Goal: Information Seeking & Learning: Learn about a topic

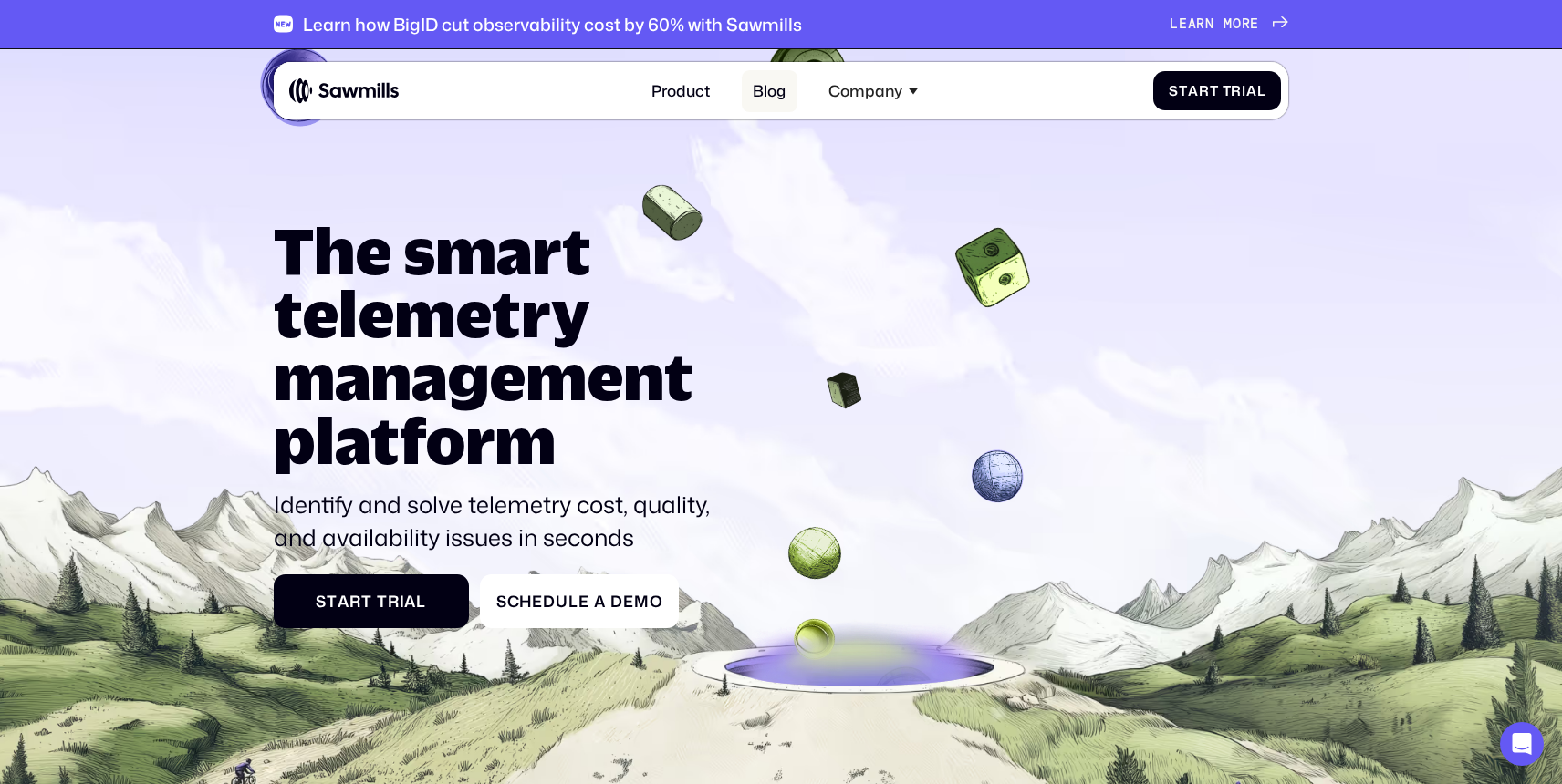
click at [775, 95] on link "Blog" at bounding box center [770, 91] width 57 height 42
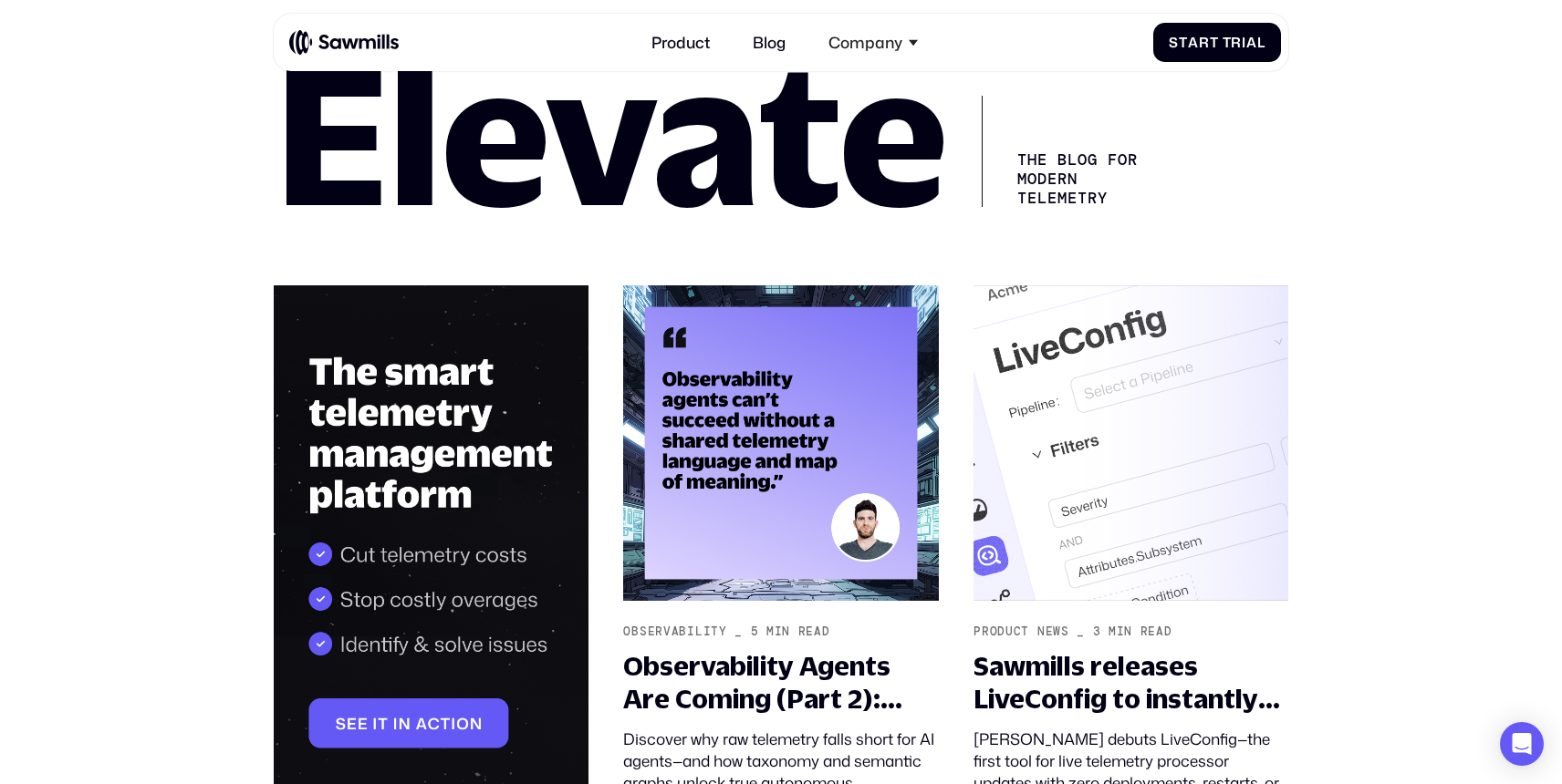
scroll to position [167, 0]
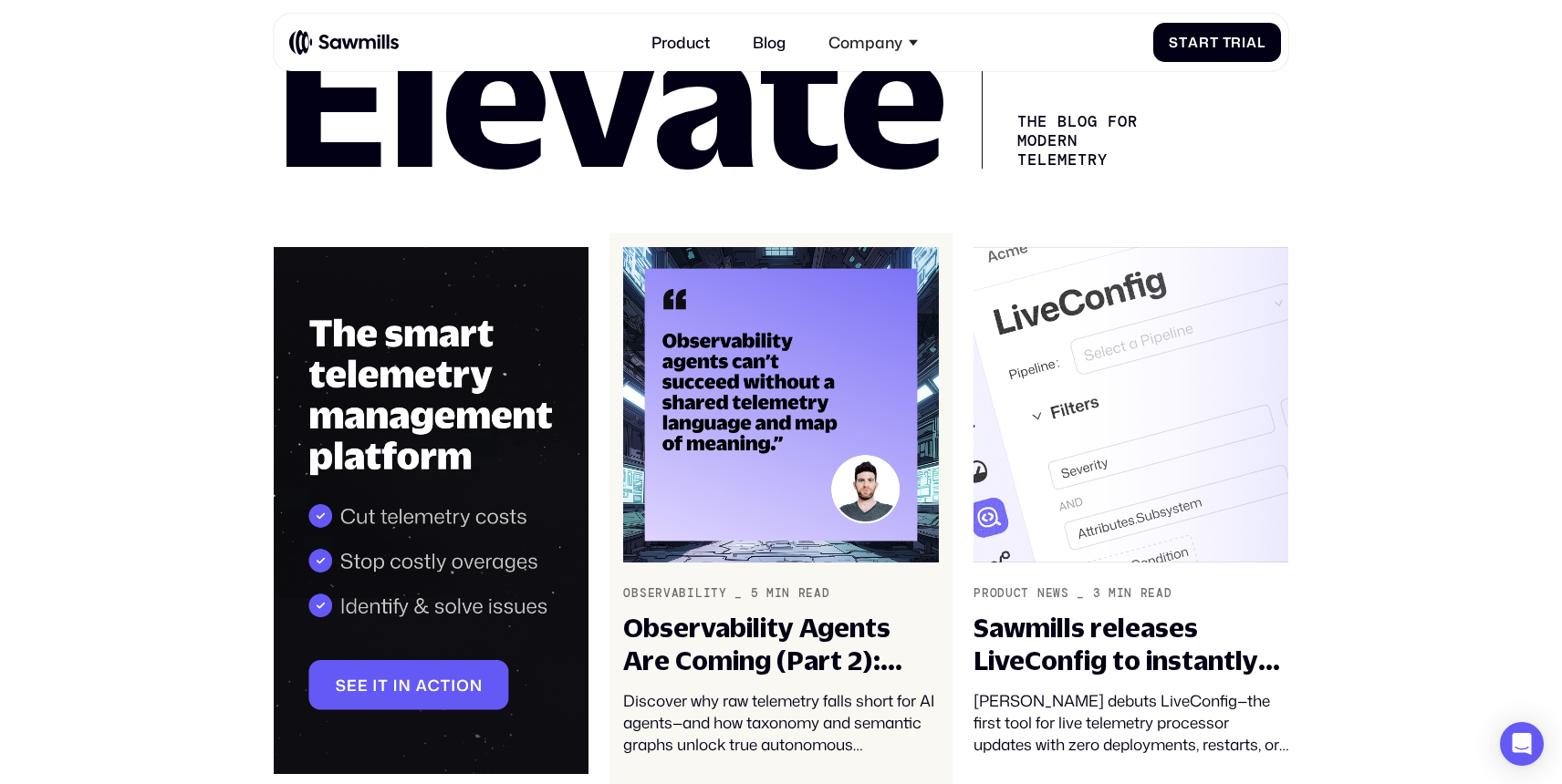
click at [748, 433] on img at bounding box center [780, 404] width 315 height 317
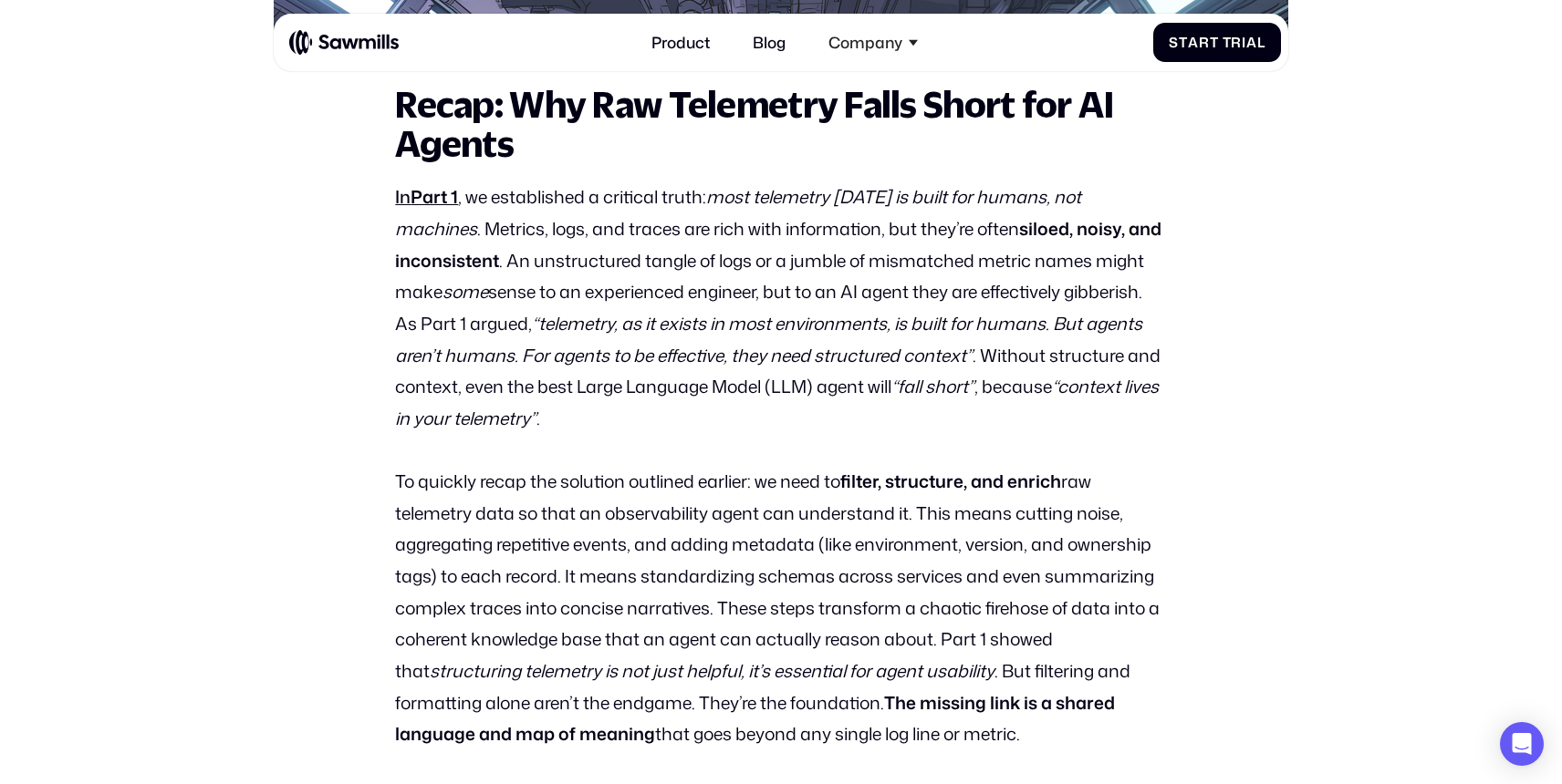
scroll to position [1077, 0]
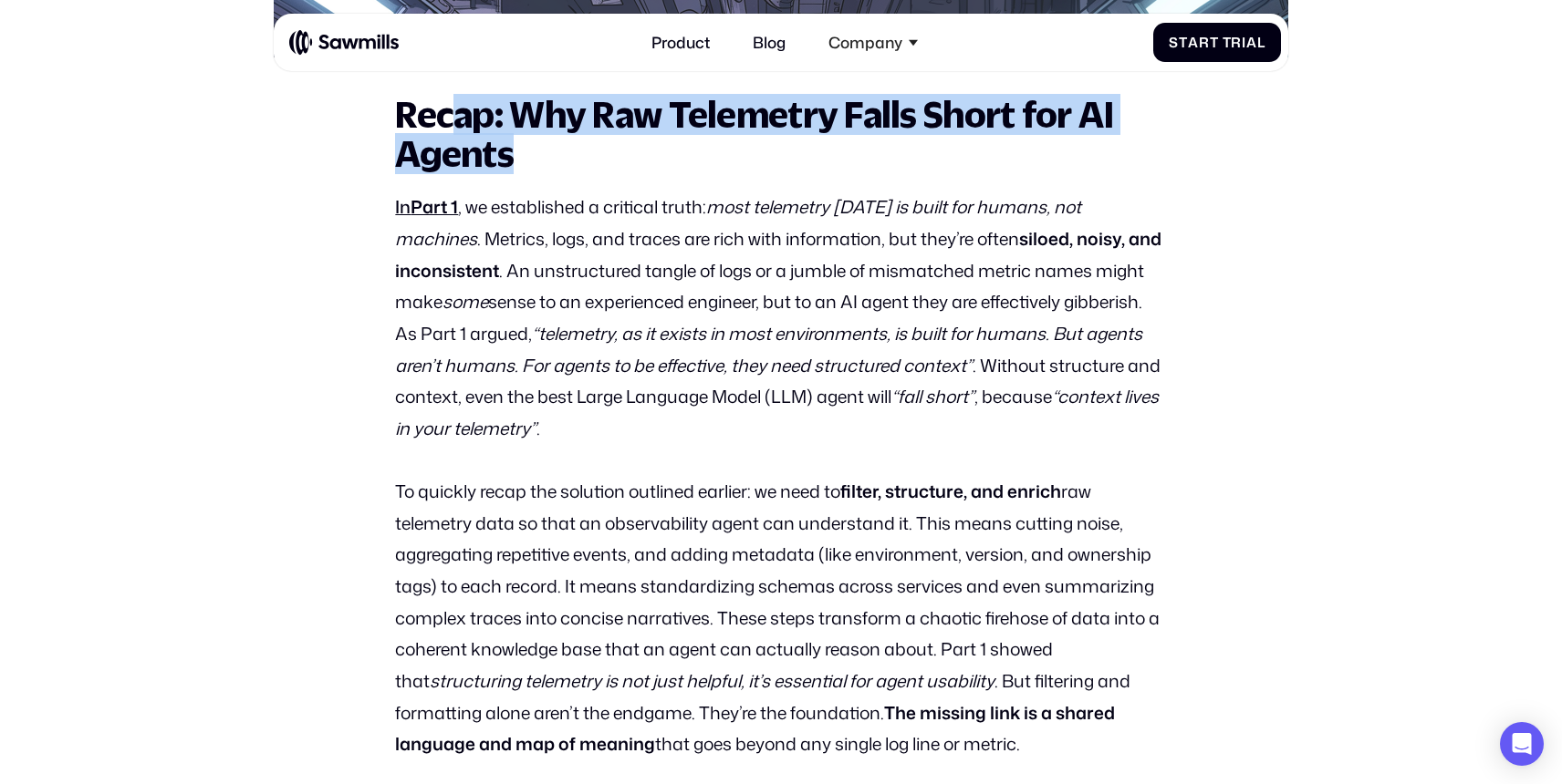
drag, startPoint x: 449, startPoint y: 128, endPoint x: 560, endPoint y: 163, distance: 116.4
click at [560, 163] on h2 "Recap: Why Raw Telemetry Falls Short for AI Agents" at bounding box center [780, 135] width 771 height 78
drag, startPoint x: 560, startPoint y: 163, endPoint x: 499, endPoint y: 128, distance: 70.3
click at [499, 128] on h2 "Recap: Why Raw Telemetry Falls Short for AI Agents" at bounding box center [780, 135] width 771 height 78
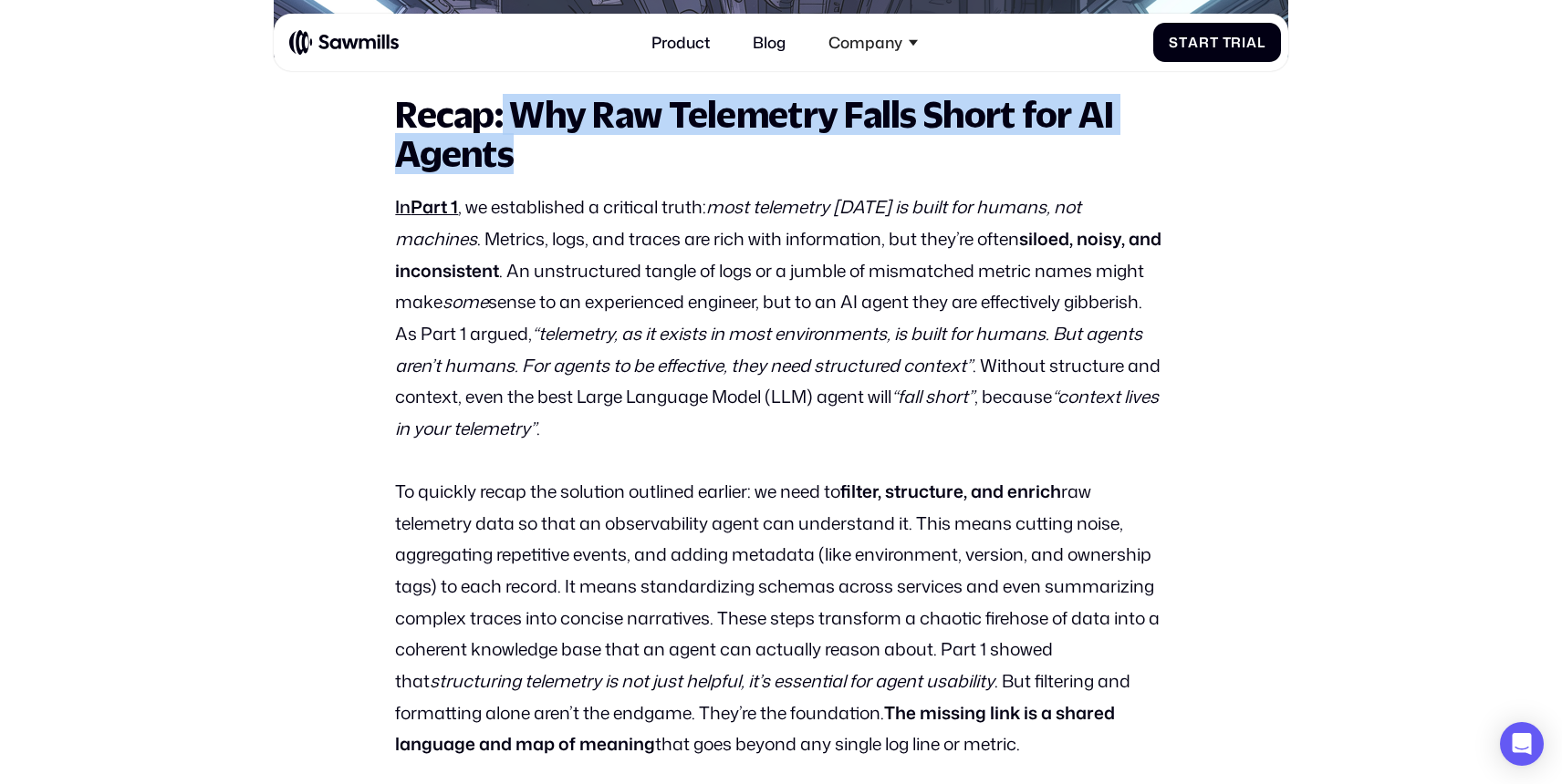
click at [499, 128] on strong "Recap: Why Raw Telemetry Falls Short for AI Agents" at bounding box center [754, 134] width 718 height 80
drag, startPoint x: 507, startPoint y: 127, endPoint x: 530, endPoint y: 153, distance: 34.7
click at [530, 153] on h2 "Recap: Why Raw Telemetry Falls Short for AI Agents" at bounding box center [780, 135] width 771 height 78
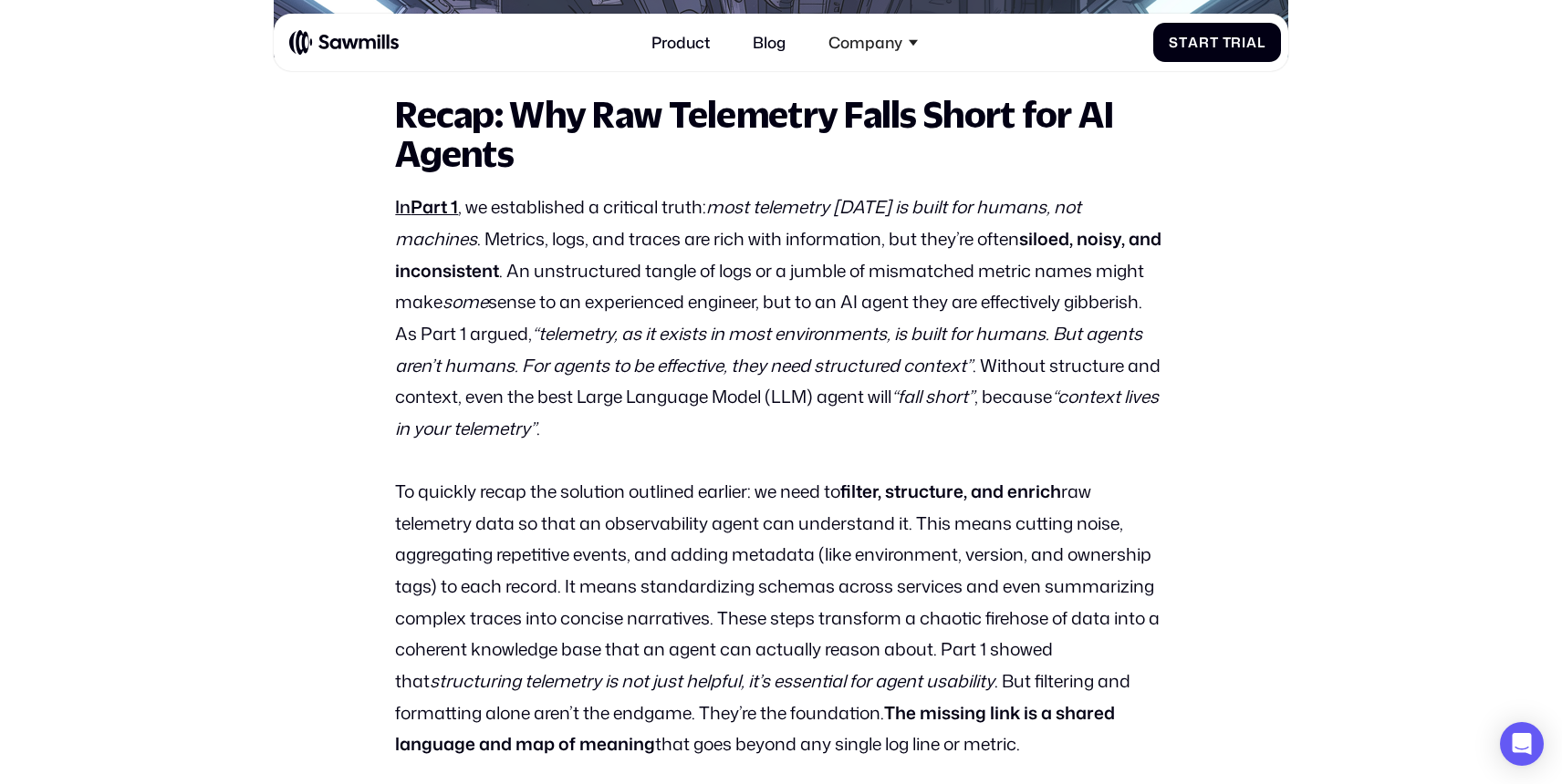
scroll to position [1050, 0]
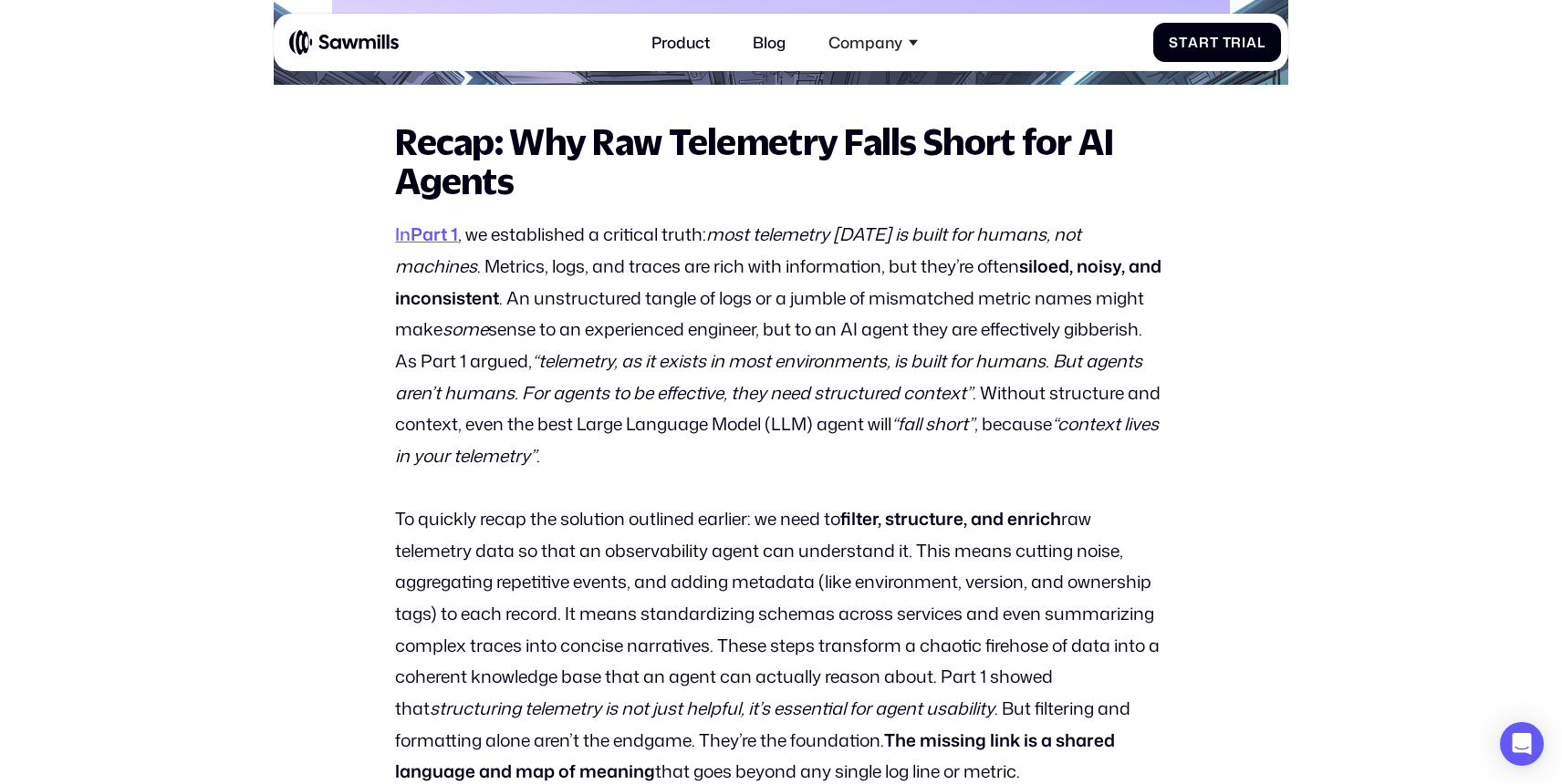
click at [413, 232] on link "In Part 1" at bounding box center [426, 234] width 63 height 25
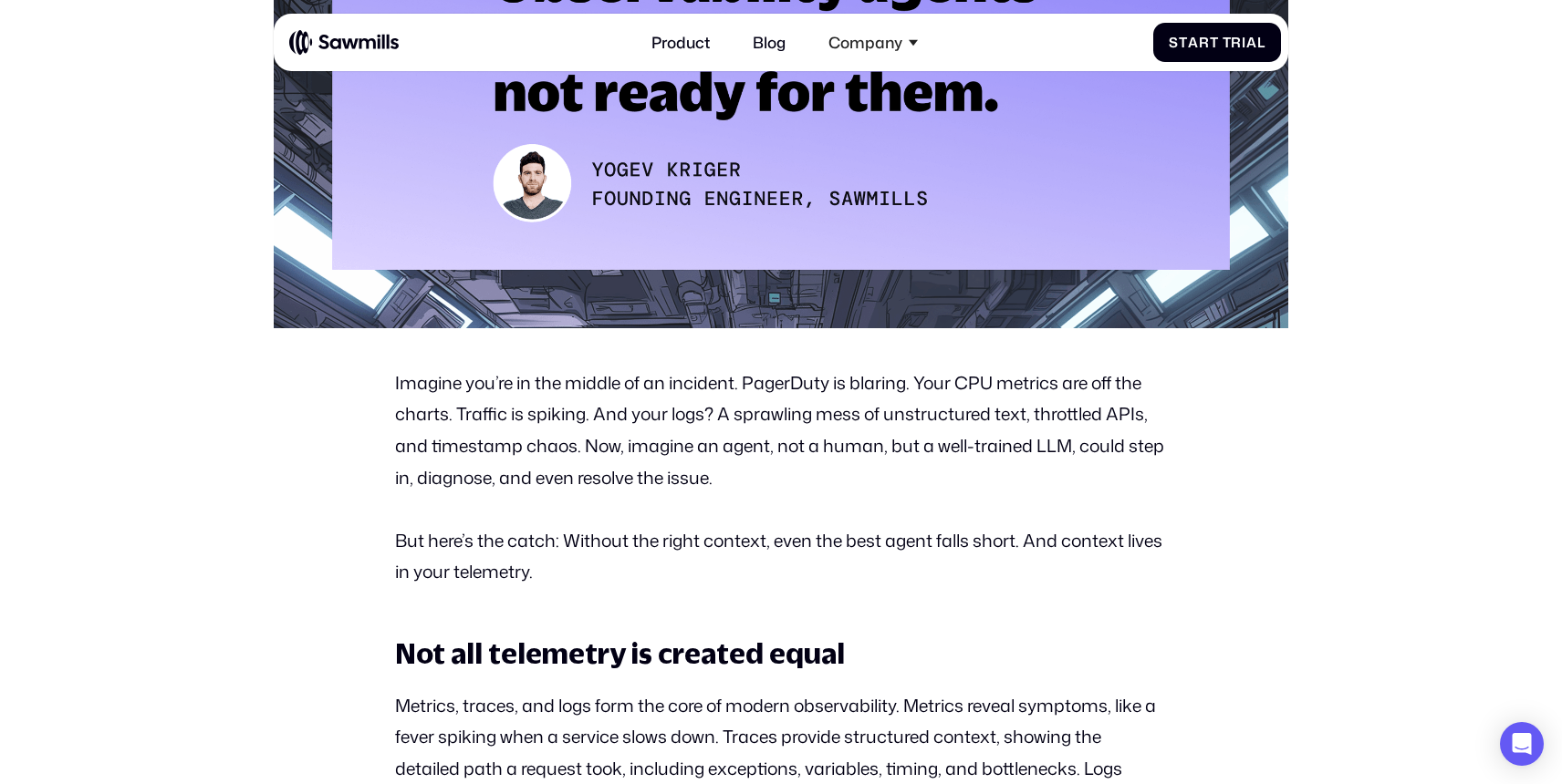
scroll to position [846, 0]
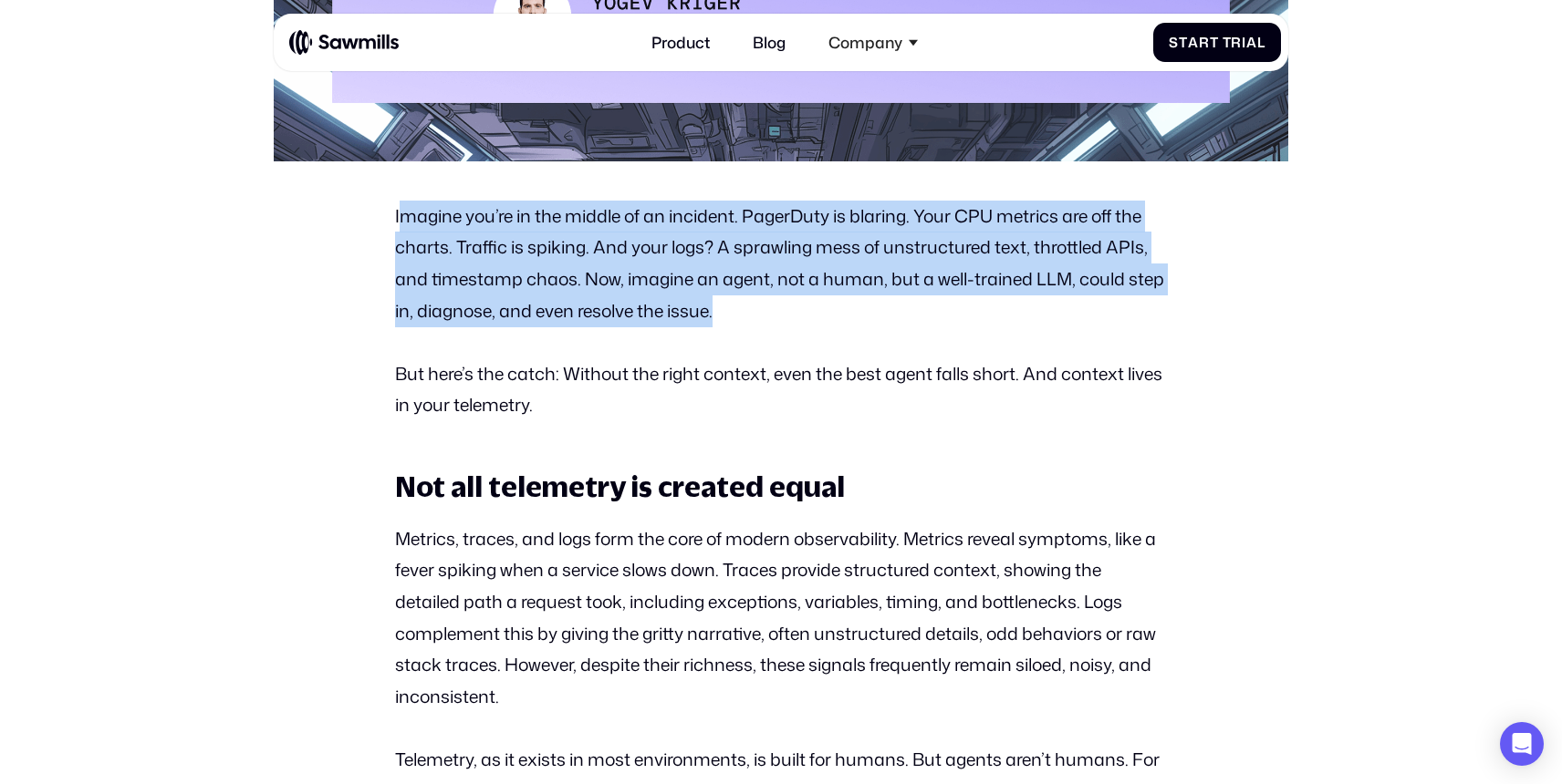
drag, startPoint x: 405, startPoint y: 214, endPoint x: 730, endPoint y: 314, distance: 340.0
click at [729, 314] on p "Imagine you’re in the middle of an incident. PagerDuty is blaring. Your CPU met…" at bounding box center [780, 264] width 771 height 127
click at [730, 314] on p "Imagine you’re in the middle of an incident. PagerDuty is blaring. Your CPU met…" at bounding box center [780, 264] width 771 height 127
drag, startPoint x: 738, startPoint y: 314, endPoint x: 361, endPoint y: 221, distance: 388.3
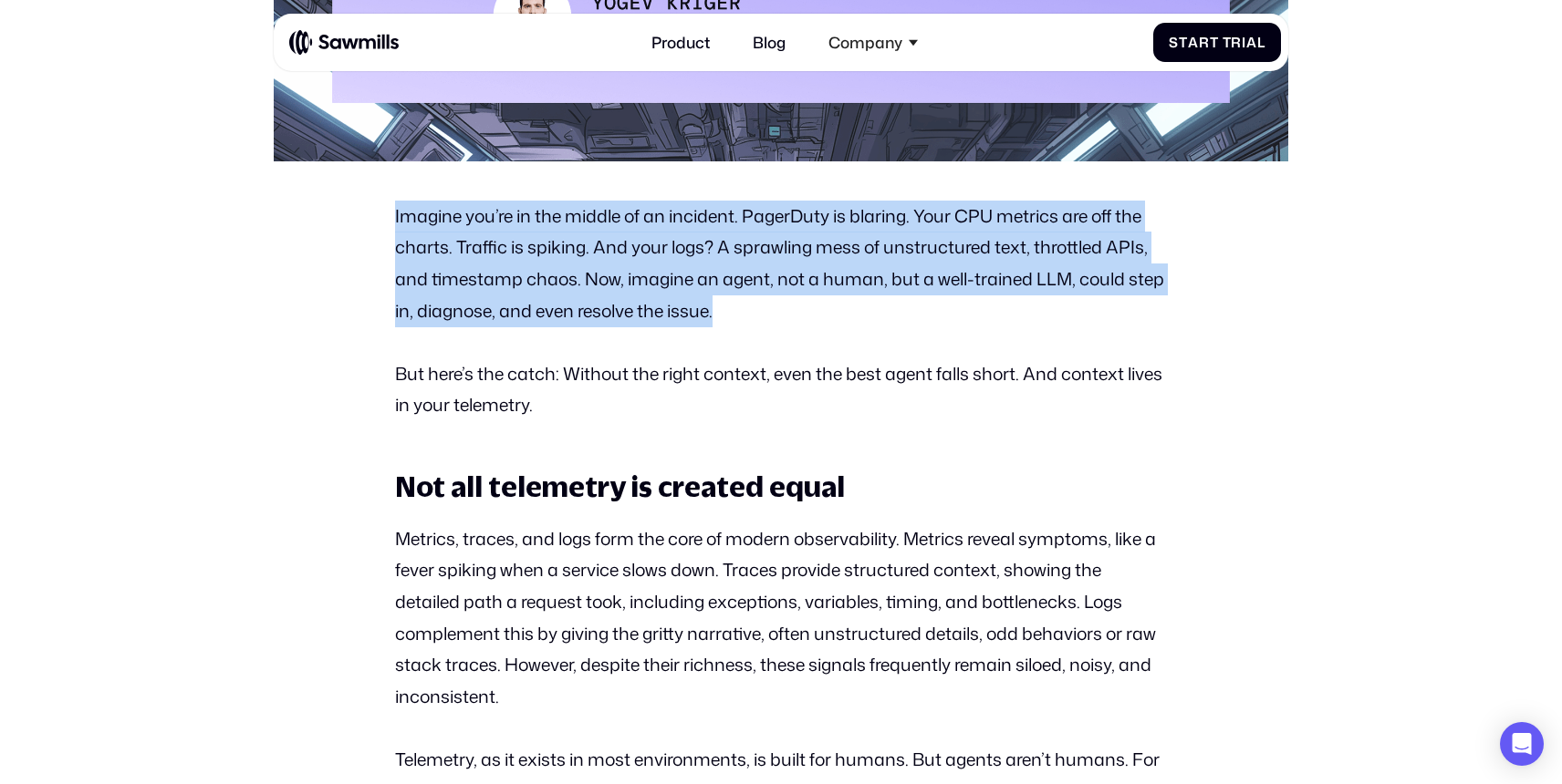
drag, startPoint x: 361, startPoint y: 219, endPoint x: 531, endPoint y: 319, distance: 197.2
click at [531, 319] on p "Imagine you’re in the middle of an incident. PagerDuty is blaring. Your CPU met…" at bounding box center [780, 264] width 771 height 127
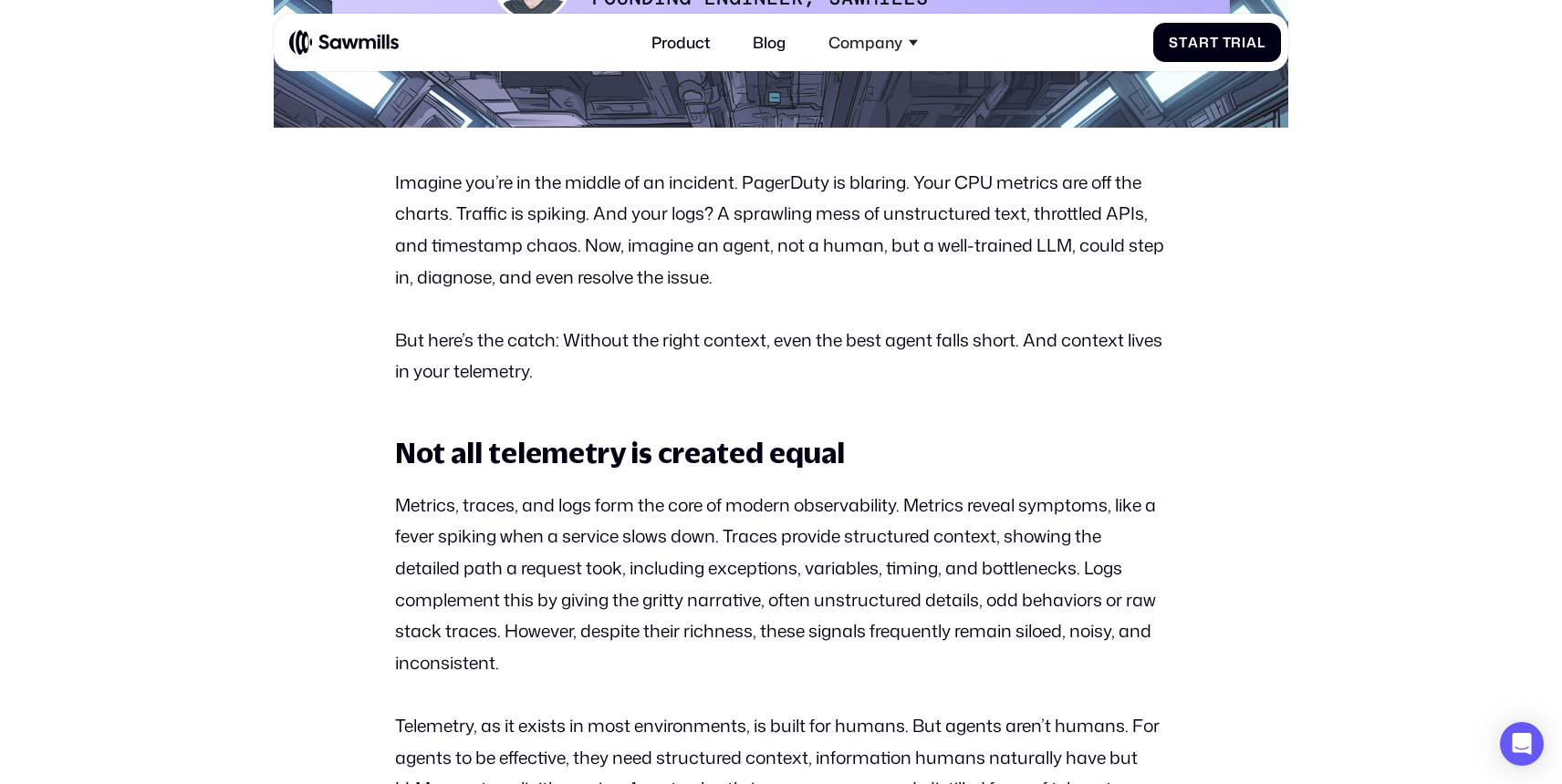
scroll to position [883, 0]
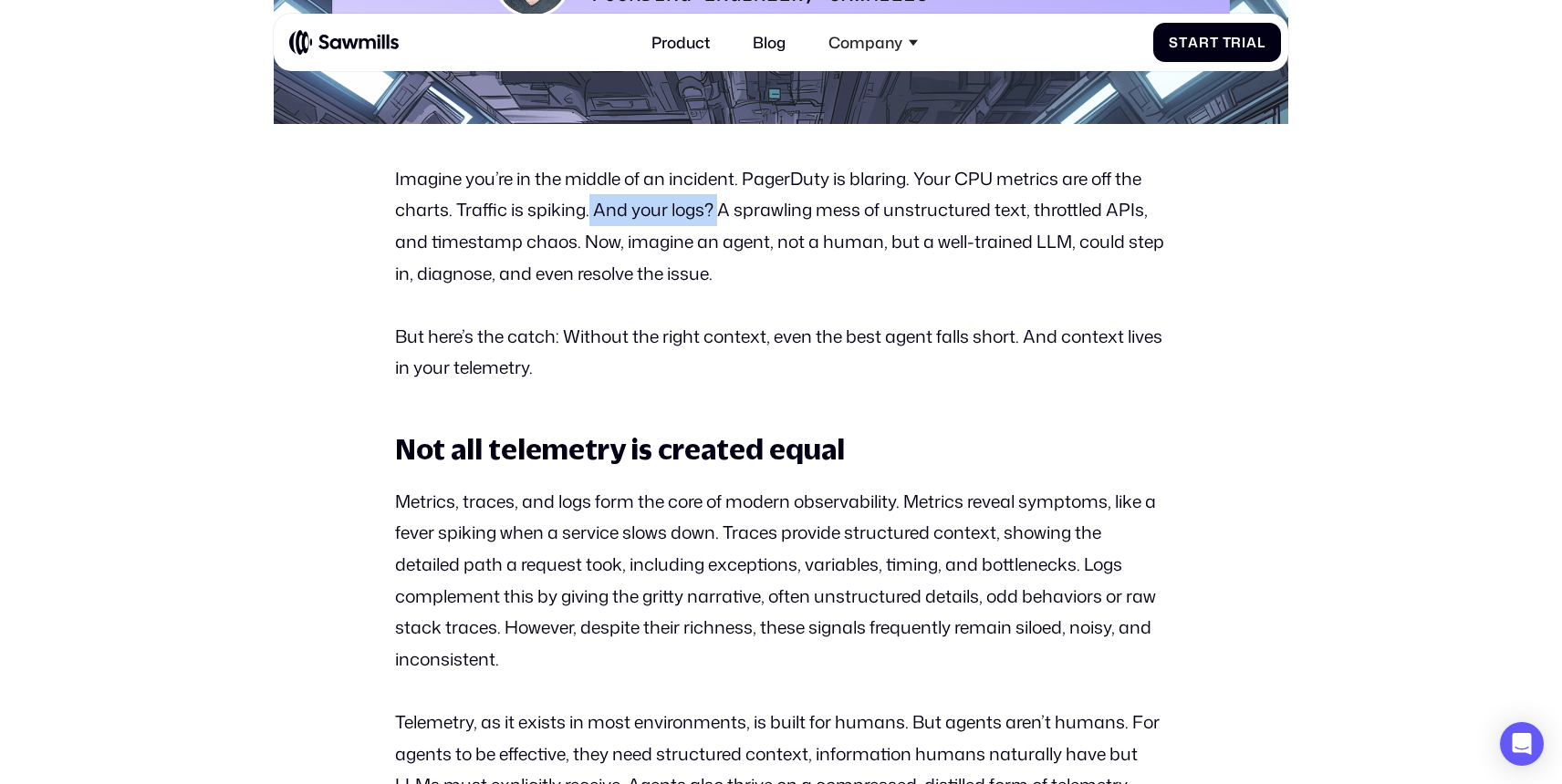
drag, startPoint x: 590, startPoint y: 212, endPoint x: 721, endPoint y: 210, distance: 131.0
click at [721, 212] on p "Imagine you’re in the middle of an incident. PagerDuty is blaring. Your CPU met…" at bounding box center [780, 226] width 771 height 127
click at [721, 210] on p "Imagine you’re in the middle of an incident. PagerDuty is blaring. Your CPU met…" at bounding box center [780, 226] width 771 height 127
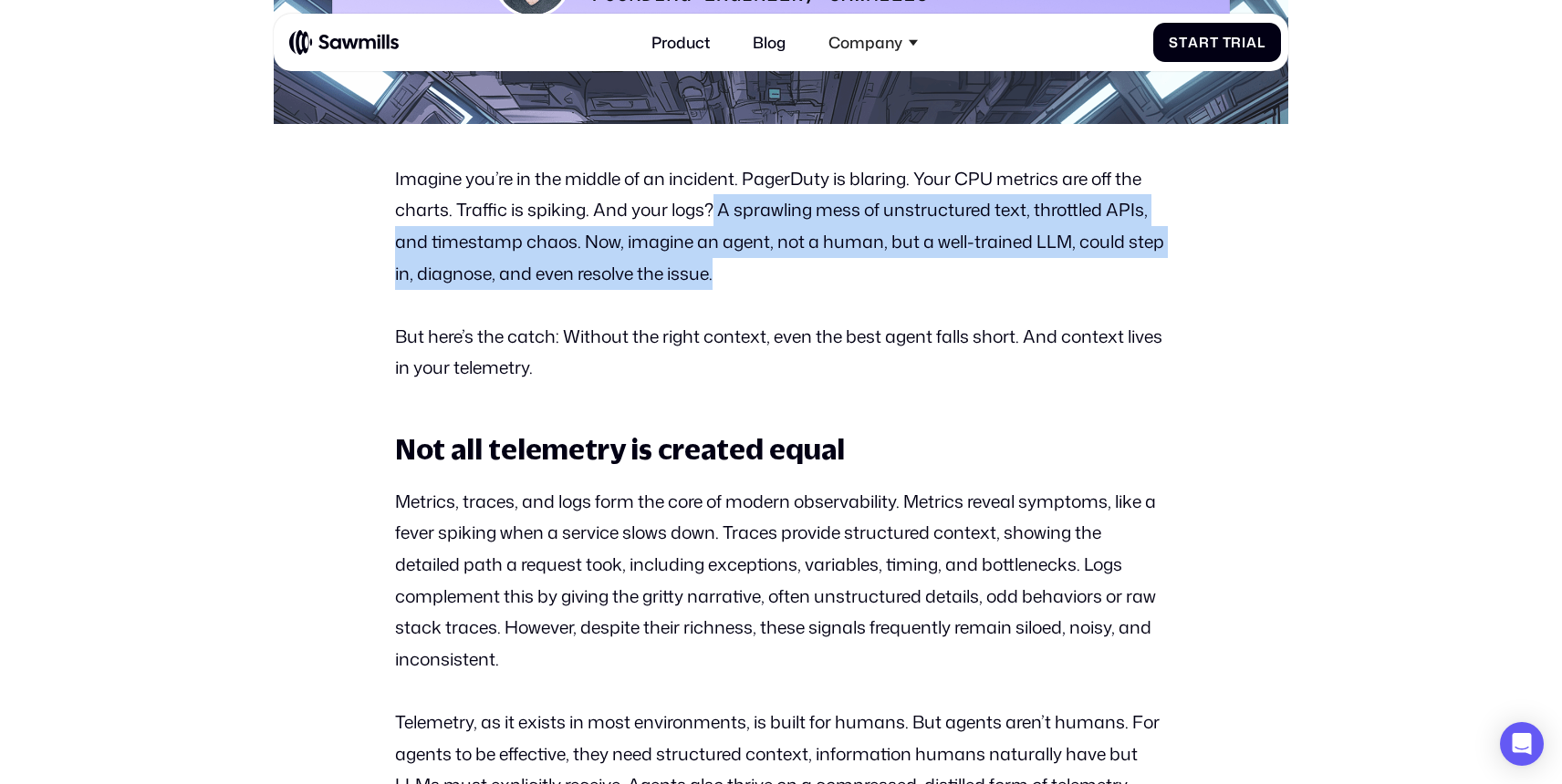
drag, startPoint x: 715, startPoint y: 205, endPoint x: 732, endPoint y: 282, distance: 78.9
click at [732, 282] on p "Imagine you’re in the middle of an incident. PagerDuty is blaring. Your CPU met…" at bounding box center [780, 226] width 771 height 127
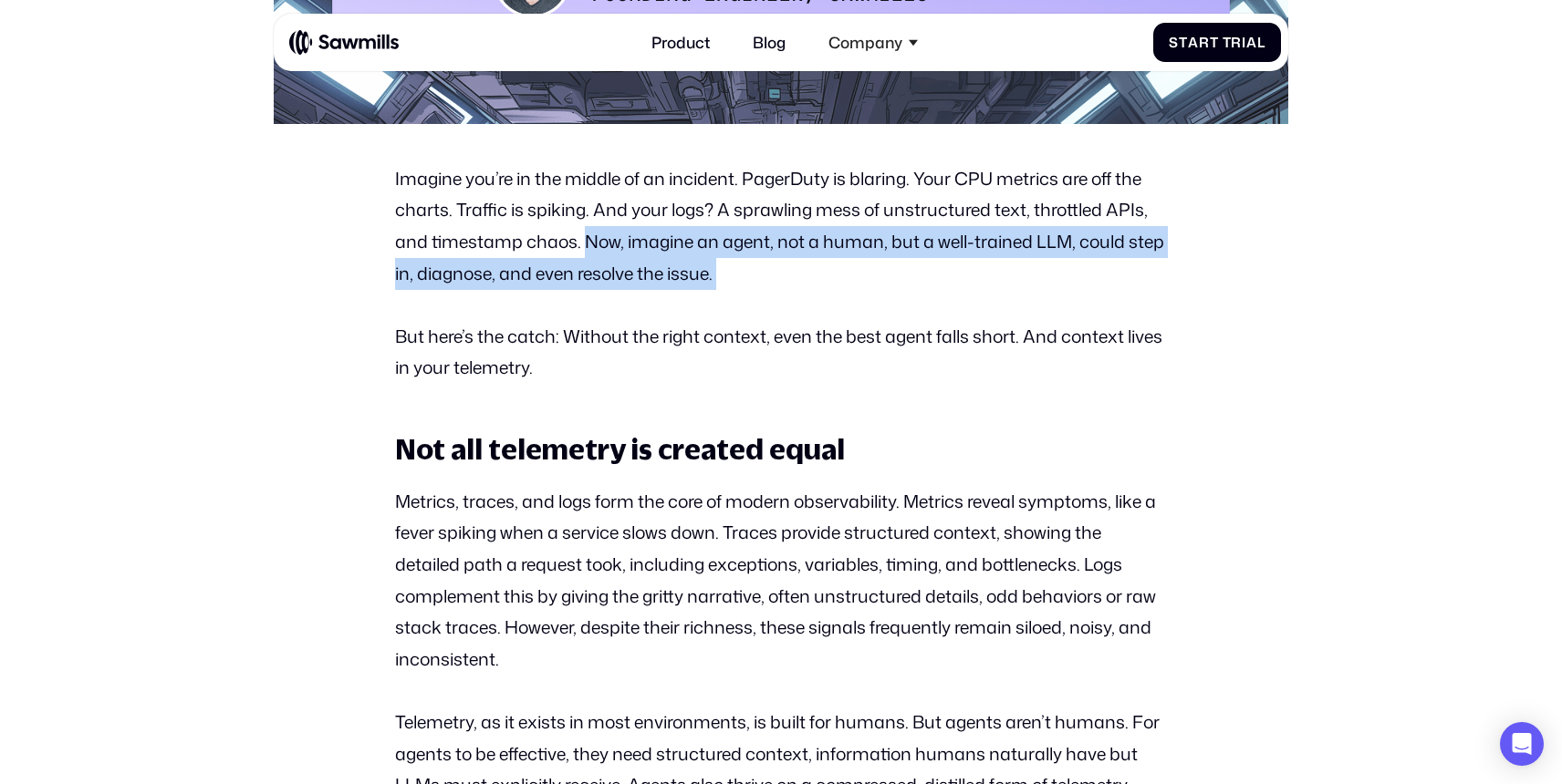
drag, startPoint x: 732, startPoint y: 282, endPoint x: 589, endPoint y: 250, distance: 146.5
click at [589, 250] on p "Imagine you’re in the middle of an incident. PagerDuty is blaring. Your CPU met…" at bounding box center [780, 226] width 771 height 127
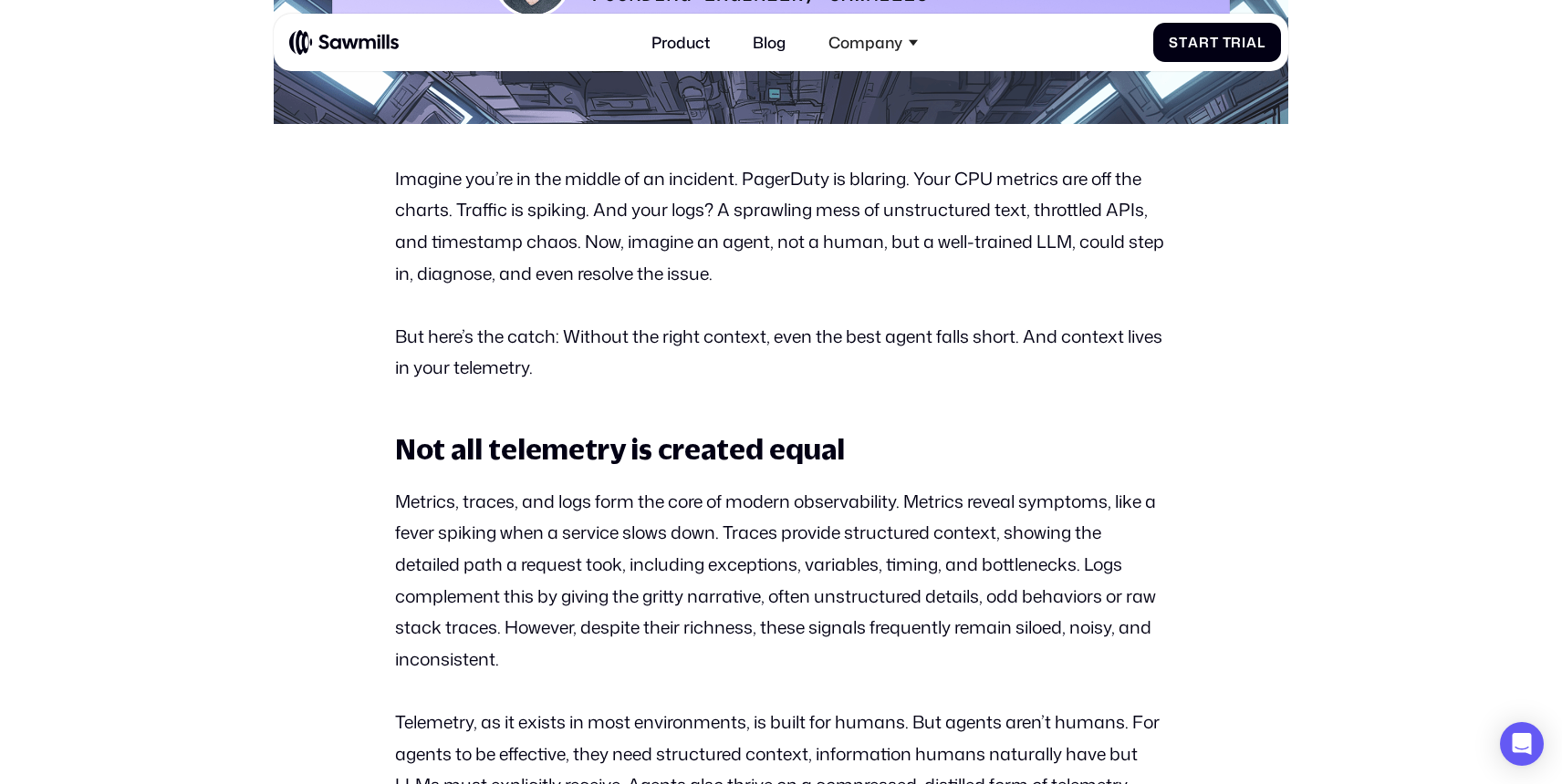
drag, startPoint x: 578, startPoint y: 246, endPoint x: 722, endPoint y: 282, distance: 148.4
click at [722, 282] on p "Imagine you’re in the middle of an incident. PagerDuty is blaring. Your CPU met…" at bounding box center [780, 226] width 771 height 127
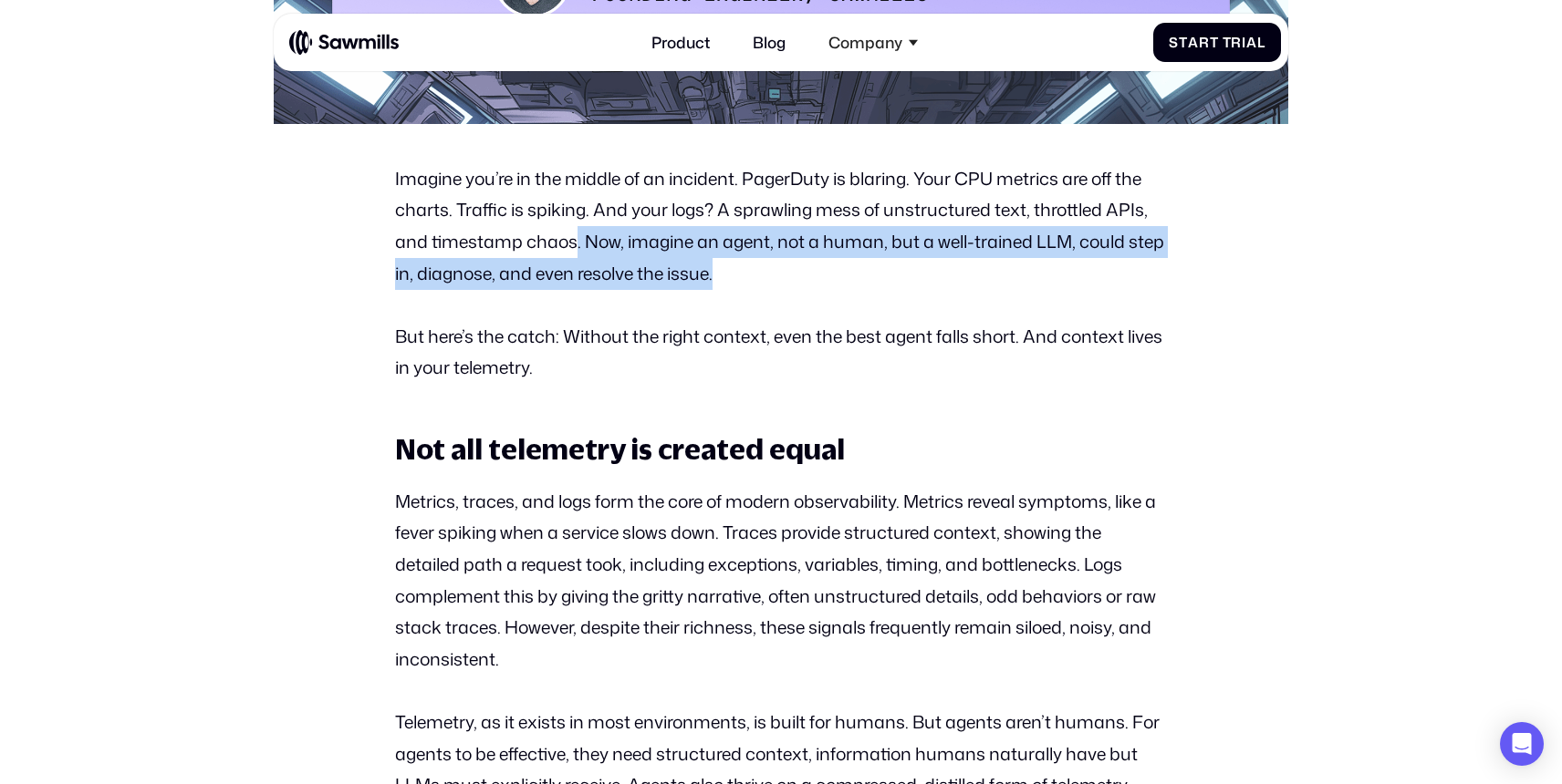
drag, startPoint x: 723, startPoint y: 283, endPoint x: 576, endPoint y: 241, distance: 152.9
click at [576, 241] on p "Imagine you’re in the middle of an incident. PagerDuty is blaring. Your CPU met…" at bounding box center [780, 226] width 771 height 127
drag, startPoint x: 574, startPoint y: 241, endPoint x: 735, endPoint y: 279, distance: 165.4
click at [735, 279] on p "Imagine you’re in the middle of an incident. PagerDuty is blaring. Your CPU met…" at bounding box center [780, 226] width 771 height 127
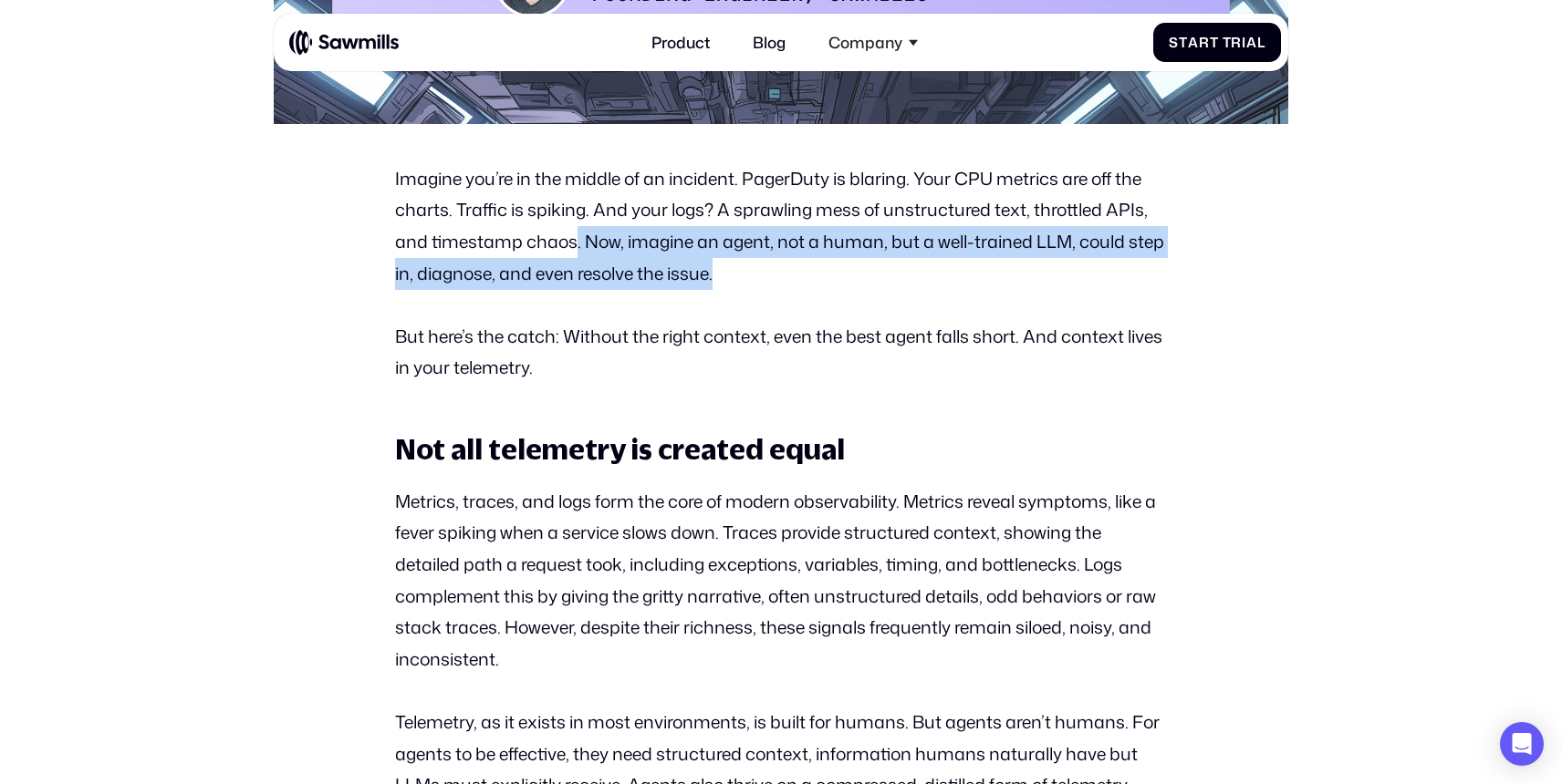
click at [735, 279] on p "Imagine you’re in the middle of an incident. PagerDuty is blaring. Your CPU met…" at bounding box center [780, 226] width 771 height 127
drag, startPoint x: 735, startPoint y: 279, endPoint x: 587, endPoint y: 244, distance: 152.1
click at [587, 244] on p "Imagine you’re in the middle of an incident. PagerDuty is blaring. Your CPU met…" at bounding box center [780, 226] width 771 height 127
drag, startPoint x: 583, startPoint y: 244, endPoint x: 742, endPoint y: 288, distance: 165.0
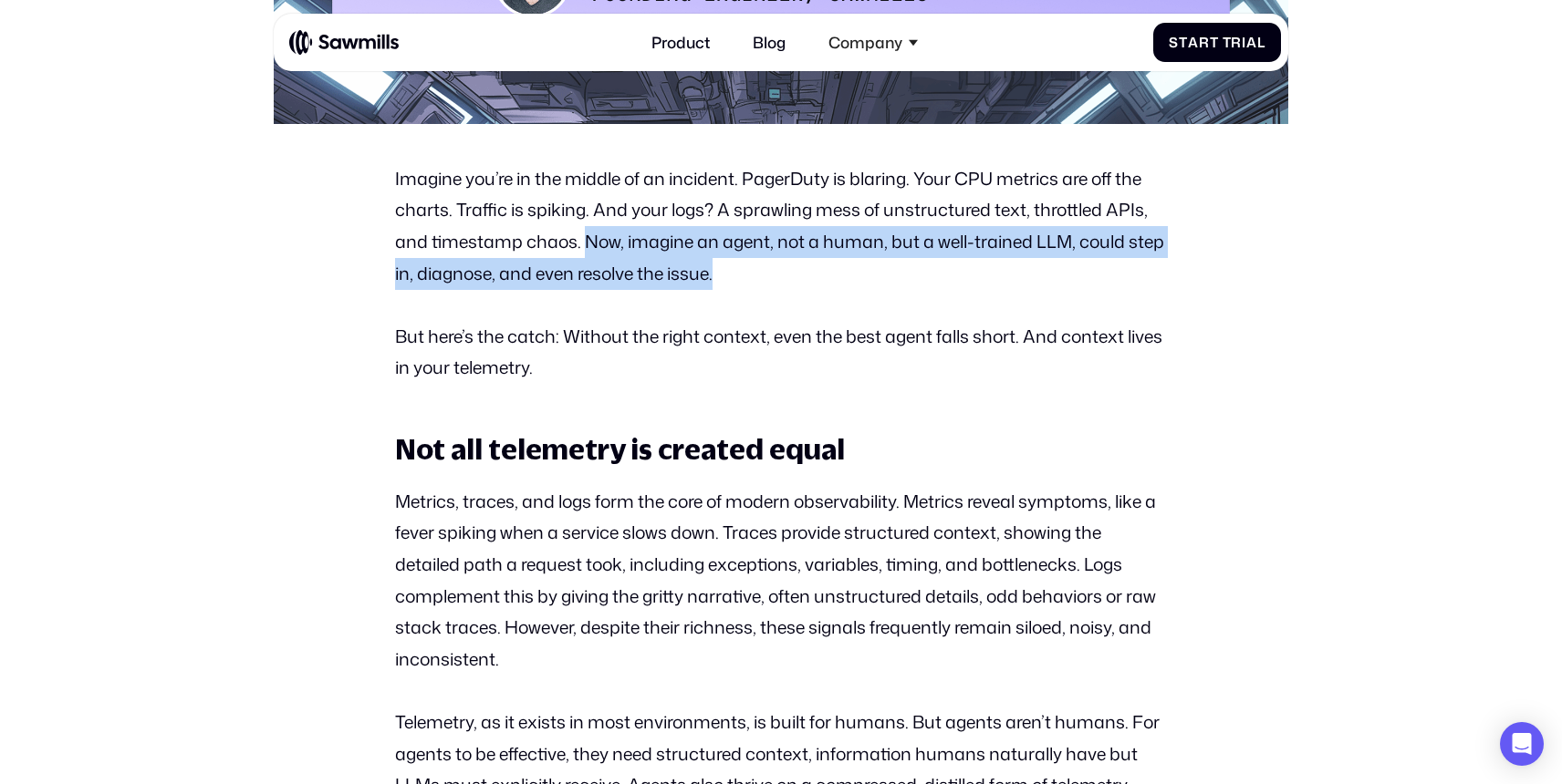
click at [741, 288] on p "Imagine you’re in the middle of an incident. PagerDuty is blaring. Your CPU met…" at bounding box center [780, 226] width 771 height 127
click at [742, 288] on p "Imagine you’re in the middle of an incident. PagerDuty is blaring. Your CPU met…" at bounding box center [780, 226] width 771 height 127
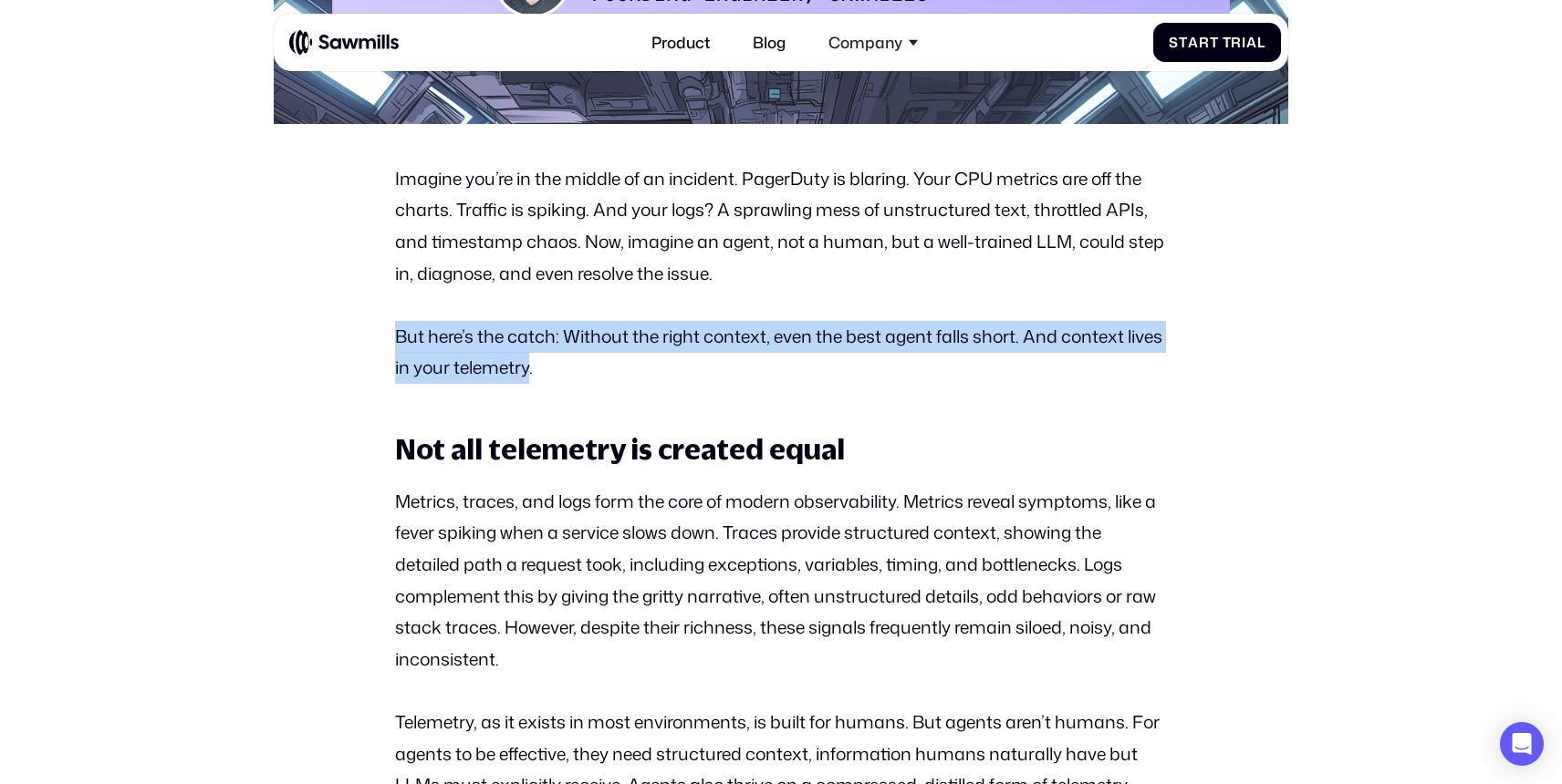
drag, startPoint x: 569, startPoint y: 368, endPoint x: 385, endPoint y: 340, distance: 186.1
drag, startPoint x: 385, startPoint y: 340, endPoint x: 635, endPoint y: 361, distance: 250.9
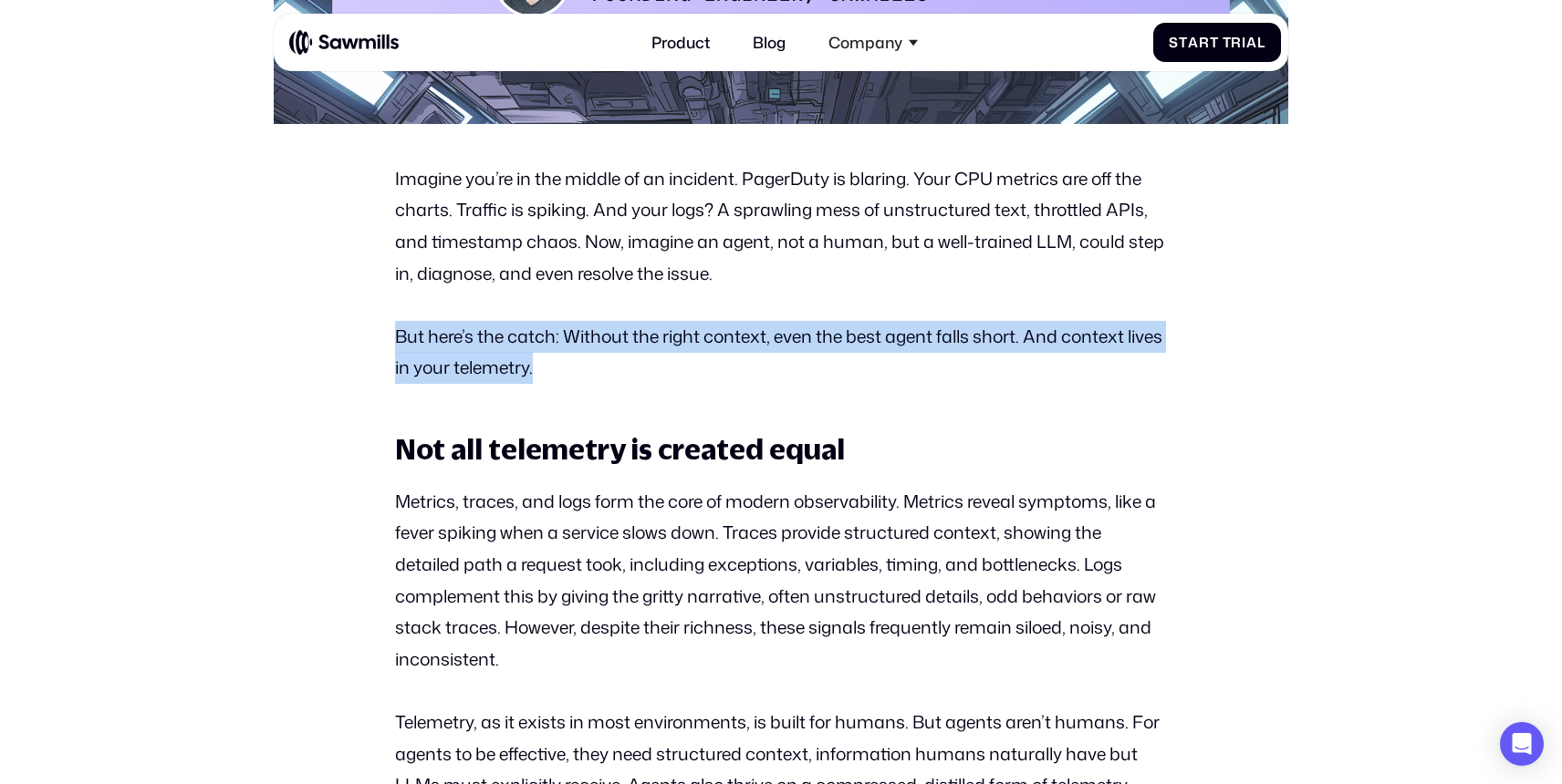
click at [635, 361] on p "But here’s the catch: Without the right context, even the best agent falls shor…" at bounding box center [780, 352] width 771 height 63
drag, startPoint x: 635, startPoint y: 361, endPoint x: 421, endPoint y: 320, distance: 217.9
drag, startPoint x: 388, startPoint y: 320, endPoint x: 601, endPoint y: 369, distance: 218.6
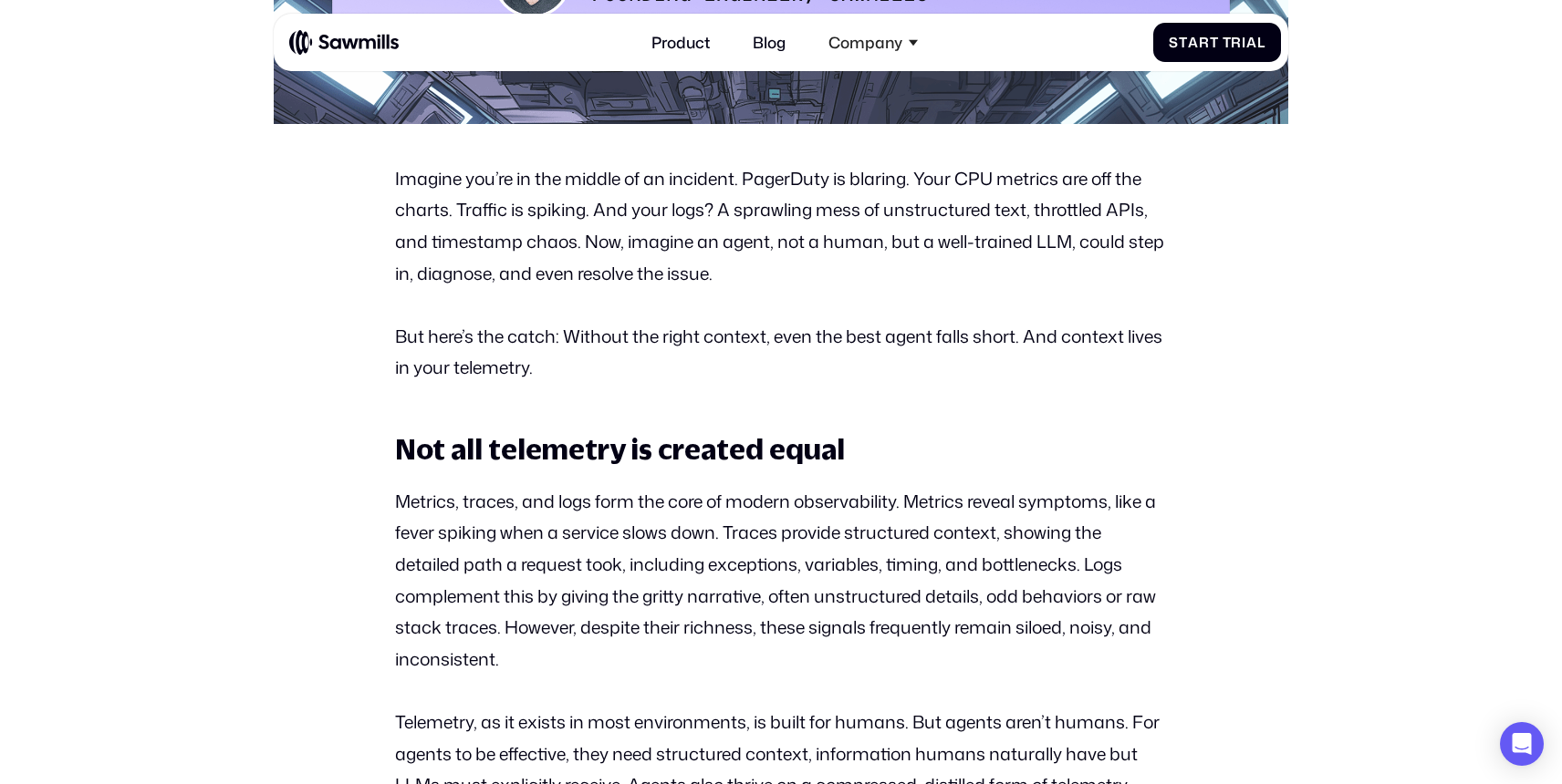
click at [601, 369] on p "But here’s the catch: Without the right context, even the best agent falls shor…" at bounding box center [780, 352] width 771 height 63
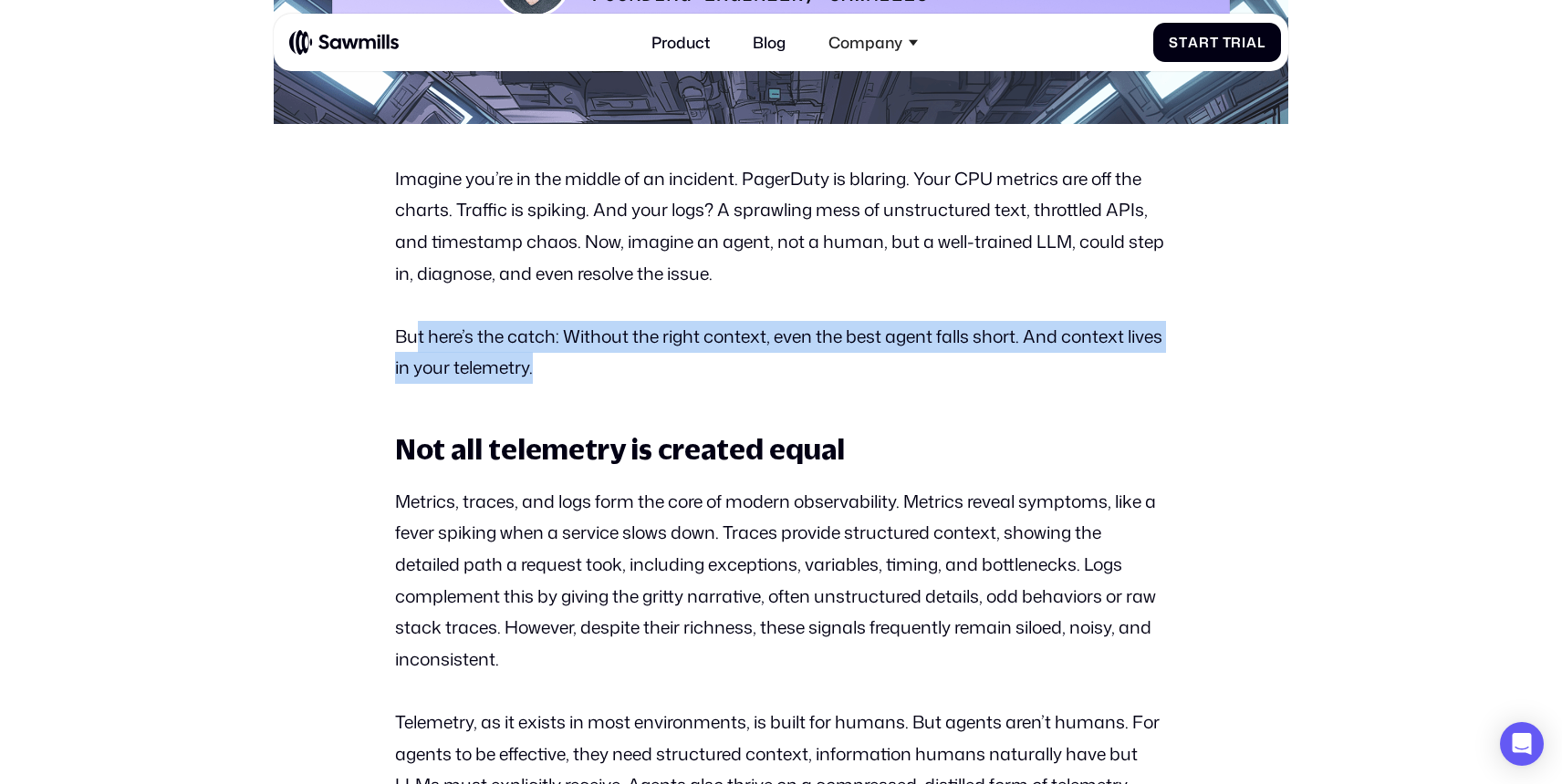
drag, startPoint x: 596, startPoint y: 369, endPoint x: 419, endPoint y: 334, distance: 180.4
click at [419, 334] on p "But here’s the catch: Without the right context, even the best agent falls shor…" at bounding box center [780, 352] width 771 height 63
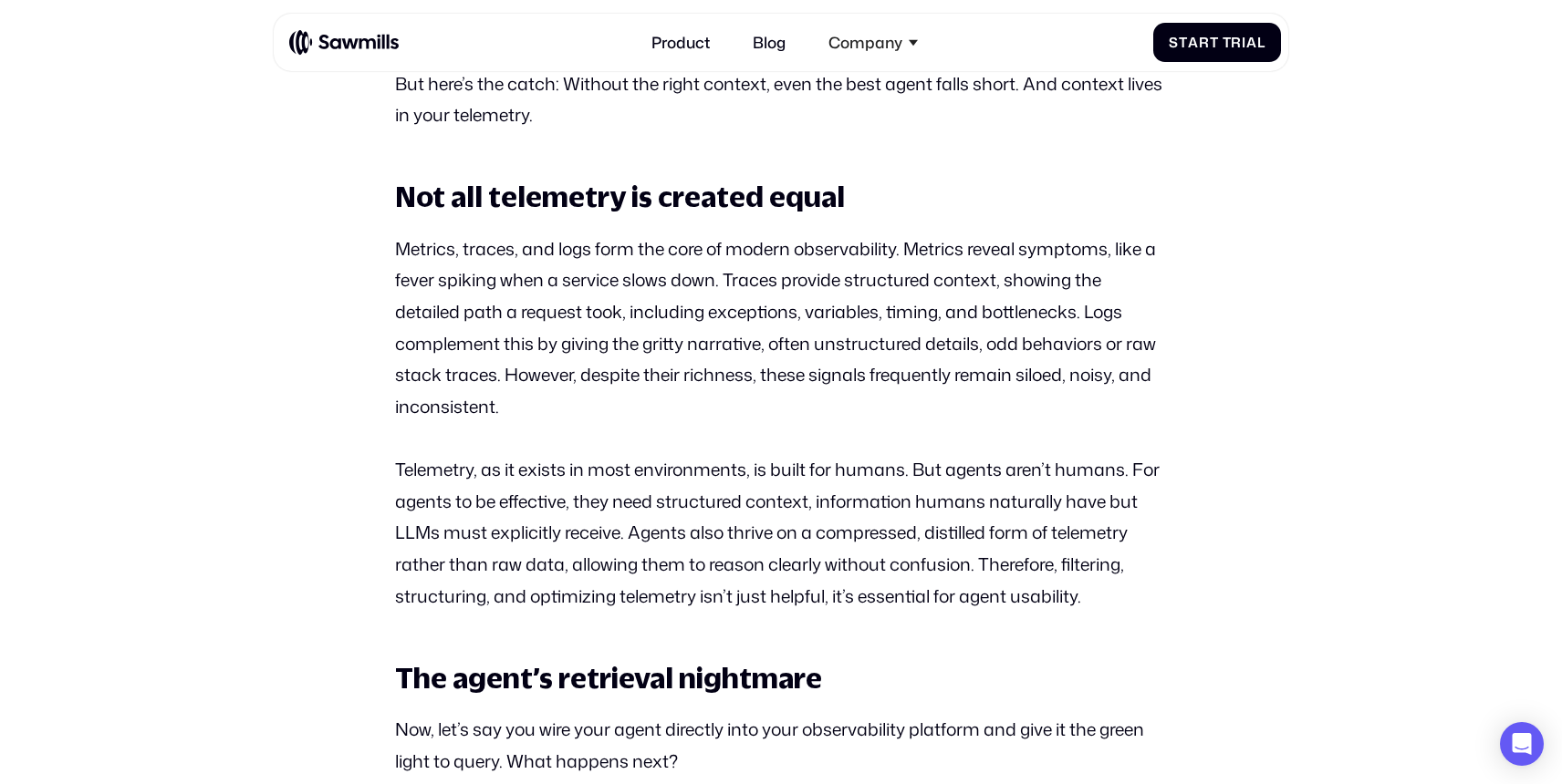
scroll to position [1139, 0]
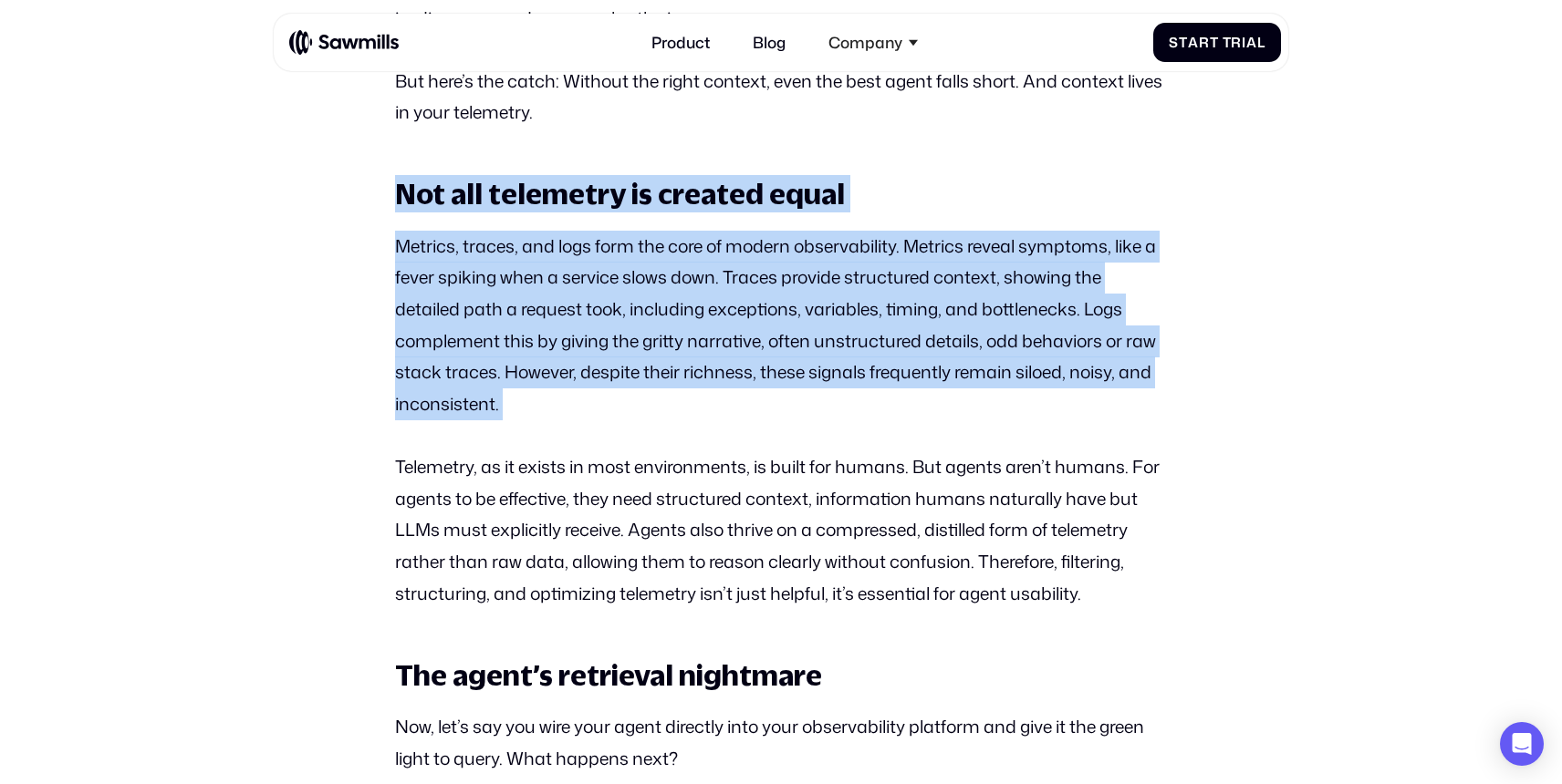
drag, startPoint x: 394, startPoint y: 175, endPoint x: 533, endPoint y: 425, distance: 286.0
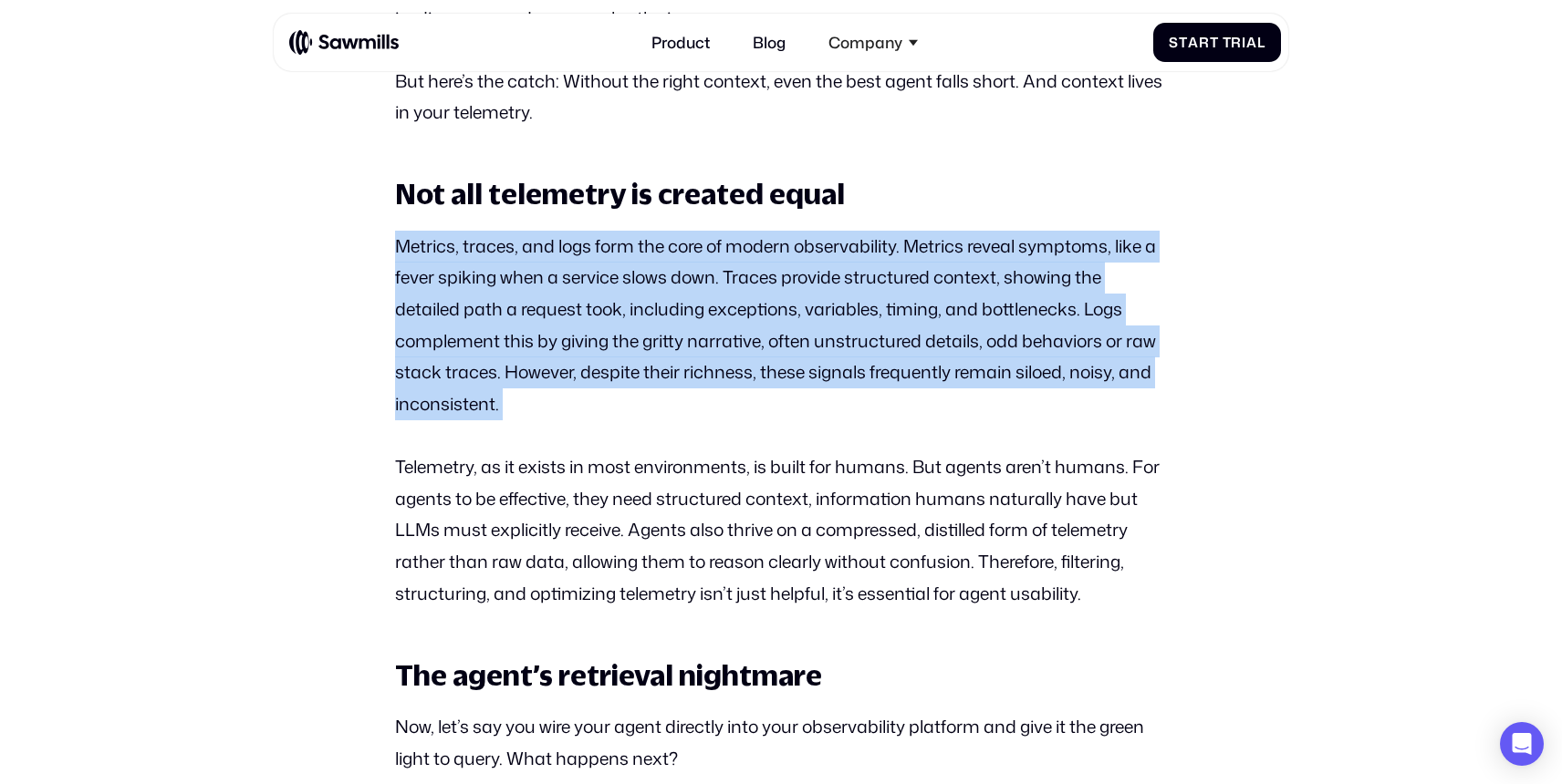
drag, startPoint x: 534, startPoint y: 423, endPoint x: 382, endPoint y: 235, distance: 241.8
drag, startPoint x: 382, startPoint y: 238, endPoint x: 572, endPoint y: 434, distance: 273.0
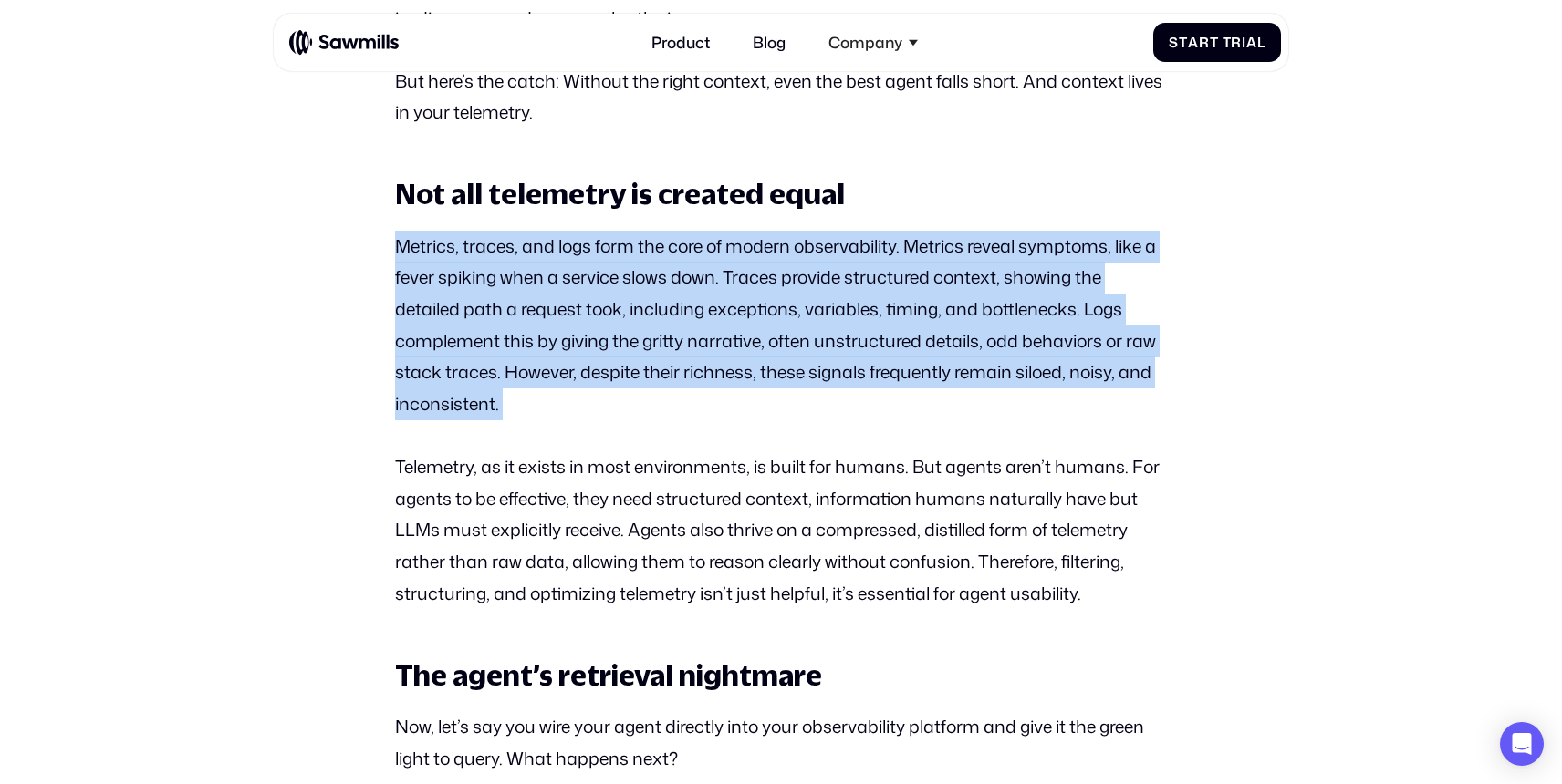
drag, startPoint x: 572, startPoint y: 434, endPoint x: 340, endPoint y: 243, distance: 300.5
drag, startPoint x: 340, startPoint y: 243, endPoint x: 560, endPoint y: 394, distance: 266.8
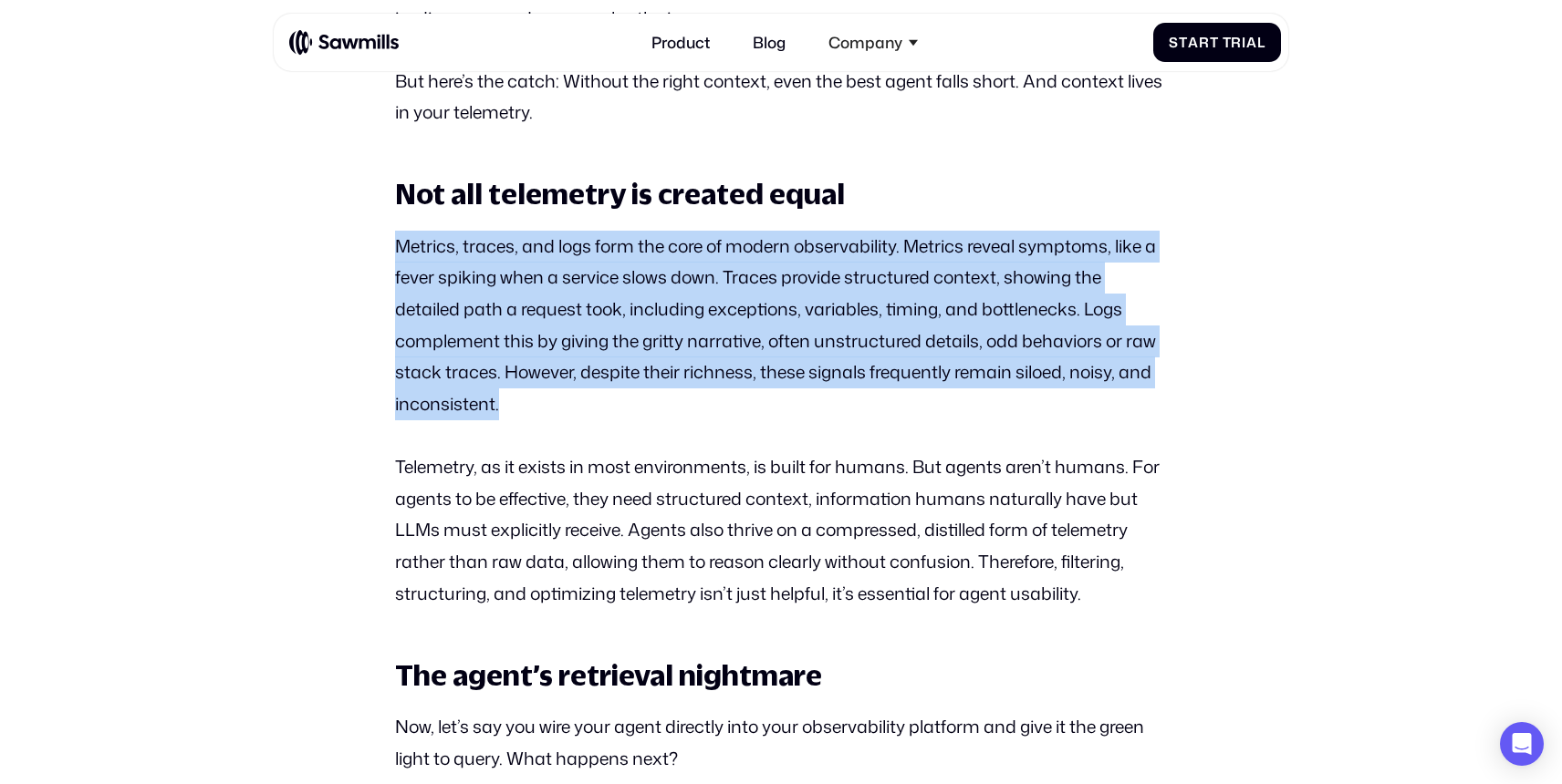
click at [560, 394] on p "Metrics, traces, and logs form the core of modern observability. Metrics reveal…" at bounding box center [780, 326] width 771 height 190
drag, startPoint x: 560, startPoint y: 394, endPoint x: 354, endPoint y: 214, distance: 273.6
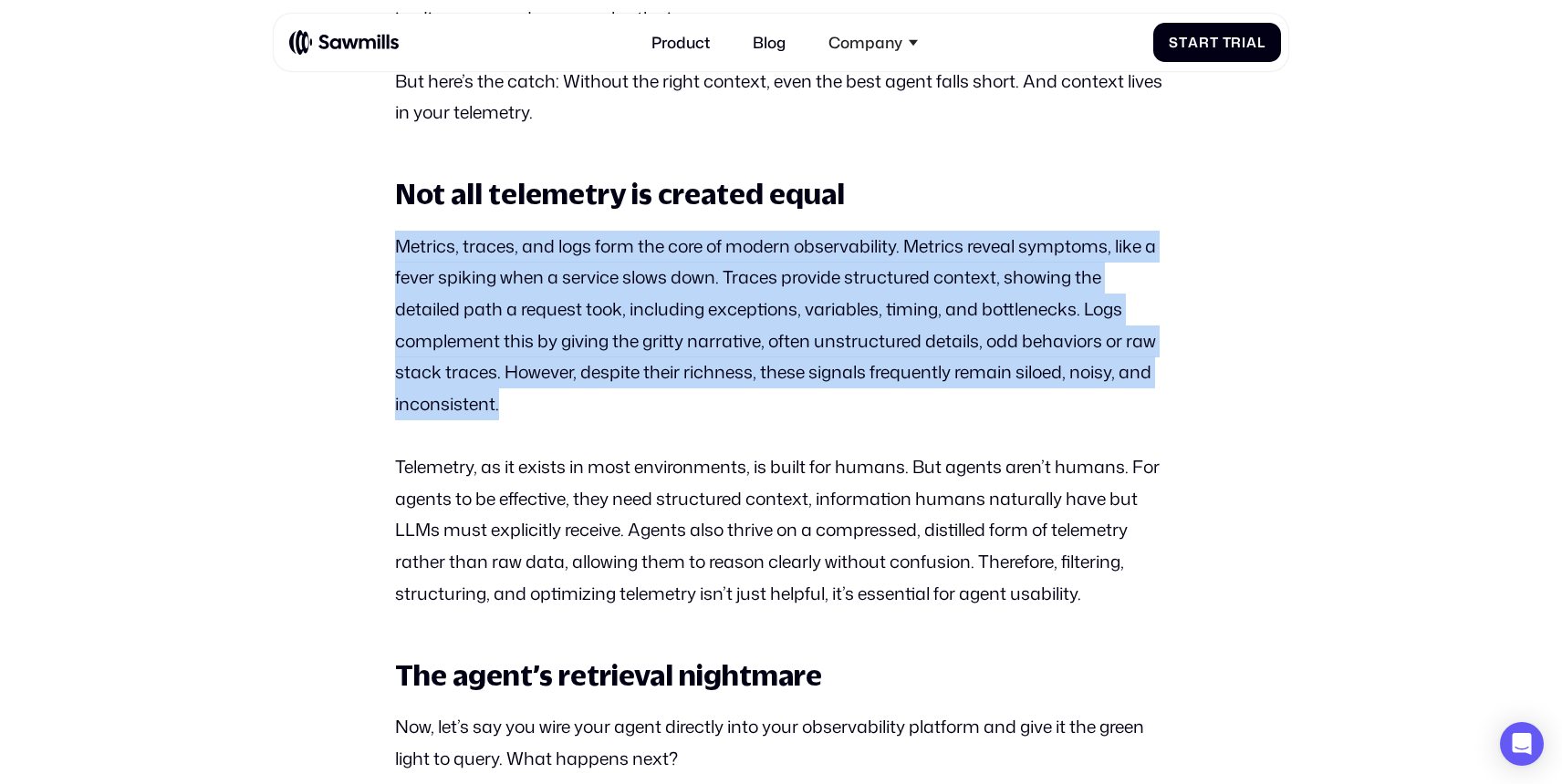
drag, startPoint x: 363, startPoint y: 229, endPoint x: 556, endPoint y: 397, distance: 255.9
click at [556, 397] on p "Metrics, traces, and logs form the core of modern observability. Metrics reveal…" at bounding box center [780, 326] width 771 height 190
drag, startPoint x: 556, startPoint y: 397, endPoint x: 364, endPoint y: 246, distance: 244.3
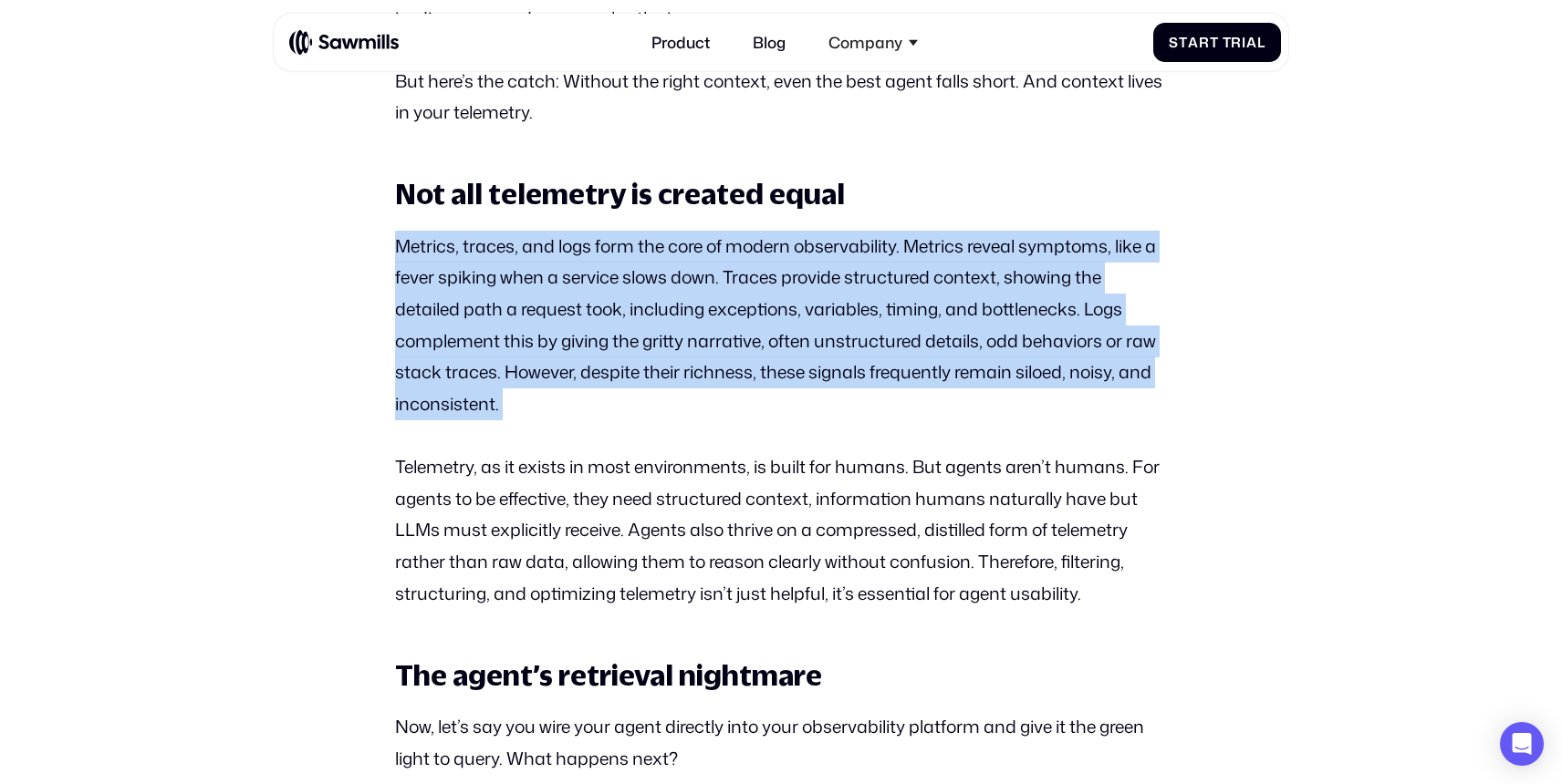
drag, startPoint x: 388, startPoint y: 252, endPoint x: 563, endPoint y: 403, distance: 231.1
click at [563, 403] on p "Metrics, traces, and logs form the core of modern observability. Metrics reveal…" at bounding box center [780, 326] width 771 height 190
drag, startPoint x: 562, startPoint y: 403, endPoint x: 376, endPoint y: 259, distance: 235.2
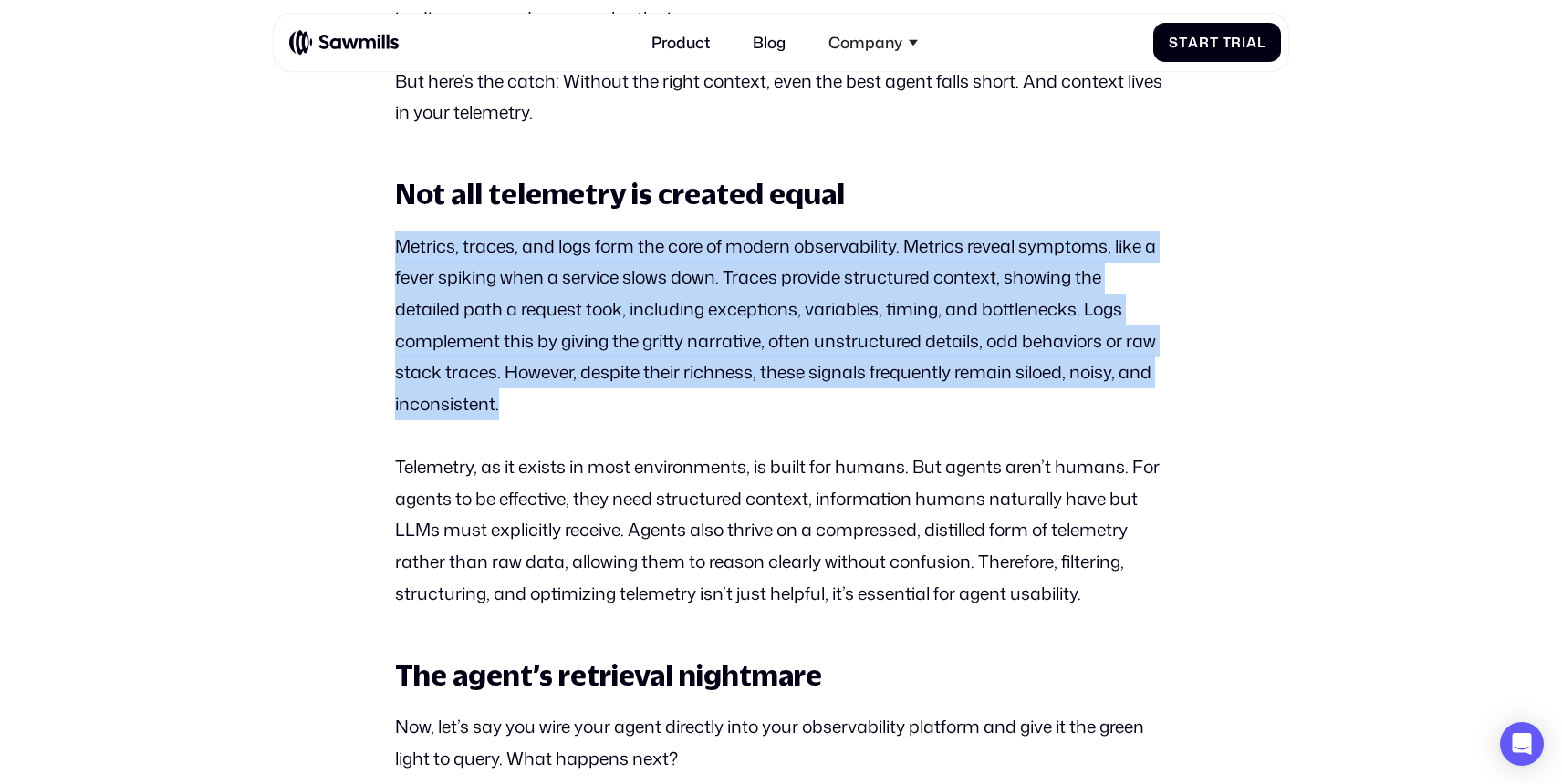
drag, startPoint x: 376, startPoint y: 259, endPoint x: 547, endPoint y: 400, distance: 221.6
click at [547, 400] on p "Metrics, traces, and logs form the core of modern observability. Metrics reveal…" at bounding box center [780, 326] width 771 height 190
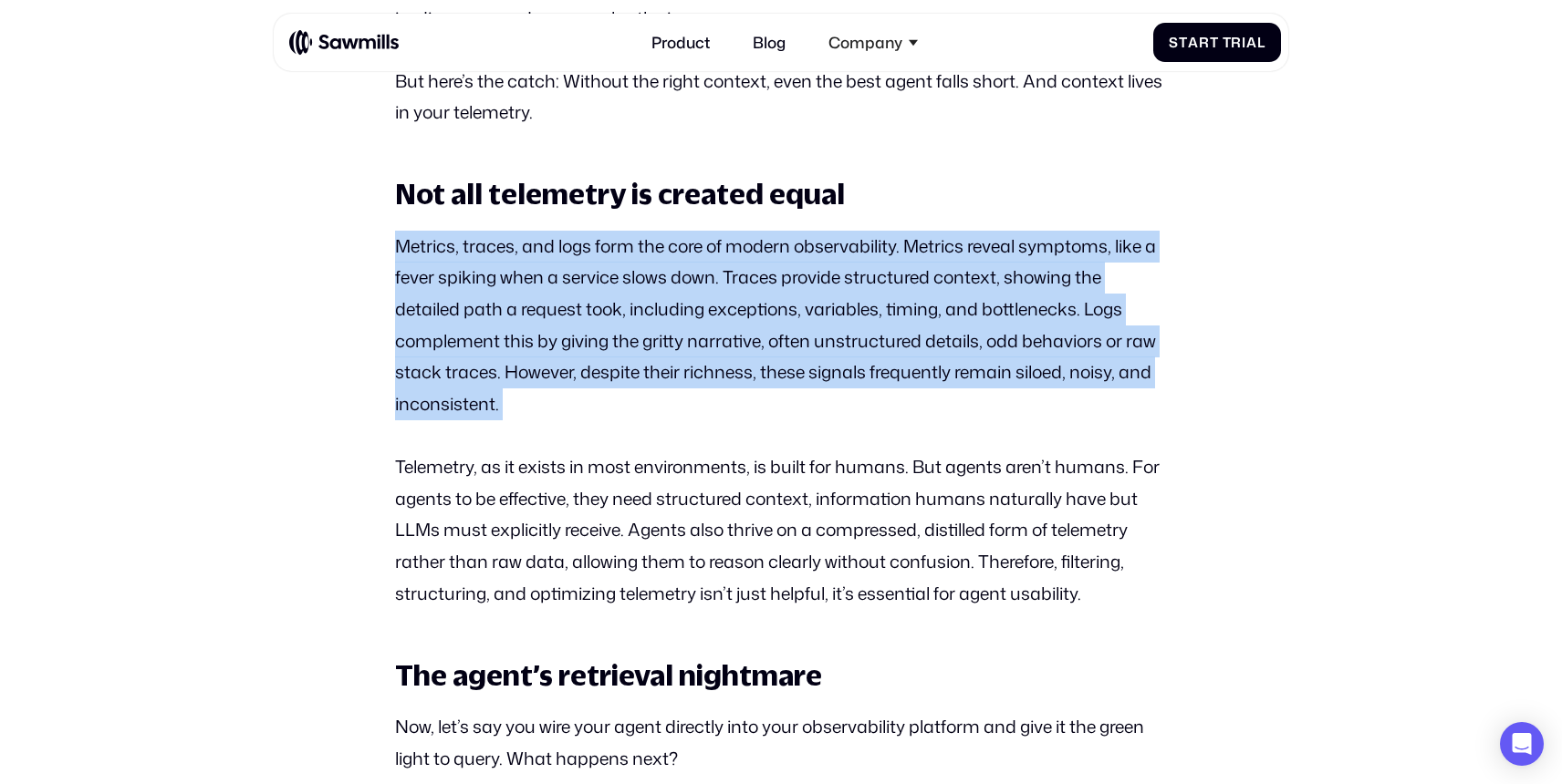
drag, startPoint x: 547, startPoint y: 400, endPoint x: 342, endPoint y: 235, distance: 263.2
drag, startPoint x: 342, startPoint y: 235, endPoint x: 522, endPoint y: 413, distance: 253.1
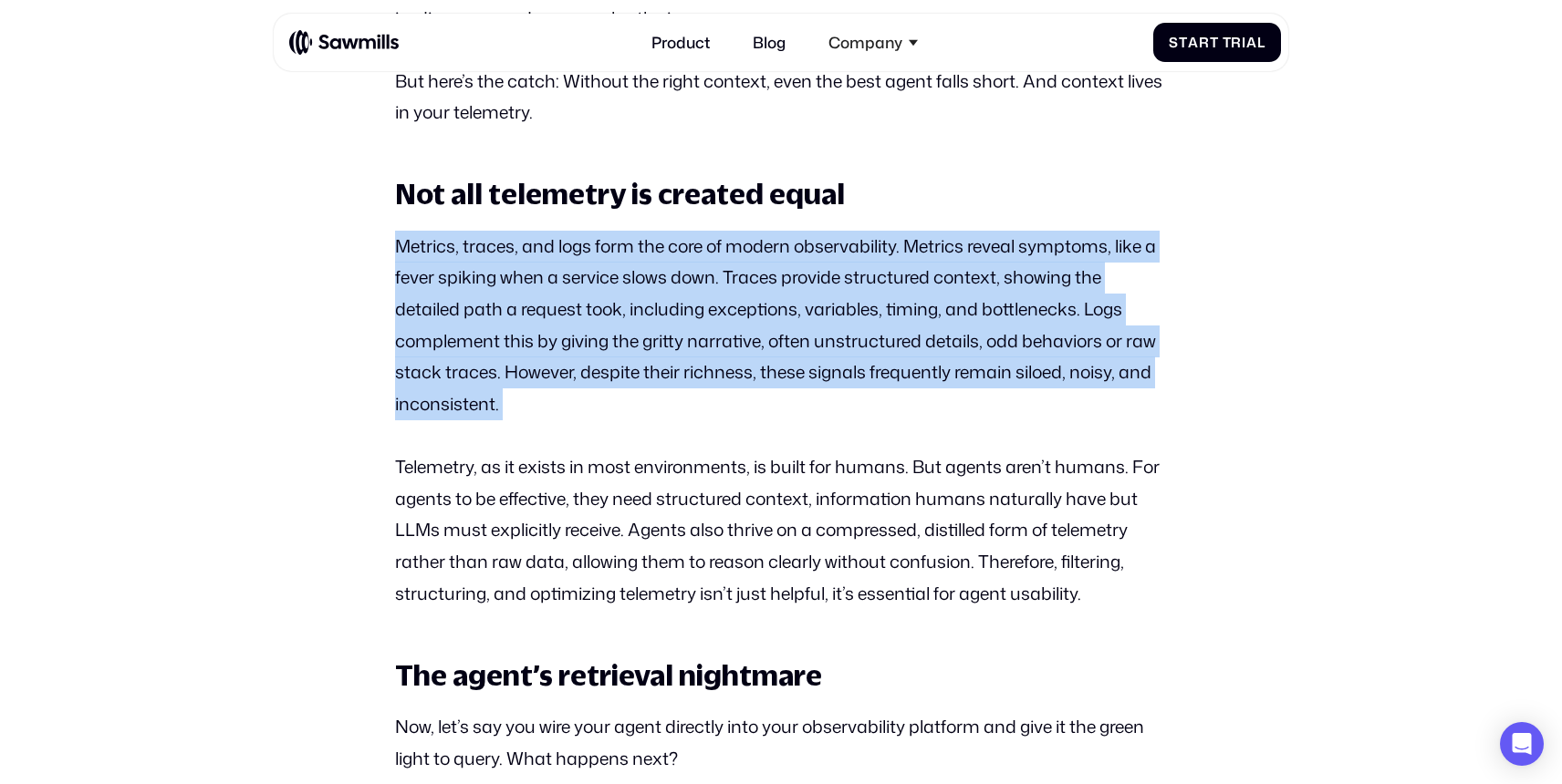
click at [522, 413] on p "Metrics, traces, and logs form the core of modern observability. Metrics reveal…" at bounding box center [780, 326] width 771 height 190
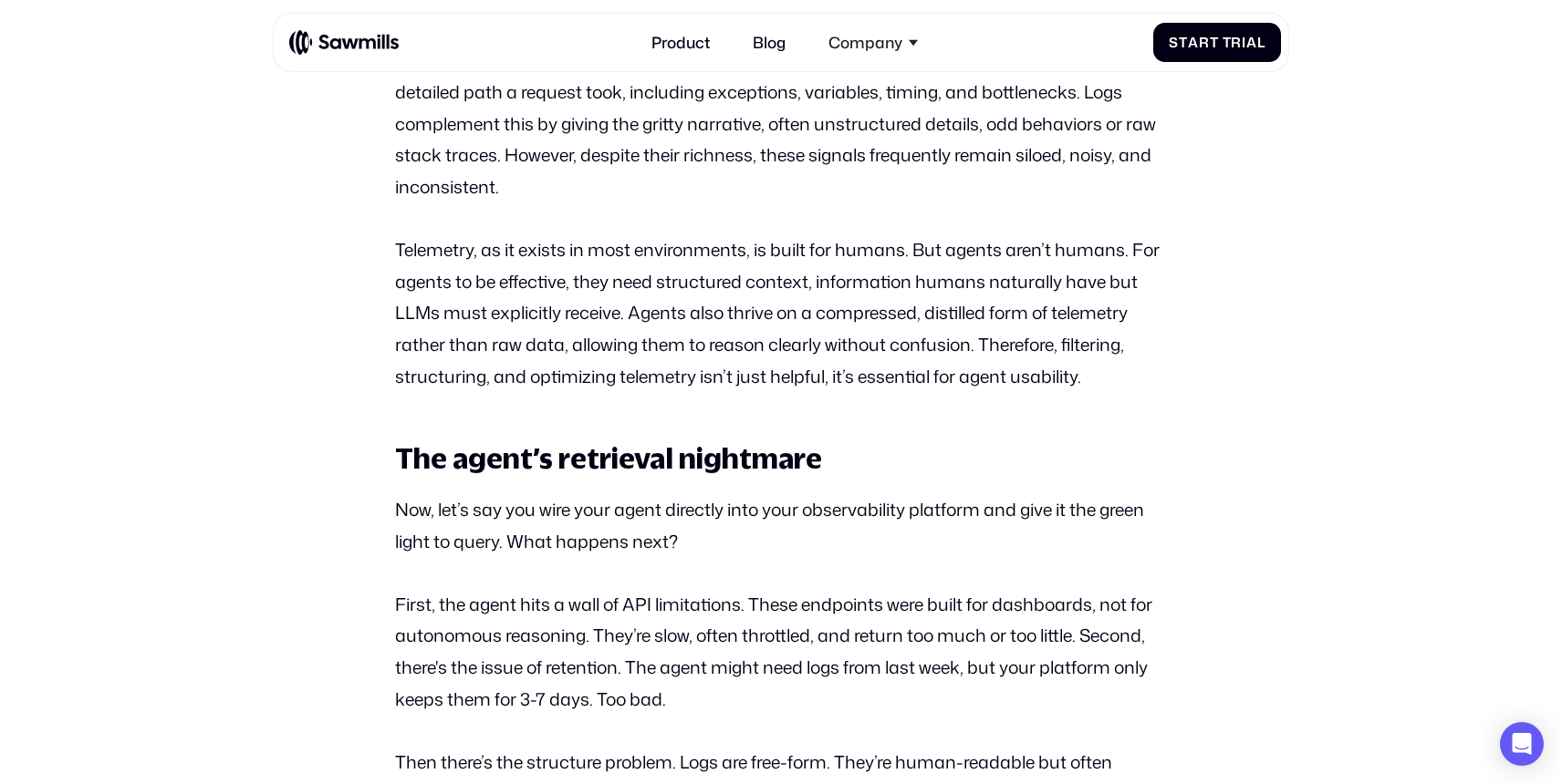
scroll to position [1371, 0]
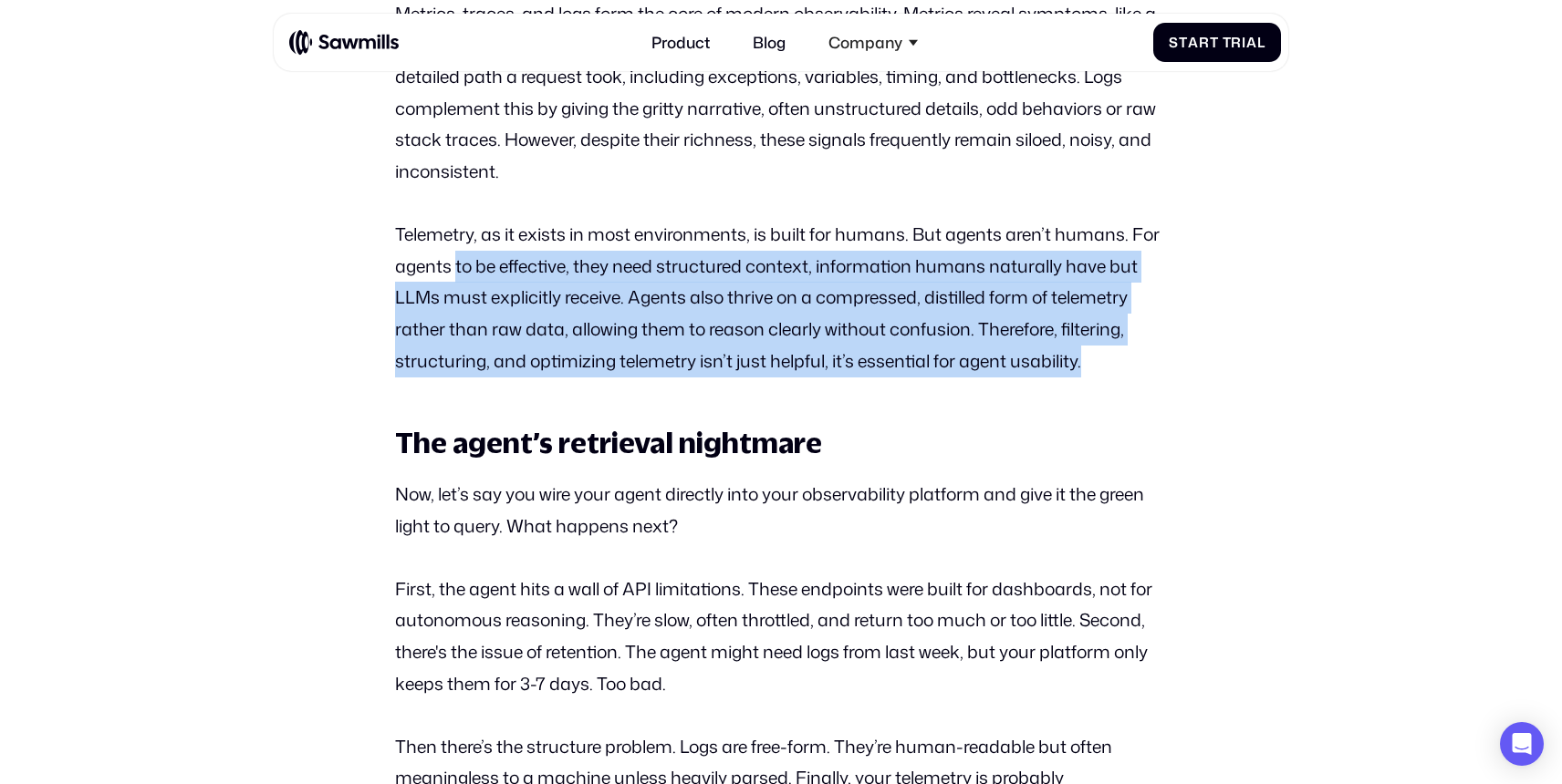
drag, startPoint x: 455, startPoint y: 264, endPoint x: 1099, endPoint y: 386, distance: 655.5
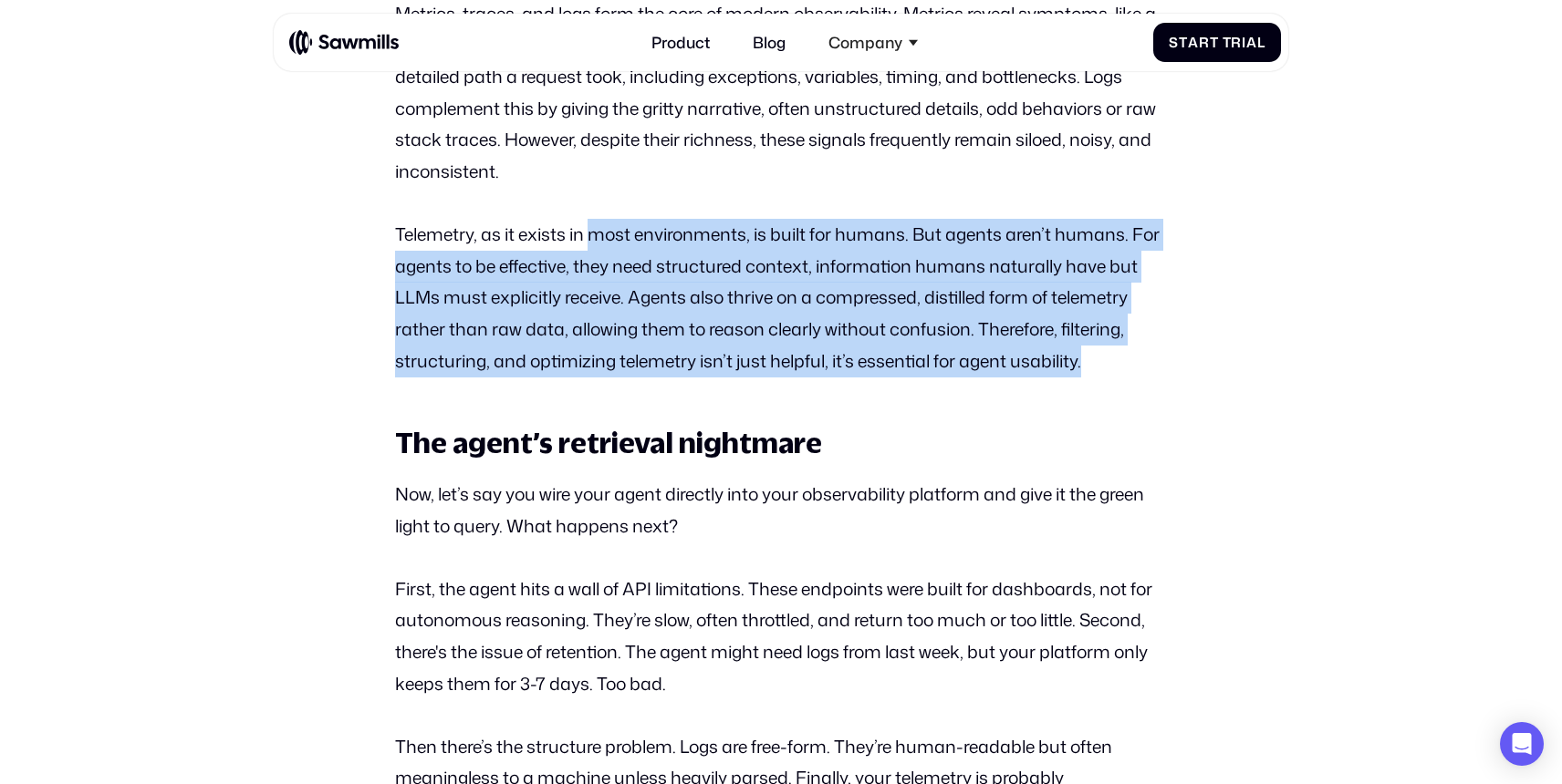
drag, startPoint x: 1100, startPoint y: 386, endPoint x: 598, endPoint y: 222, distance: 528.1
click at [598, 222] on p "Telemetry, as it exists in most environments, is built for humans. But agents a…" at bounding box center [780, 298] width 771 height 158
drag, startPoint x: 520, startPoint y: 222, endPoint x: 1036, endPoint y: 352, distance: 532.1
click at [1034, 352] on p "Telemetry, as it exists in most environments, is built for humans. But agents a…" at bounding box center [780, 298] width 771 height 158
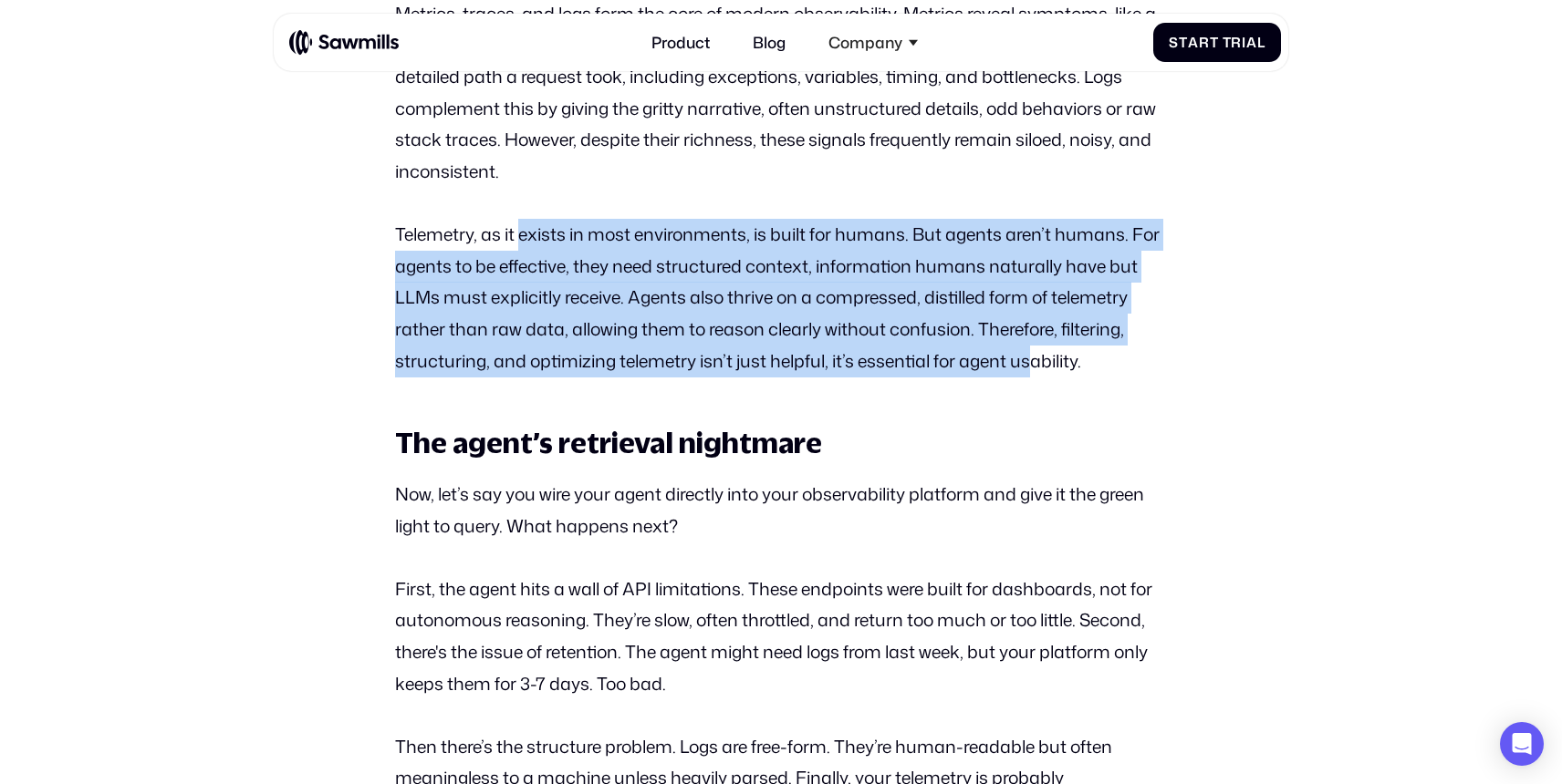
click at [1036, 352] on p "Telemetry, as it exists in most environments, is built for humans. But agents a…" at bounding box center [780, 298] width 771 height 158
drag, startPoint x: 1082, startPoint y: 352, endPoint x: 593, endPoint y: 227, distance: 504.7
click at [592, 227] on p "Telemetry, as it exists in most environments, is built for humans. But agents a…" at bounding box center [780, 298] width 771 height 158
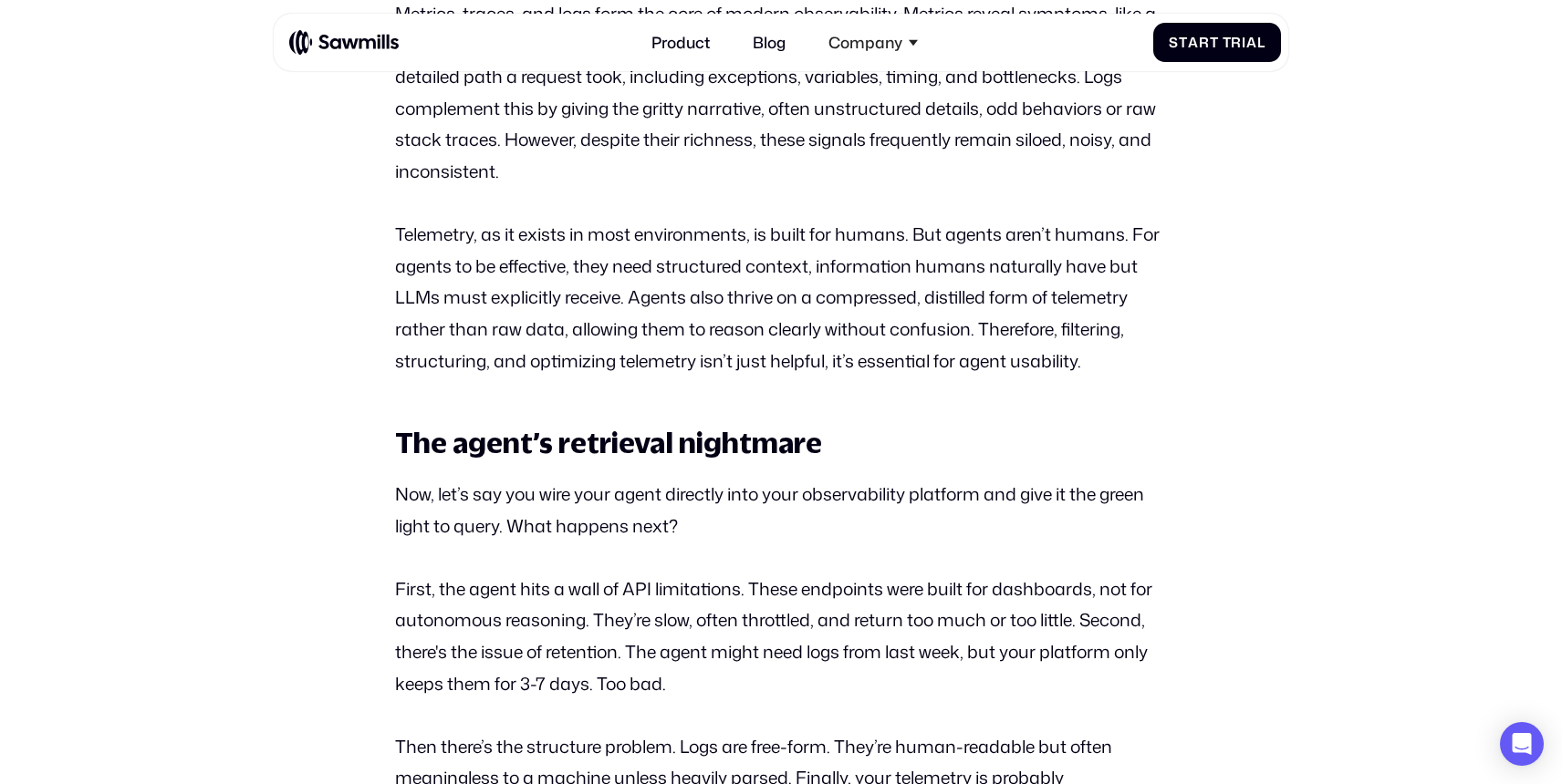
click at [570, 231] on p "Telemetry, as it exists in most environments, is built for humans. But agents a…" at bounding box center [780, 298] width 771 height 158
drag, startPoint x: 598, startPoint y: 233, endPoint x: 1066, endPoint y: 377, distance: 489.7
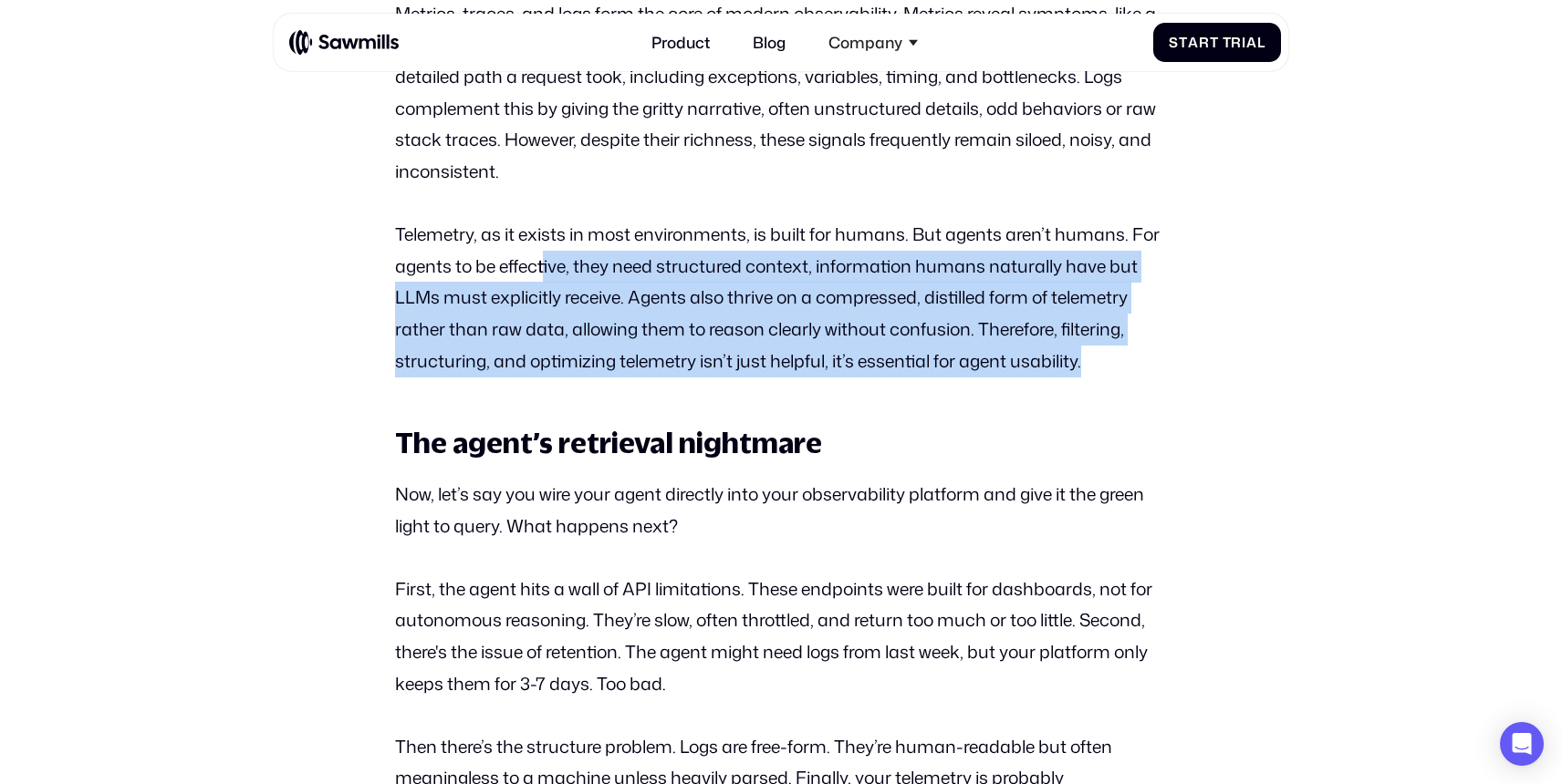
drag, startPoint x: 1066, startPoint y: 377, endPoint x: 542, endPoint y: 250, distance: 539.2
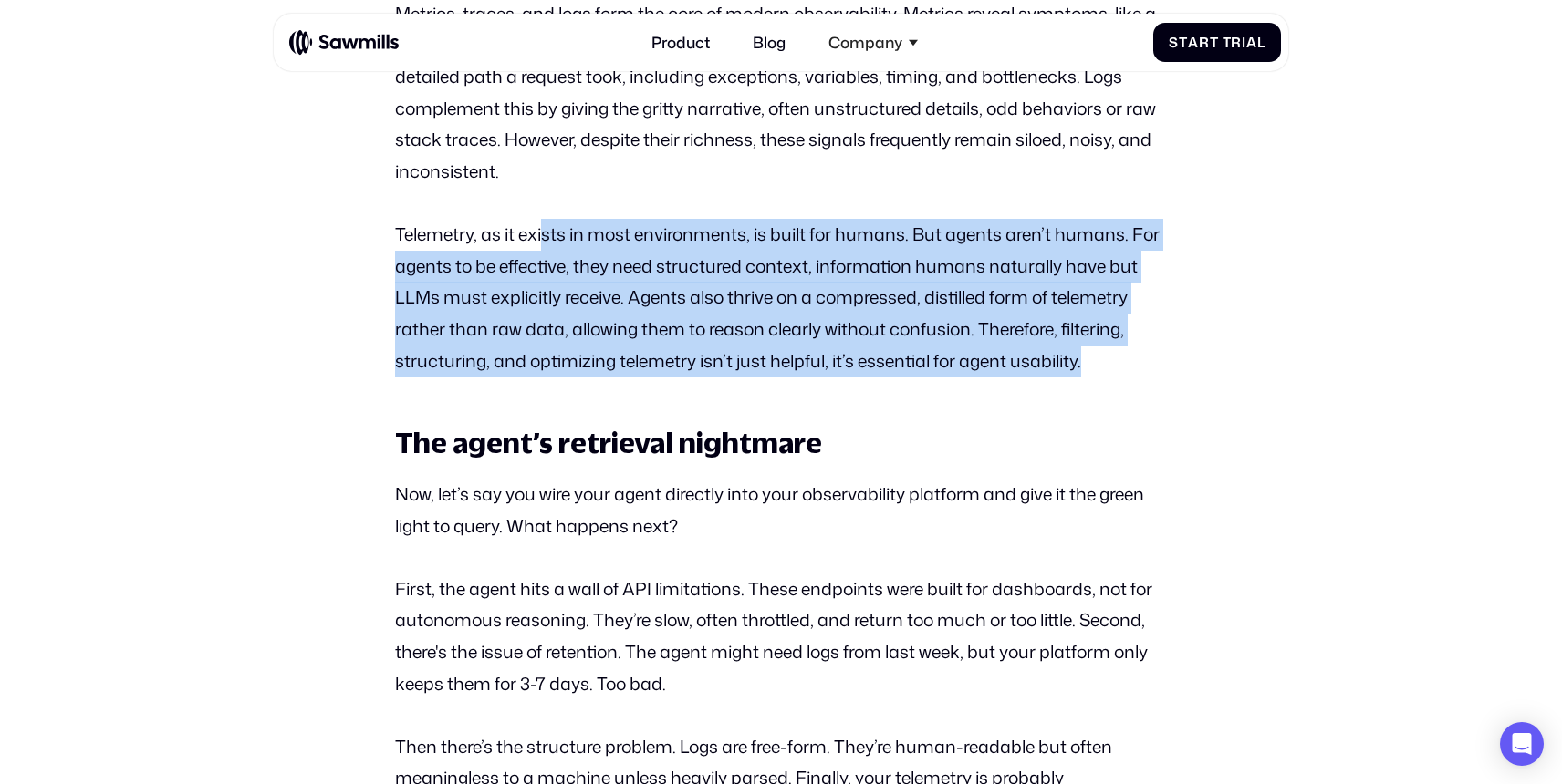
click at [542, 250] on p "Telemetry, as it exists in most environments, is built for humans. But agents a…" at bounding box center [780, 298] width 771 height 158
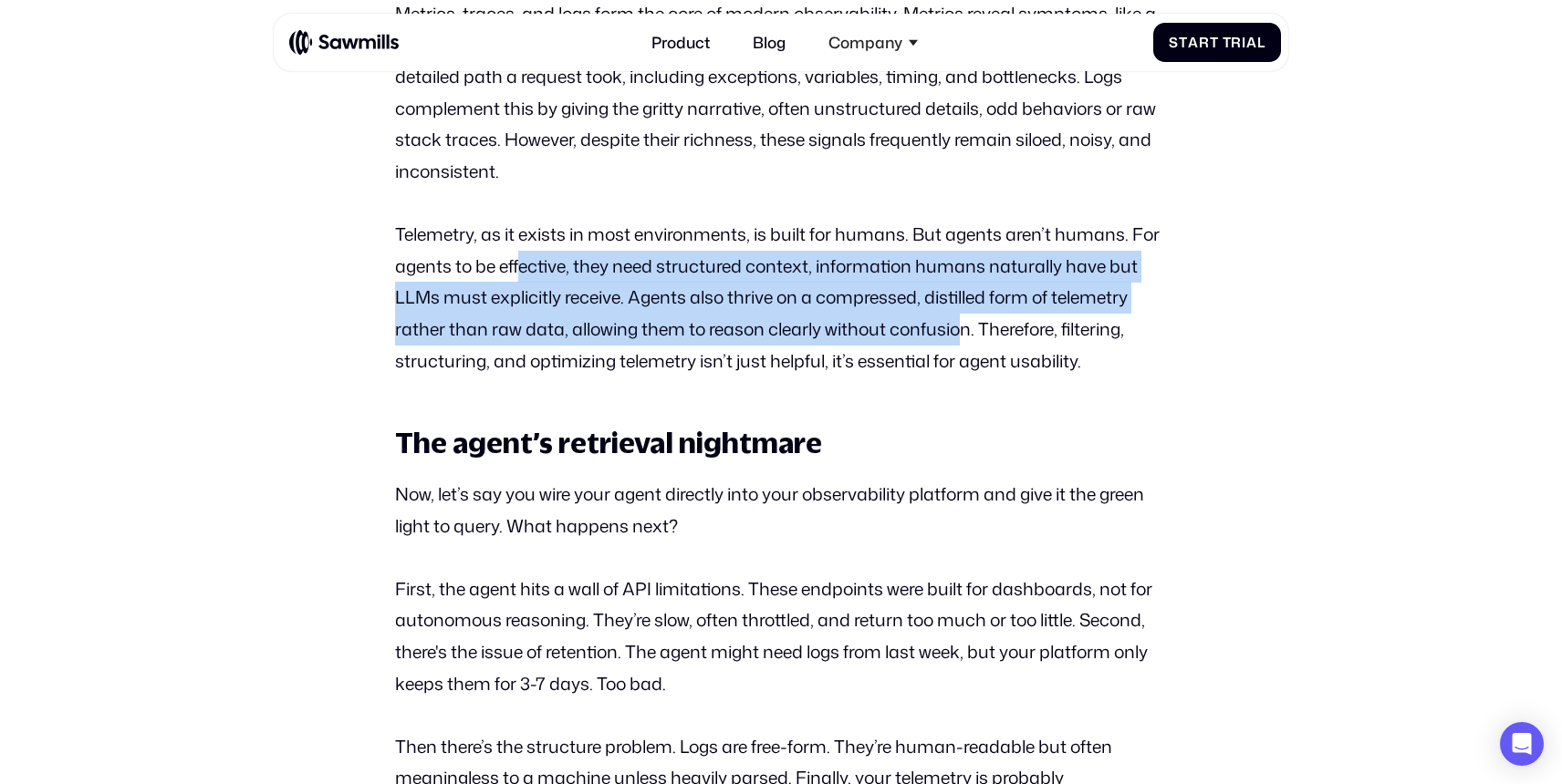
drag, startPoint x: 522, startPoint y: 263, endPoint x: 988, endPoint y: 348, distance: 473.7
click at [985, 347] on p "Telemetry, as it exists in most environments, is built for humans. But agents a…" at bounding box center [780, 298] width 771 height 158
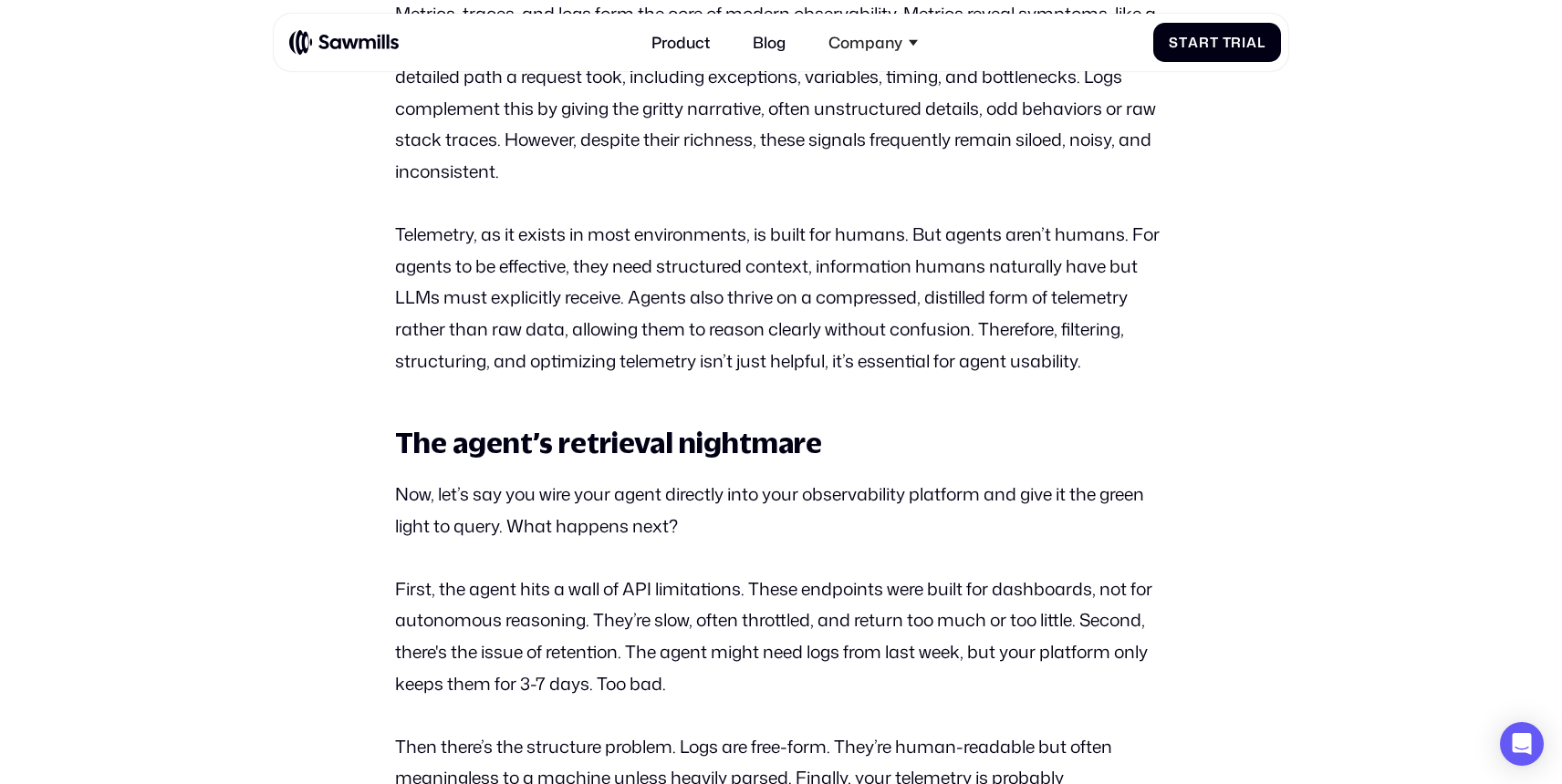
click at [988, 348] on p "Telemetry, as it exists in most environments, is built for humans. But agents a…" at bounding box center [780, 298] width 771 height 158
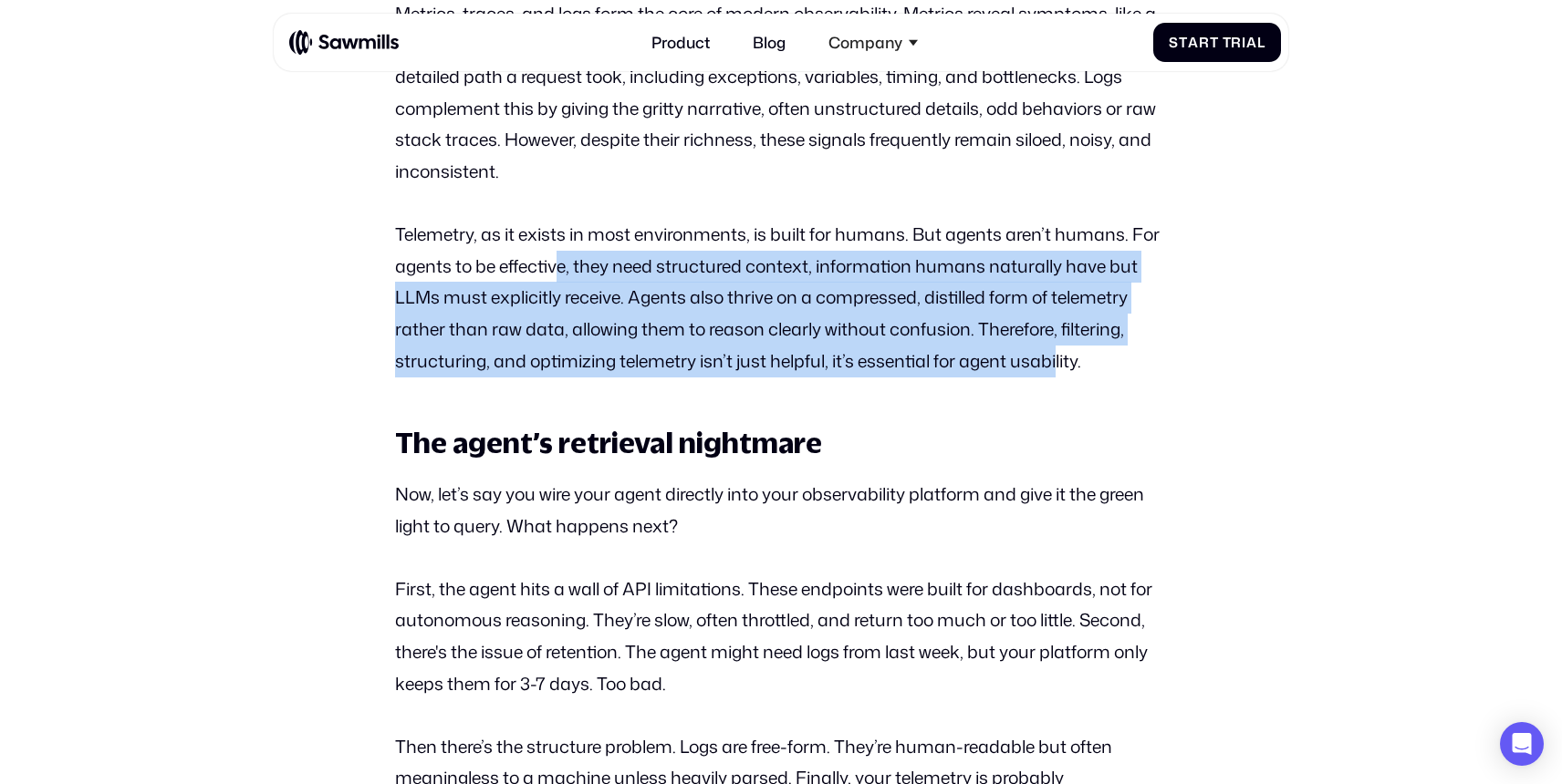
drag, startPoint x: 1057, startPoint y: 355, endPoint x: 560, endPoint y: 253, distance: 507.4
click at [560, 253] on p "Telemetry, as it exists in most environments, is built for humans. But agents a…" at bounding box center [780, 298] width 771 height 158
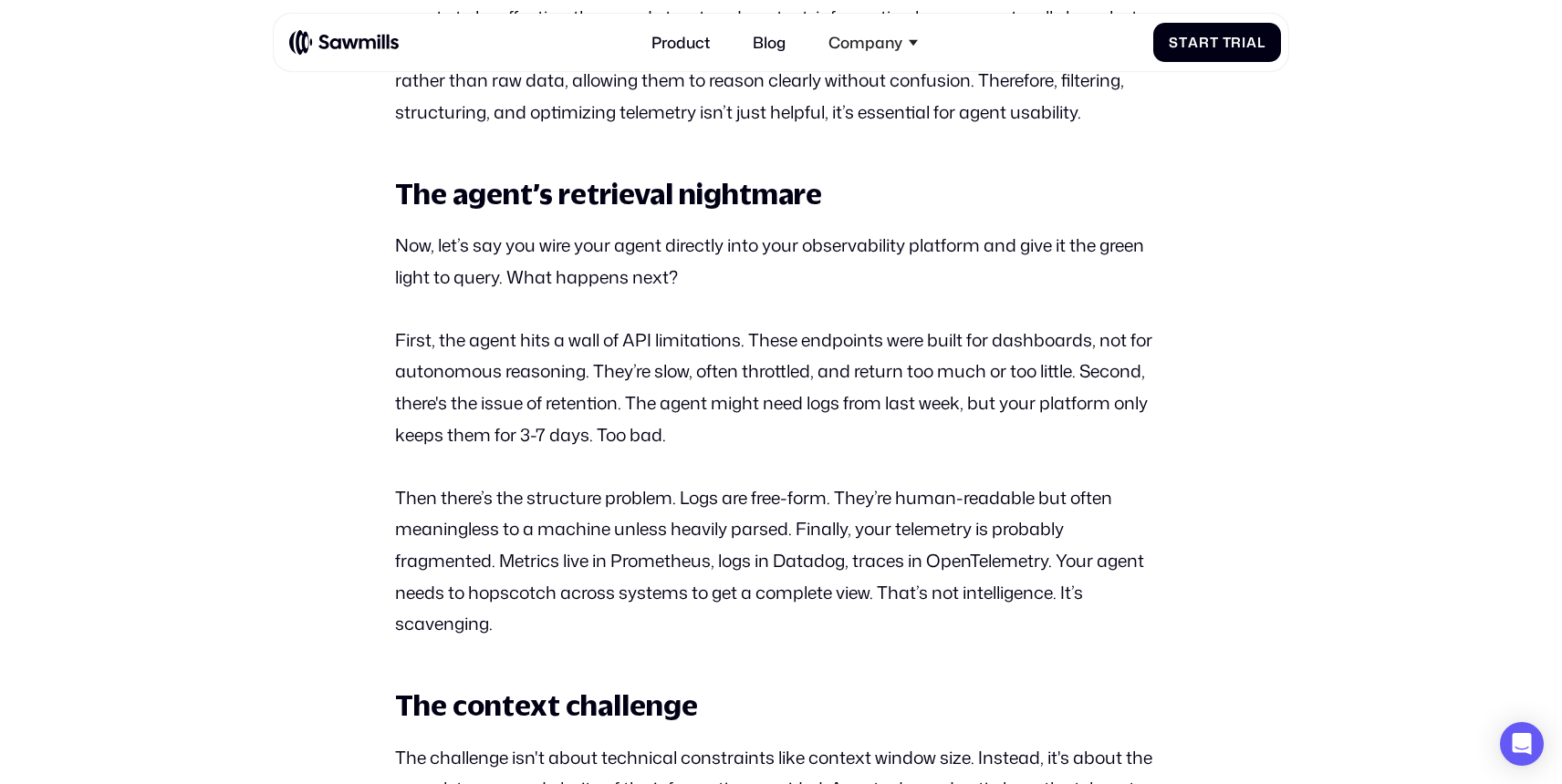
scroll to position [1607, 0]
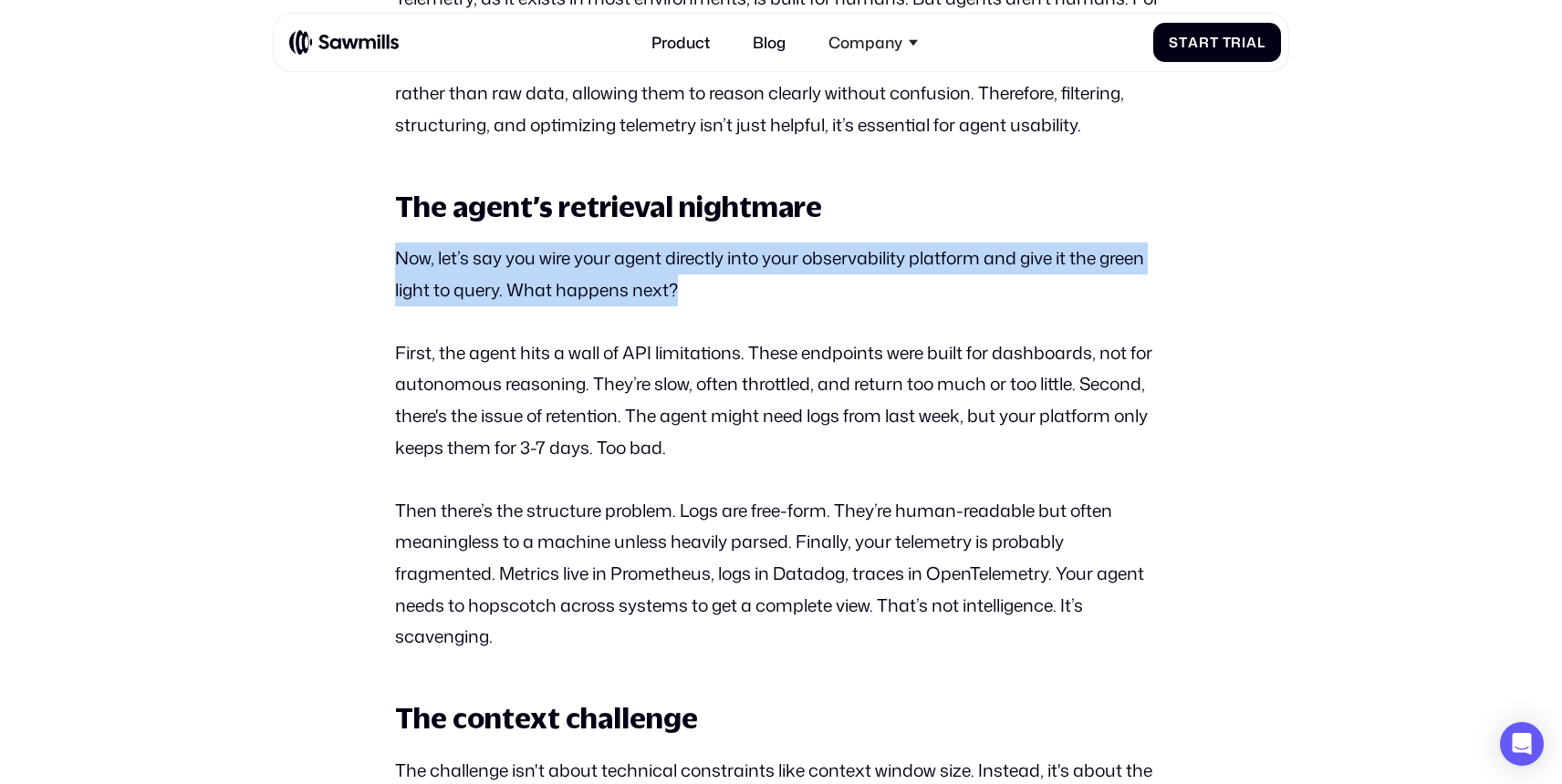
drag, startPoint x: 381, startPoint y: 253, endPoint x: 714, endPoint y: 305, distance: 337.0
click at [714, 305] on p "Now, let’s say you wire your agent directly into your observability platform an…" at bounding box center [780, 274] width 771 height 63
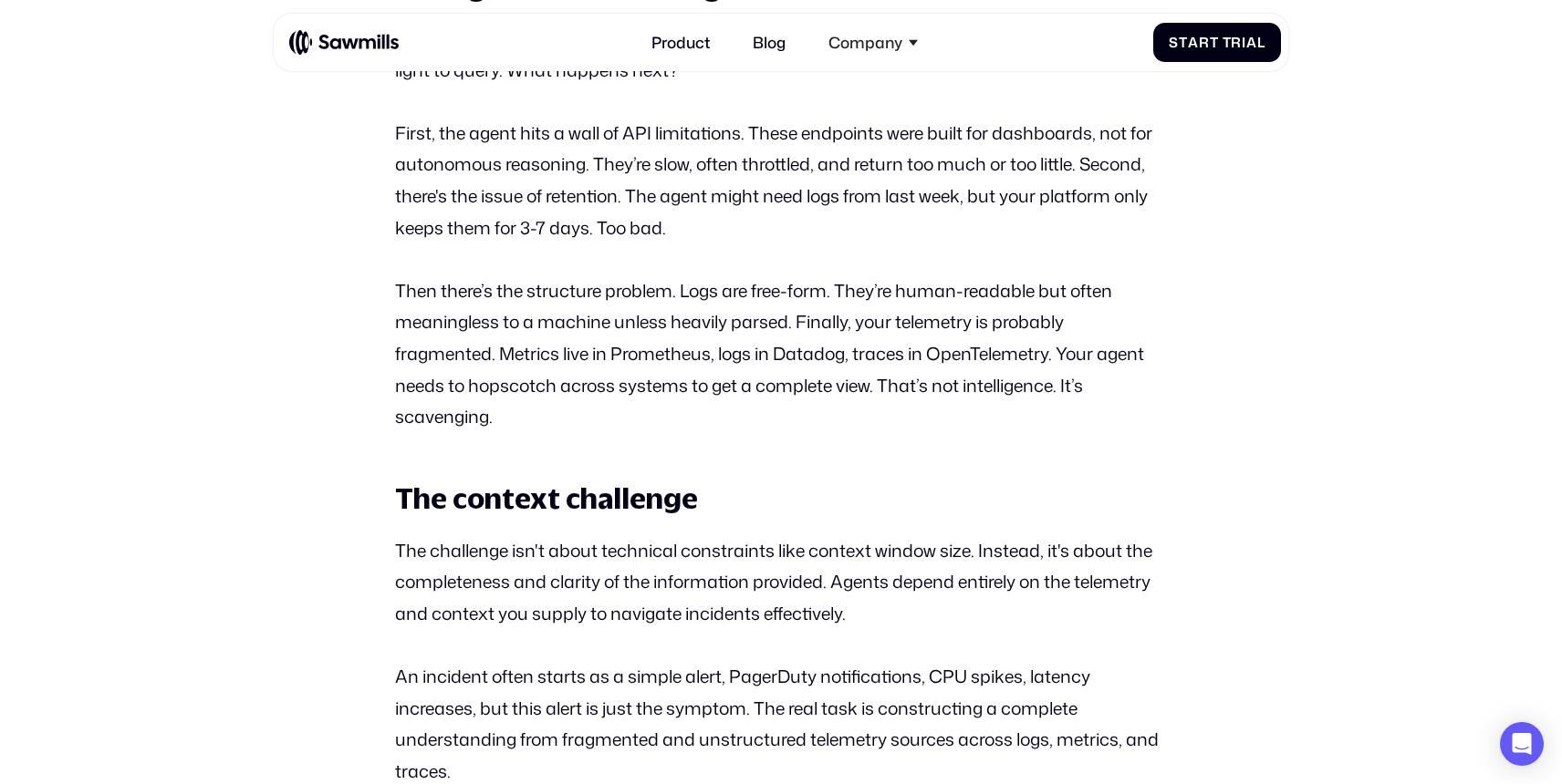
scroll to position [1844, 0]
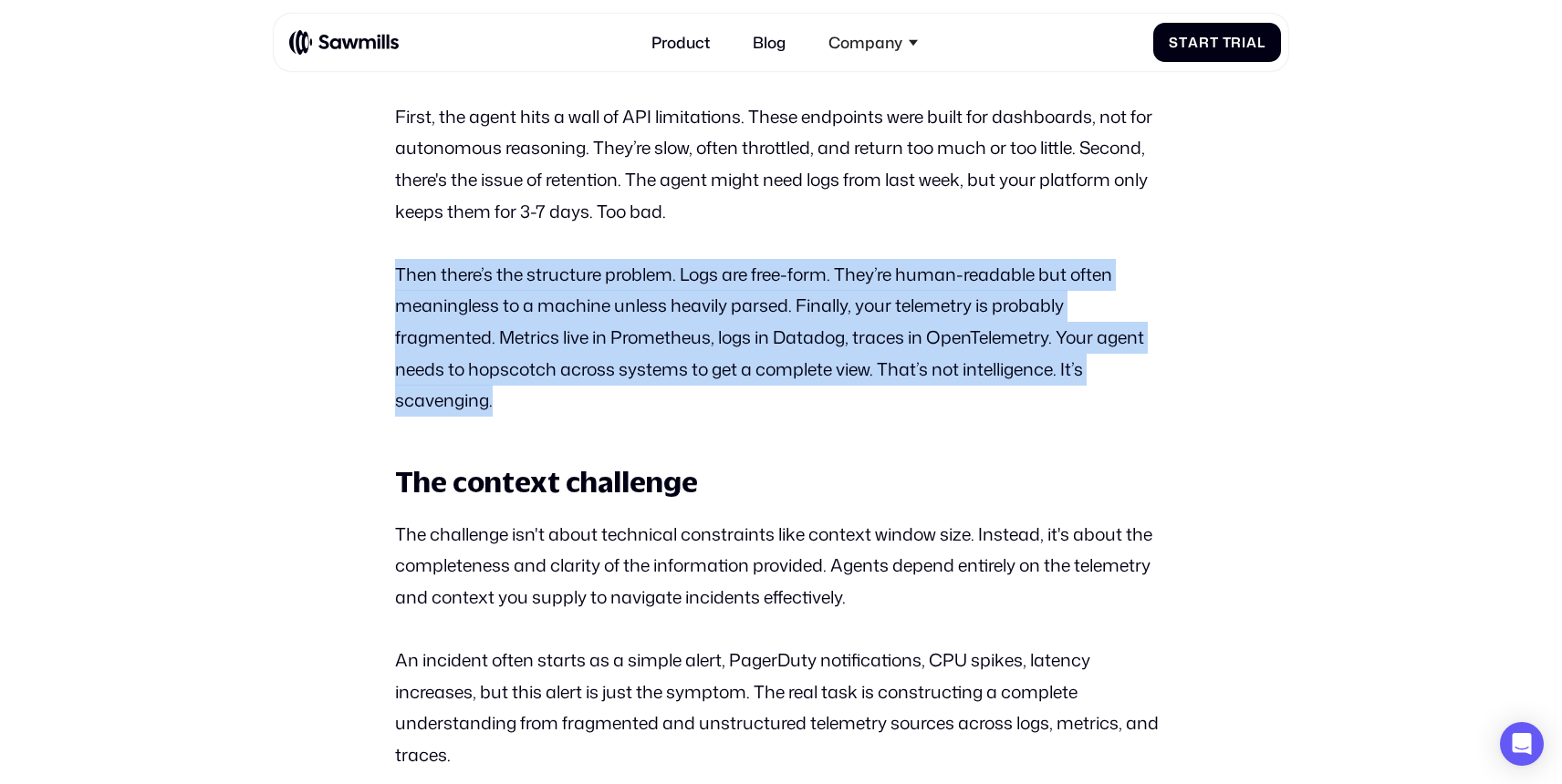
drag, startPoint x: 376, startPoint y: 246, endPoint x: 548, endPoint y: 392, distance: 225.6
click at [548, 392] on p "Then there’s the structure problem. Logs are free-form. They’re human-readable …" at bounding box center [780, 338] width 771 height 158
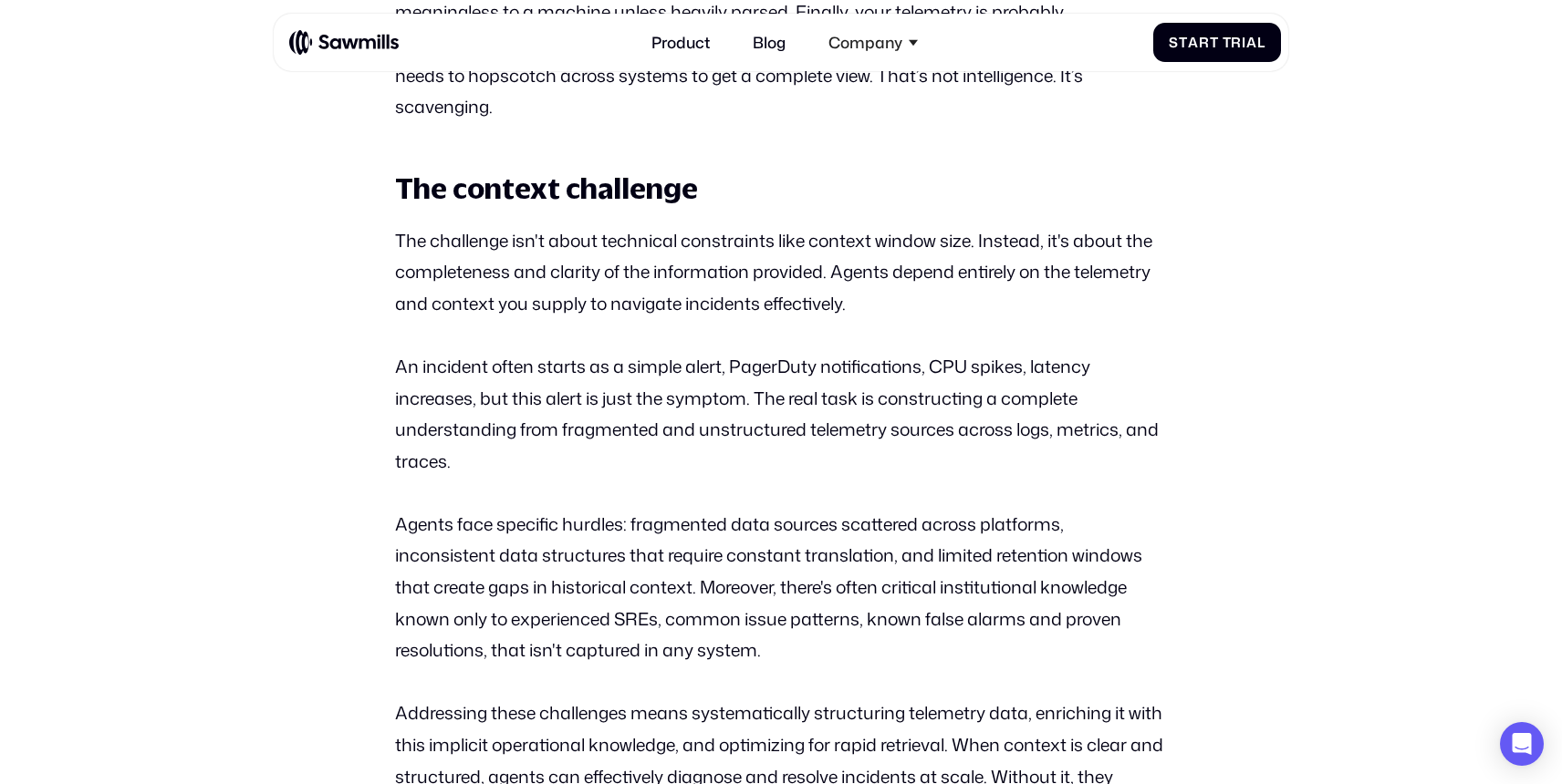
scroll to position [2142, 0]
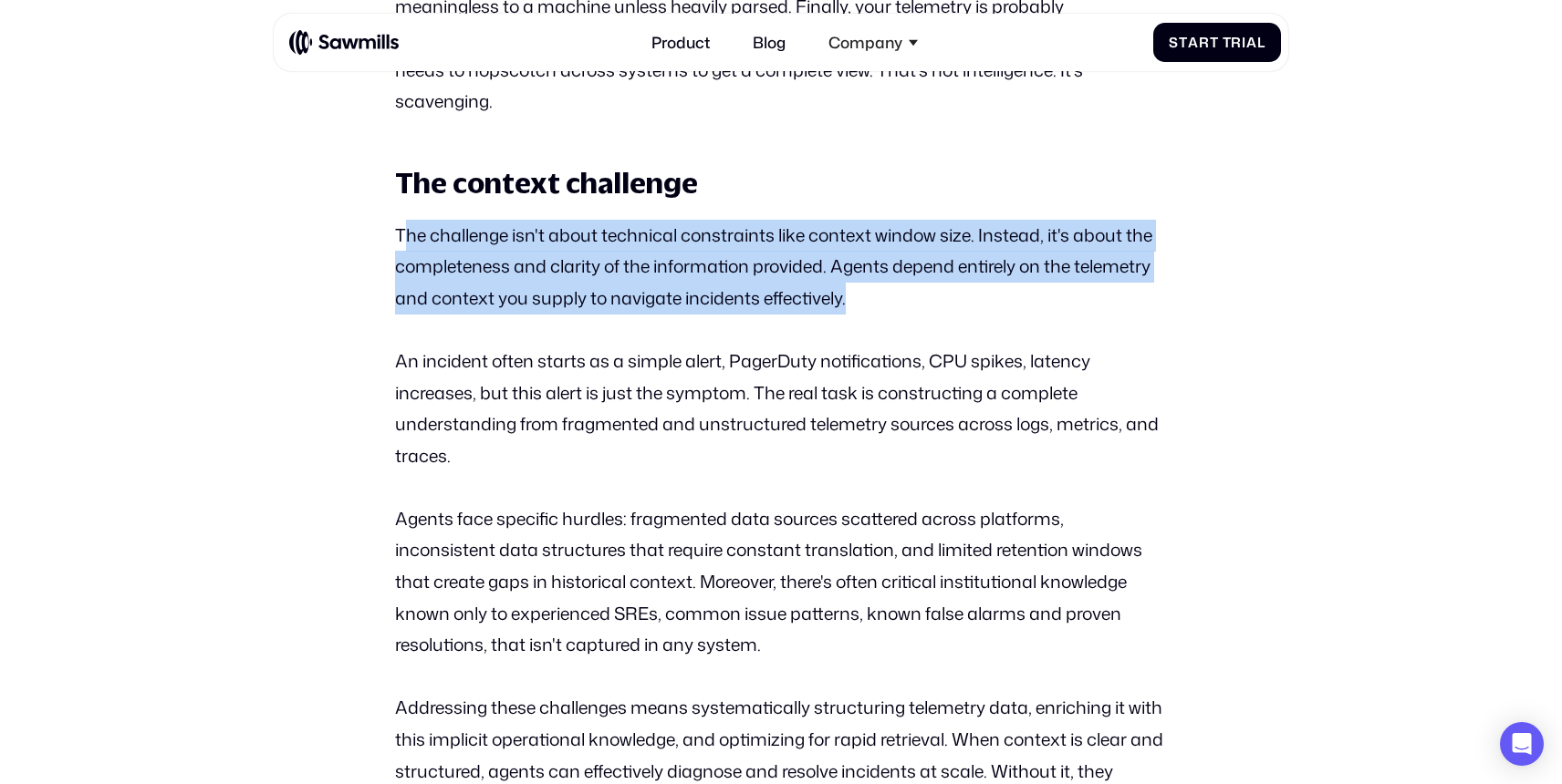
drag, startPoint x: 408, startPoint y: 229, endPoint x: 852, endPoint y: 305, distance: 450.5
click at [852, 305] on p "The challenge isn't about technical constraints like context window size. Inste…" at bounding box center [780, 267] width 771 height 95
click at [852, 306] on p "The challenge isn't about technical constraints like context window size. Inste…" at bounding box center [780, 267] width 771 height 95
drag, startPoint x: 883, startPoint y: 306, endPoint x: 380, endPoint y: 231, distance: 508.6
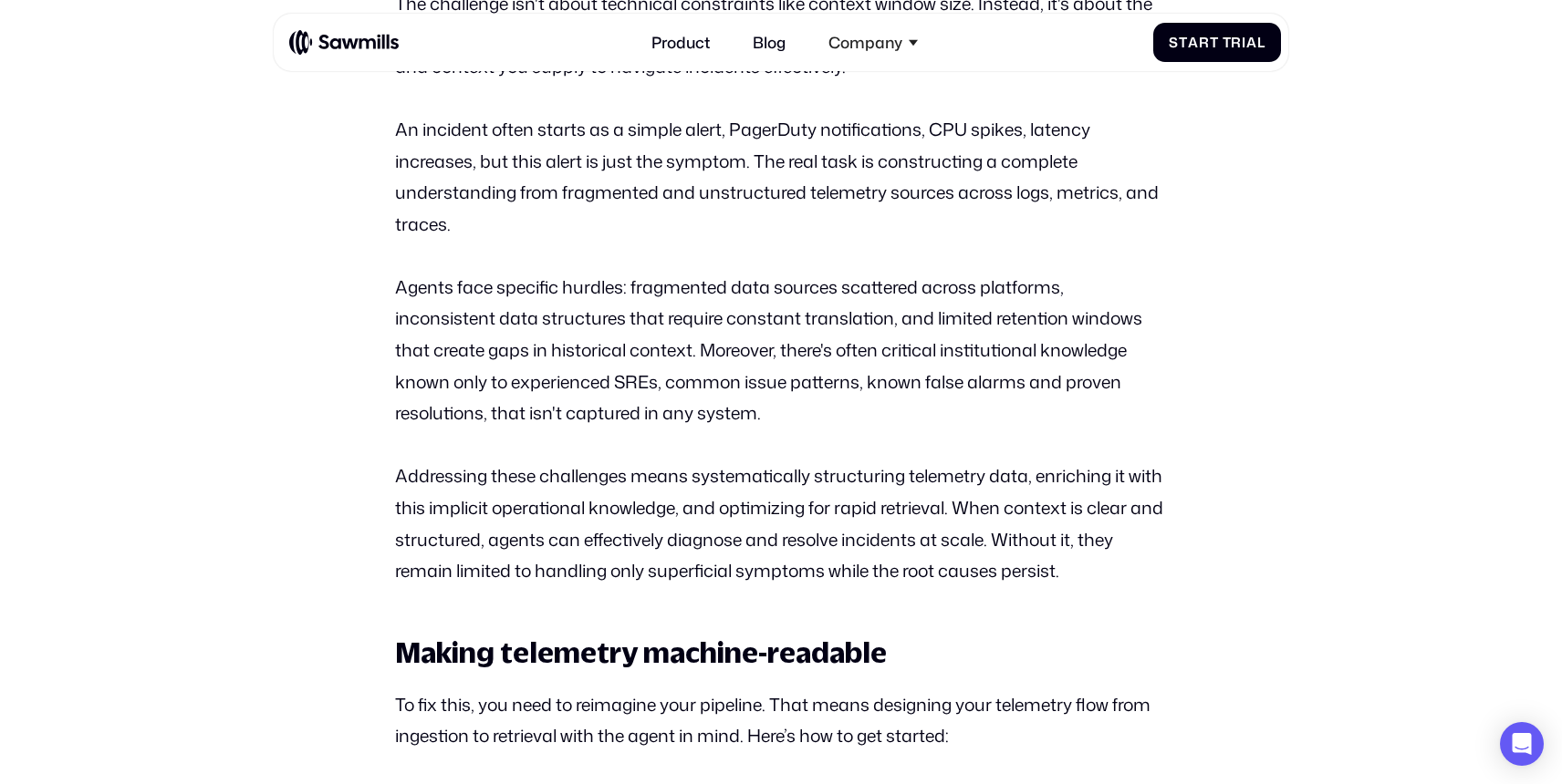
scroll to position [2396, 0]
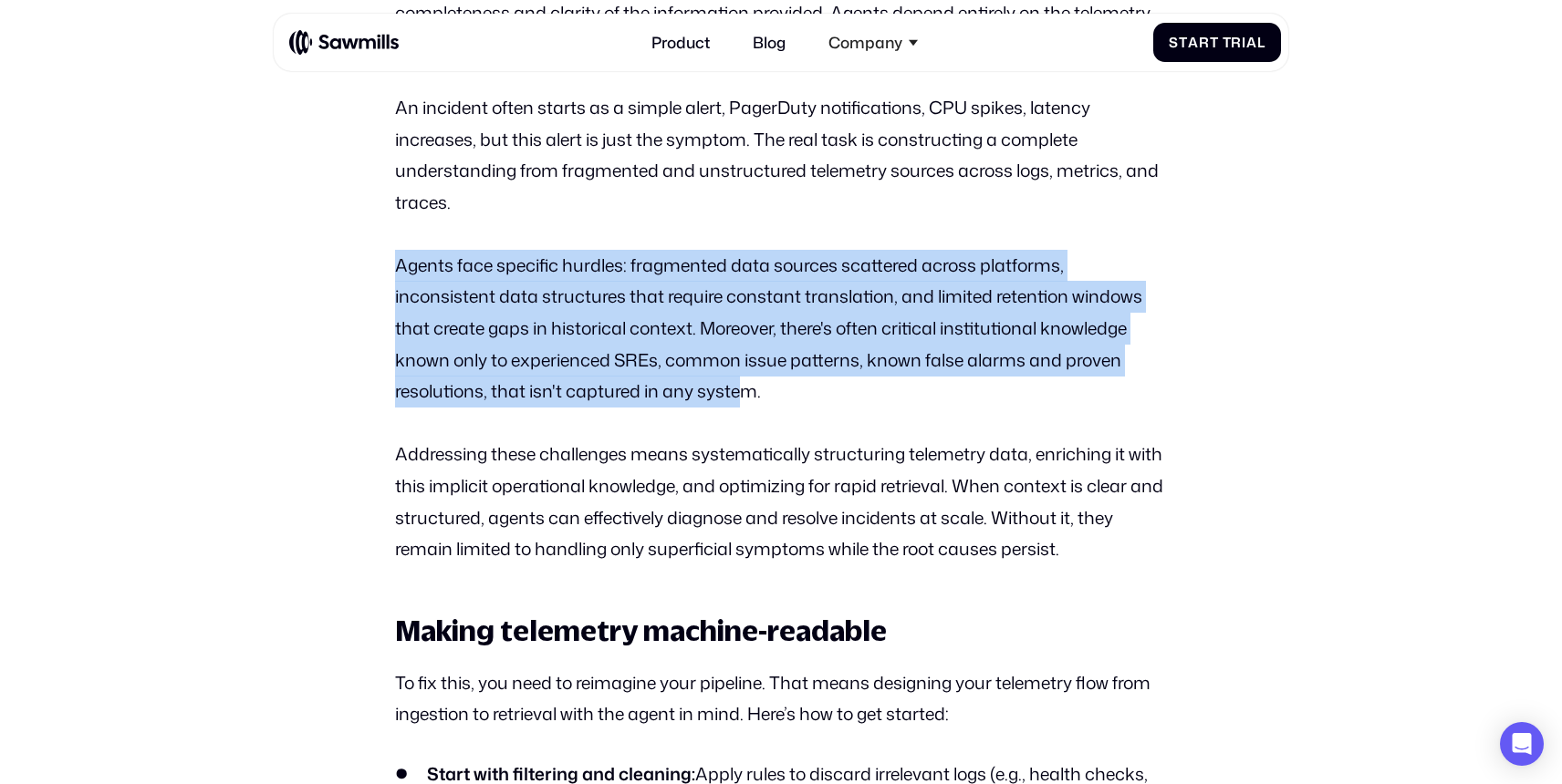
drag, startPoint x: 383, startPoint y: 238, endPoint x: 750, endPoint y: 383, distance: 394.6
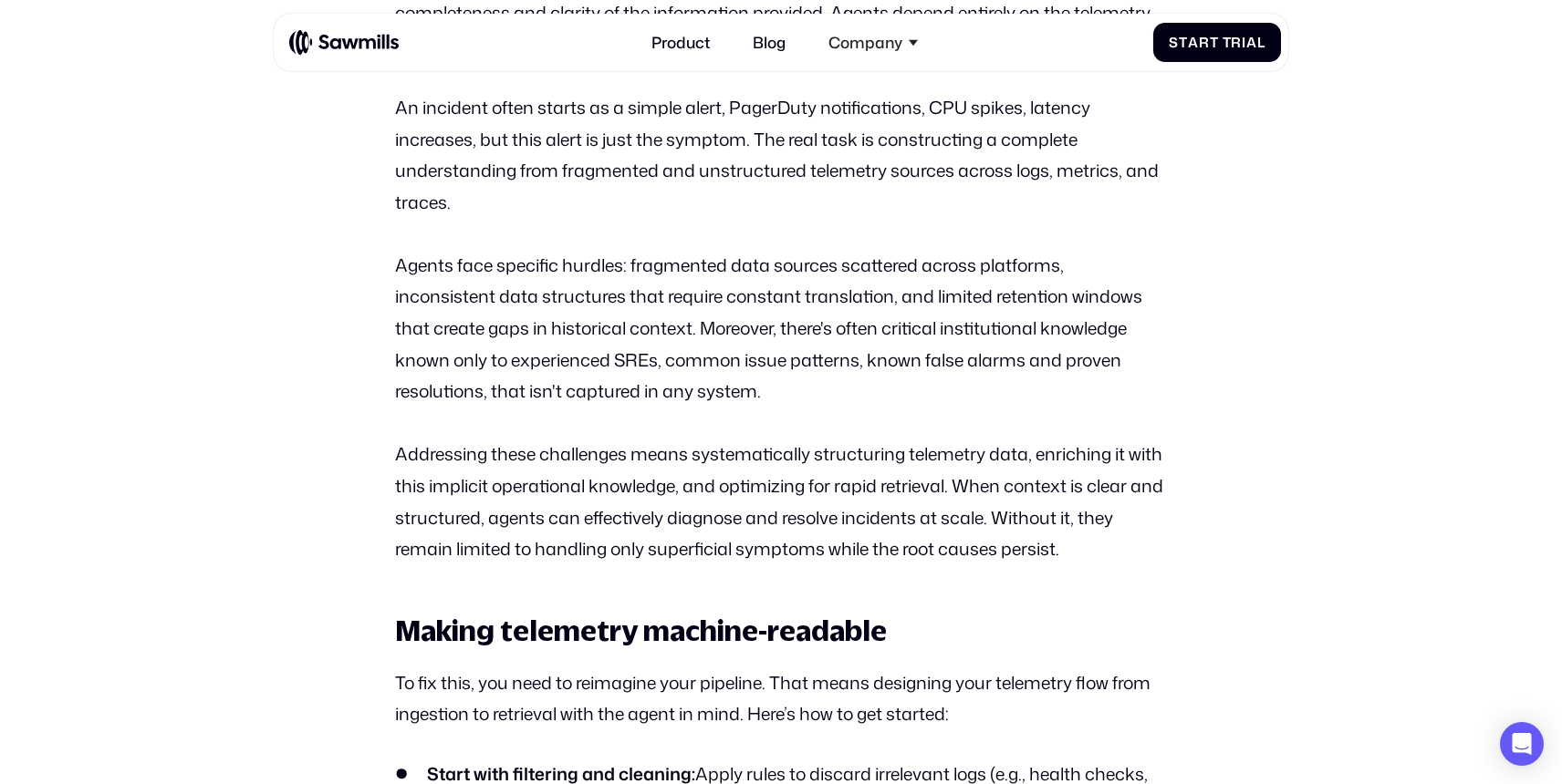
click at [780, 402] on p "Agents face specific hurdles: fragmented data sources scattered across platform…" at bounding box center [780, 329] width 771 height 158
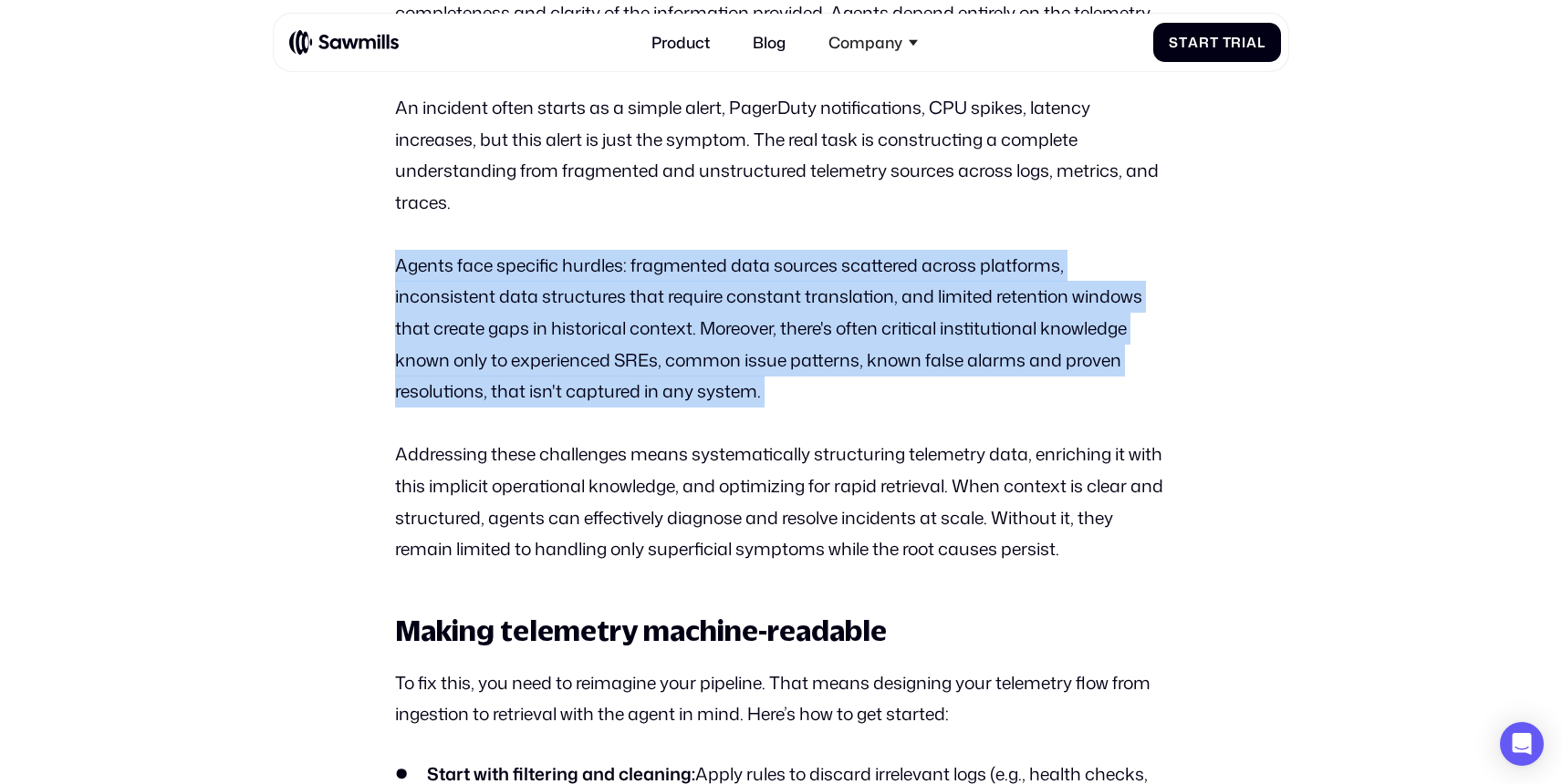
drag, startPoint x: 780, startPoint y: 402, endPoint x: 352, endPoint y: 258, distance: 451.6
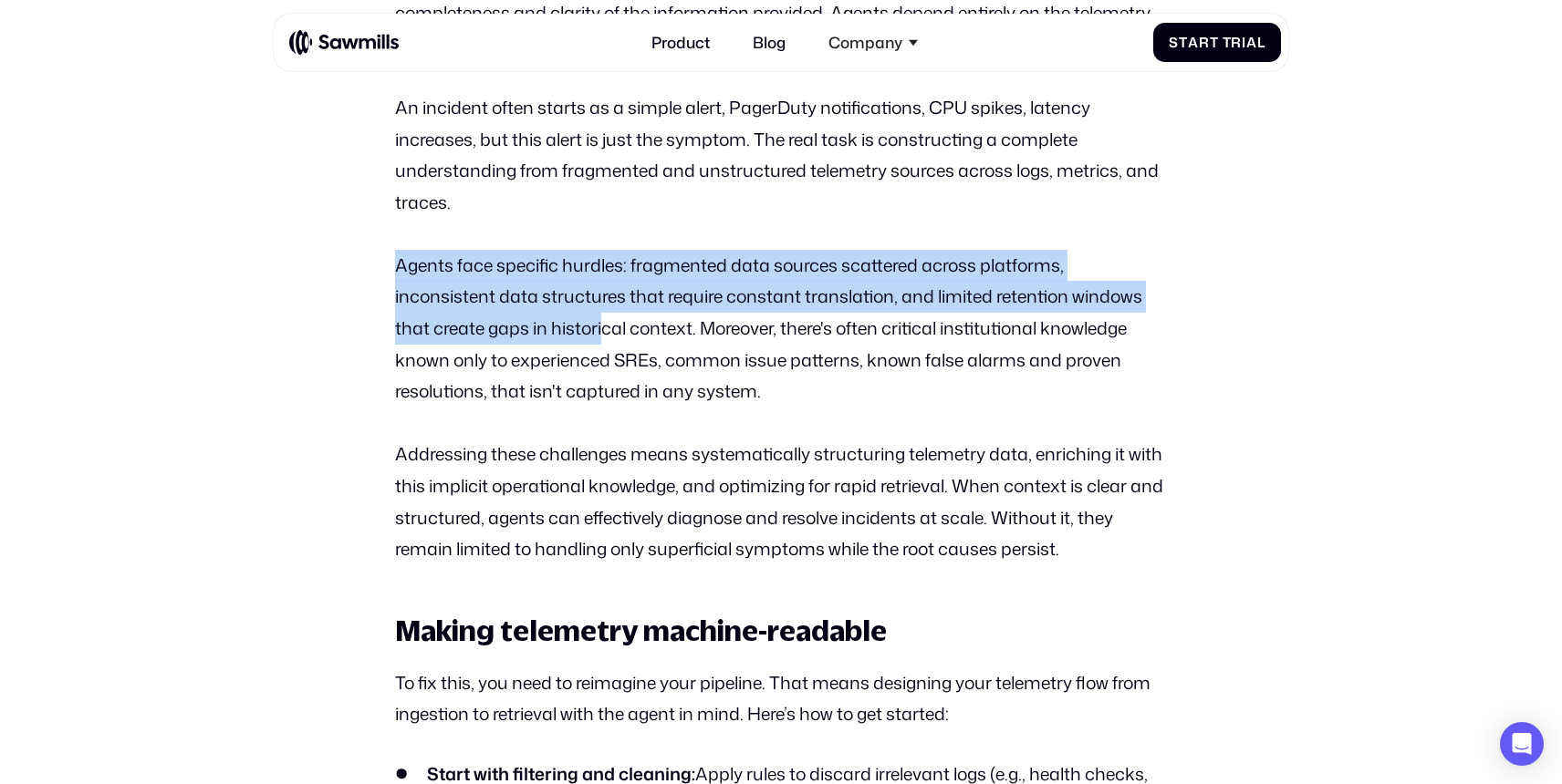
drag, startPoint x: 355, startPoint y: 259, endPoint x: 610, endPoint y: 336, distance: 266.4
click at [610, 336] on p "Agents face specific hurdles: fragmented data sources scattered across platform…" at bounding box center [780, 329] width 771 height 158
drag, startPoint x: 697, startPoint y: 333, endPoint x: 347, endPoint y: 233, distance: 364.0
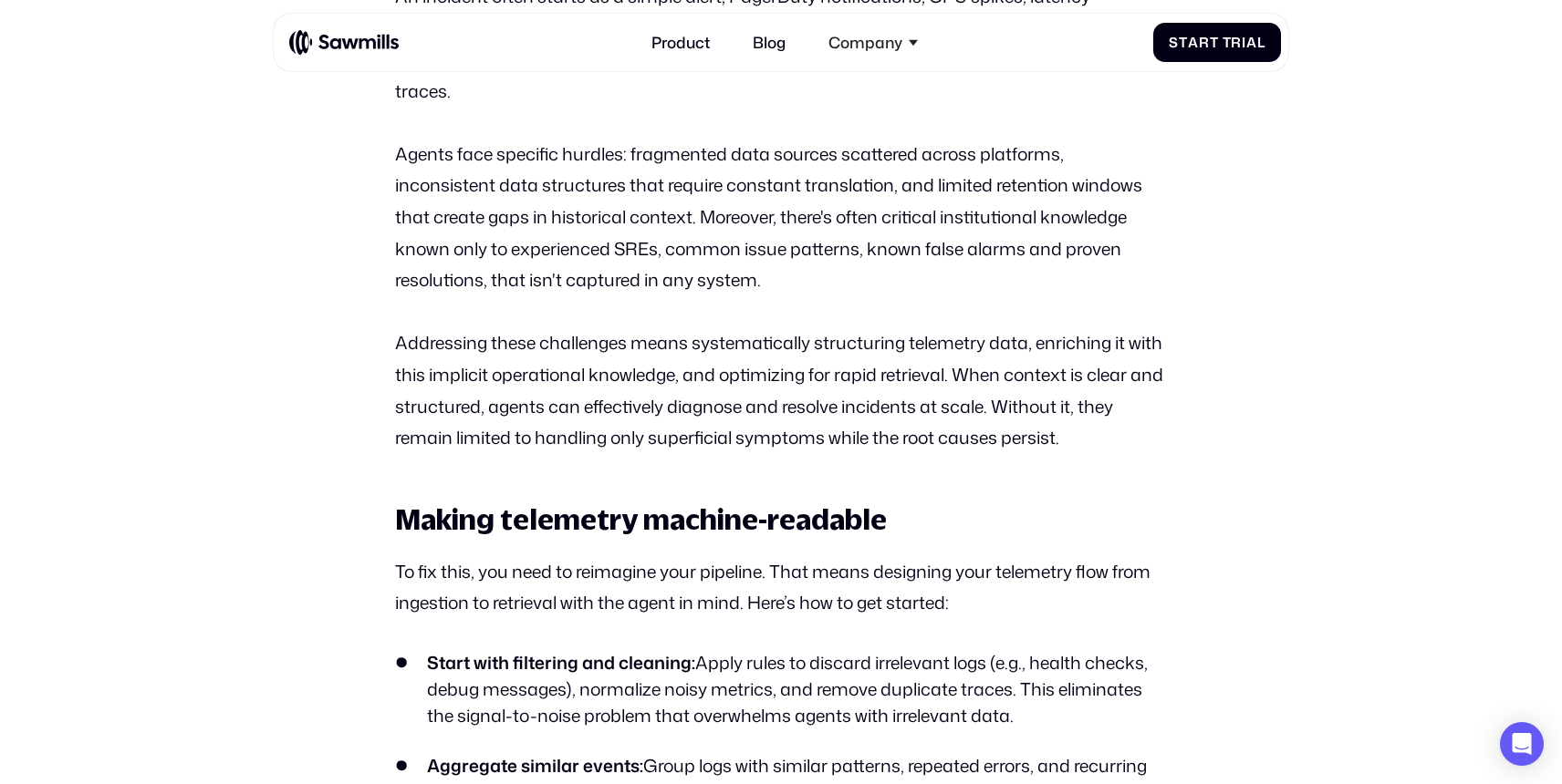
scroll to position [2555, 0]
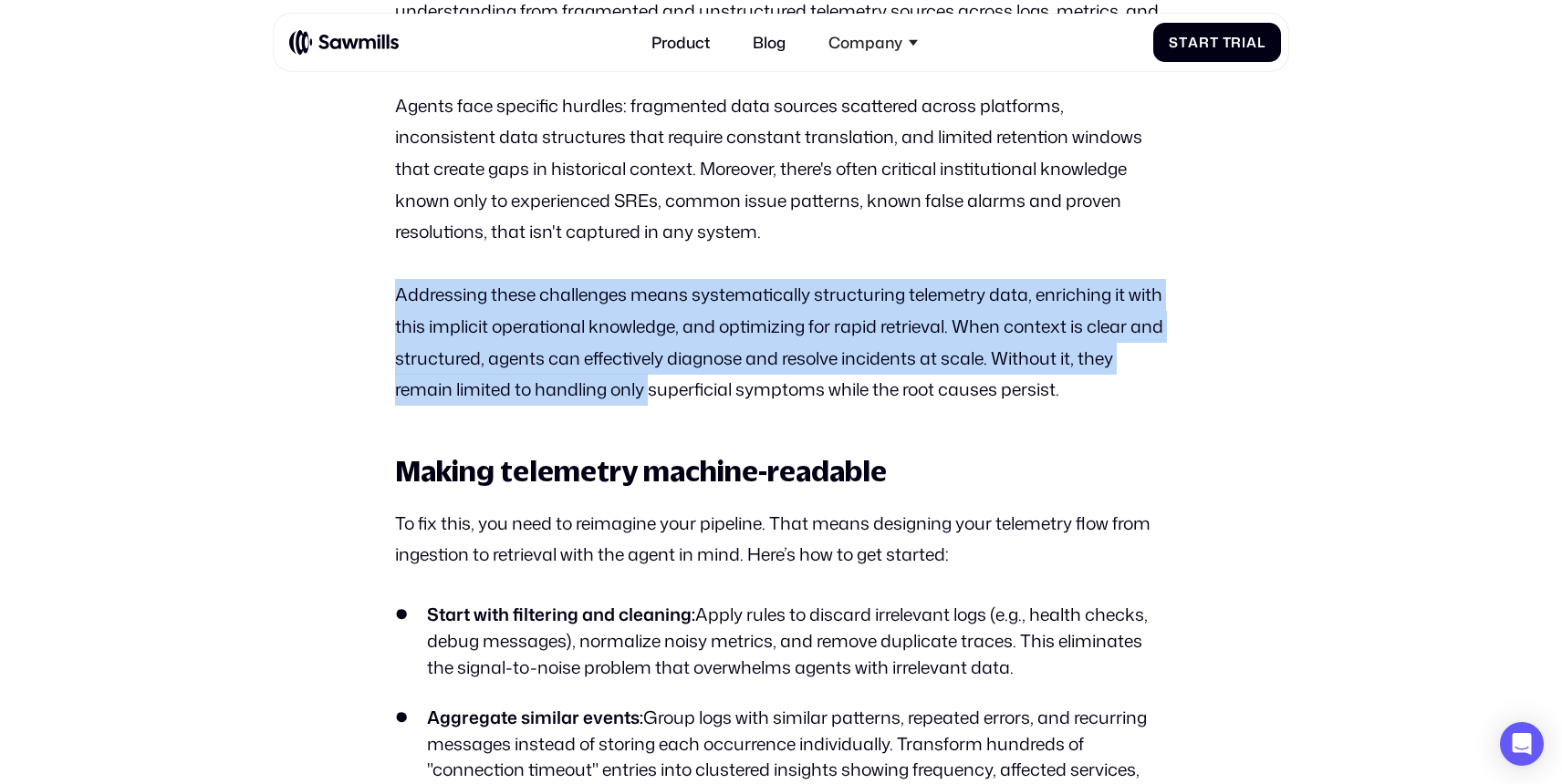
drag, startPoint x: 381, startPoint y: 270, endPoint x: 694, endPoint y: 397, distance: 337.8
click at [694, 397] on p "Addressing these challenges means systematically structuring telemetry data, en…" at bounding box center [780, 342] width 771 height 127
drag, startPoint x: 726, startPoint y: 397, endPoint x: 374, endPoint y: 296, distance: 366.2
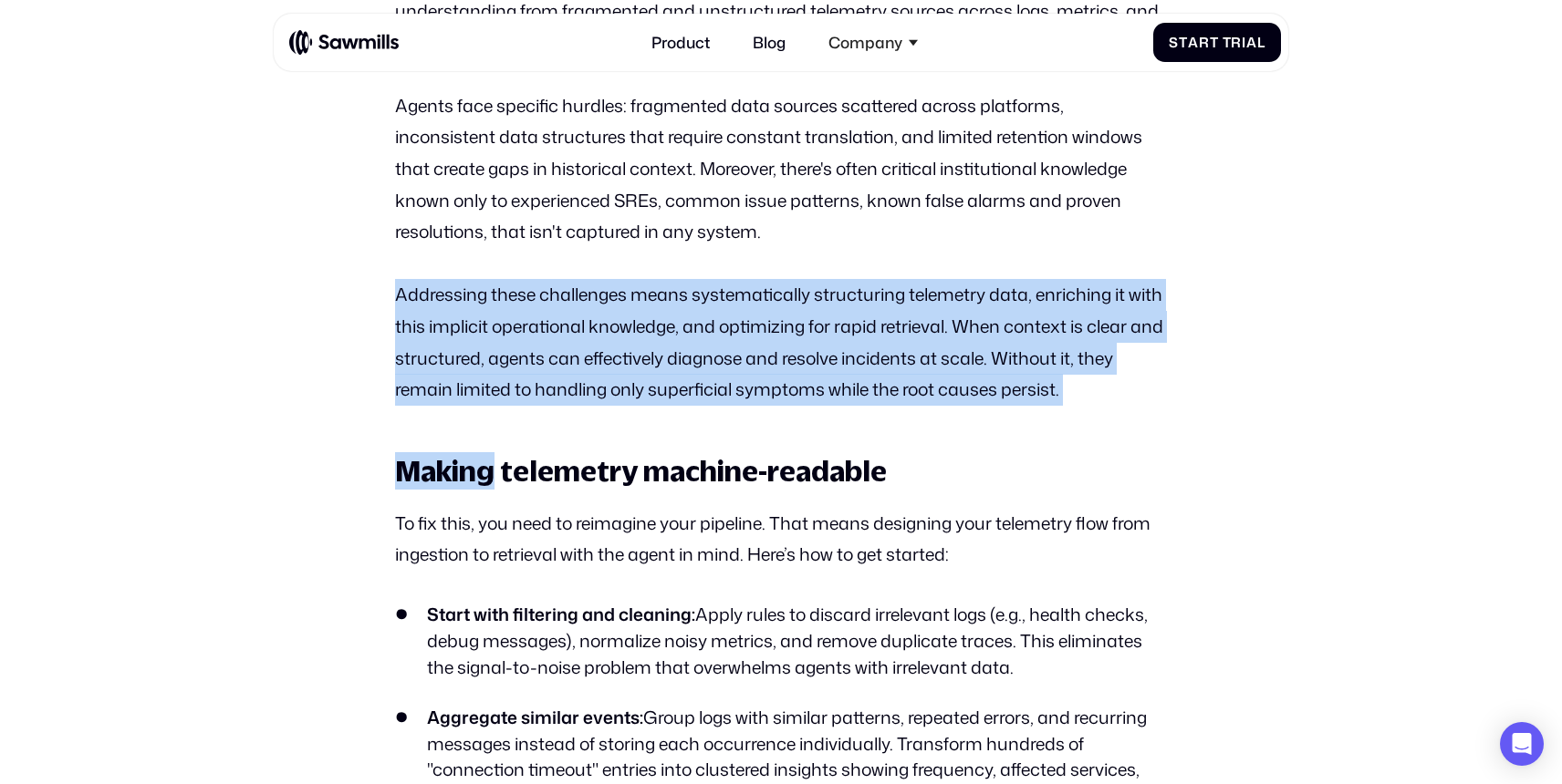
drag, startPoint x: 374, startPoint y: 296, endPoint x: 587, endPoint y: 415, distance: 244.0
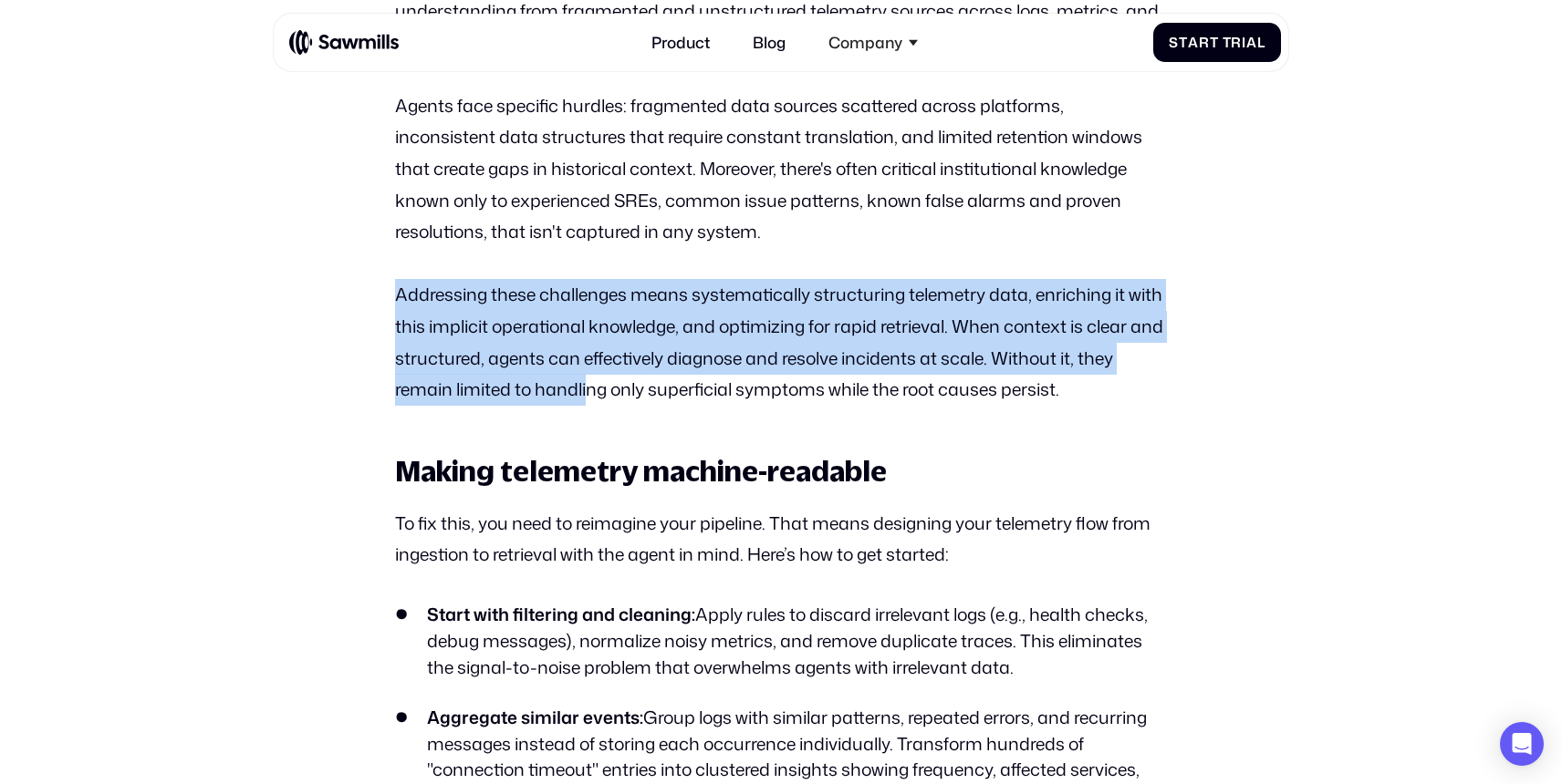
drag, startPoint x: 632, startPoint y: 386, endPoint x: 410, endPoint y: 277, distance: 247.3
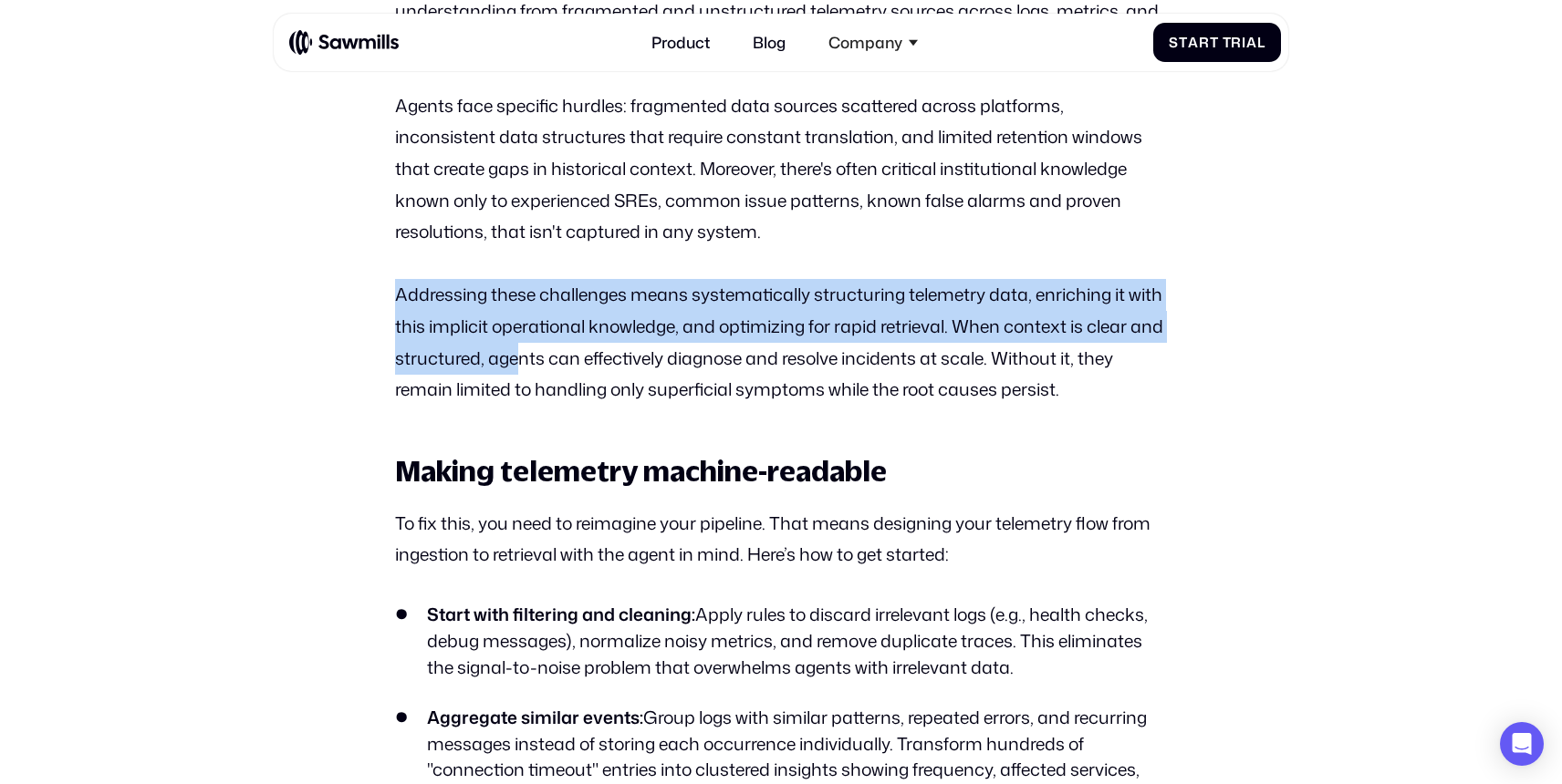
drag, startPoint x: 402, startPoint y: 277, endPoint x: 604, endPoint y: 371, distance: 222.8
click at [604, 371] on p "Addressing these challenges means systematically structuring telemetry data, en…" at bounding box center [780, 342] width 771 height 127
drag, startPoint x: 627, startPoint y: 371, endPoint x: 381, endPoint y: 298, distance: 256.6
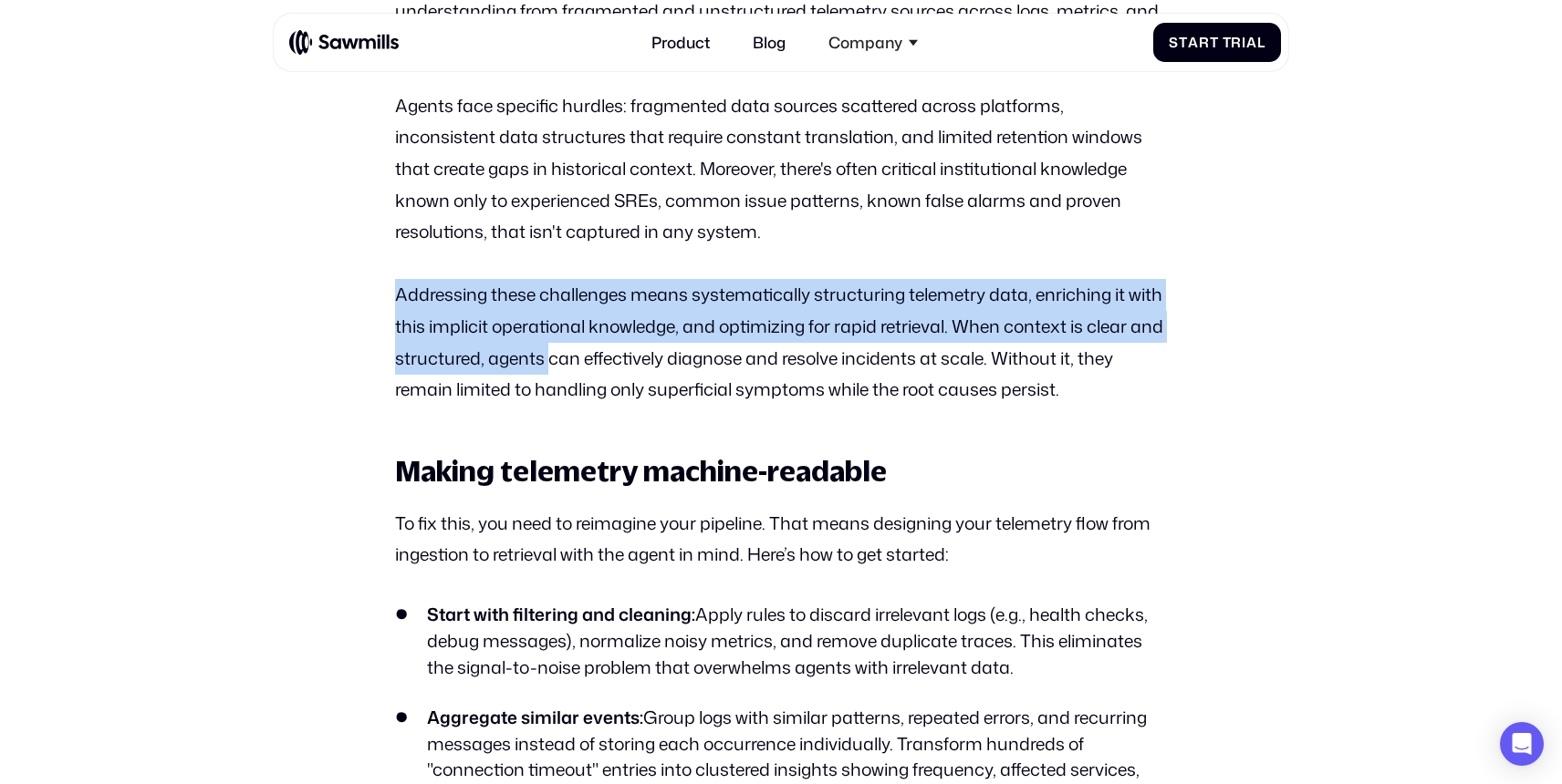
drag, startPoint x: 381, startPoint y: 298, endPoint x: 632, endPoint y: 361, distance: 258.8
click at [633, 361] on p "Addressing these challenges means systematically structuring telemetry data, en…" at bounding box center [780, 342] width 771 height 127
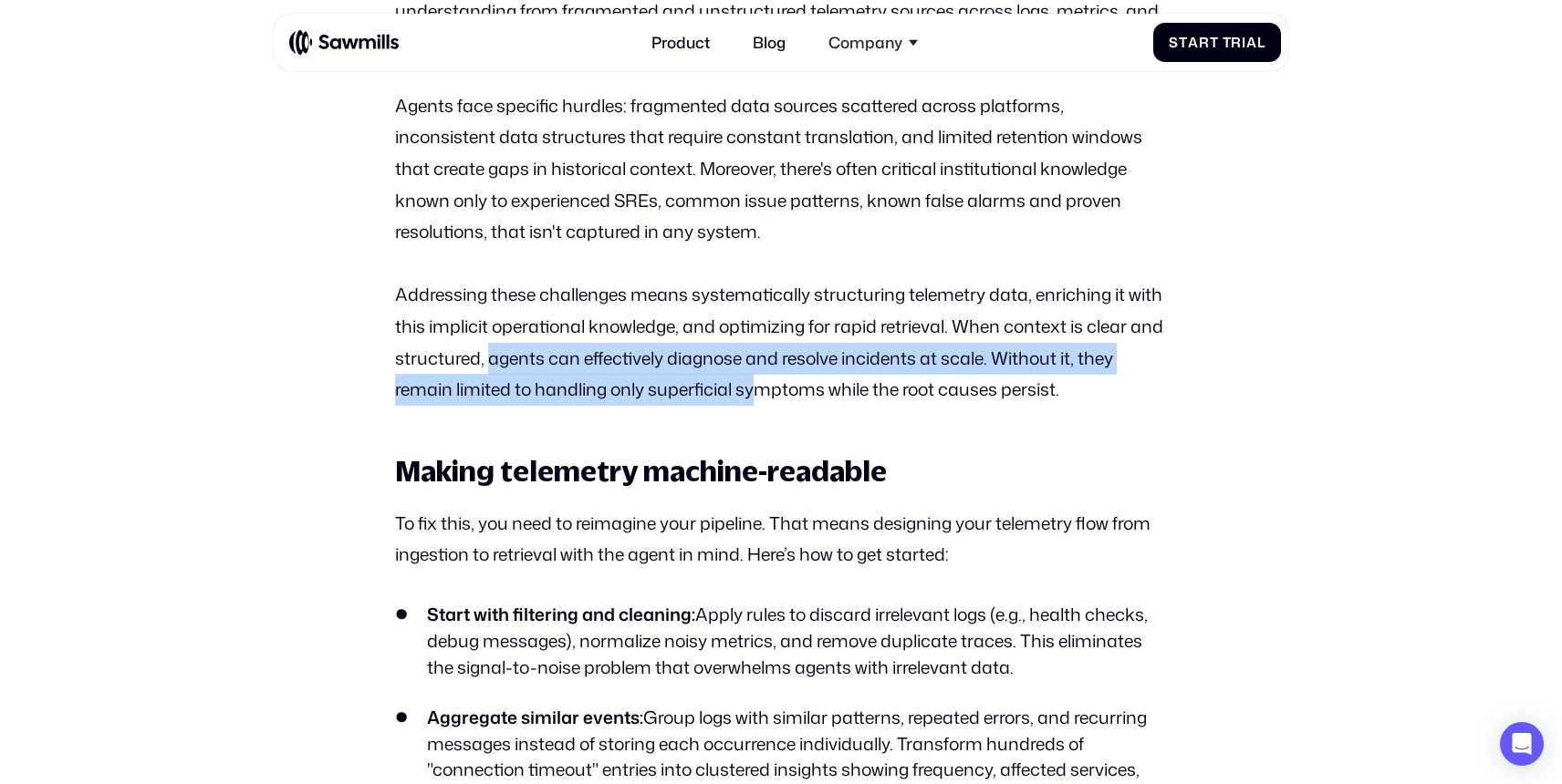
drag, startPoint x: 567, startPoint y: 361, endPoint x: 801, endPoint y: 388, distance: 235.6
click at [801, 388] on p "Addressing these challenges means systematically structuring telemetry data, en…" at bounding box center [780, 342] width 771 height 127
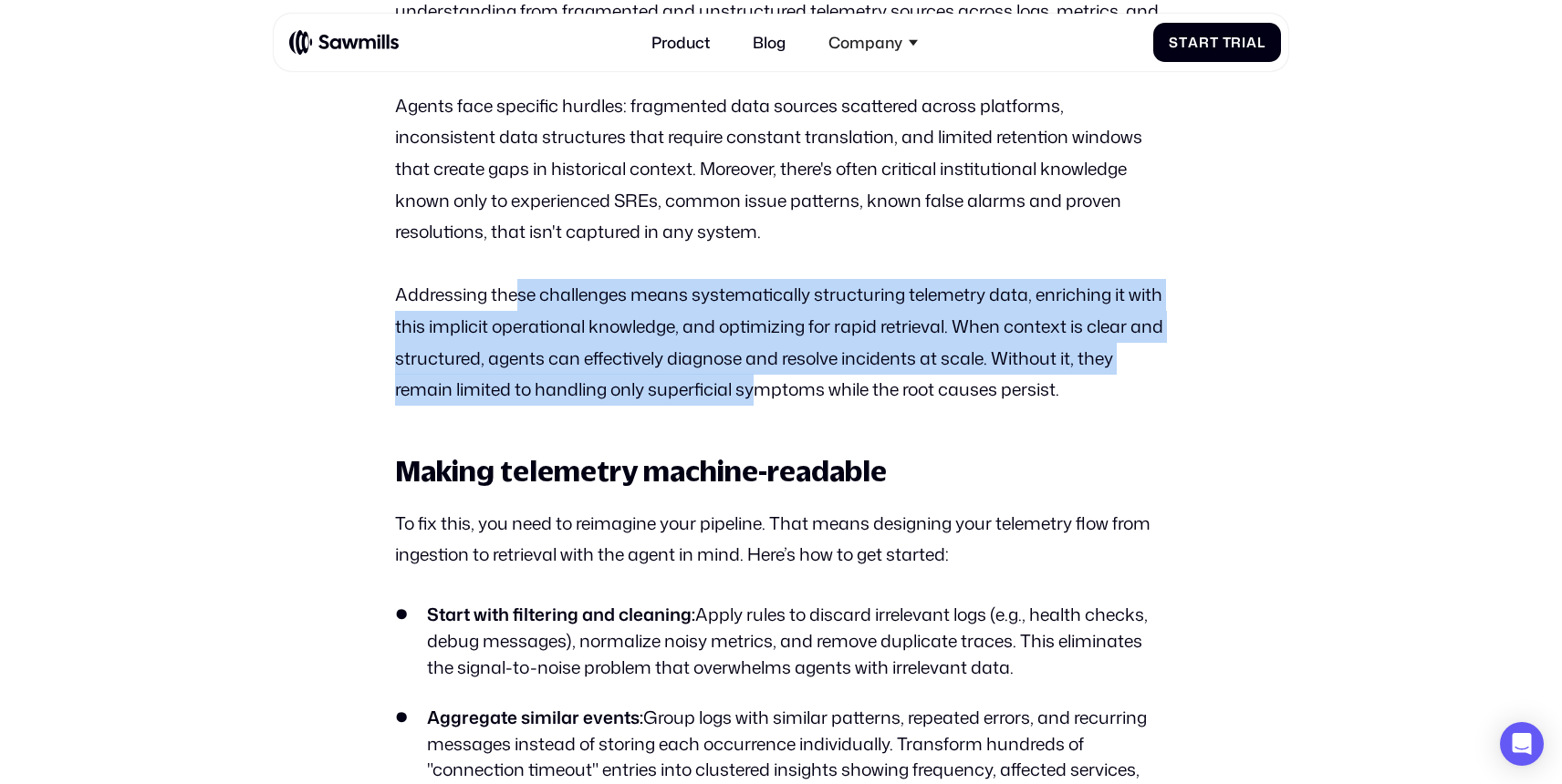
drag, startPoint x: 803, startPoint y: 388, endPoint x: 519, endPoint y: 289, distance: 300.8
click at [519, 289] on p "Addressing these challenges means systematically structuring telemetry data, en…" at bounding box center [780, 342] width 771 height 127
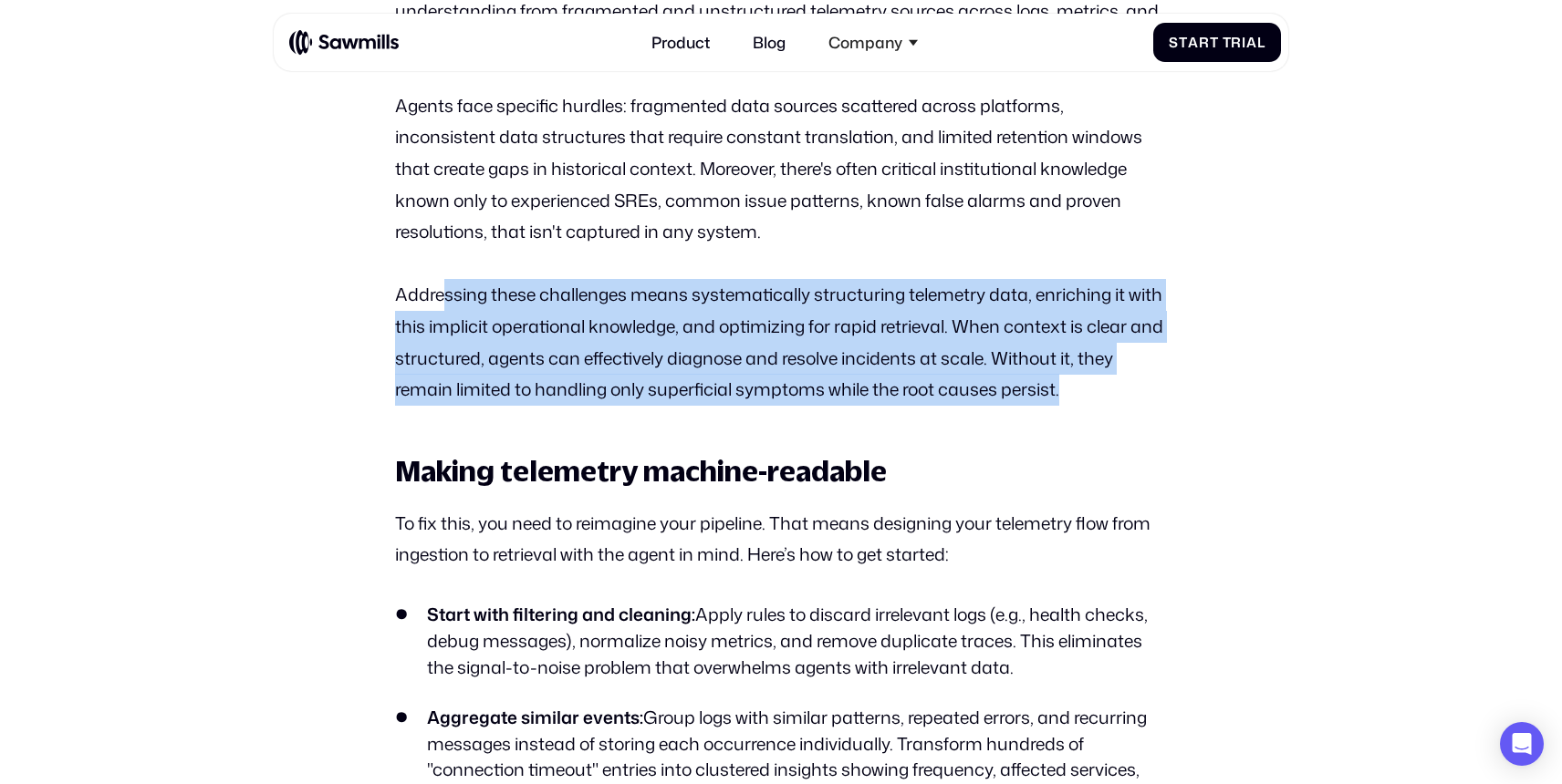
drag, startPoint x: 449, startPoint y: 289, endPoint x: 671, endPoint y: 411, distance: 253.3
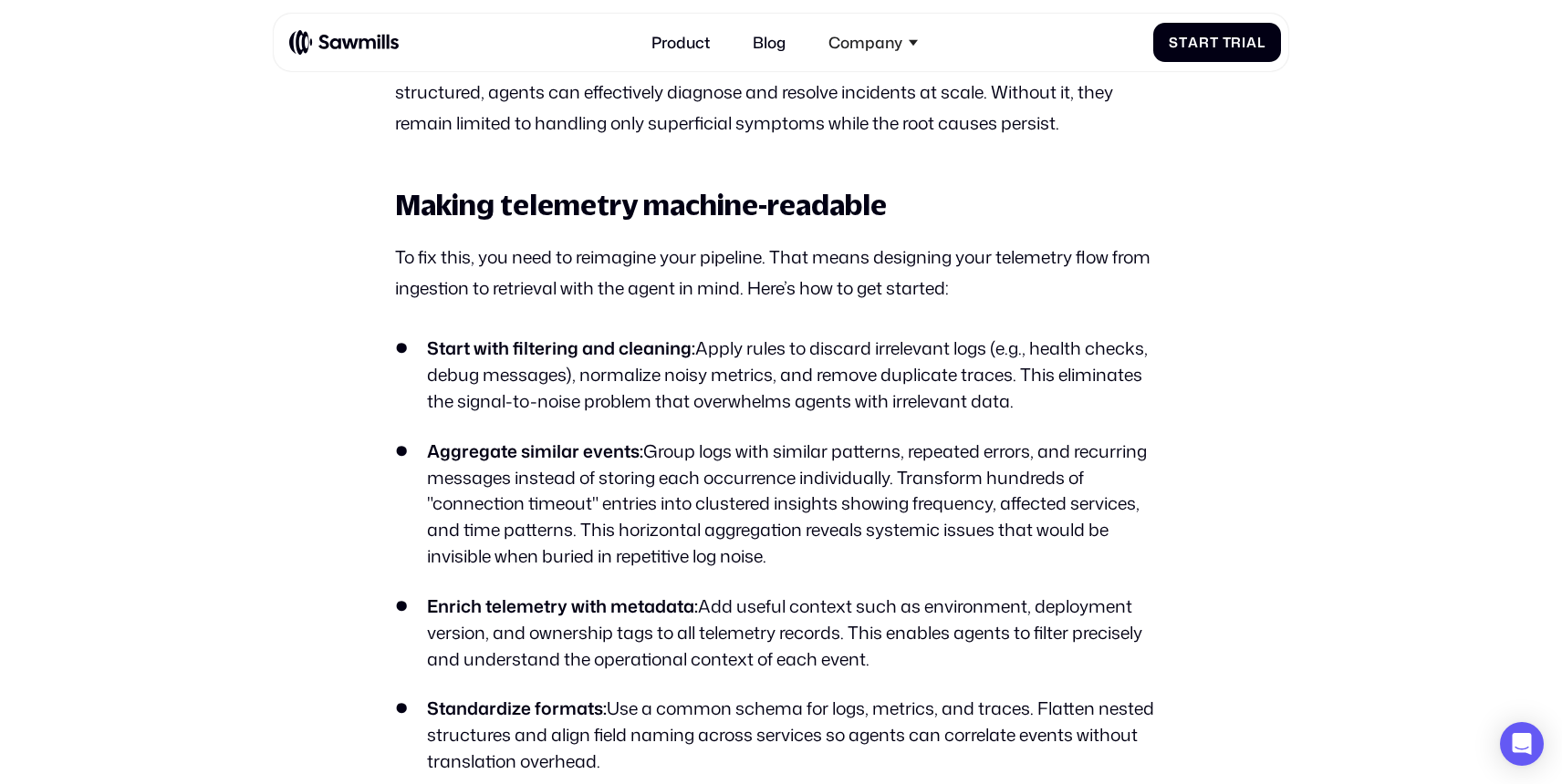
scroll to position [2822, 0]
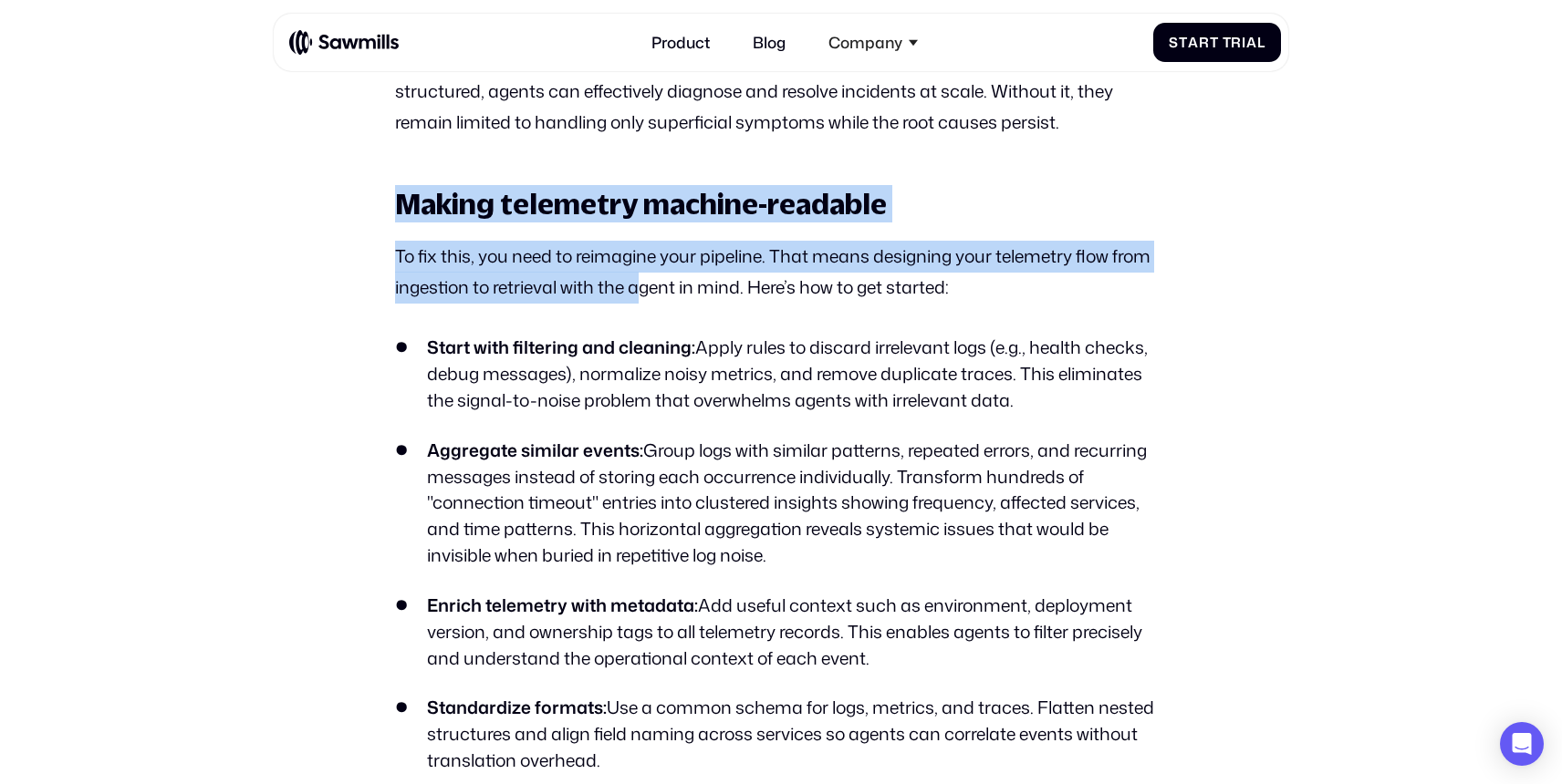
drag, startPoint x: 404, startPoint y: 208, endPoint x: 641, endPoint y: 302, distance: 255.0
click at [641, 302] on p "To fix this, you need to reimagine your pipeline. That means designing your tel…" at bounding box center [780, 272] width 771 height 63
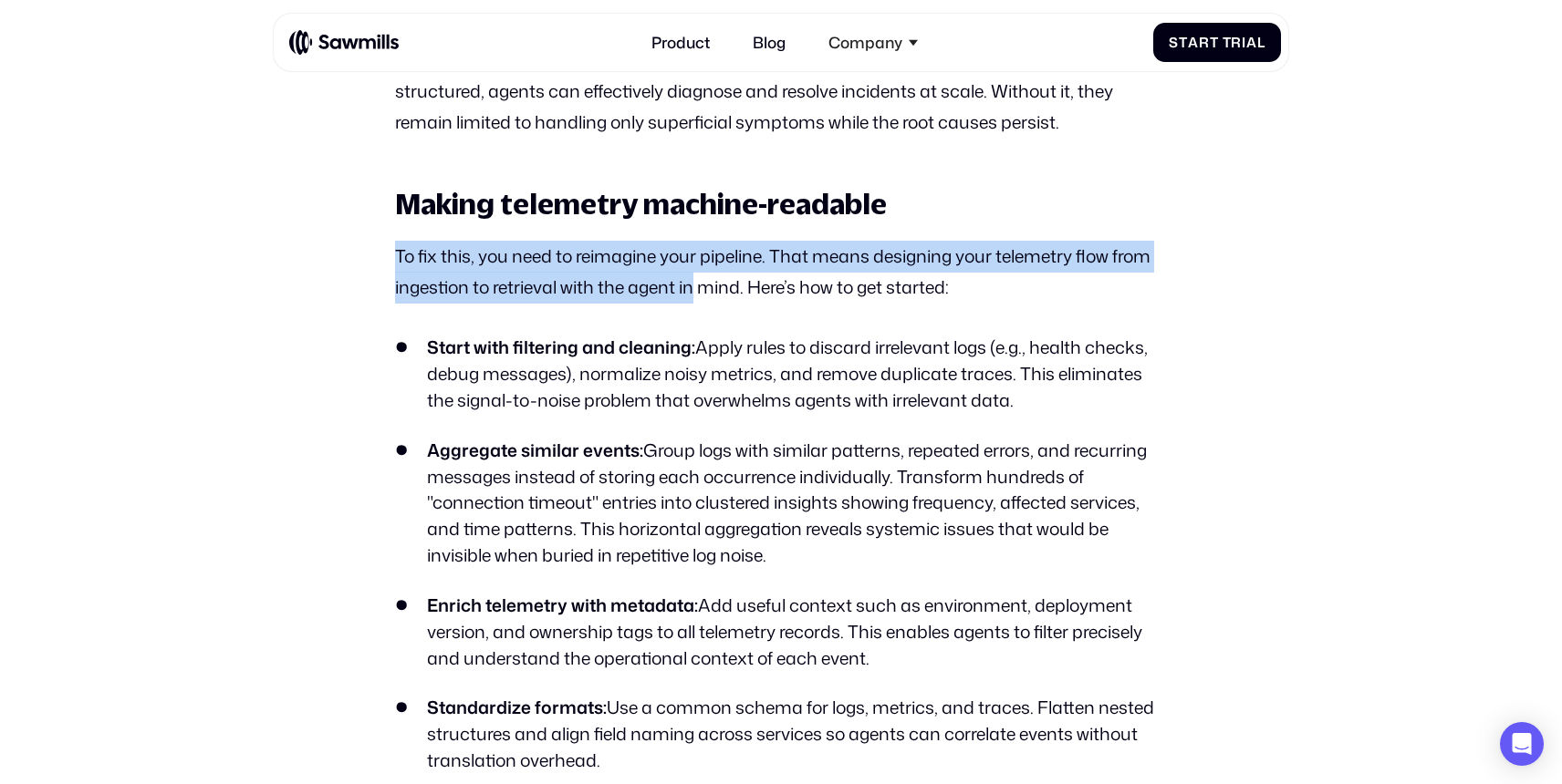
drag, startPoint x: 697, startPoint y: 302, endPoint x: 391, endPoint y: 238, distance: 312.6
drag, startPoint x: 397, startPoint y: 252, endPoint x: 748, endPoint y: 288, distance: 352.8
click at [748, 288] on p "To fix this, you need to reimagine your pipeline. That means designing your tel…" at bounding box center [780, 272] width 771 height 63
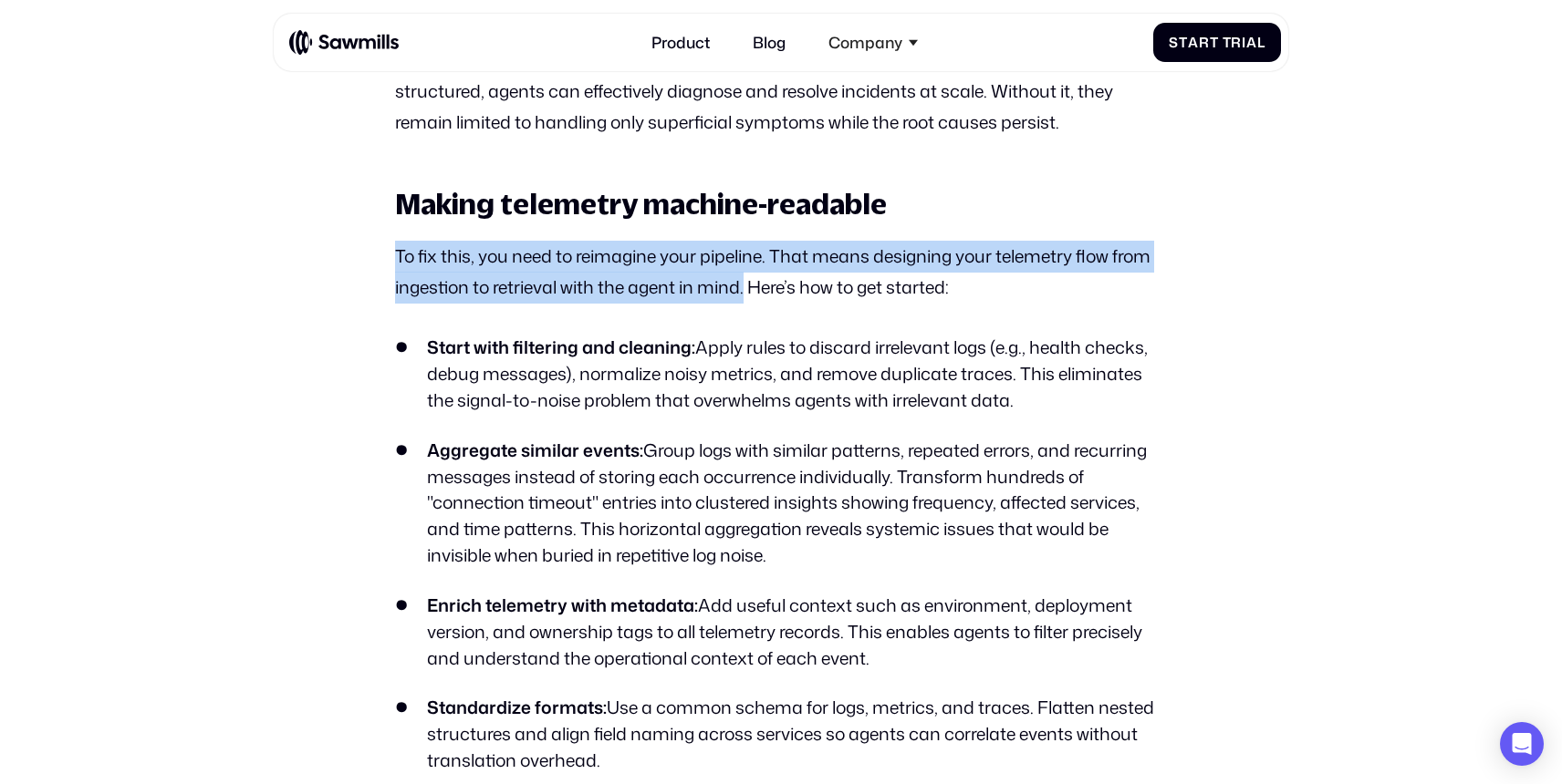
click at [748, 288] on p "To fix this, you need to reimagine your pipeline. That means designing your tel…" at bounding box center [780, 272] width 771 height 63
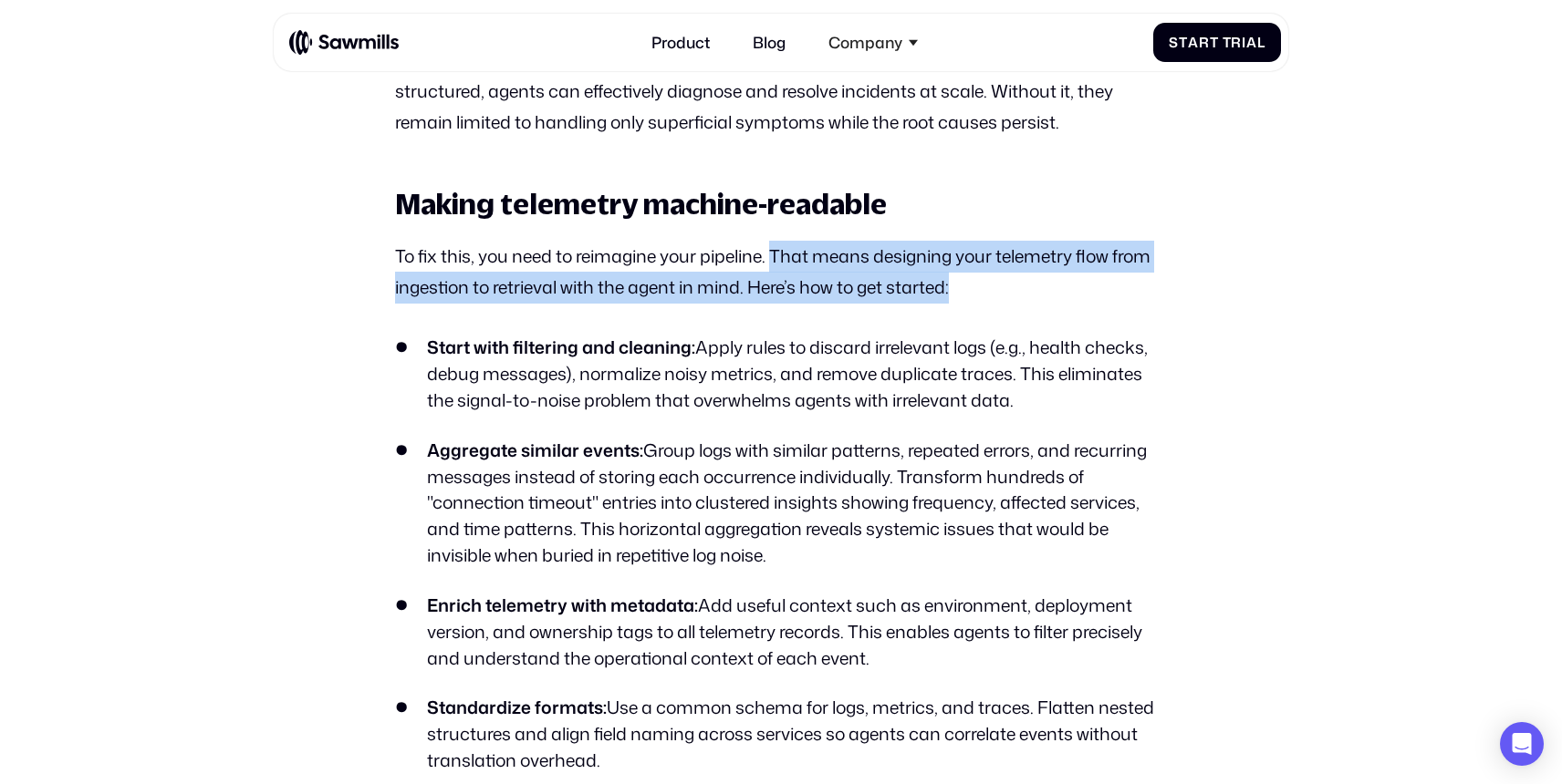
drag, startPoint x: 777, startPoint y: 257, endPoint x: 970, endPoint y: 282, distance: 194.6
click at [970, 282] on p "To fix this, you need to reimagine your pipeline. That means designing your tel…" at bounding box center [780, 272] width 771 height 63
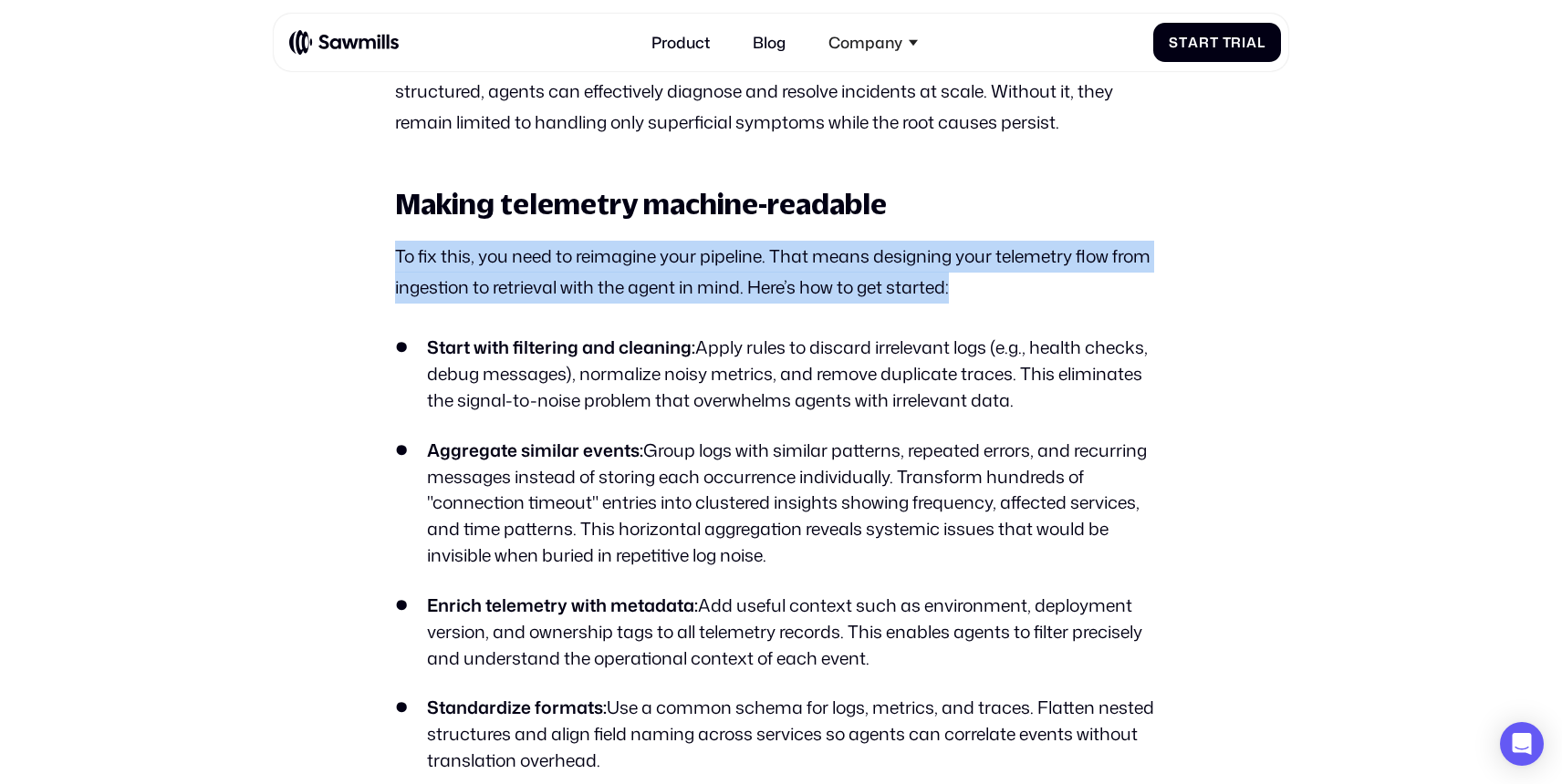
drag, startPoint x: 970, startPoint y: 282, endPoint x: 807, endPoint y: 234, distance: 169.9
drag, startPoint x: 769, startPoint y: 252, endPoint x: 972, endPoint y: 280, distance: 204.9
click at [971, 280] on p "To fix this, you need to reimagine your pipeline. That means designing your tel…" at bounding box center [780, 272] width 771 height 63
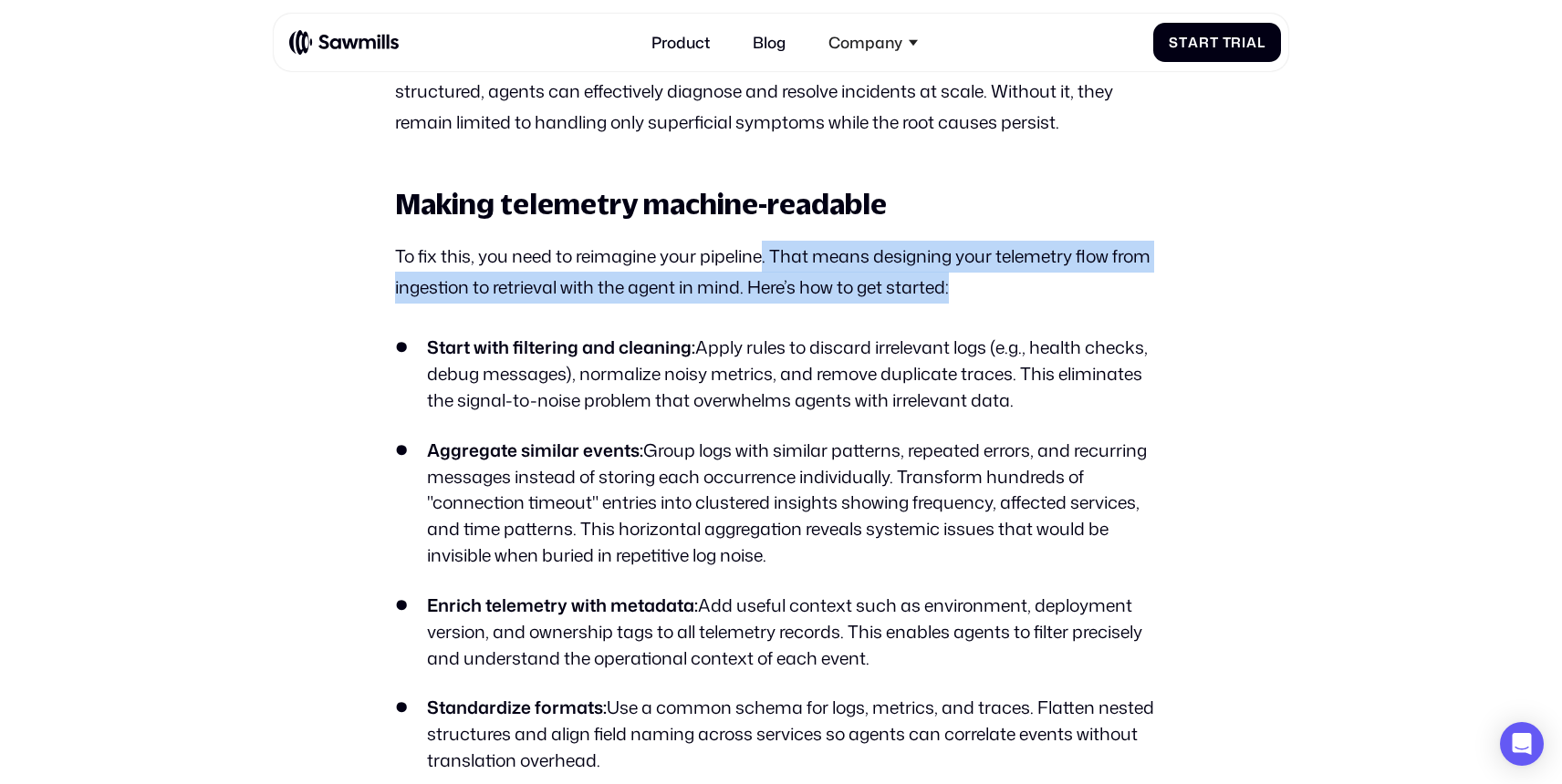
click at [972, 280] on p "To fix this, you need to reimagine your pipeline. That means designing your tel…" at bounding box center [780, 272] width 771 height 63
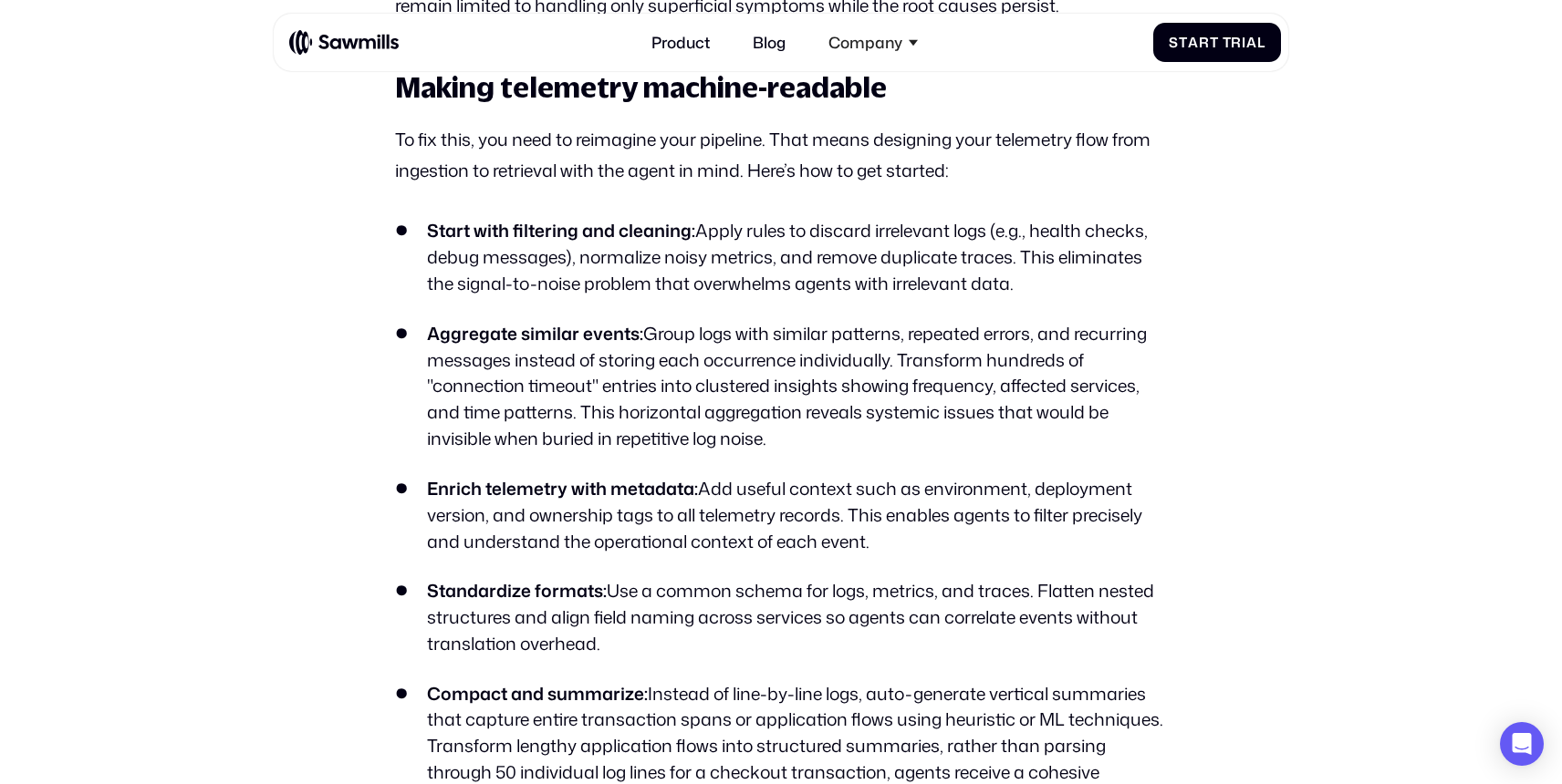
scroll to position [2943, 0]
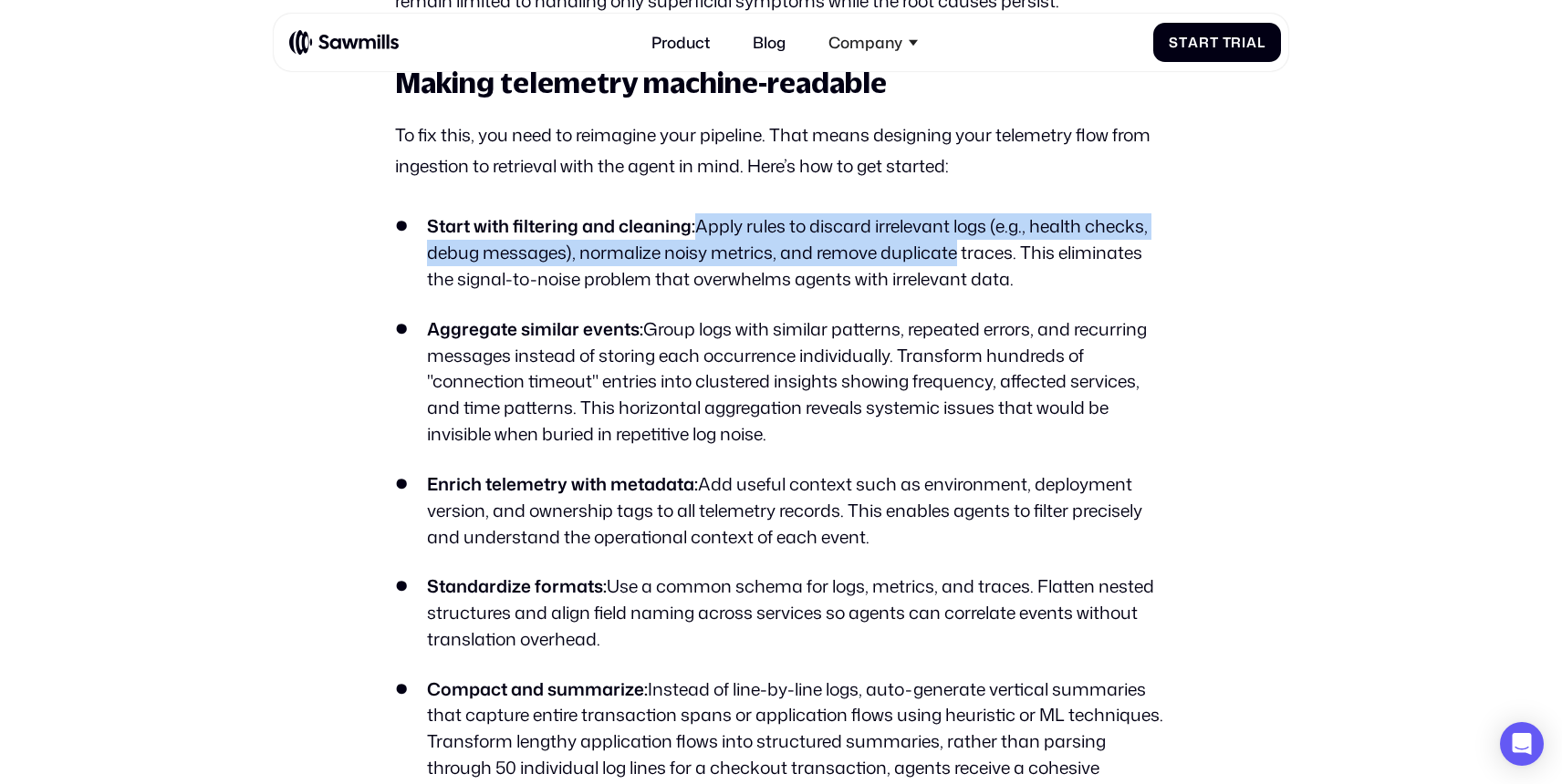
drag, startPoint x: 695, startPoint y: 235, endPoint x: 952, endPoint y: 243, distance: 257.1
click at [952, 243] on li "Start with filtering and cleaning: Apply rules to discard irrelevant logs (e.g.…" at bounding box center [780, 253] width 771 height 79
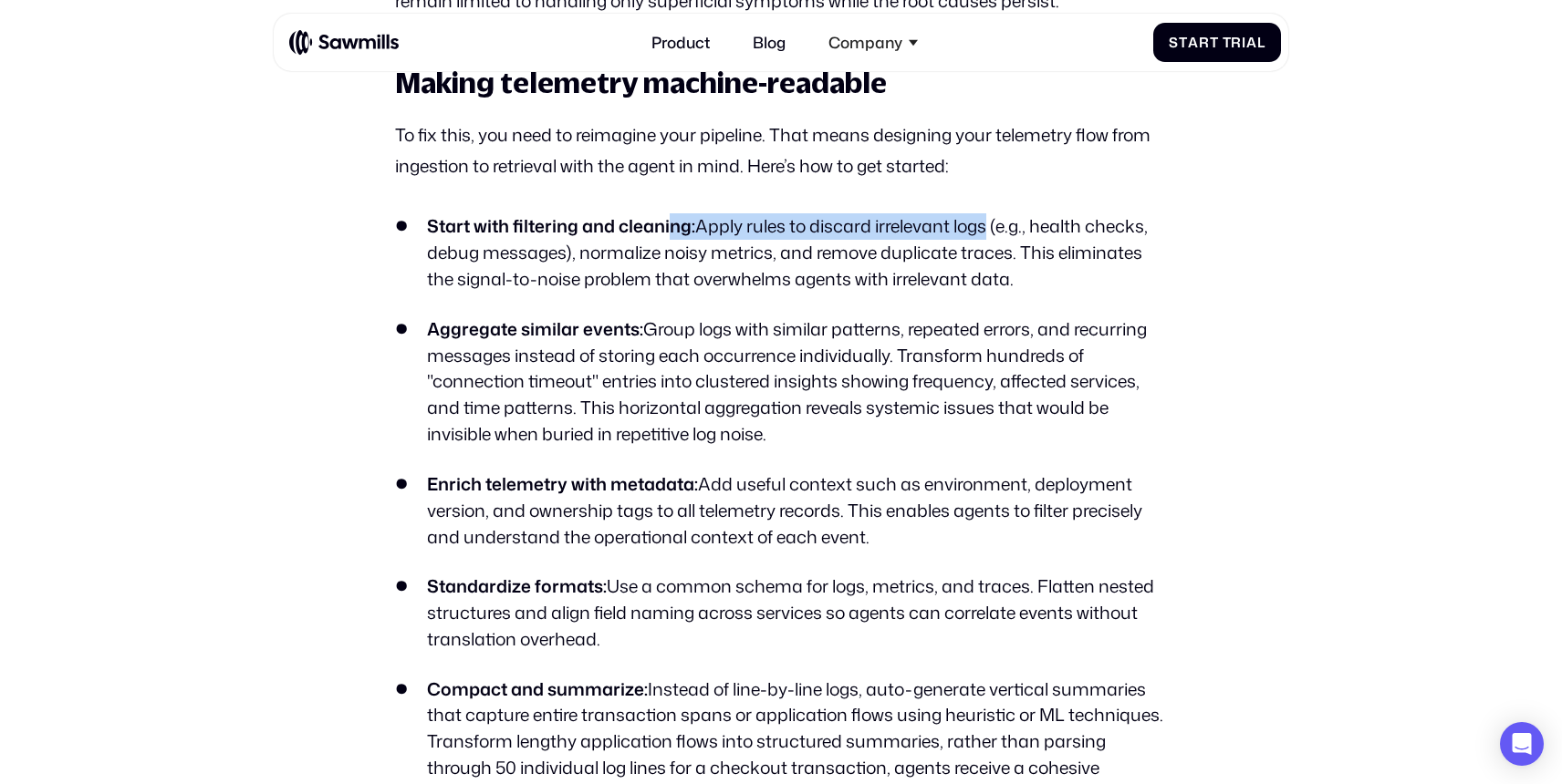
drag, startPoint x: 987, startPoint y: 232, endPoint x: 669, endPoint y: 230, distance: 318.0
click at [669, 230] on li "Start with filtering and cleaning: Apply rules to discard irrelevant logs (e.g.…" at bounding box center [780, 253] width 771 height 79
click at [669, 230] on strong "Start with filtering and cleaning:" at bounding box center [561, 226] width 268 height 25
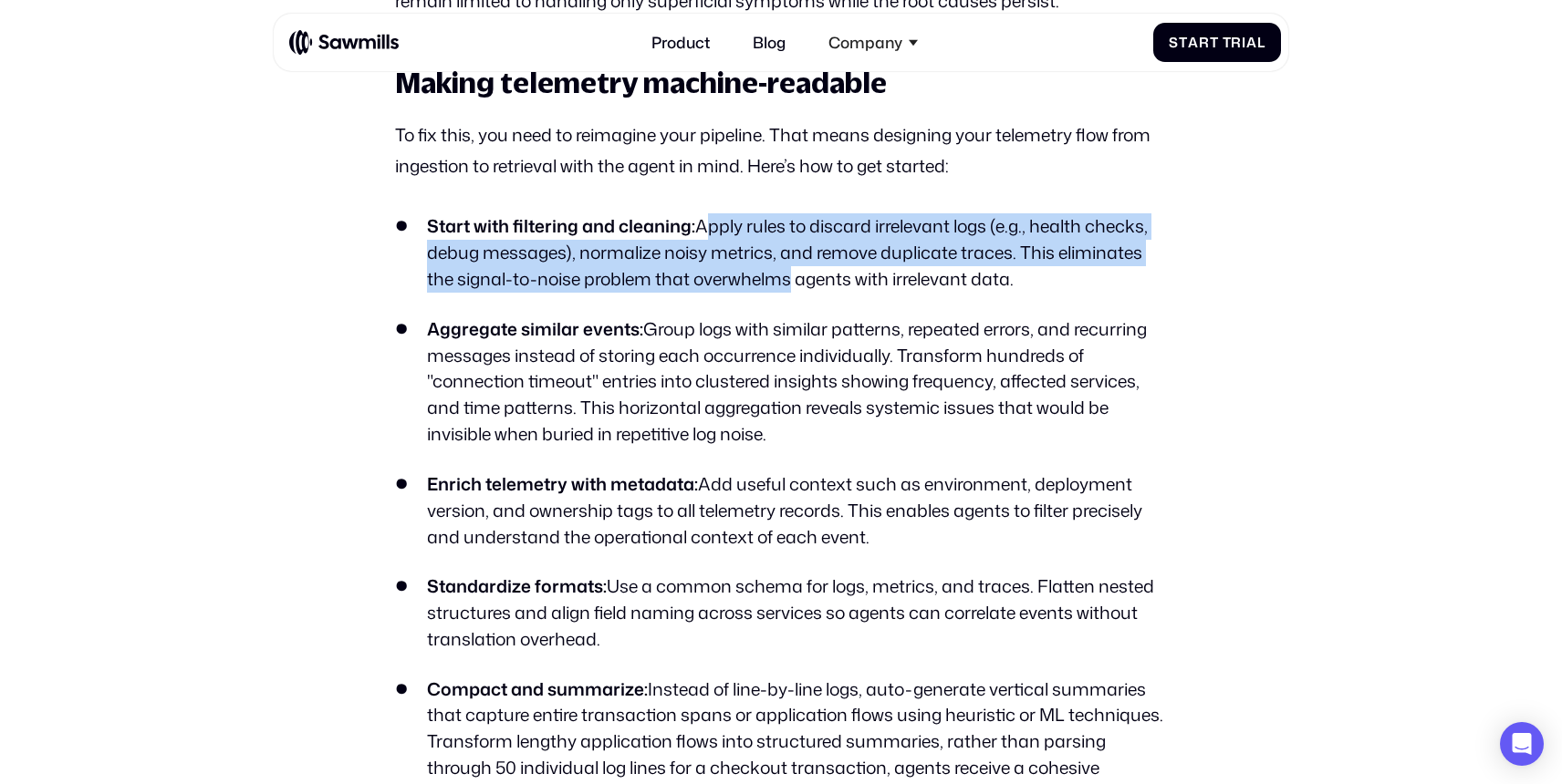
drag, startPoint x: 700, startPoint y: 228, endPoint x: 789, endPoint y: 288, distance: 107.3
click at [789, 288] on li "Start with filtering and cleaning: Apply rules to discard irrelevant logs (e.g.…" at bounding box center [780, 253] width 771 height 79
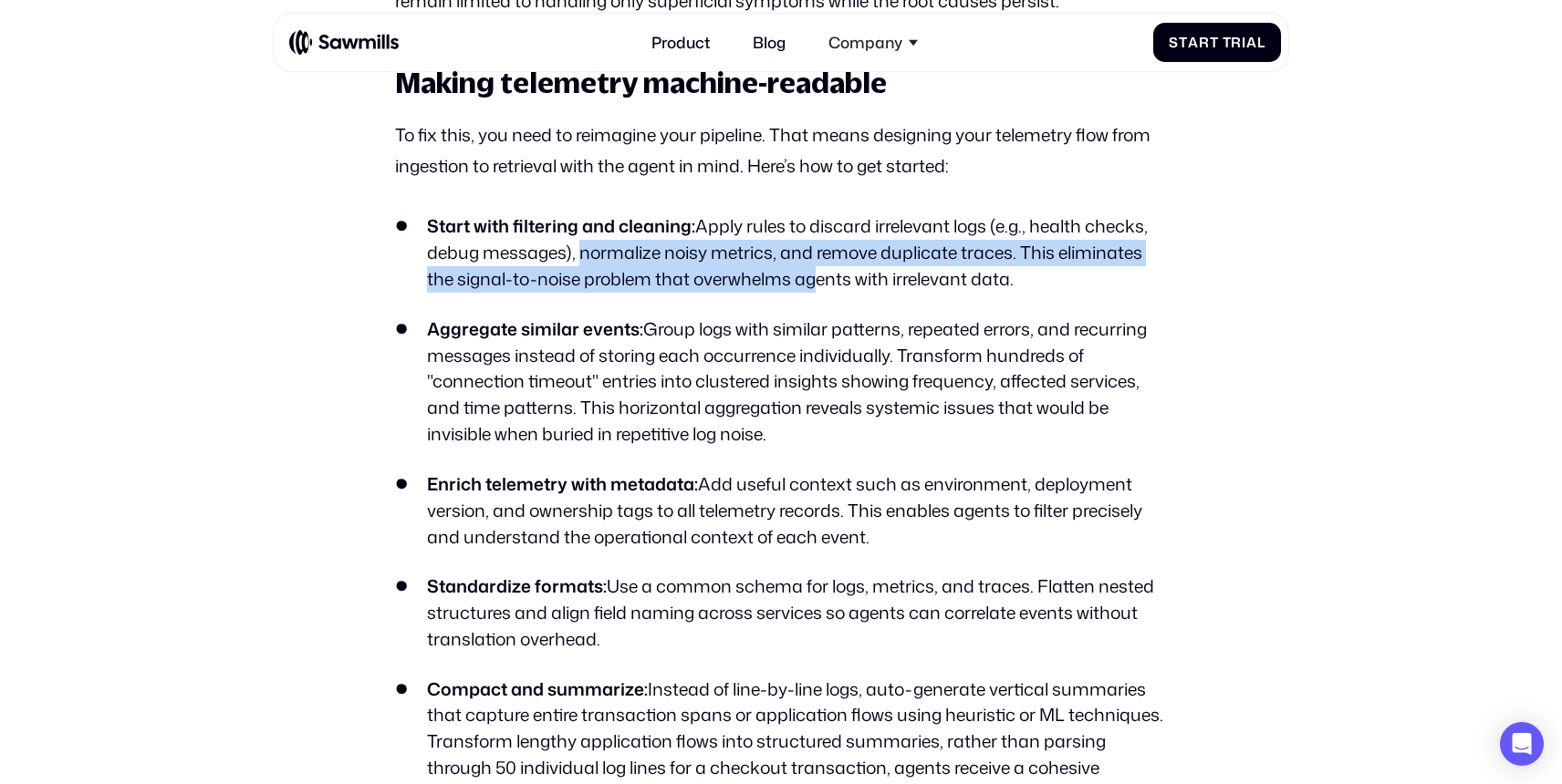
drag, startPoint x: 803, startPoint y: 288, endPoint x: 577, endPoint y: 252, distance: 228.8
click at [577, 252] on li "Start with filtering and cleaning: Apply rules to discard irrelevant logs (e.g.…" at bounding box center [780, 253] width 771 height 79
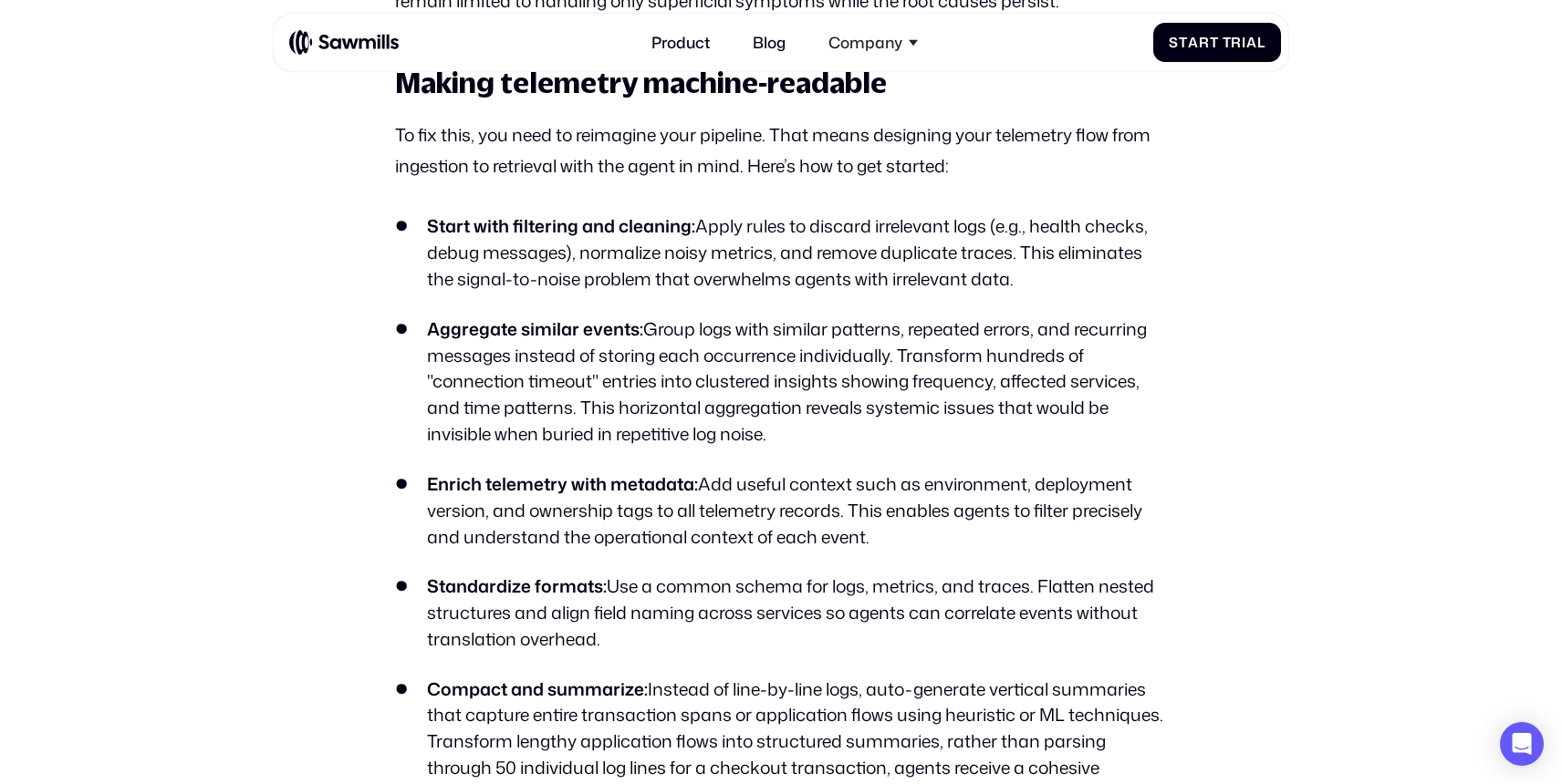
drag, startPoint x: 577, startPoint y: 252, endPoint x: 685, endPoint y: 261, distance: 108.4
click at [683, 260] on li "Start with filtering and cleaning: Apply rules to discard irrelevant logs (e.g.…" at bounding box center [780, 253] width 771 height 79
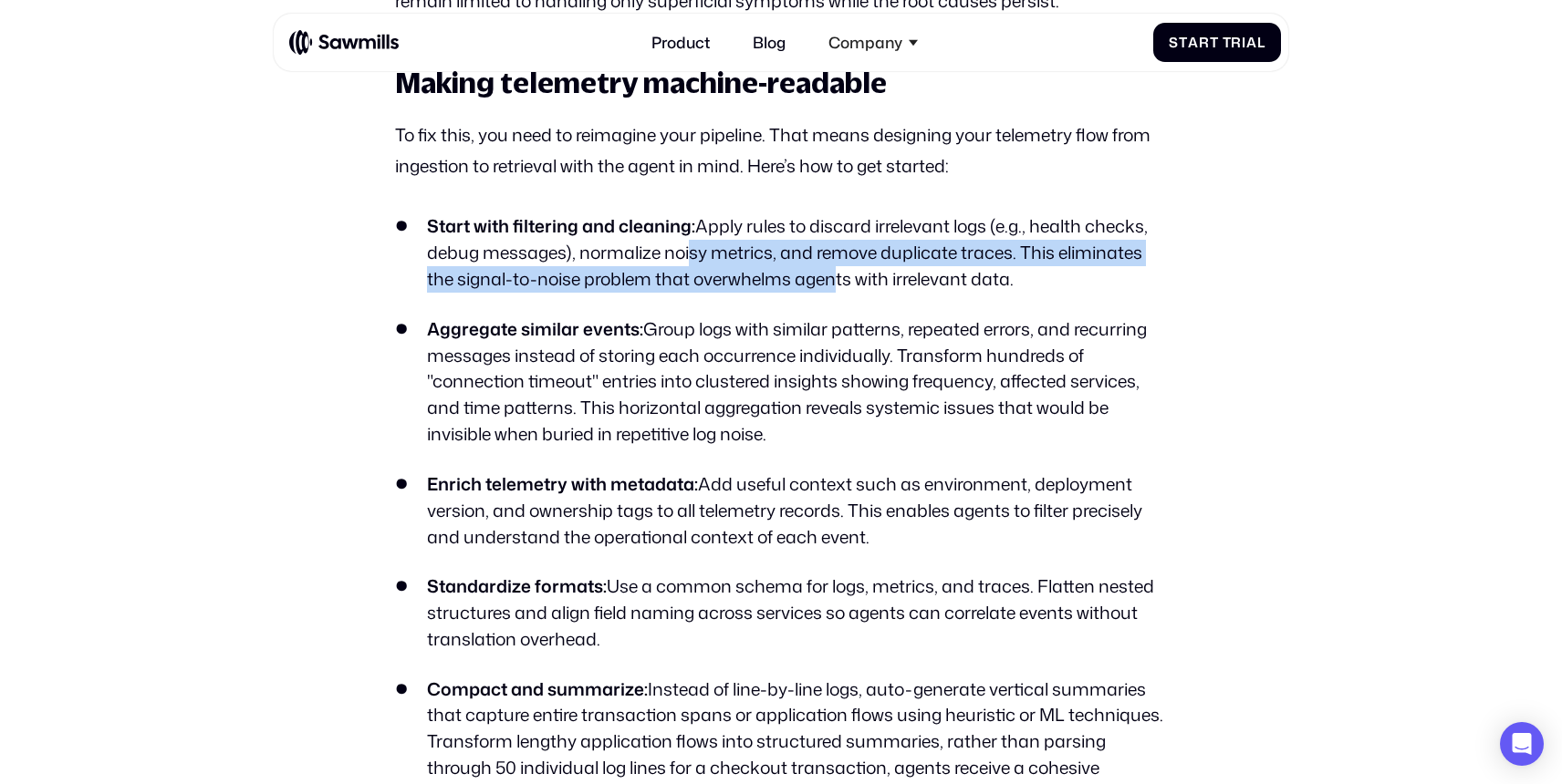
drag, startPoint x: 685, startPoint y: 261, endPoint x: 830, endPoint y: 290, distance: 147.9
click at [830, 290] on li "Start with filtering and cleaning: Apply rules to discard irrelevant logs (e.g.…" at bounding box center [780, 253] width 771 height 79
drag, startPoint x: 859, startPoint y: 290, endPoint x: 603, endPoint y: 251, distance: 259.0
click at [603, 251] on li "Start with filtering and cleaning: Apply rules to discard irrelevant logs (e.g.…" at bounding box center [780, 253] width 771 height 79
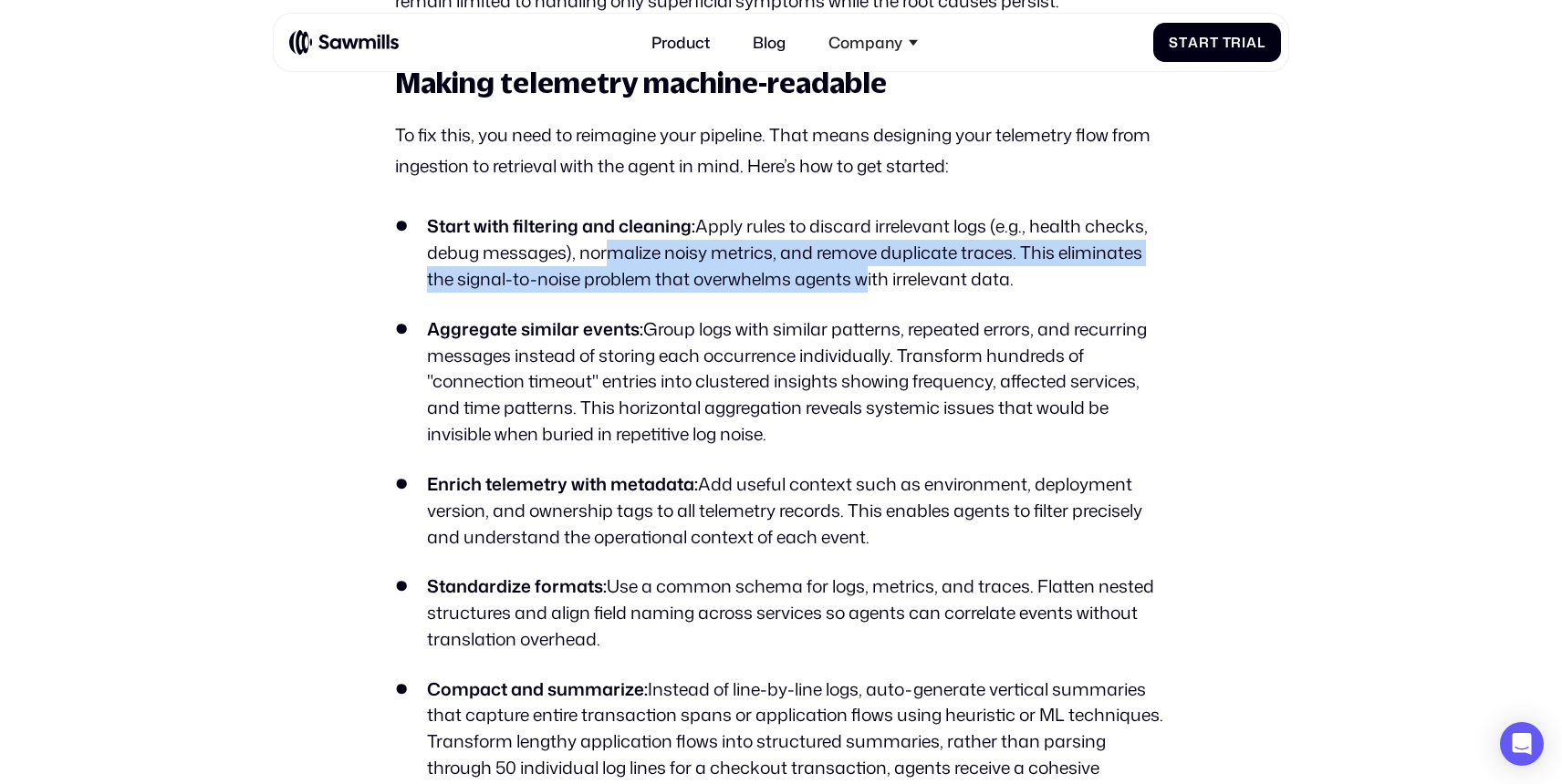
click at [603, 251] on li "Start with filtering and cleaning: Apply rules to discard irrelevant logs (e.g.…" at bounding box center [780, 253] width 771 height 79
drag, startPoint x: 577, startPoint y: 251, endPoint x: 796, endPoint y: 287, distance: 221.9
click at [794, 286] on li "Start with filtering and cleaning: Apply rules to discard irrelevant logs (e.g.…" at bounding box center [780, 253] width 771 height 79
click at [796, 287] on li "Start with filtering and cleaning: Apply rules to discard irrelevant logs (e.g.…" at bounding box center [780, 253] width 771 height 79
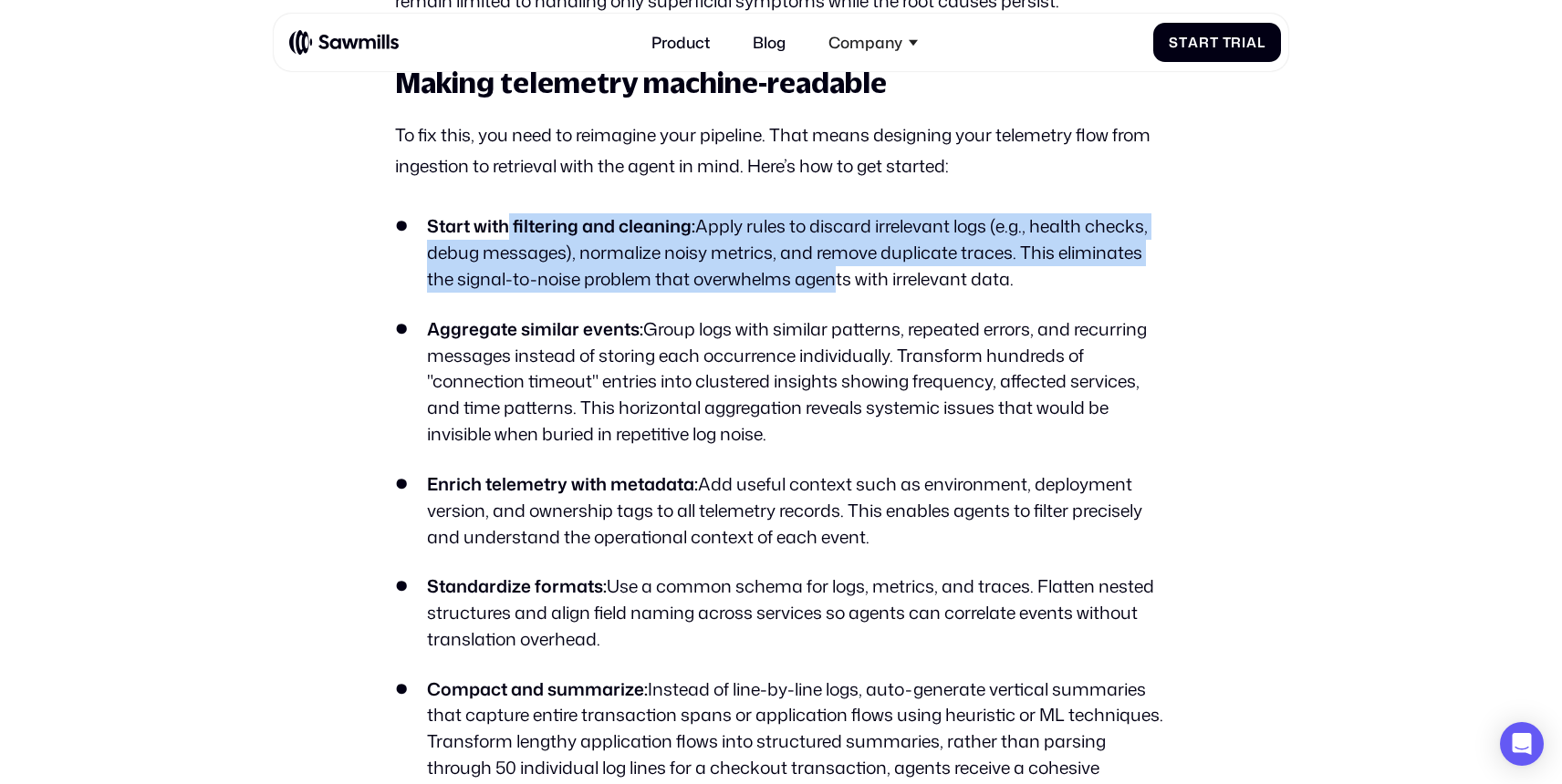
drag, startPoint x: 828, startPoint y: 287, endPoint x: 506, endPoint y: 234, distance: 326.3
click at [506, 234] on li "Start with filtering and cleaning: Apply rules to discard irrelevant logs (e.g.…" at bounding box center [780, 253] width 771 height 79
click at [506, 234] on strong "Start with filtering and cleaning:" at bounding box center [561, 226] width 268 height 25
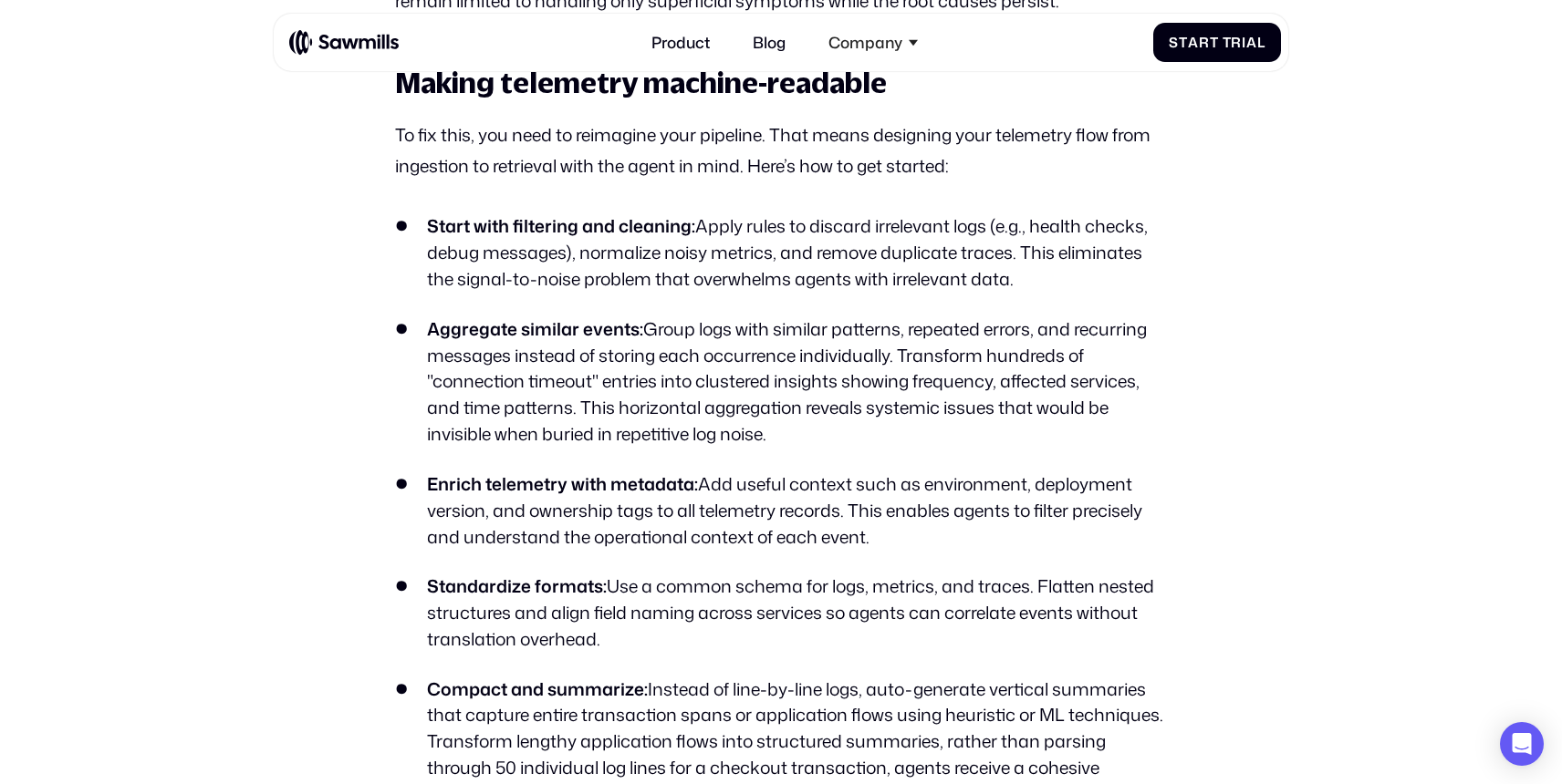
scroll to position [3040, 0]
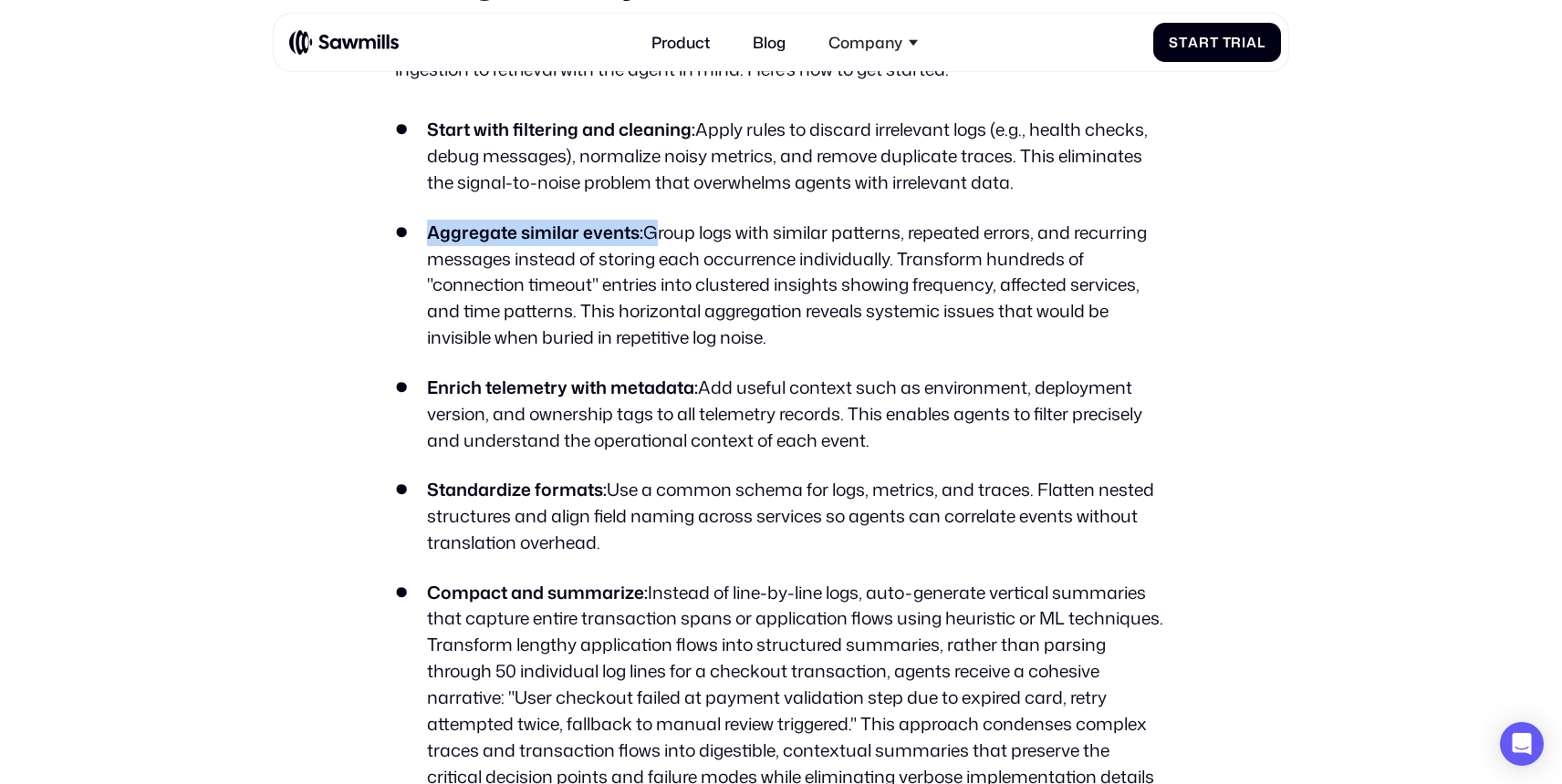
drag, startPoint x: 418, startPoint y: 229, endPoint x: 646, endPoint y: 235, distance: 228.1
click at [646, 235] on li "Aggregate similar events: Group logs with similar patterns, repeated errors, an…" at bounding box center [780, 285] width 771 height 131
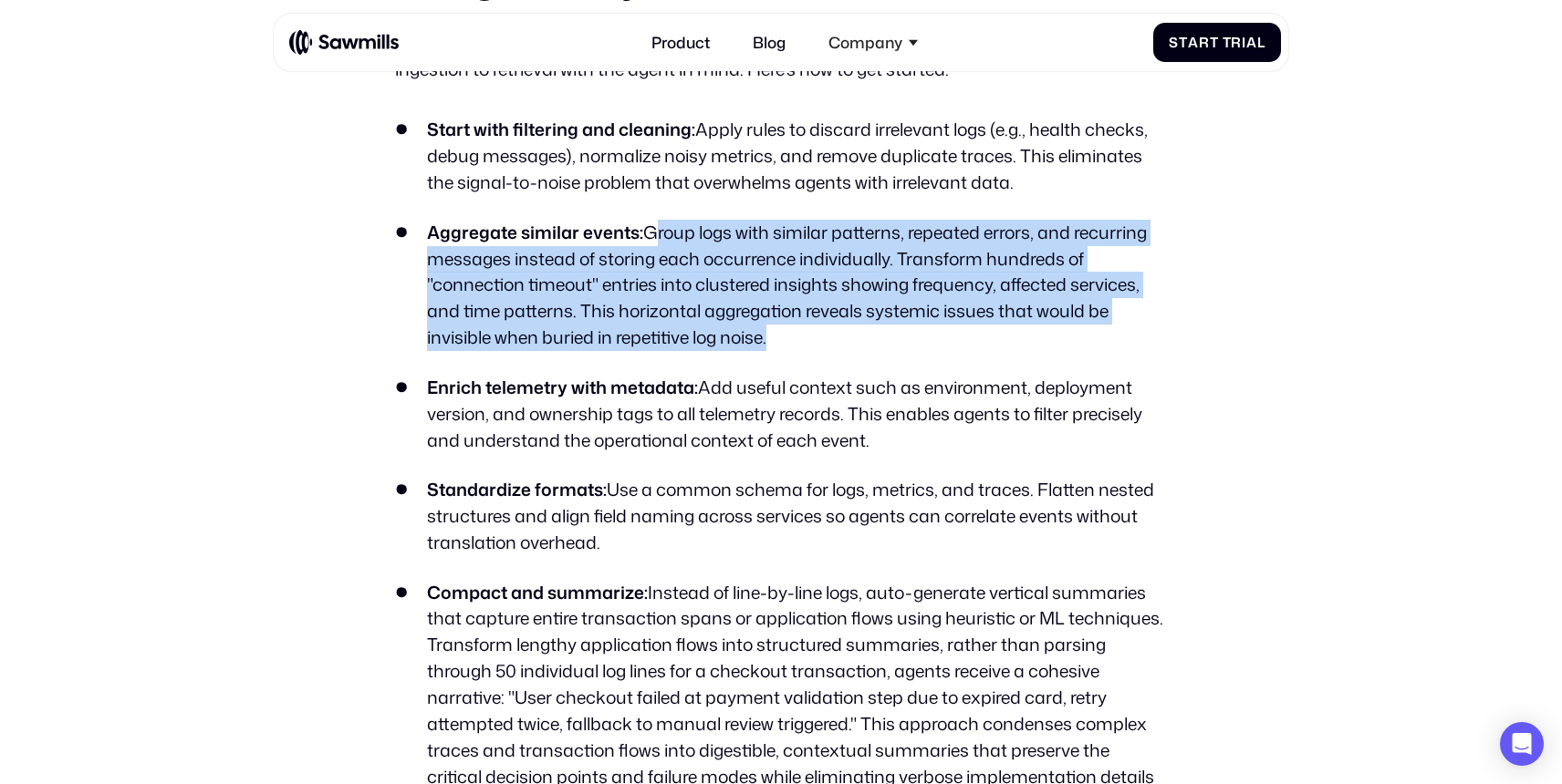
drag, startPoint x: 646, startPoint y: 232, endPoint x: 768, endPoint y: 342, distance: 164.3
click at [768, 342] on li "Aggregate similar events: Group logs with similar patterns, repeated errors, an…" at bounding box center [780, 285] width 771 height 131
drag, startPoint x: 768, startPoint y: 342, endPoint x: 626, endPoint y: 219, distance: 187.9
click at [626, 220] on li "Aggregate similar events: Group logs with similar patterns, repeated errors, an…" at bounding box center [780, 285] width 771 height 131
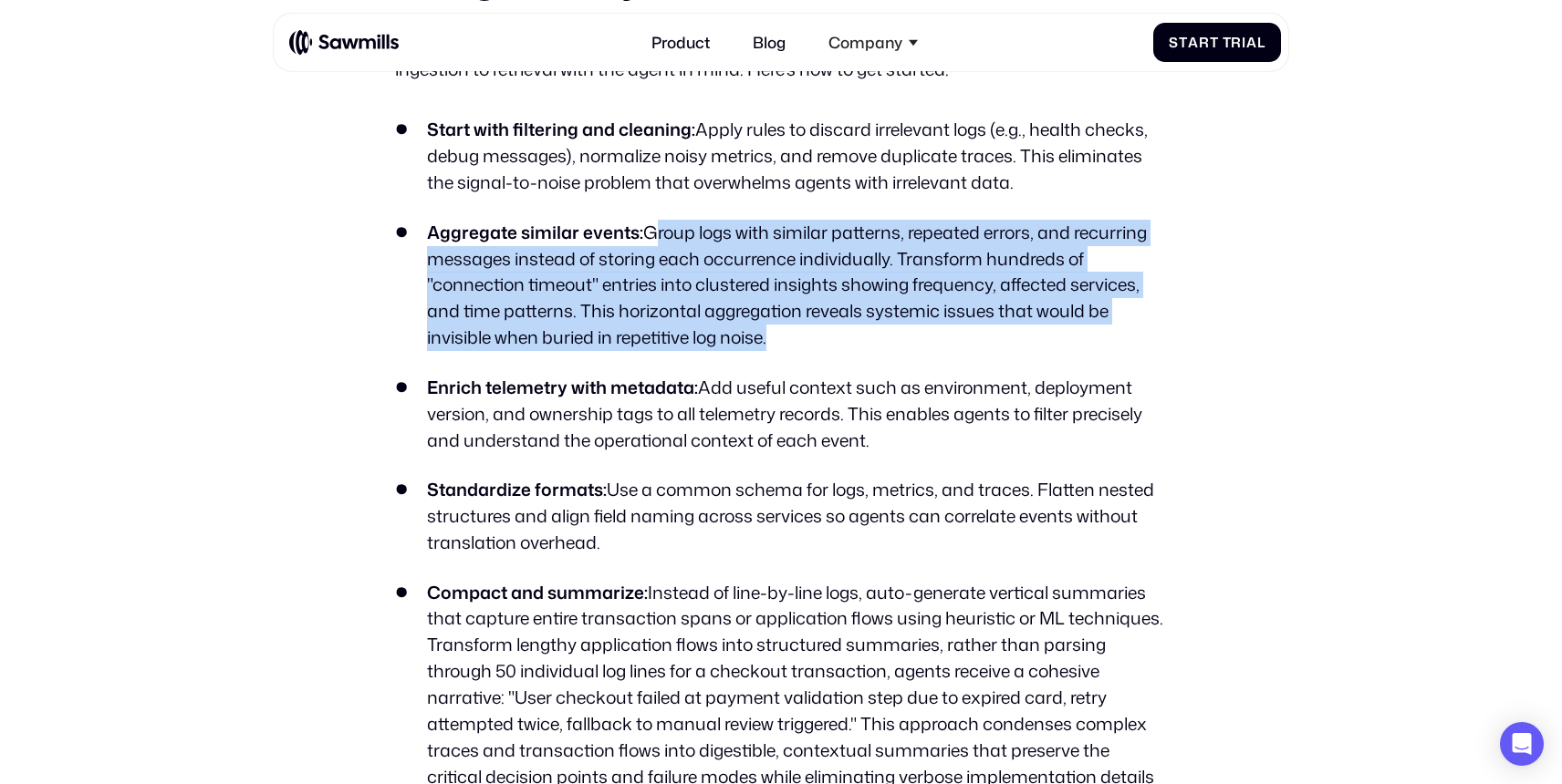
click at [626, 220] on strong "Aggregate similar events:" at bounding box center [535, 232] width 216 height 25
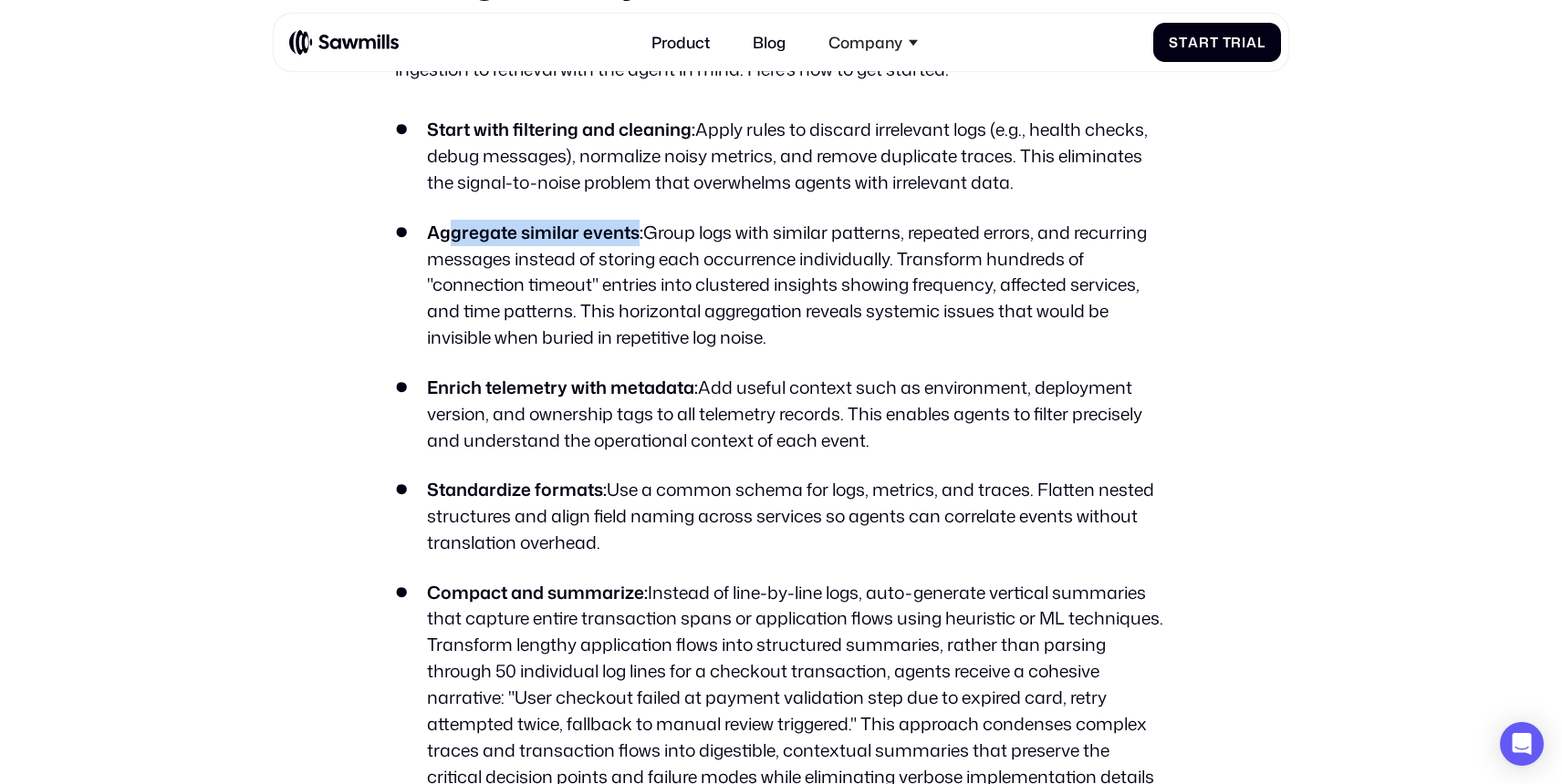
drag, startPoint x: 633, startPoint y: 227, endPoint x: 447, endPoint y: 226, distance: 186.0
click at [447, 226] on strong "Aggregate similar events:" at bounding box center [535, 232] width 216 height 25
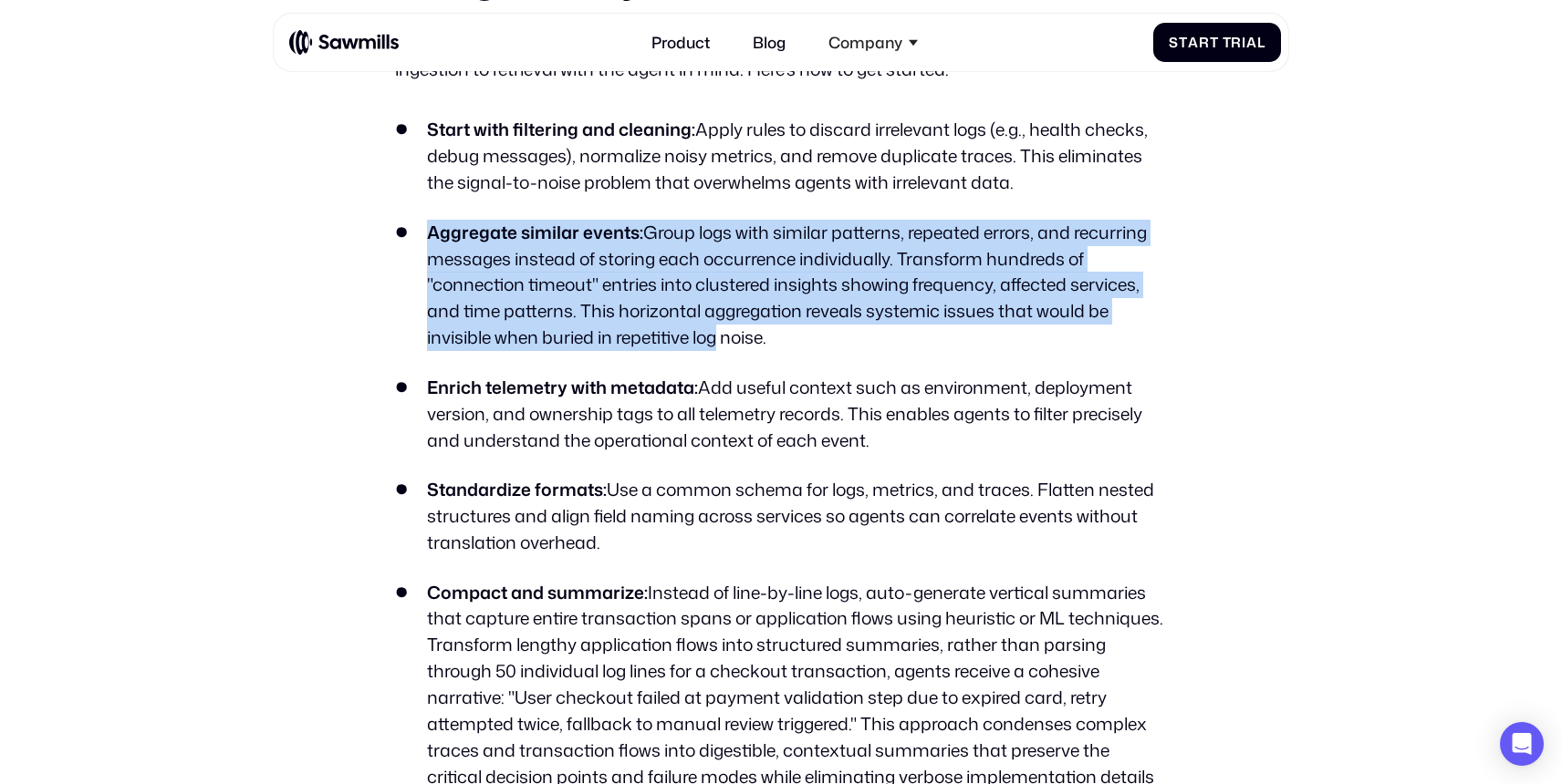
drag, startPoint x: 417, startPoint y: 226, endPoint x: 727, endPoint y: 350, distance: 333.9
click at [725, 349] on li "Aggregate similar events: Group logs with similar patterns, repeated errors, an…" at bounding box center [780, 285] width 771 height 131
click at [727, 350] on li "Aggregate similar events: Group logs with similar patterns, repeated errors, an…" at bounding box center [780, 285] width 771 height 131
drag
click at [469, 235] on li "Aggregate similar events: Group logs with similar patterns, repeated errors, an…" at bounding box center [780, 285] width 771 height 131
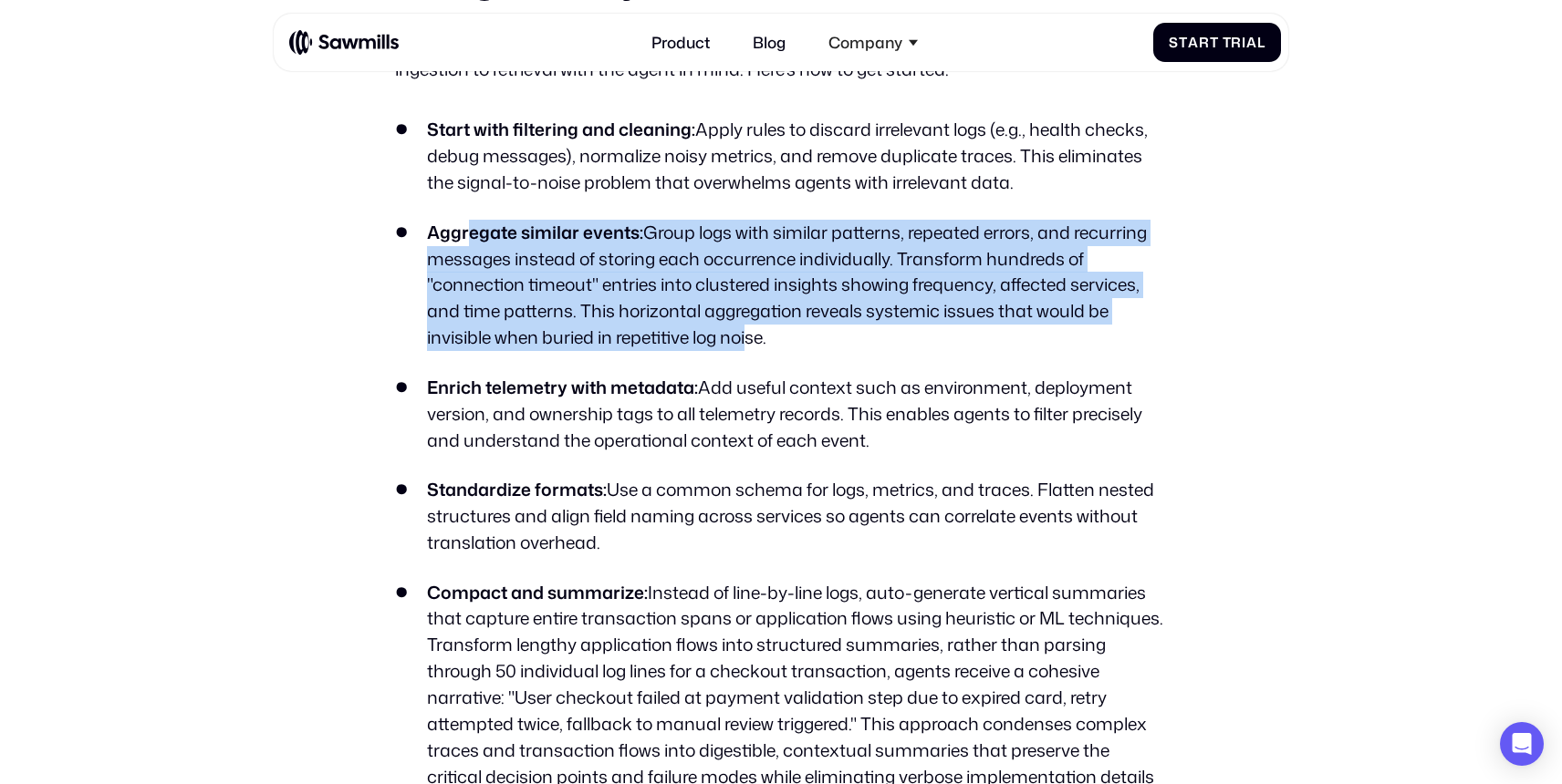
click at [469, 235] on strong "Aggregate similar events:" at bounding box center [535, 232] width 216 height 25
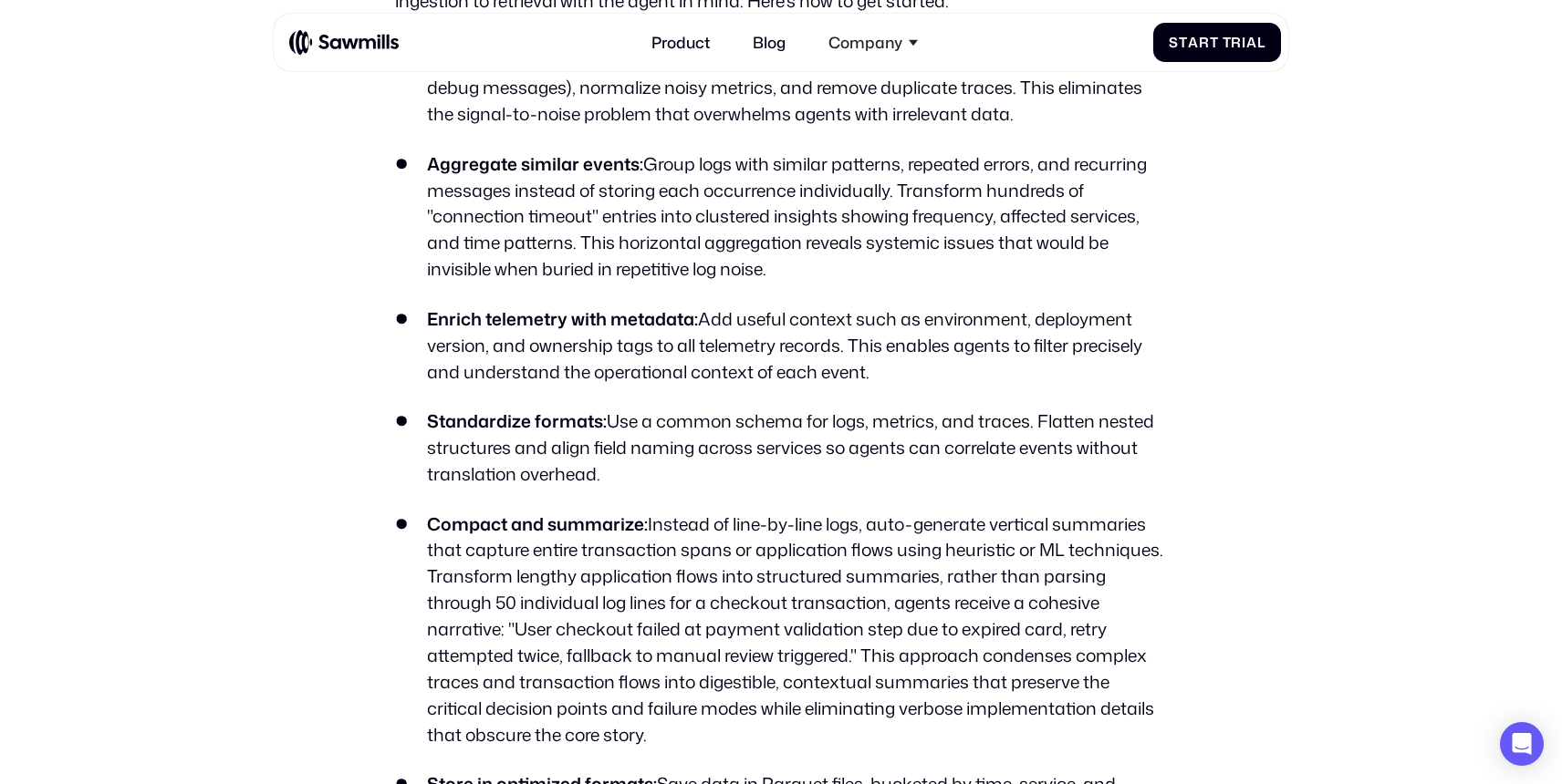
scroll to position [3130, 0]
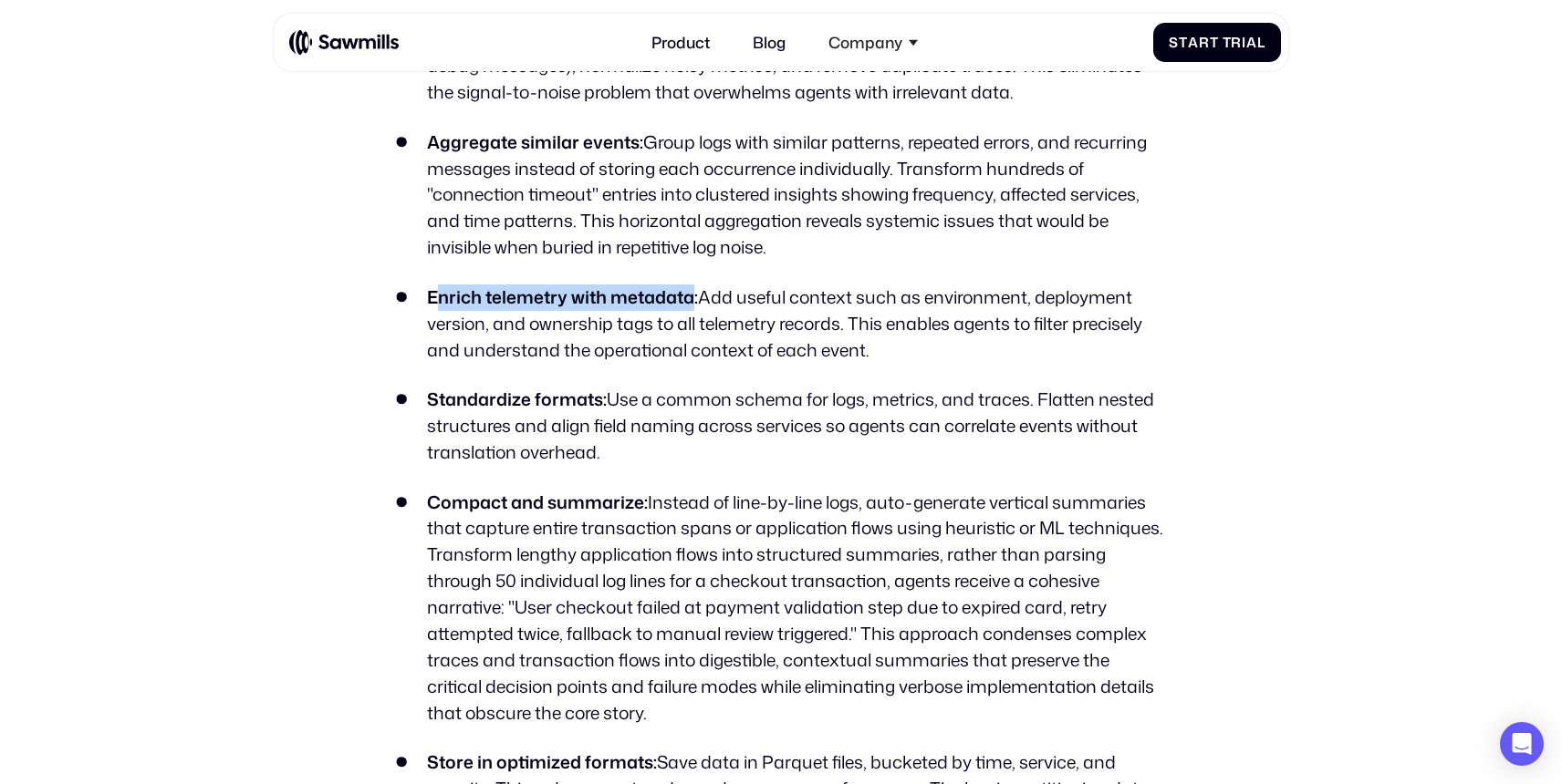
click at [692, 307] on strong "Enrich telemetry with metadata:" at bounding box center [562, 297] width 271 height 25
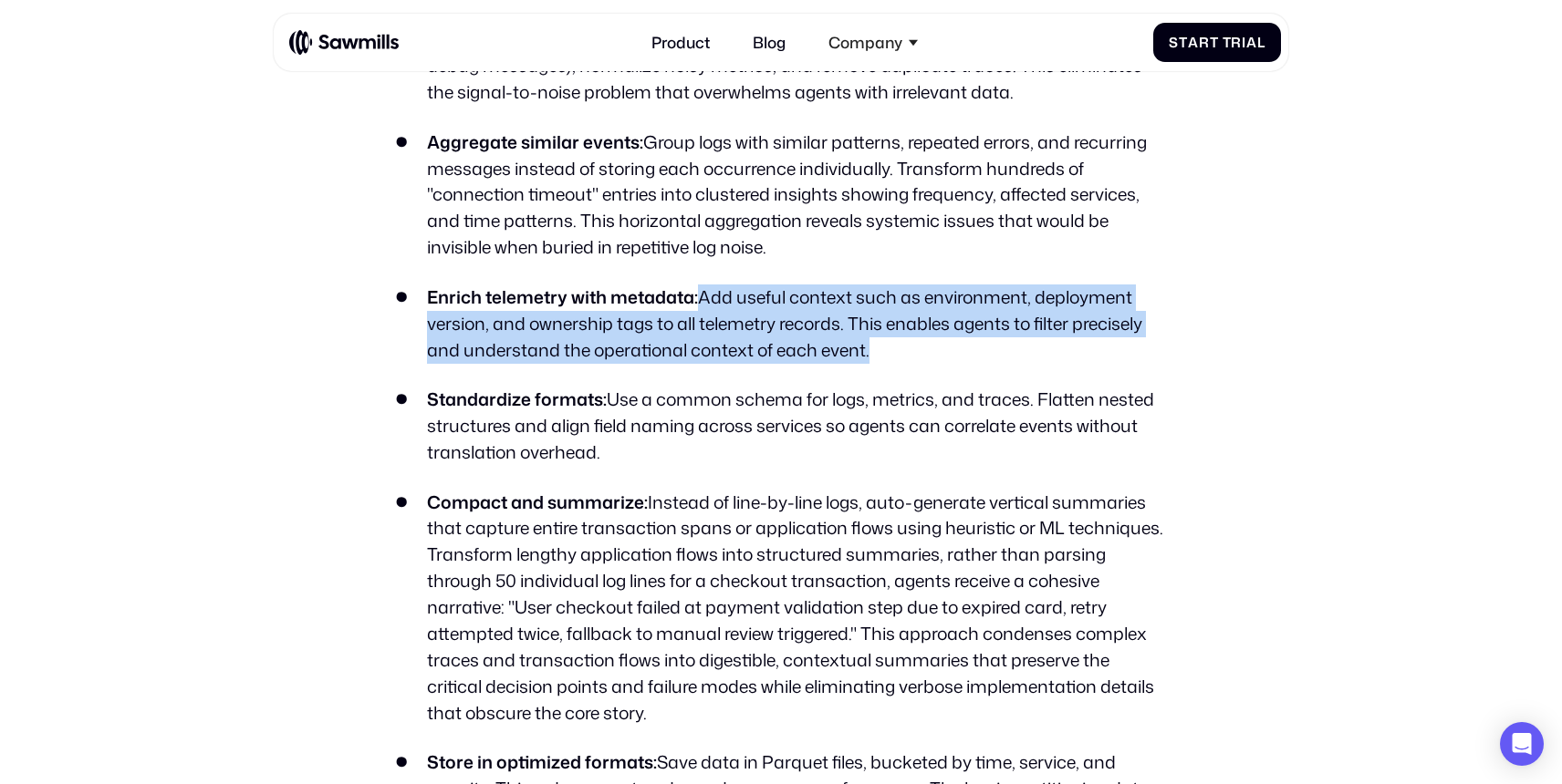
click at [862, 350] on li "Enrich telemetry with metadata: Add useful context such as environment, deploym…" at bounding box center [780, 324] width 771 height 79
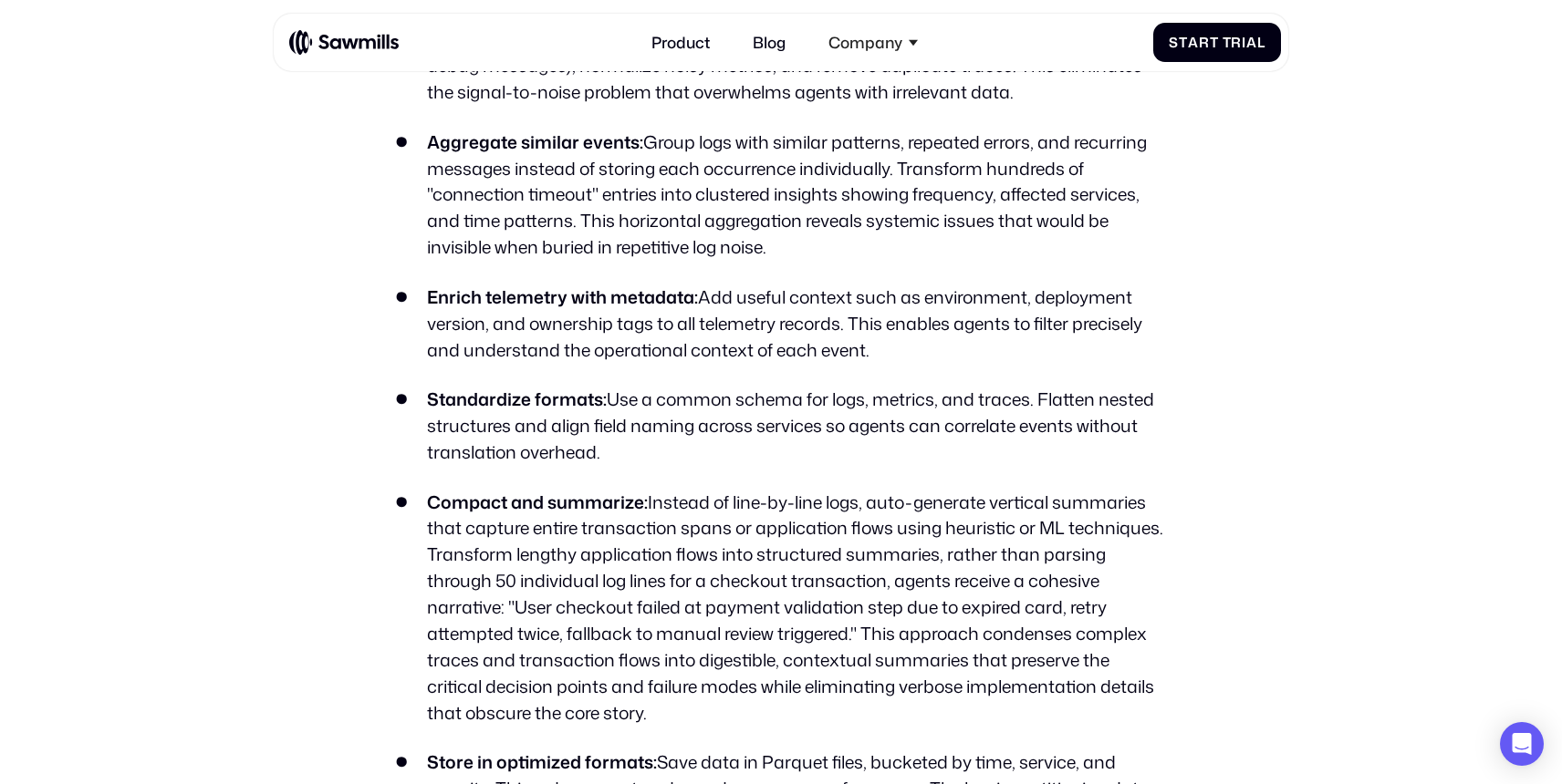
click at [870, 350] on li "Enrich telemetry with metadata: Add useful context such as environment, deploym…" at bounding box center [780, 324] width 771 height 79
click at [709, 282] on ul "Start with filtering and cleaning: Apply rules to discard irrelevant logs (e.g.…" at bounding box center [780, 609] width 771 height 1168
click at [905, 352] on li "Enrich telemetry with metadata: Add useful context such as environment, deploym…" at bounding box center [780, 324] width 771 height 79
click at [906, 352] on li "Enrich telemetry with metadata: Add useful context such as environment, deploym…" at bounding box center [780, 324] width 771 height 79
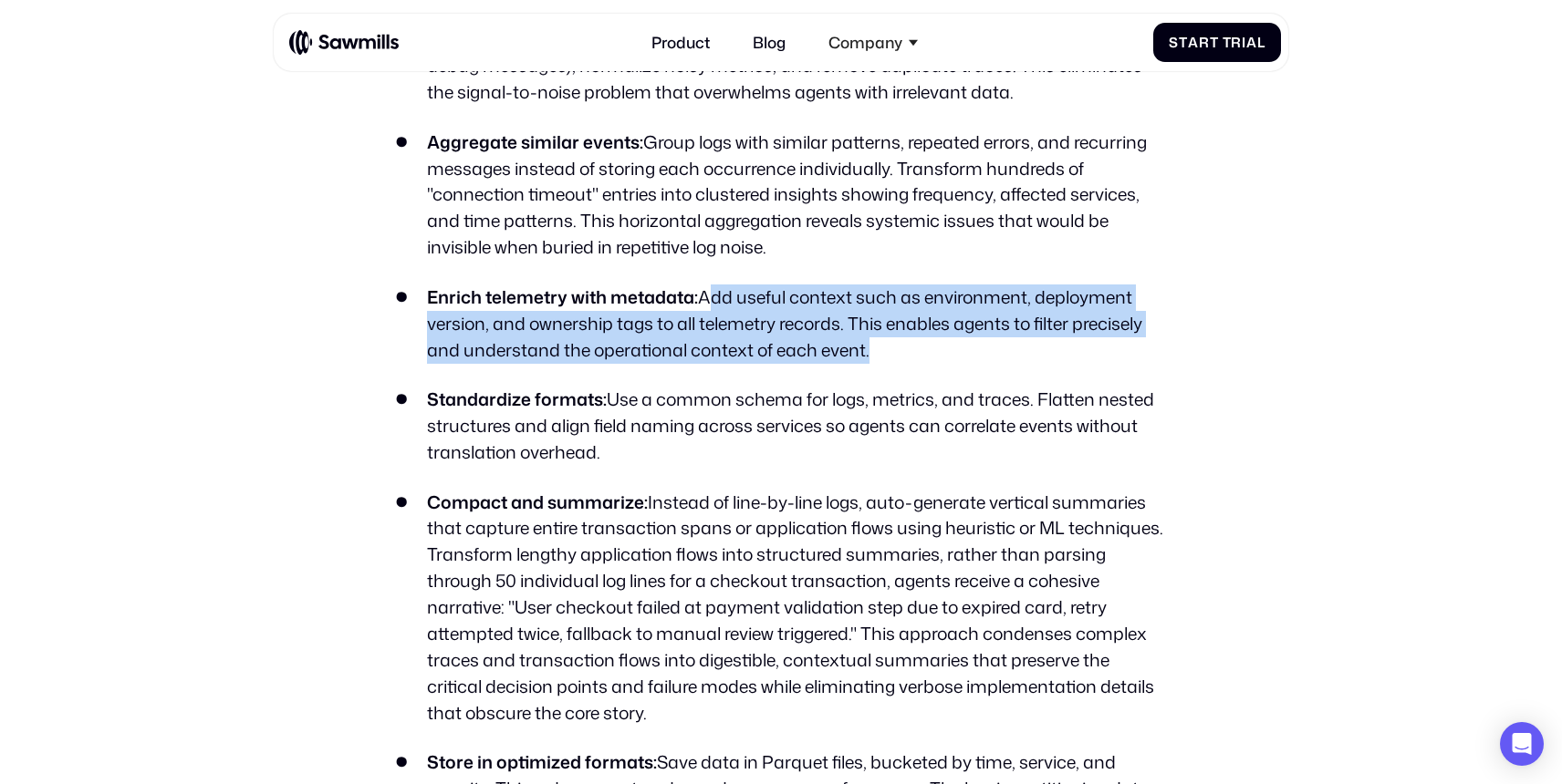
click at [707, 291] on li "Enrich telemetry with metadata: Add useful context such as environment, deploym…" at bounding box center [780, 324] width 771 height 79
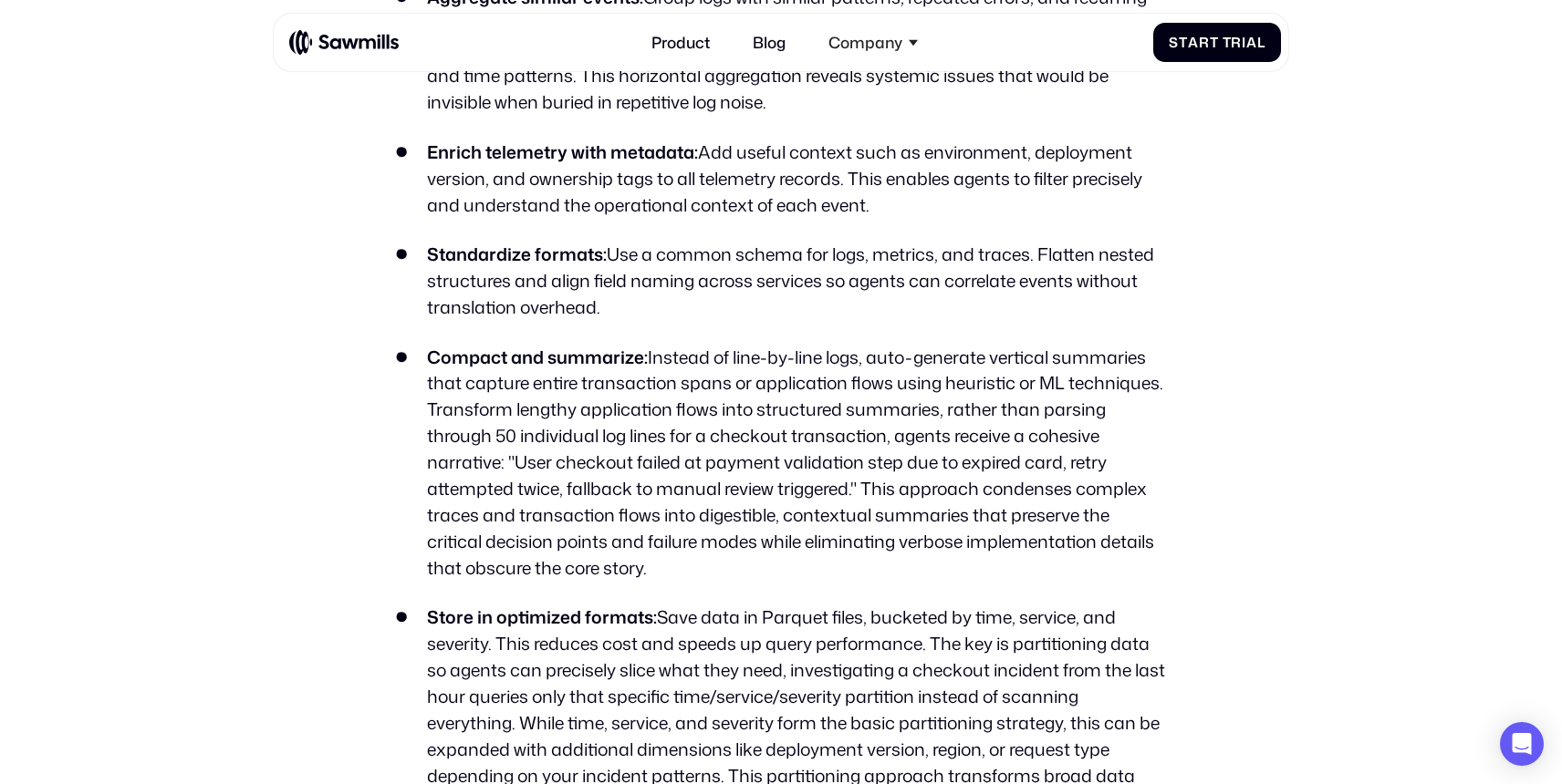
scroll to position [3276, 0]
click at [608, 260] on li "Standardize formats: Use a common schema for logs, metrics, and traces. Flatten…" at bounding box center [780, 280] width 771 height 79
click at [609, 260] on li "Standardize formats: Use a common schema for logs, metrics, and traces. Flatten…" at bounding box center [780, 280] width 771 height 79
drag, startPoint x: 602, startPoint y: 252, endPoint x: 618, endPoint y: 322, distance: 71.8
click at [618, 322] on ul "Start with filtering and cleaning: Apply rules to discard irrelevant logs (e.g.…" at bounding box center [780, 463] width 771 height 1168
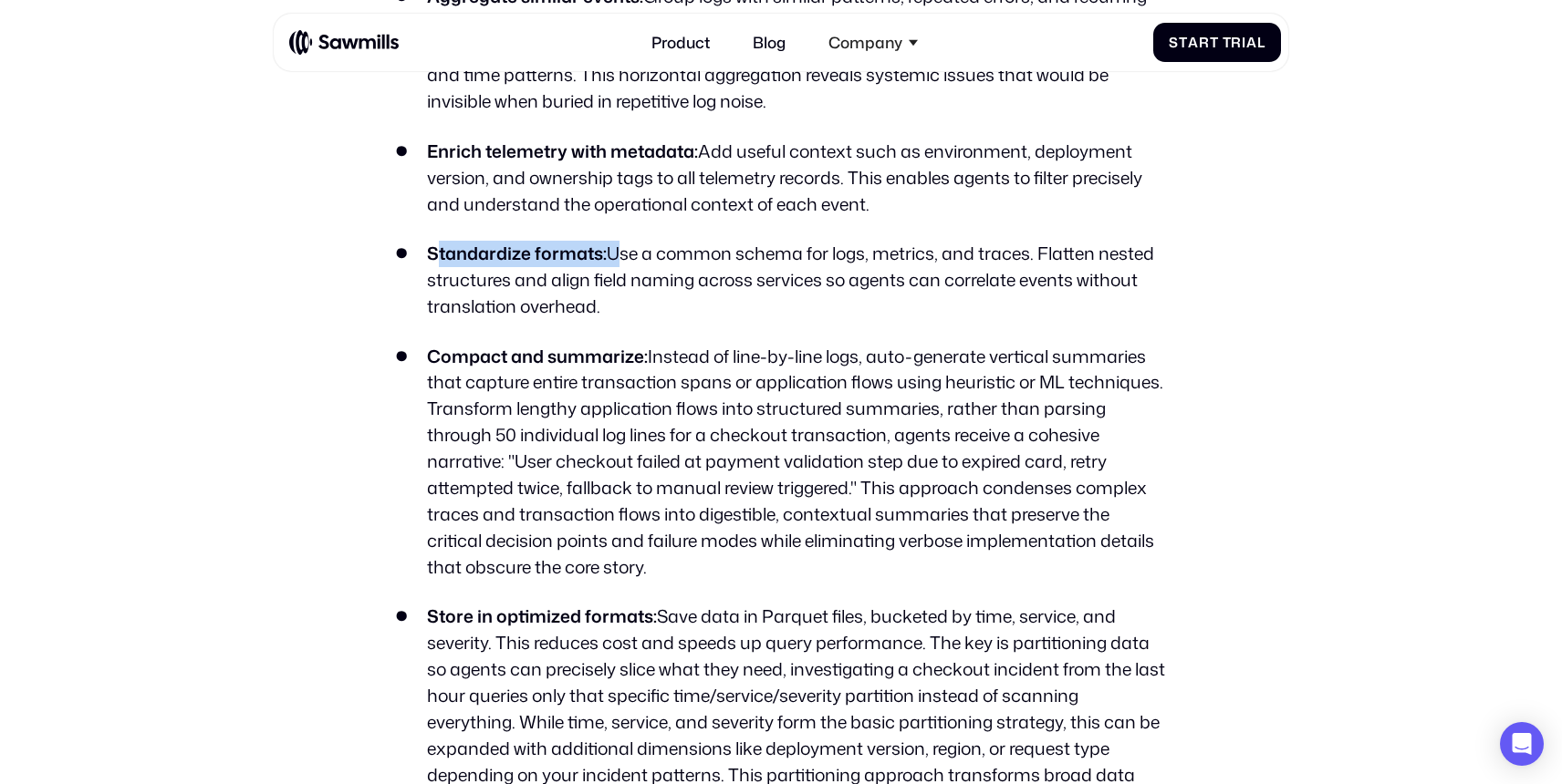
click at [618, 322] on ul "Start with filtering and cleaning: Apply rules to discard irrelevant logs (e.g.…" at bounding box center [780, 463] width 771 height 1168
drag, startPoint x: 652, startPoint y: 355, endPoint x: 674, endPoint y: 566, distance: 212.1
click at [674, 566] on li "Compact and summarize: Instead of line-by-line logs, auto-generate vertical sum…" at bounding box center [780, 461] width 771 height 237
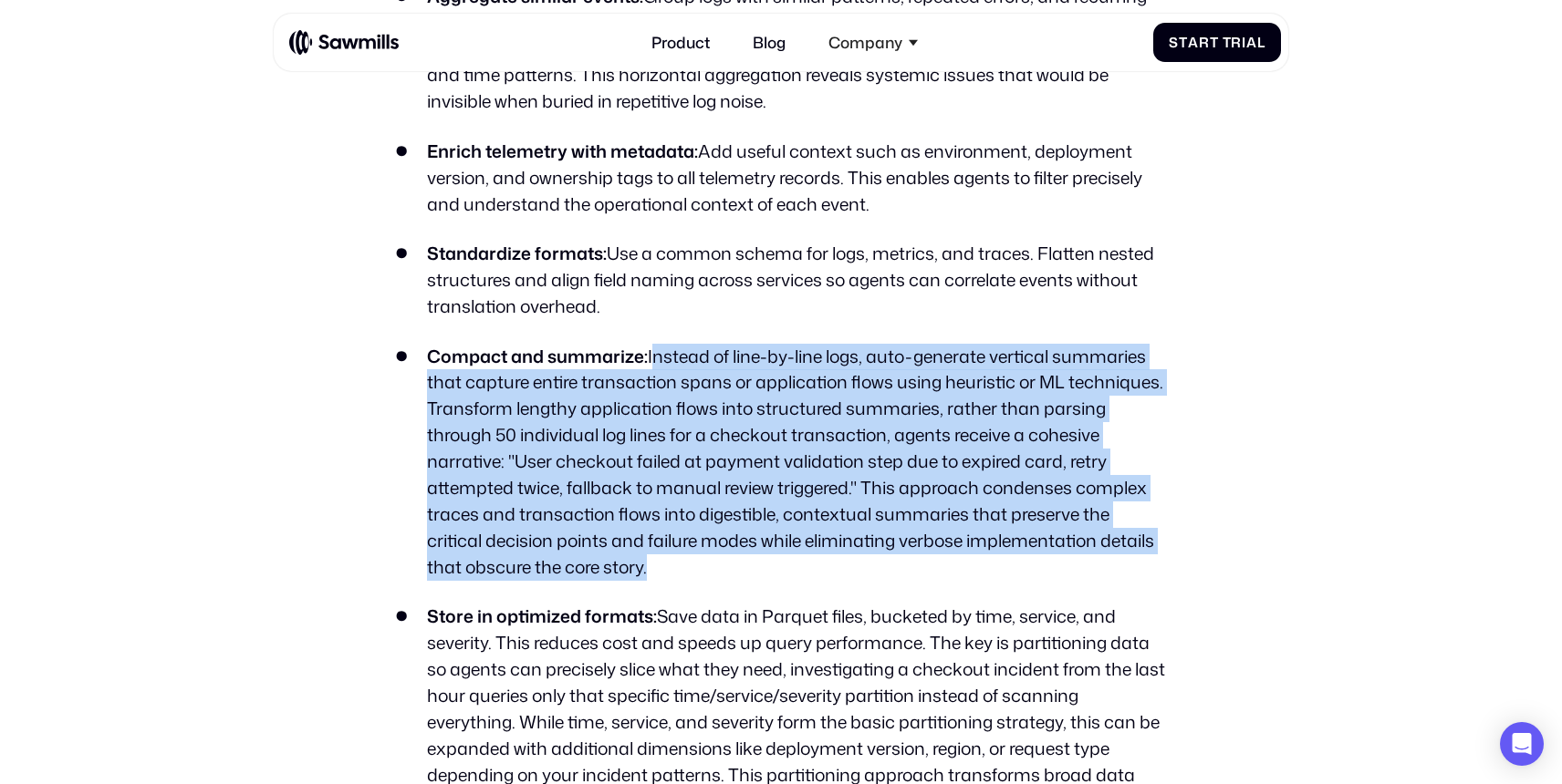
drag, startPoint x: 674, startPoint y: 566, endPoint x: 654, endPoint y: 349, distance: 217.9
click at [654, 349] on li "Compact and summarize: Instead of line-by-line logs, auto-generate vertical sum…" at bounding box center [780, 461] width 771 height 237
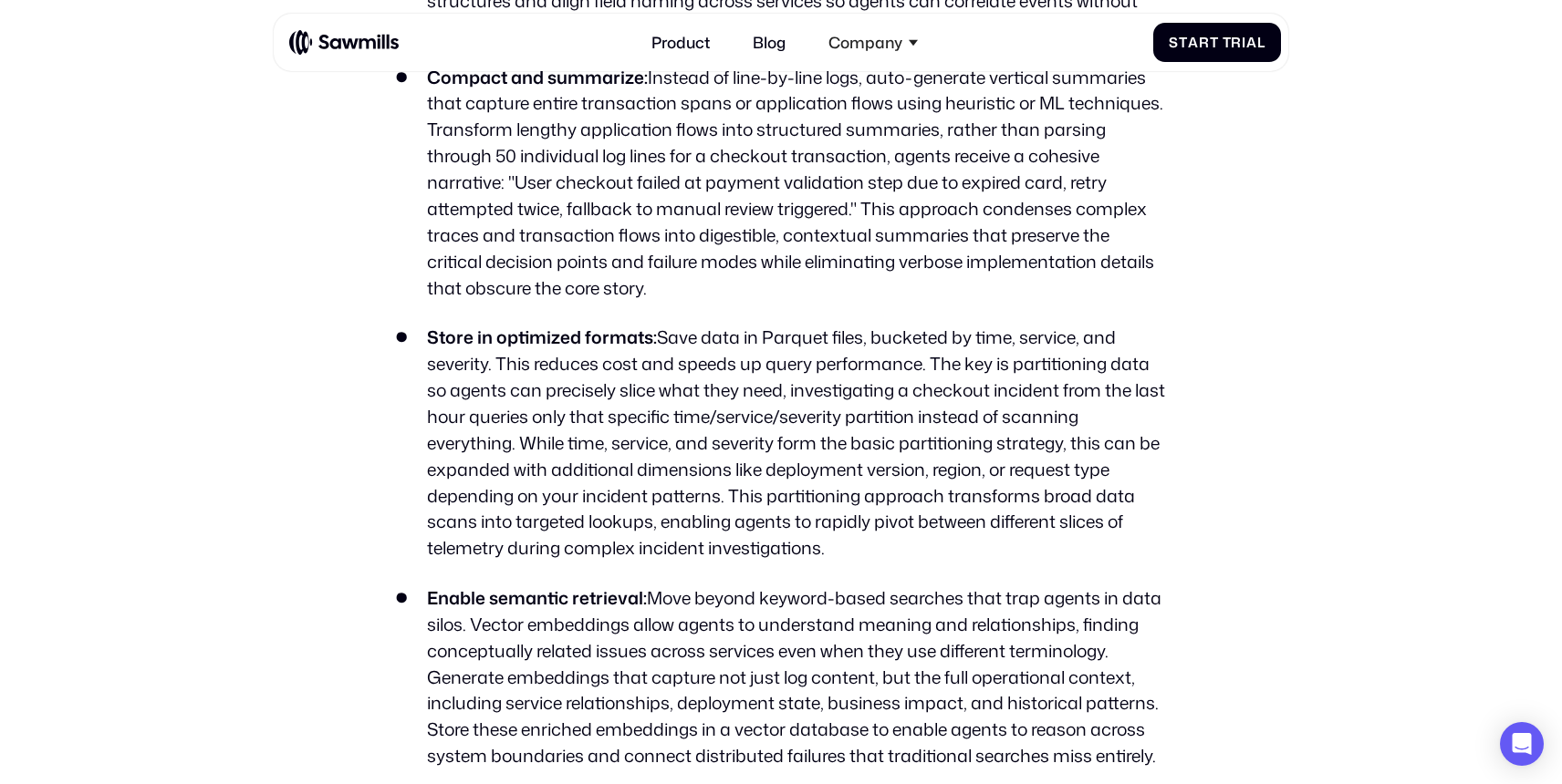
scroll to position [3598, 0]
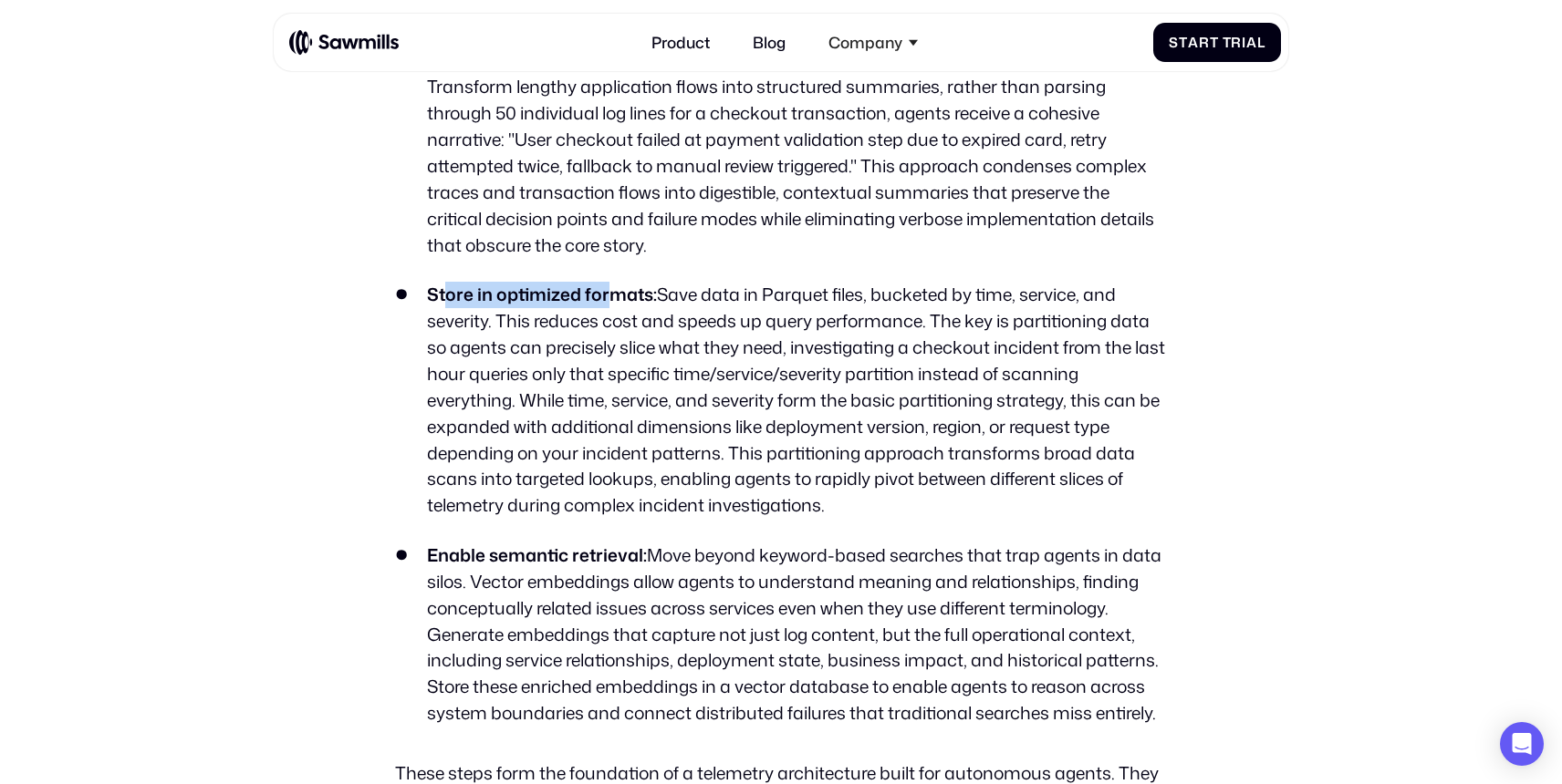
drag, startPoint x: 442, startPoint y: 296, endPoint x: 620, endPoint y: 297, distance: 178.0
click at [619, 297] on strong "Store in optimized formats:" at bounding box center [542, 294] width 230 height 25
click at [620, 297] on strong "Store in optimized formats:" at bounding box center [542, 294] width 230 height 25
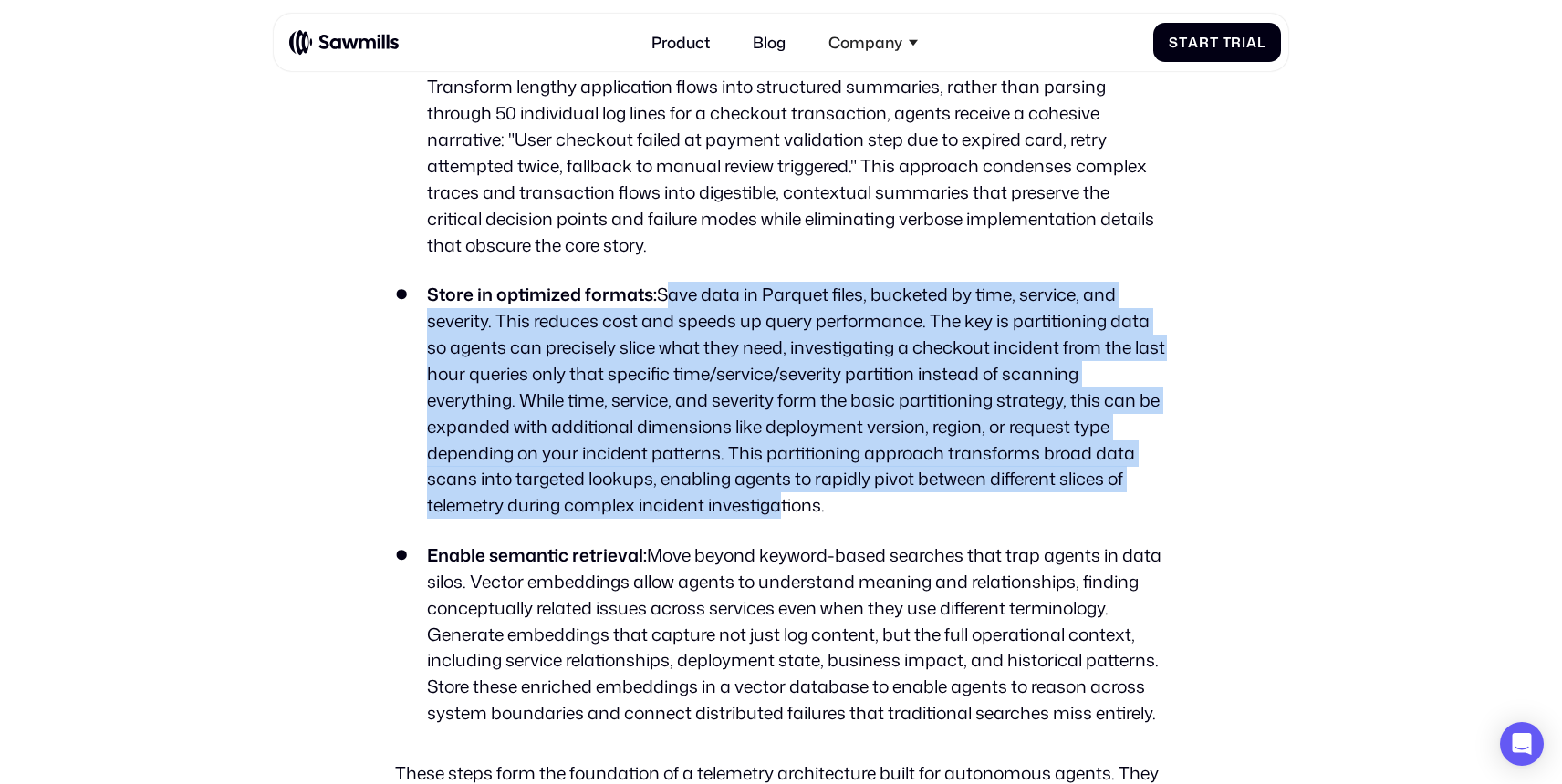
drag, startPoint x: 661, startPoint y: 294, endPoint x: 776, endPoint y: 494, distance: 230.7
click at [776, 493] on li "Store in optimized formats: Save data in Parquet files, bucketed by time, servi…" at bounding box center [780, 399] width 771 height 237
click at [776, 494] on li "Store in optimized formats: Save data in Parquet files, bucketed by time, servi…" at bounding box center [780, 399] width 771 height 237
drag, startPoint x: 805, startPoint y: 506, endPoint x: 657, endPoint y: 288, distance: 263.5
click at [657, 288] on li "Store in optimized formats: Save data in Parquet files, bucketed by time, servi…" at bounding box center [780, 399] width 771 height 237
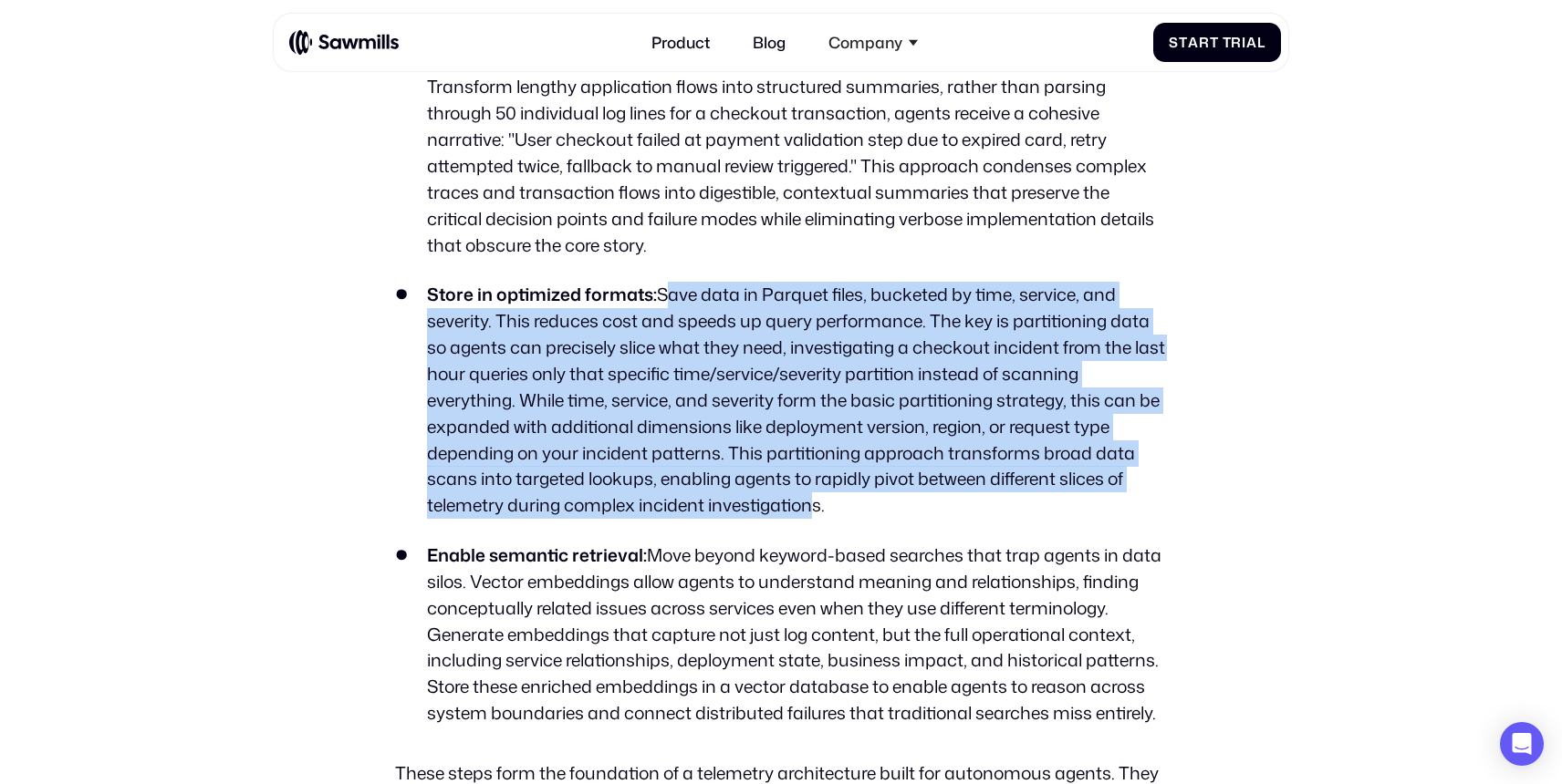
click at [657, 288] on li "Store in optimized formats: Save data in Parquet files, bucketed by time, servi…" at bounding box center [780, 399] width 771 height 237
drag, startPoint x: 661, startPoint y: 294, endPoint x: 784, endPoint y: 512, distance: 250.3
click at [784, 512] on li "Store in optimized formats: Save data in Parquet files, bucketed by time, servi…" at bounding box center [780, 399] width 771 height 237
click at [785, 512] on li "Store in optimized formats: Save data in Parquet files, bucketed by time, servi…" at bounding box center [780, 399] width 771 height 237
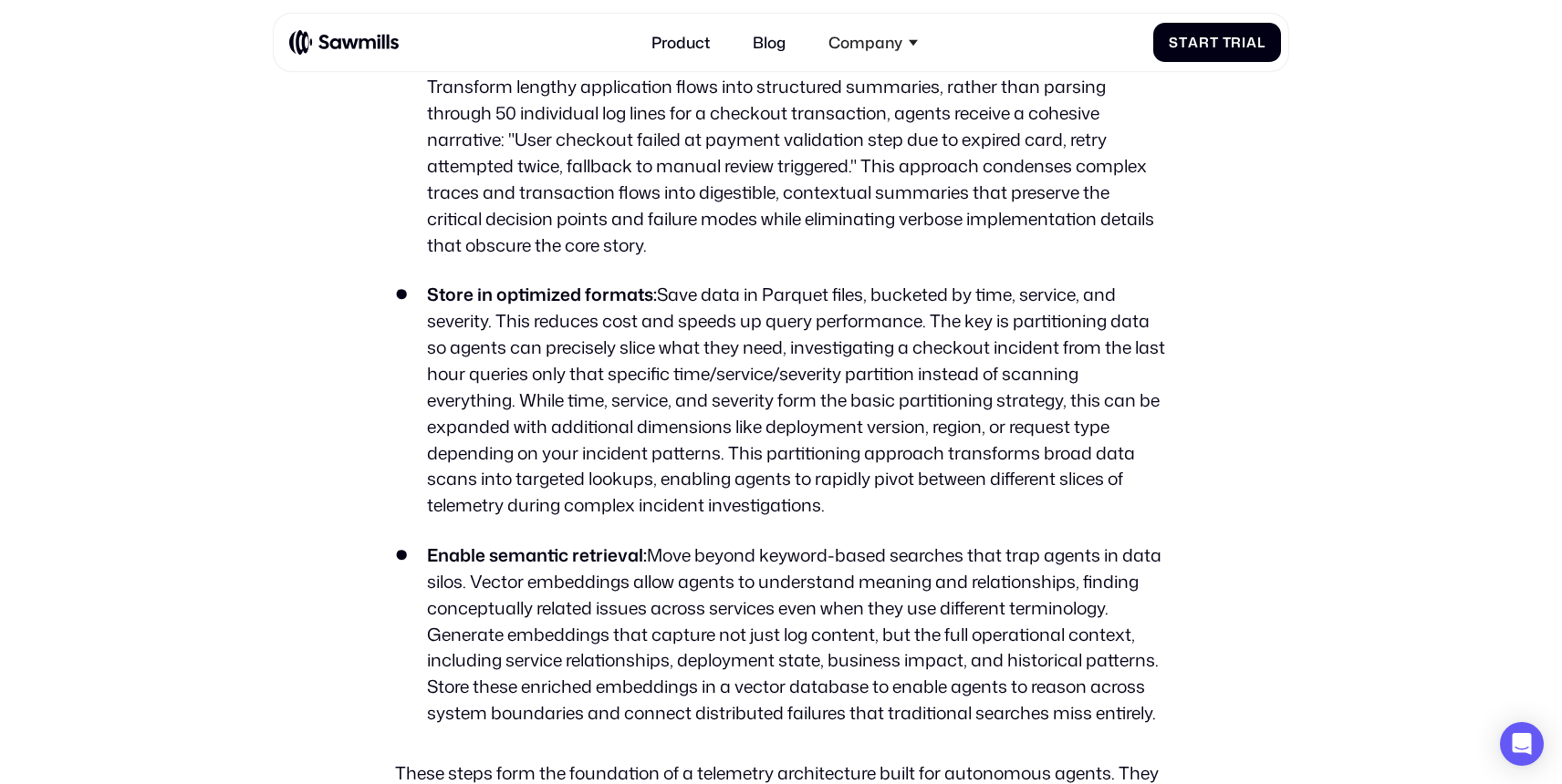
drag, startPoint x: 826, startPoint y: 518, endPoint x: 771, endPoint y: 366, distance: 161.6
click at [771, 366] on ul "Start with filtering and cleaning: Apply rules to discard irrelevant logs (e.g.…" at bounding box center [780, 142] width 771 height 1168
click at [772, 367] on li "Store in optimized formats: Save data in Parquet files, bucketed by time, servi…" at bounding box center [780, 399] width 771 height 237
drag, startPoint x: 517, startPoint y: 398, endPoint x: 855, endPoint y: 512, distance: 356.7
click at [855, 512] on li "Store in optimized formats: Save data in Parquet files, bucketed by time, servi…" at bounding box center [780, 399] width 771 height 237
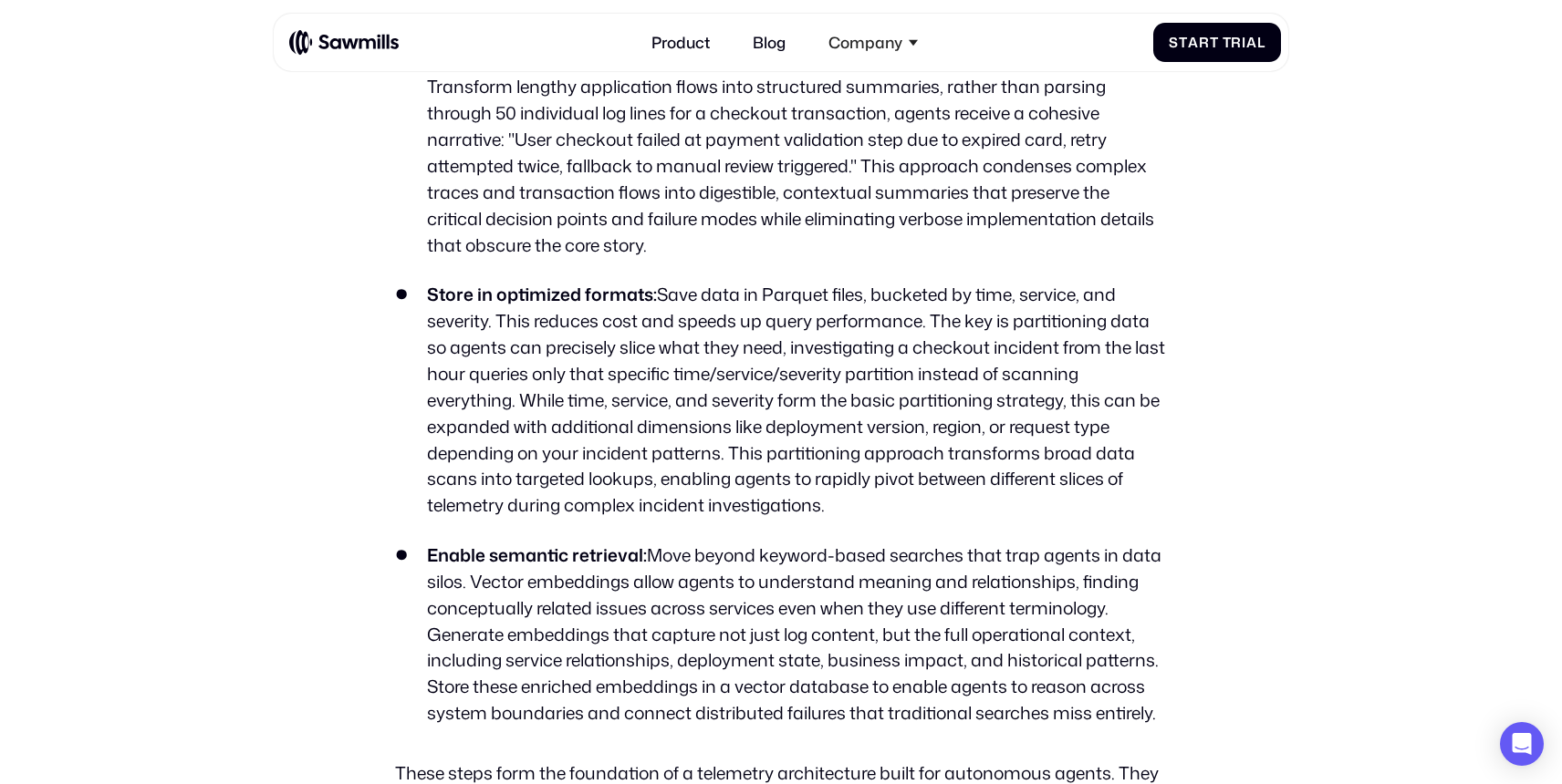
click at [855, 512] on li "Store in optimized formats: Save data in Parquet files, bucketed by time, servi…" at bounding box center [780, 399] width 771 height 237
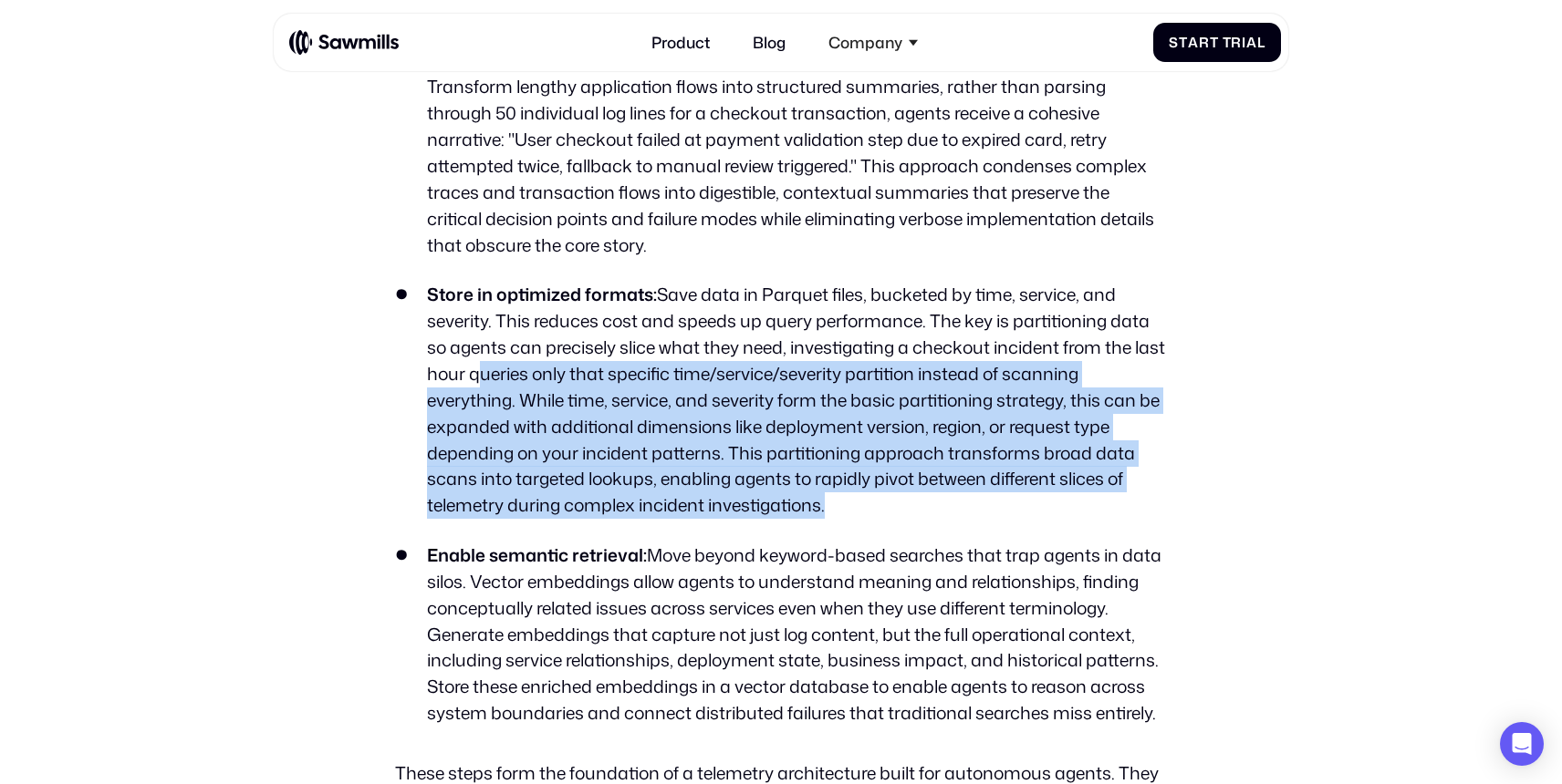
drag, startPoint x: 855, startPoint y: 512, endPoint x: 557, endPoint y: 381, distance: 325.5
click at [557, 381] on li "Store in optimized formats: Save data in Parquet files, bucketed by time, servi…" at bounding box center [780, 399] width 771 height 237
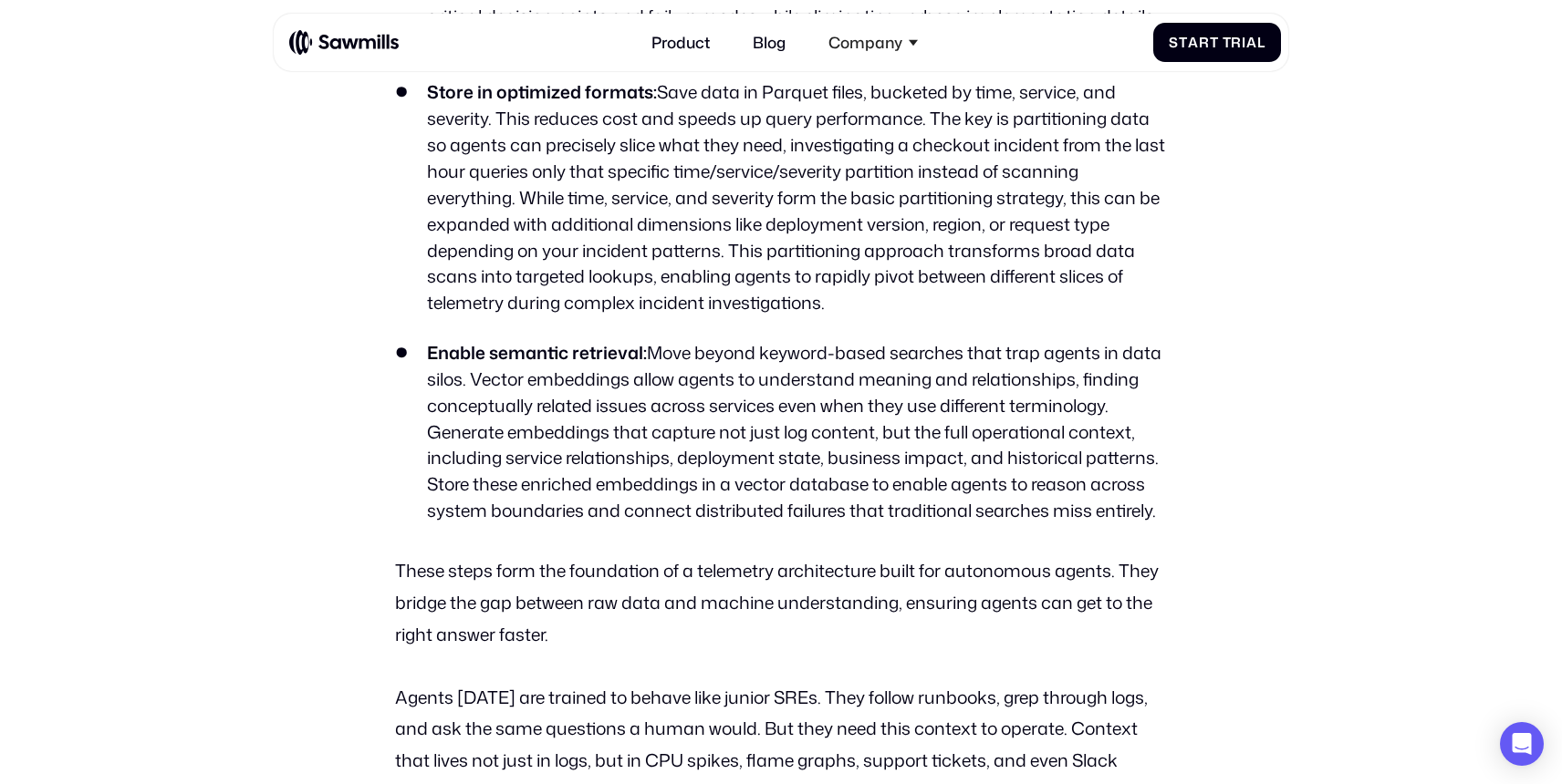
scroll to position [3805, 0]
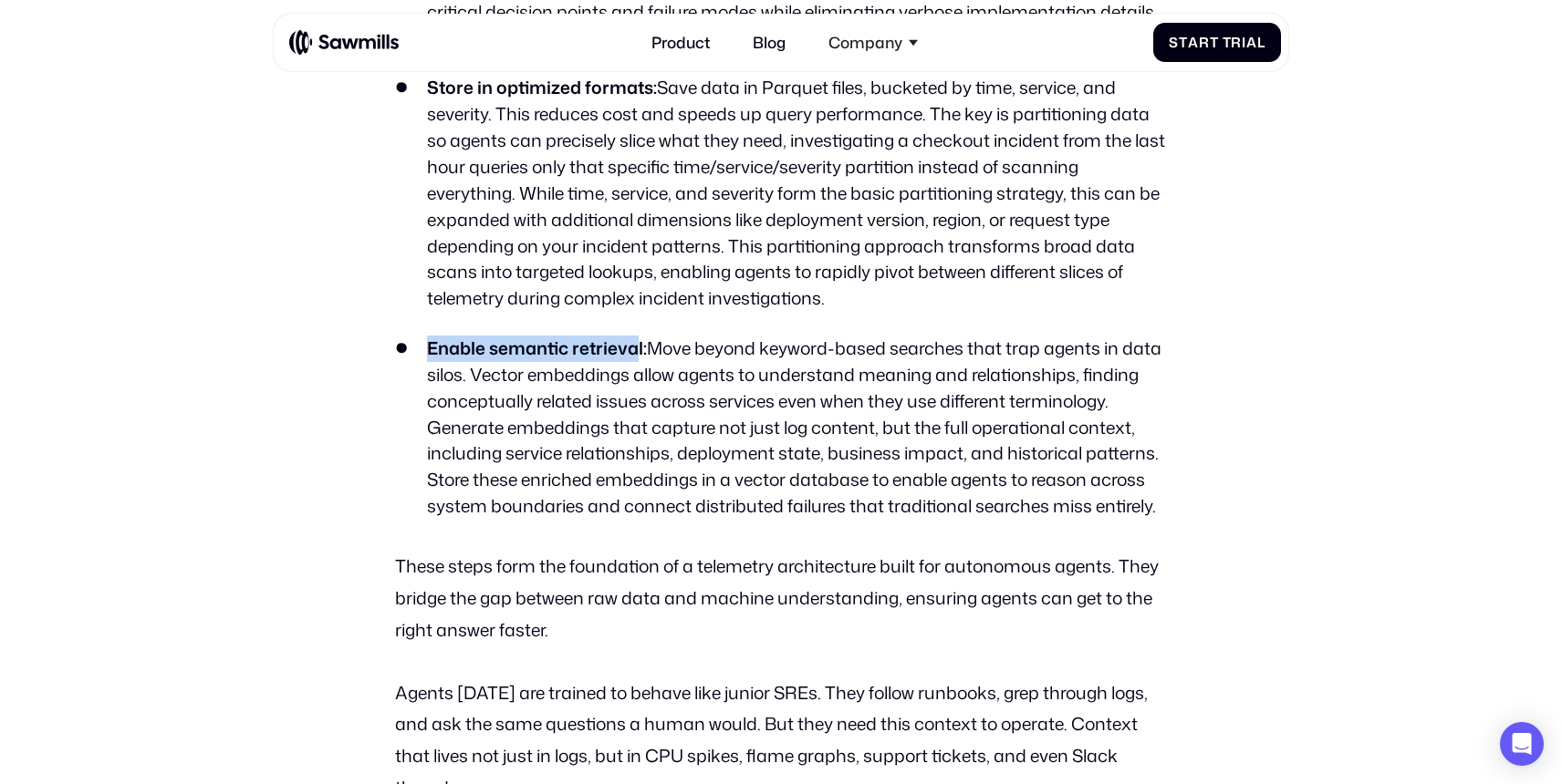
drag, startPoint x: 426, startPoint y: 345, endPoint x: 638, endPoint y: 346, distance: 212.0
click at [637, 346] on strong "Enable semantic retrieval:" at bounding box center [537, 348] width 220 height 25
click at [638, 346] on strong "Enable semantic retrieval:" at bounding box center [537, 348] width 220 height 25
drag, startPoint x: 640, startPoint y: 346, endPoint x: 425, endPoint y: 340, distance: 215.1
click at [425, 340] on li "Enable semantic retrieval: Move beyond keyword-based searches that trap agents …" at bounding box center [780, 427] width 771 height 184
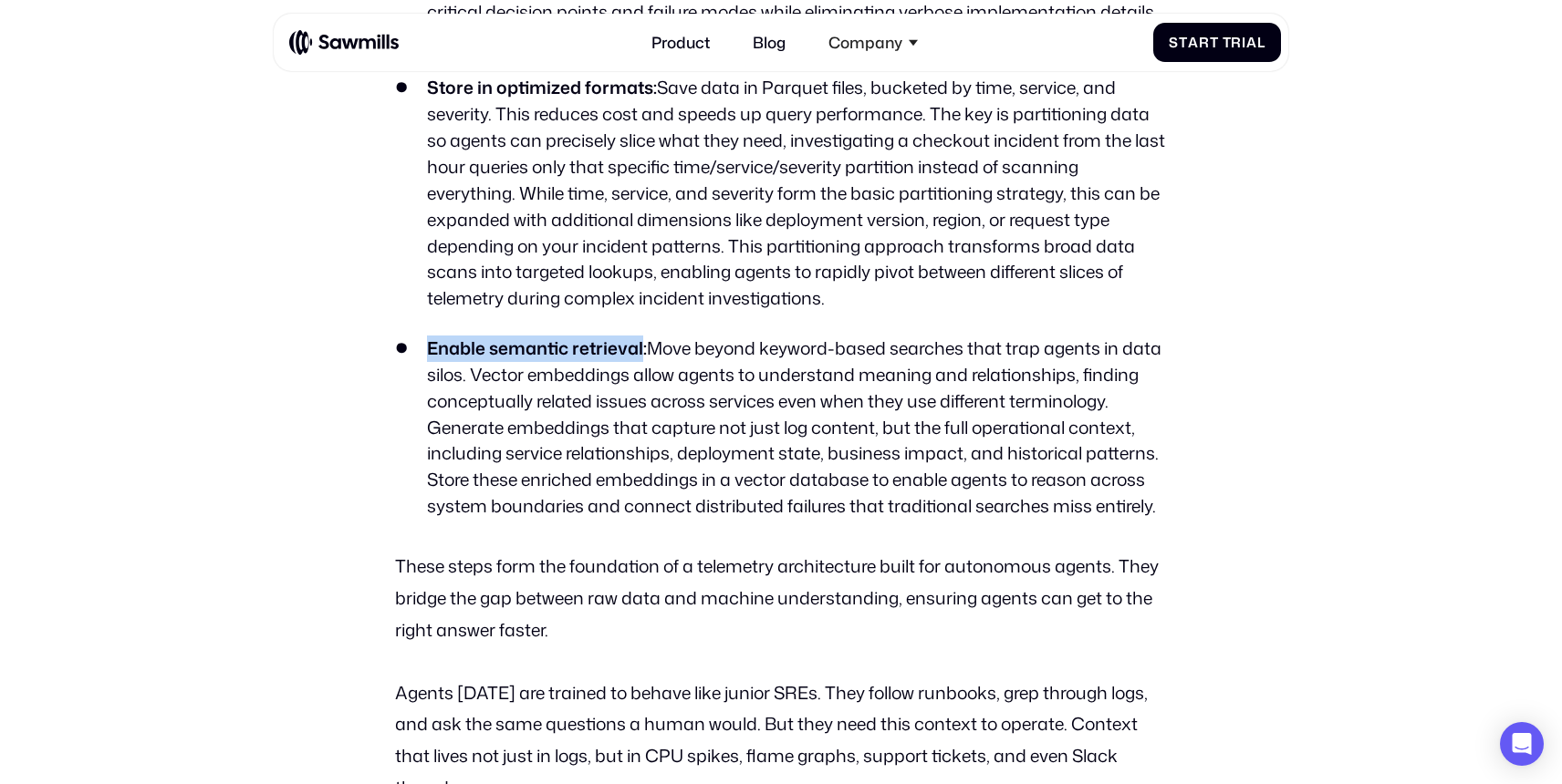
click at [425, 340] on li "Enable semantic retrieval: Move beyond keyword-based searches that trap agents …" at bounding box center [780, 427] width 771 height 184
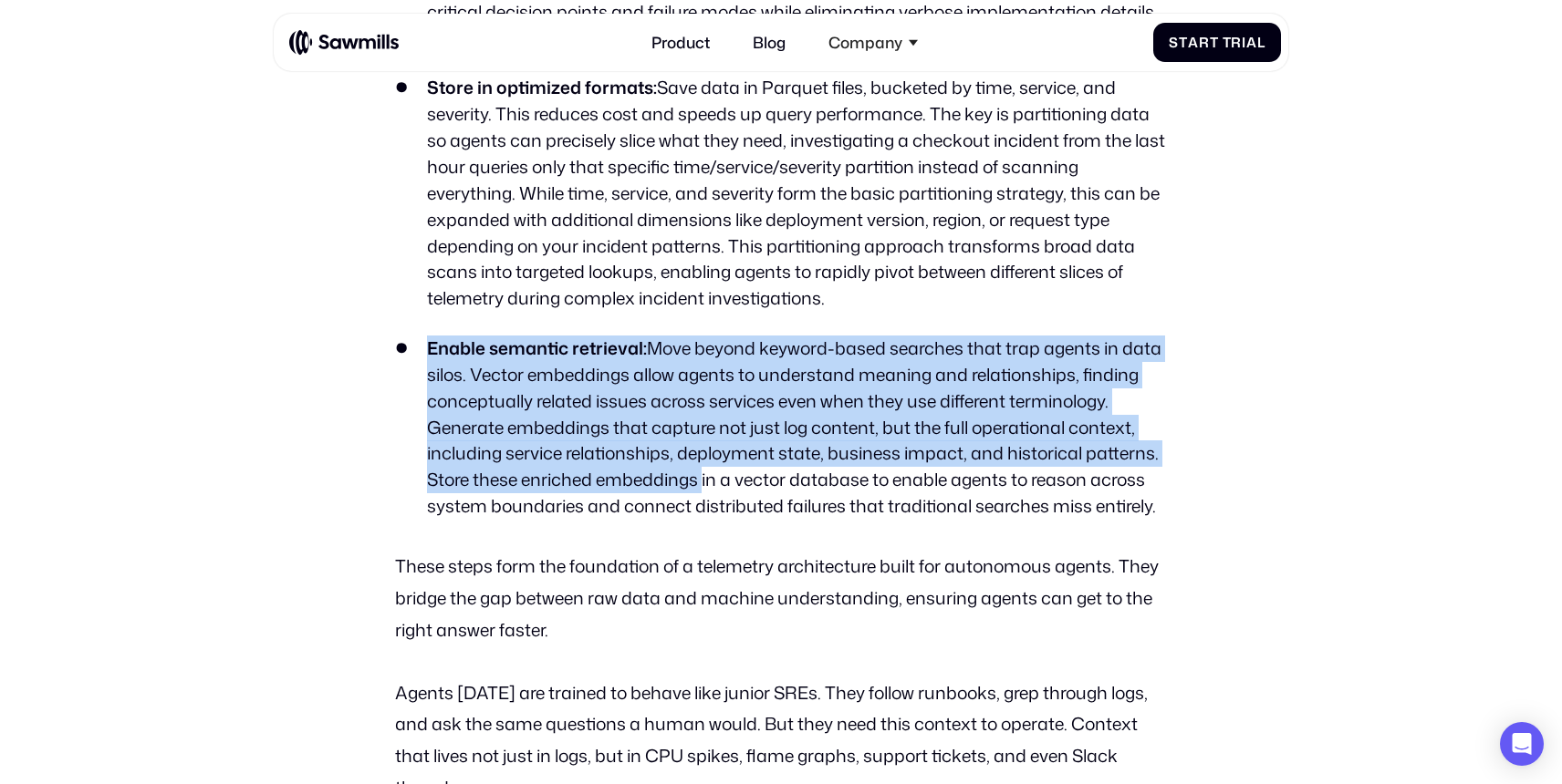
drag, startPoint x: 425, startPoint y: 340, endPoint x: 659, endPoint y: 492, distance: 279.0
click at [659, 492] on li "Enable semantic retrieval: Move beyond keyword-based searches that trap agents …" at bounding box center [780, 427] width 771 height 184
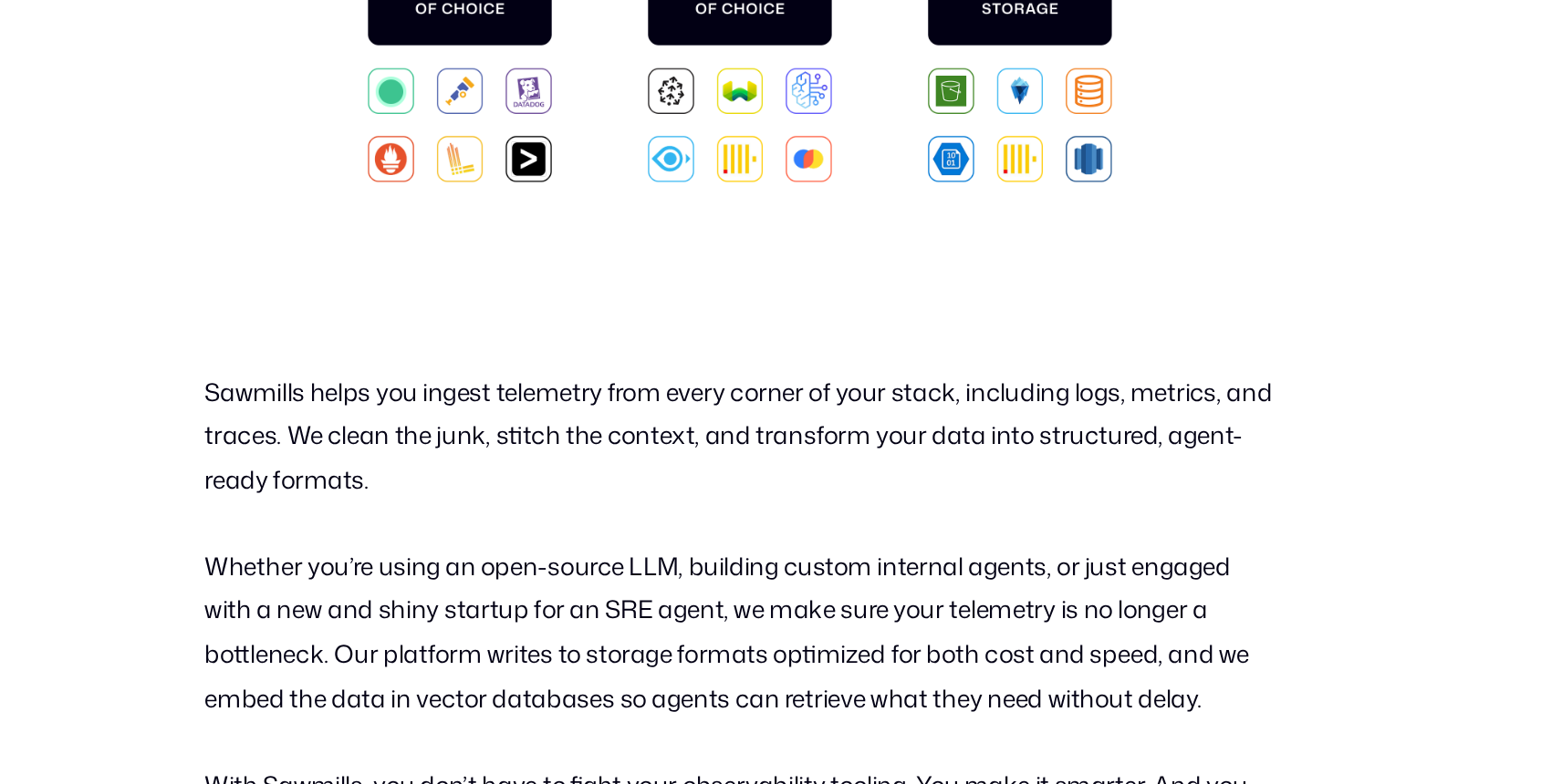
scroll to position [5728, 0]
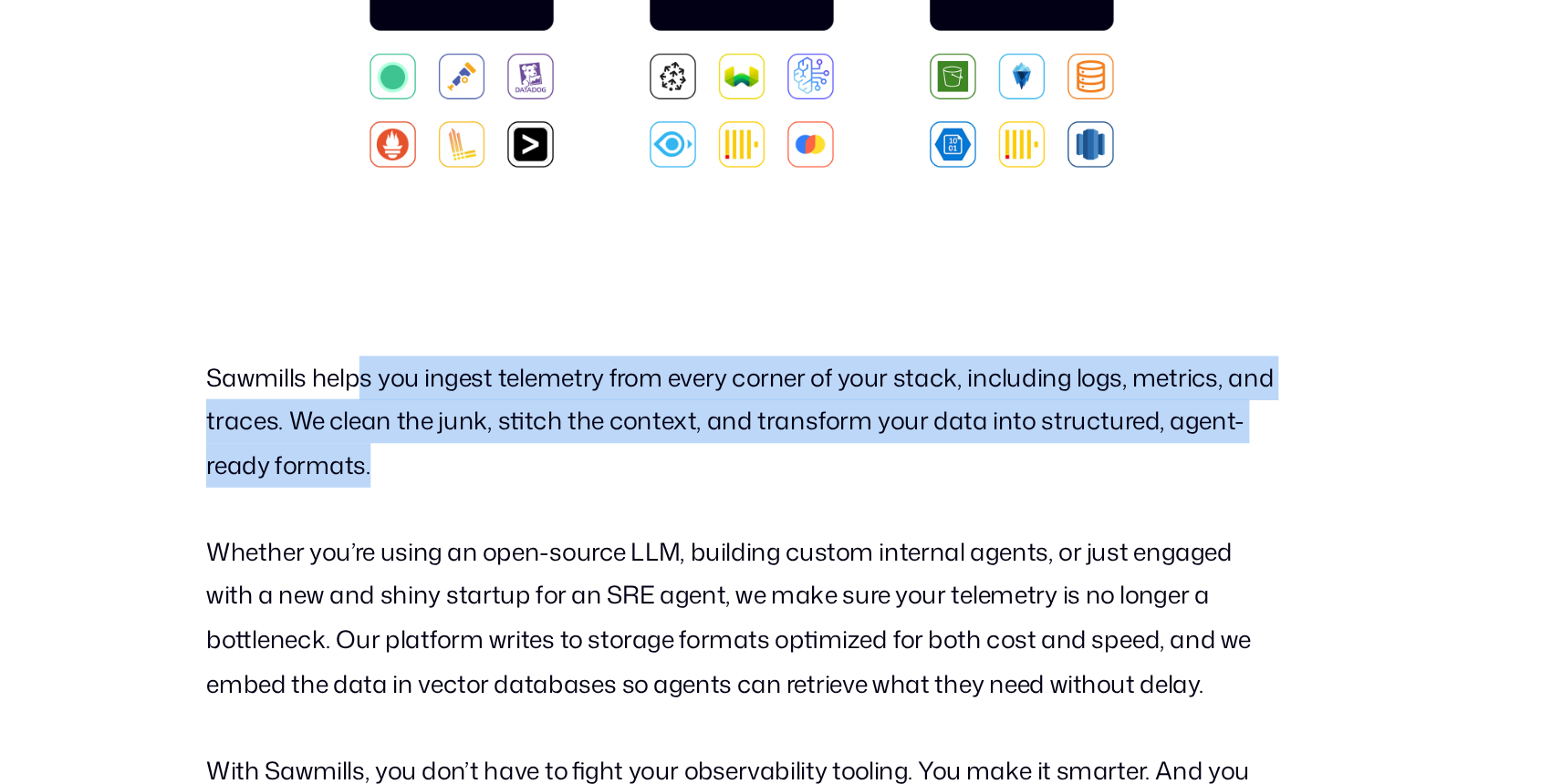
drag, startPoint x: 507, startPoint y: 489, endPoint x: 655, endPoint y: 565, distance: 166.4
click at [654, 565] on p "Sawmills helps you ingest telemetry from every corner of your stack, including …" at bounding box center [780, 522] width 771 height 95
click at [655, 565] on p "Sawmills helps you ingest telemetry from every corner of your stack, including …" at bounding box center [780, 522] width 771 height 95
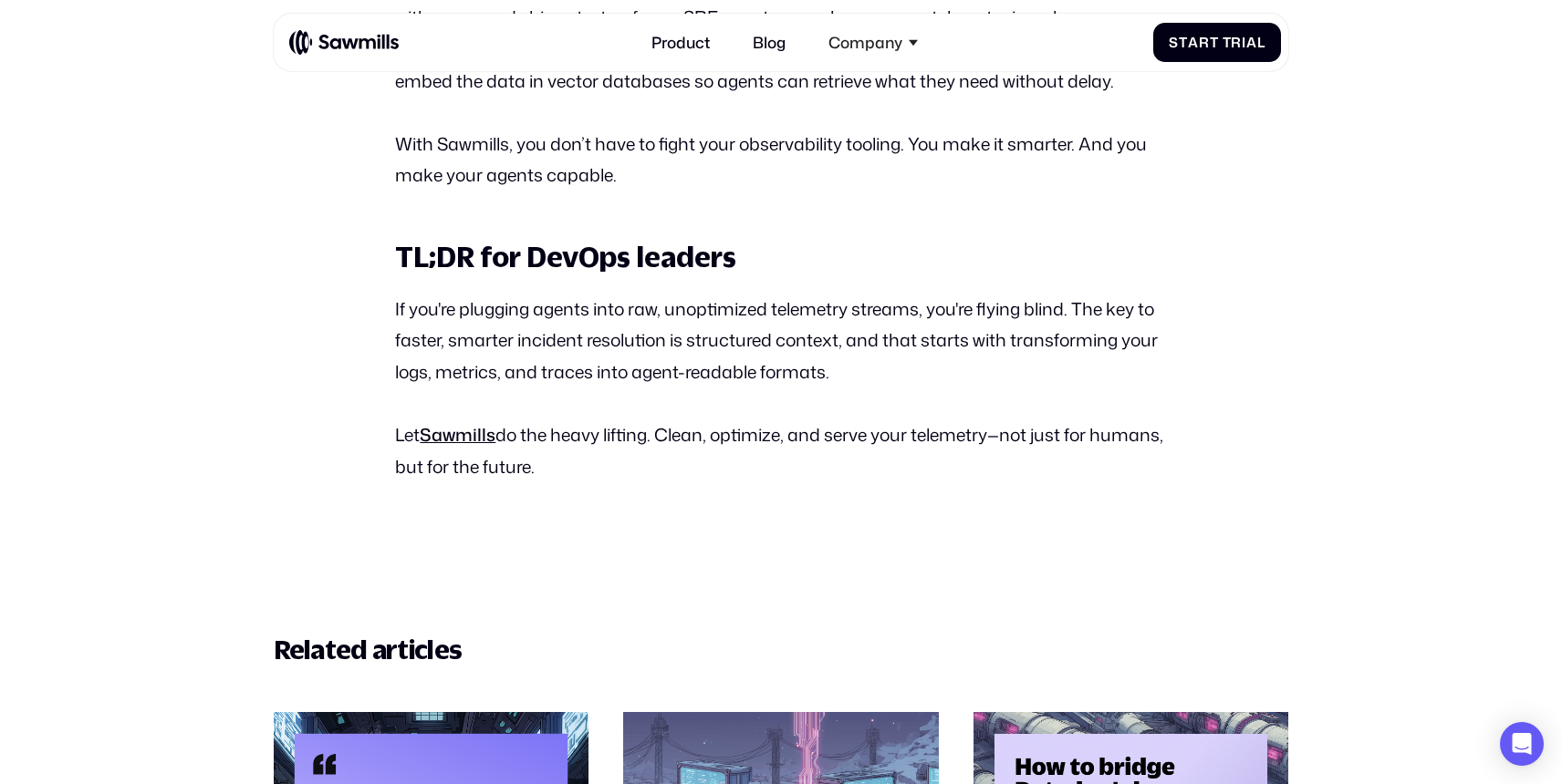
scroll to position [6364, 0]
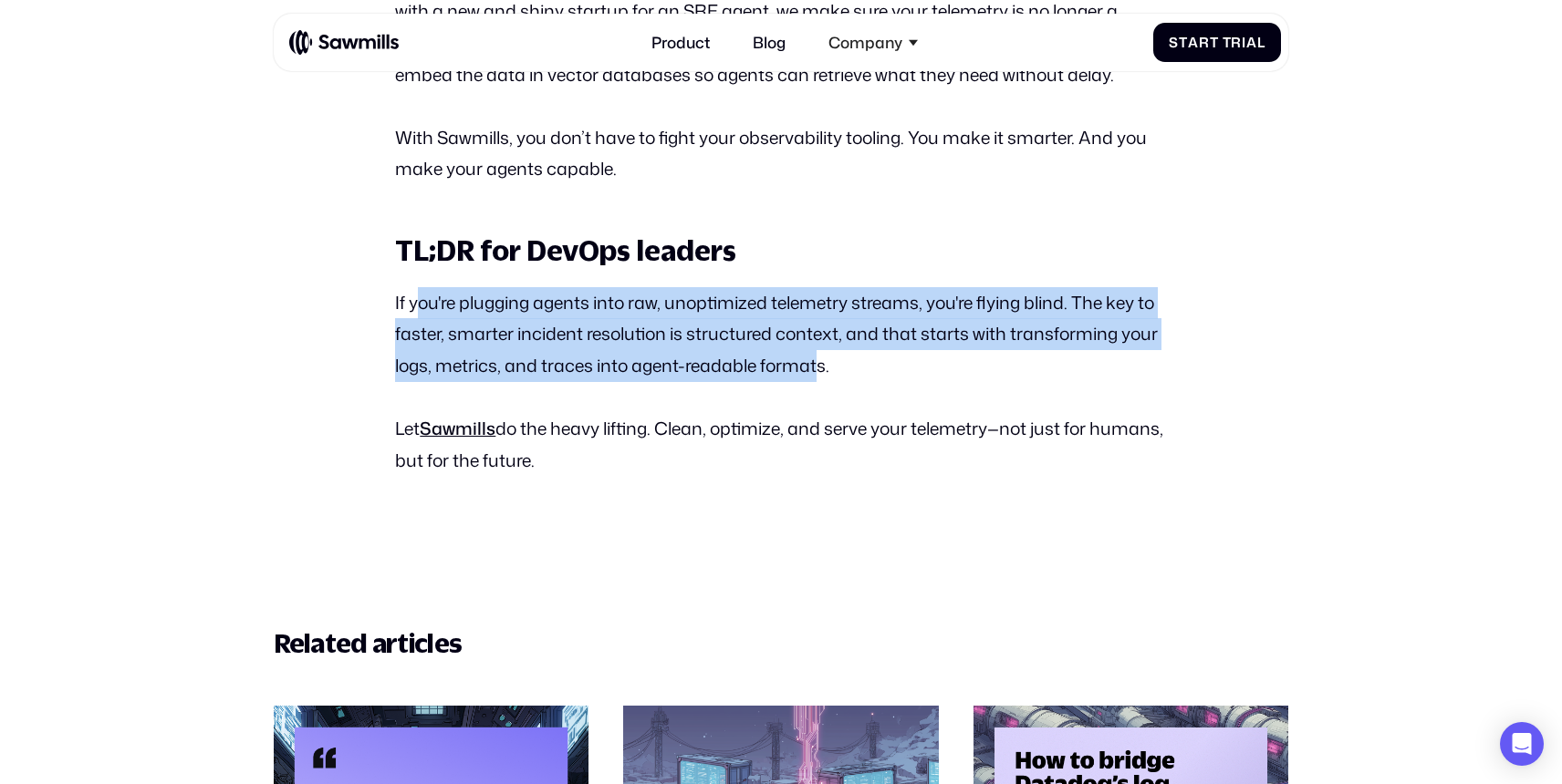
drag, startPoint x: 416, startPoint y: 302, endPoint x: 836, endPoint y: 382, distance: 427.6
click at [831, 381] on p "If you're plugging agents into raw, unoptimized telemetry streams, you're flyin…" at bounding box center [780, 335] width 771 height 95
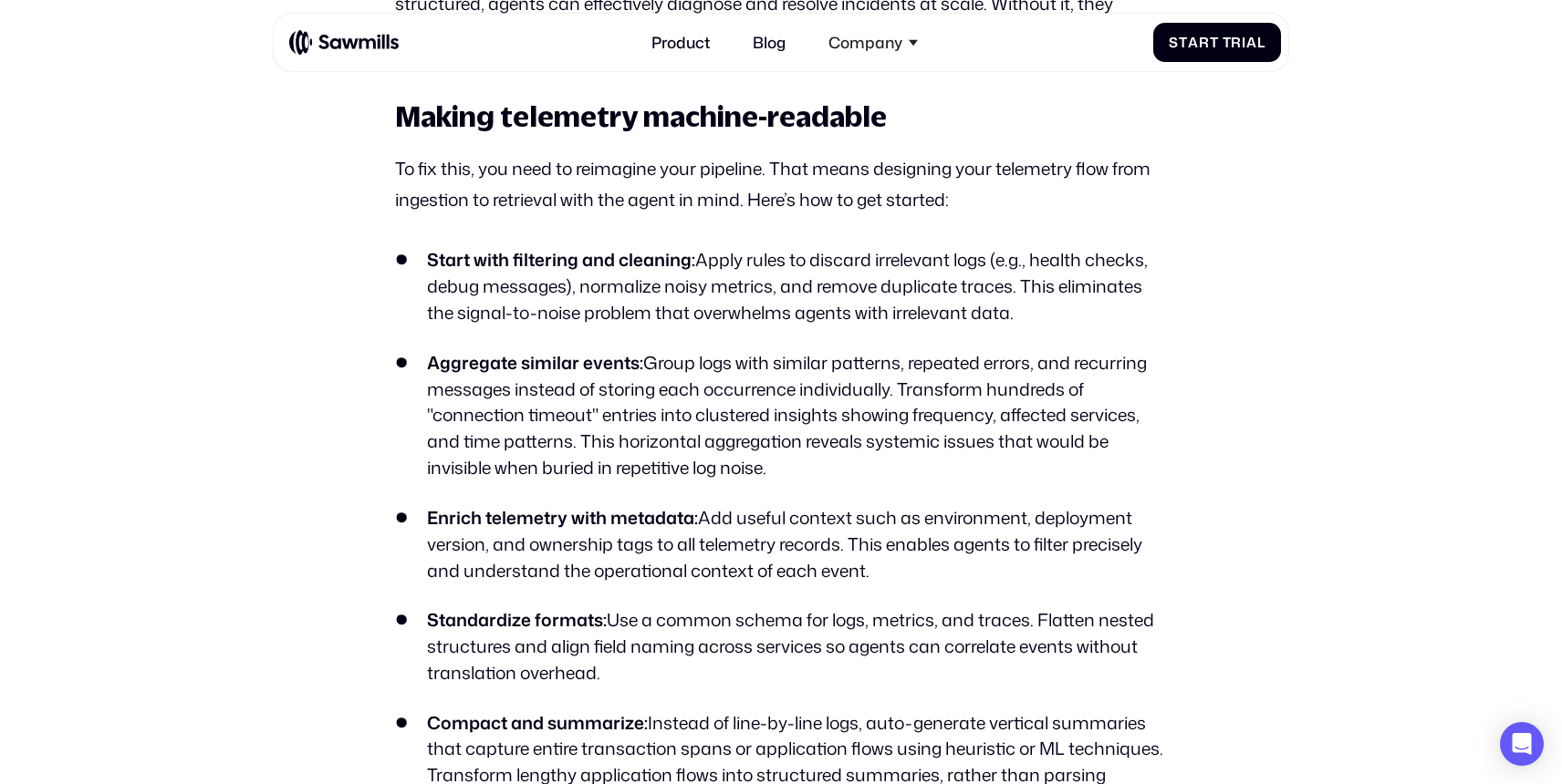
scroll to position [2912, 0]
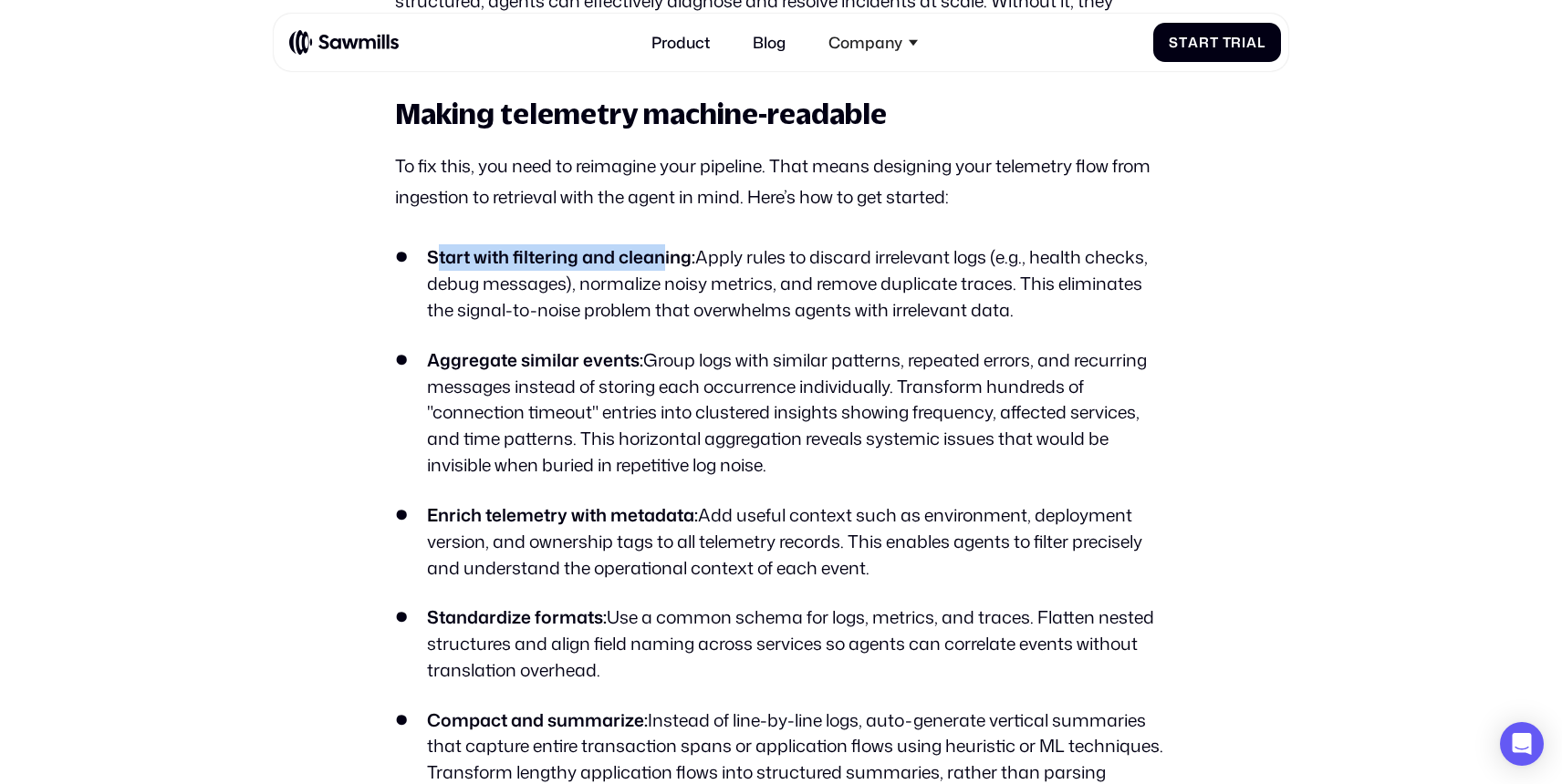
drag, startPoint x: 437, startPoint y: 253, endPoint x: 668, endPoint y: 256, distance: 231.0
click at [668, 256] on strong "Start with filtering and cleaning:" at bounding box center [561, 257] width 268 height 25
drag, startPoint x: 707, startPoint y: 256, endPoint x: 429, endPoint y: 256, distance: 278.0
click at [429, 256] on li "Start with filtering and cleaning: Apply rules to discard irrelevant logs (e.g.…" at bounding box center [780, 284] width 771 height 79
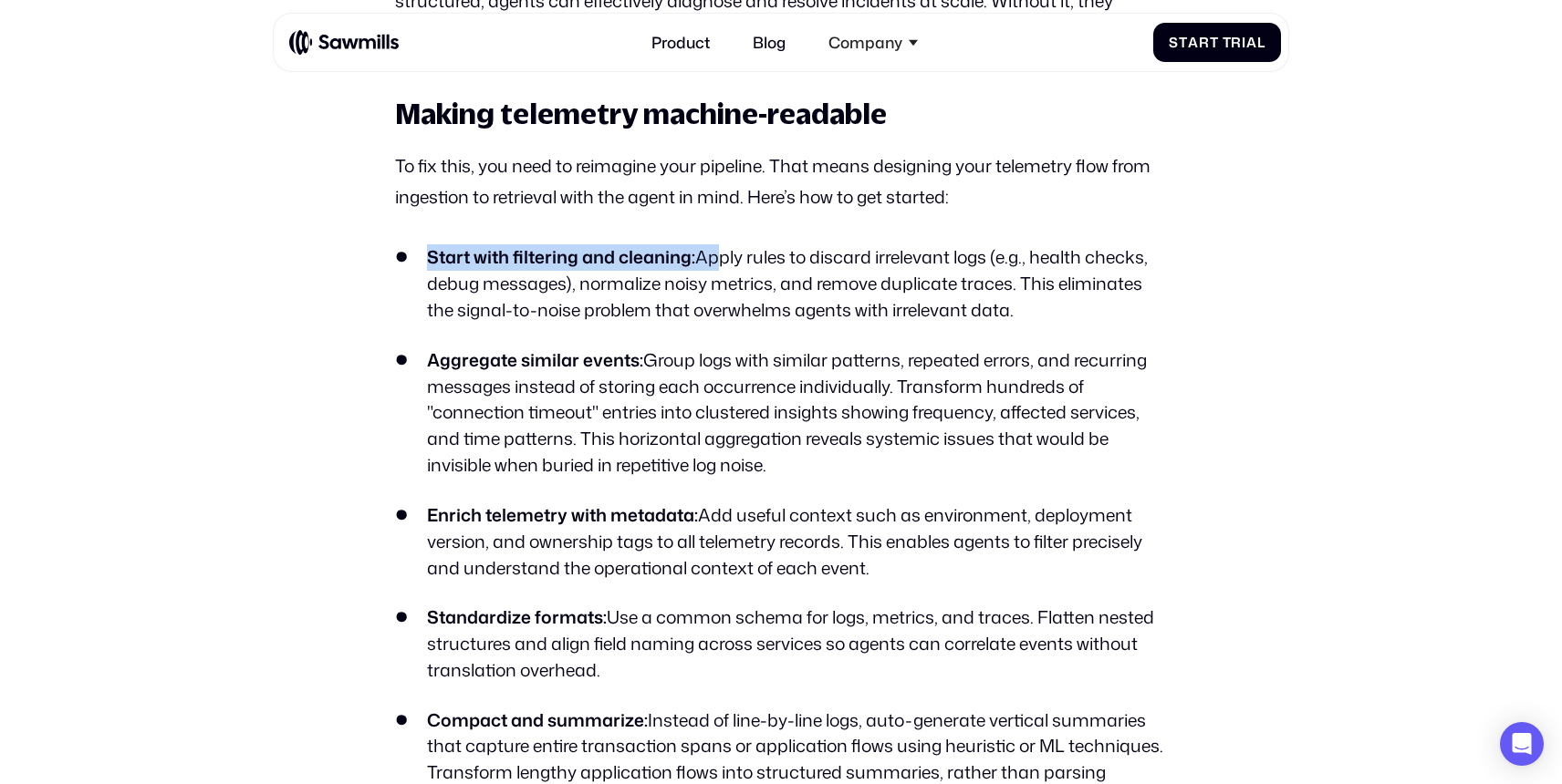
click at [429, 256] on strong "Start with filtering and cleaning:" at bounding box center [561, 257] width 268 height 25
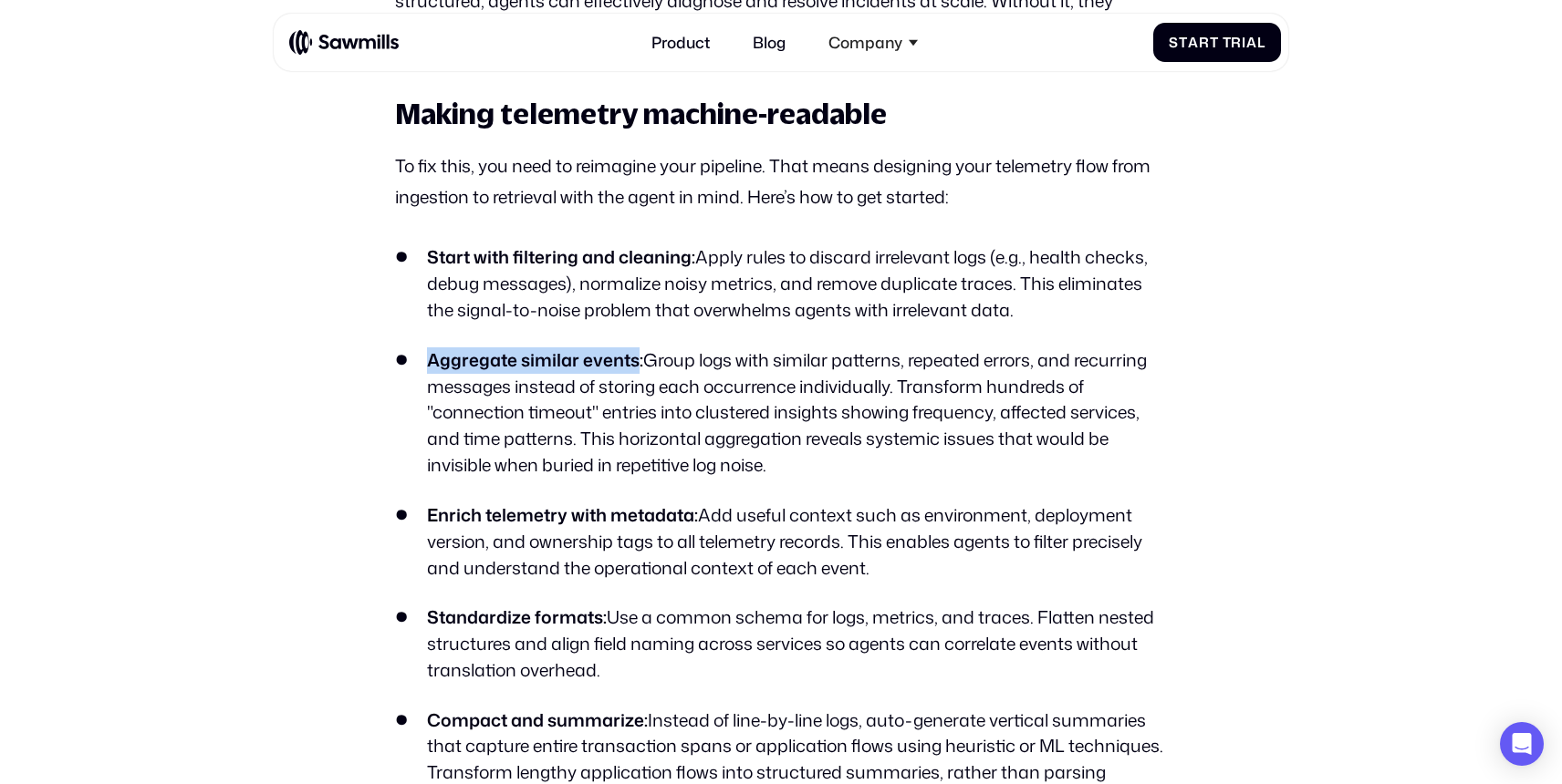
drag, startPoint x: 416, startPoint y: 361, endPoint x: 636, endPoint y: 364, distance: 220.0
click at [636, 364] on li "Aggregate similar events: Group logs with similar patterns, repeated errors, an…" at bounding box center [780, 412] width 771 height 131
click at [636, 364] on strong "Aggregate similar events:" at bounding box center [535, 360] width 216 height 25
drag, startPoint x: 662, startPoint y: 364, endPoint x: 464, endPoint y: 364, distance: 198.0
click at [464, 364] on li "Aggregate similar events: Group logs with similar patterns, repeated errors, an…" at bounding box center [780, 412] width 771 height 131
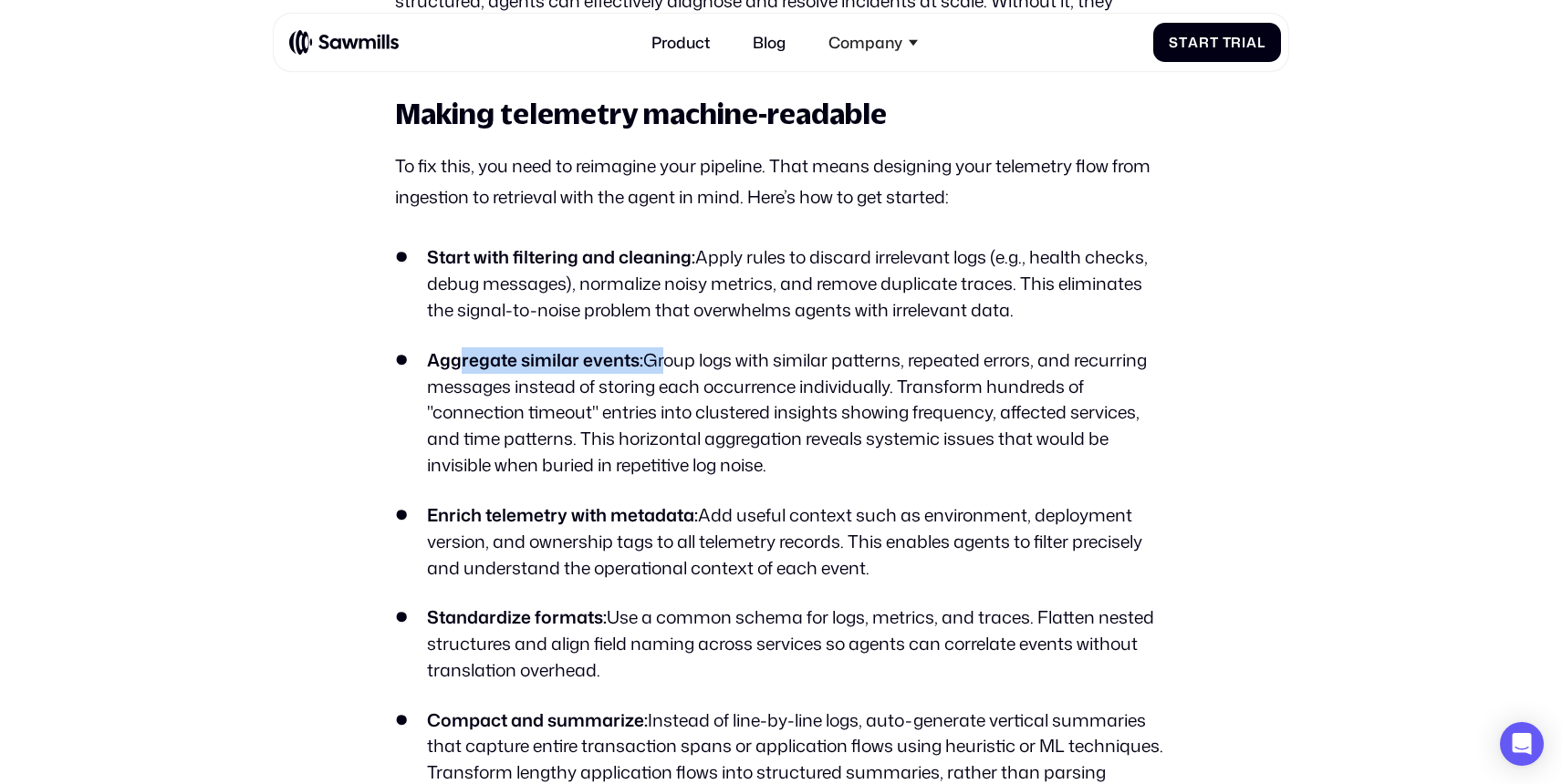
click at [464, 364] on strong "Aggregate similar events:" at bounding box center [535, 360] width 216 height 25
drag, startPoint x: 424, startPoint y: 364, endPoint x: 643, endPoint y: 368, distance: 219.0
click at [643, 368] on li "Aggregate similar events: Group logs with similar patterns, repeated errors, an…" at bounding box center [780, 412] width 771 height 131
drag, startPoint x: 643, startPoint y: 368, endPoint x: 446, endPoint y: 367, distance: 197.0
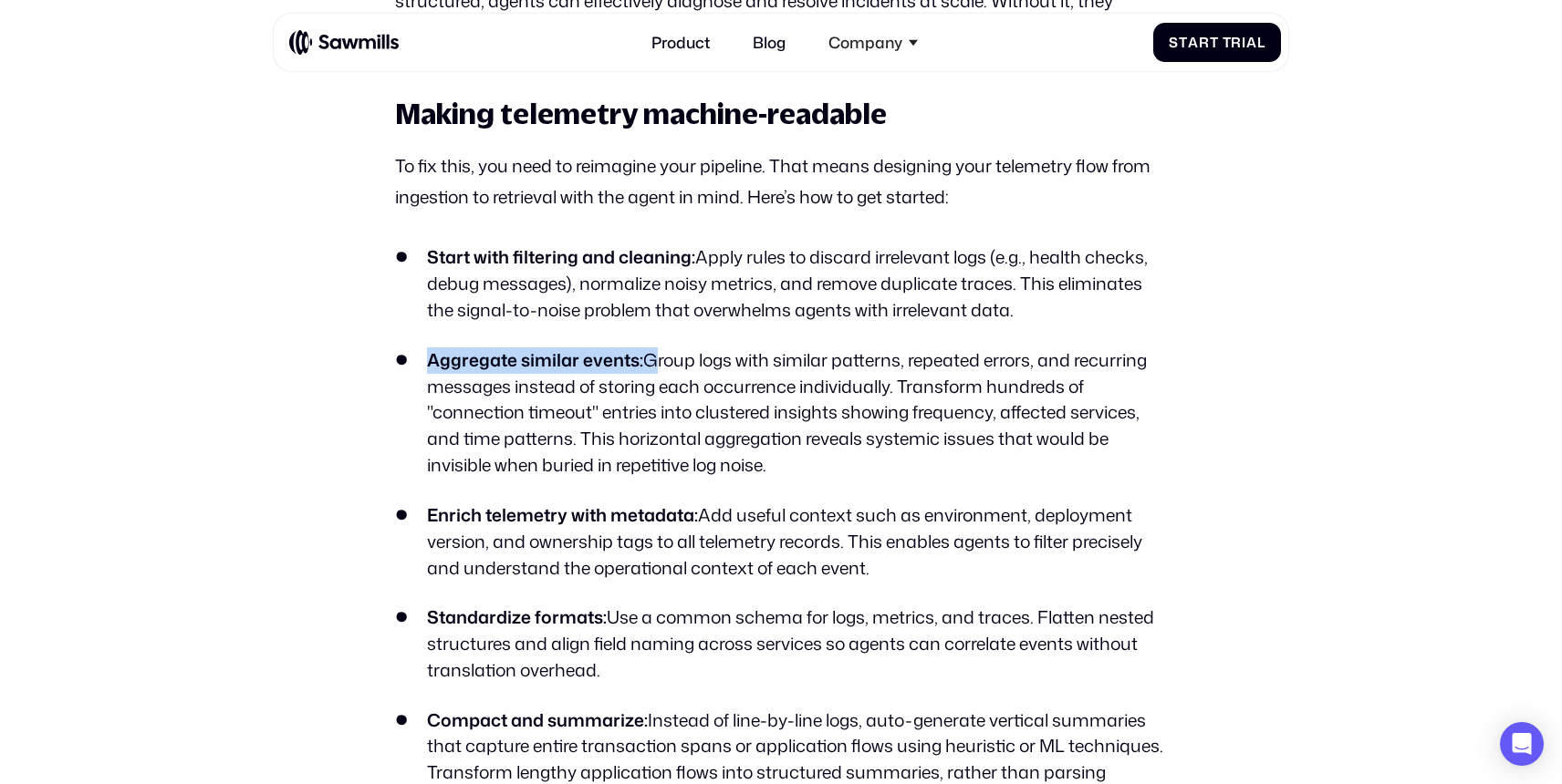
click at [446, 367] on li "Aggregate similar events: Group logs with similar patterns, repeated errors, an…" at bounding box center [780, 412] width 771 height 131
click at [446, 367] on strong "Aggregate similar events:" at bounding box center [535, 360] width 216 height 25
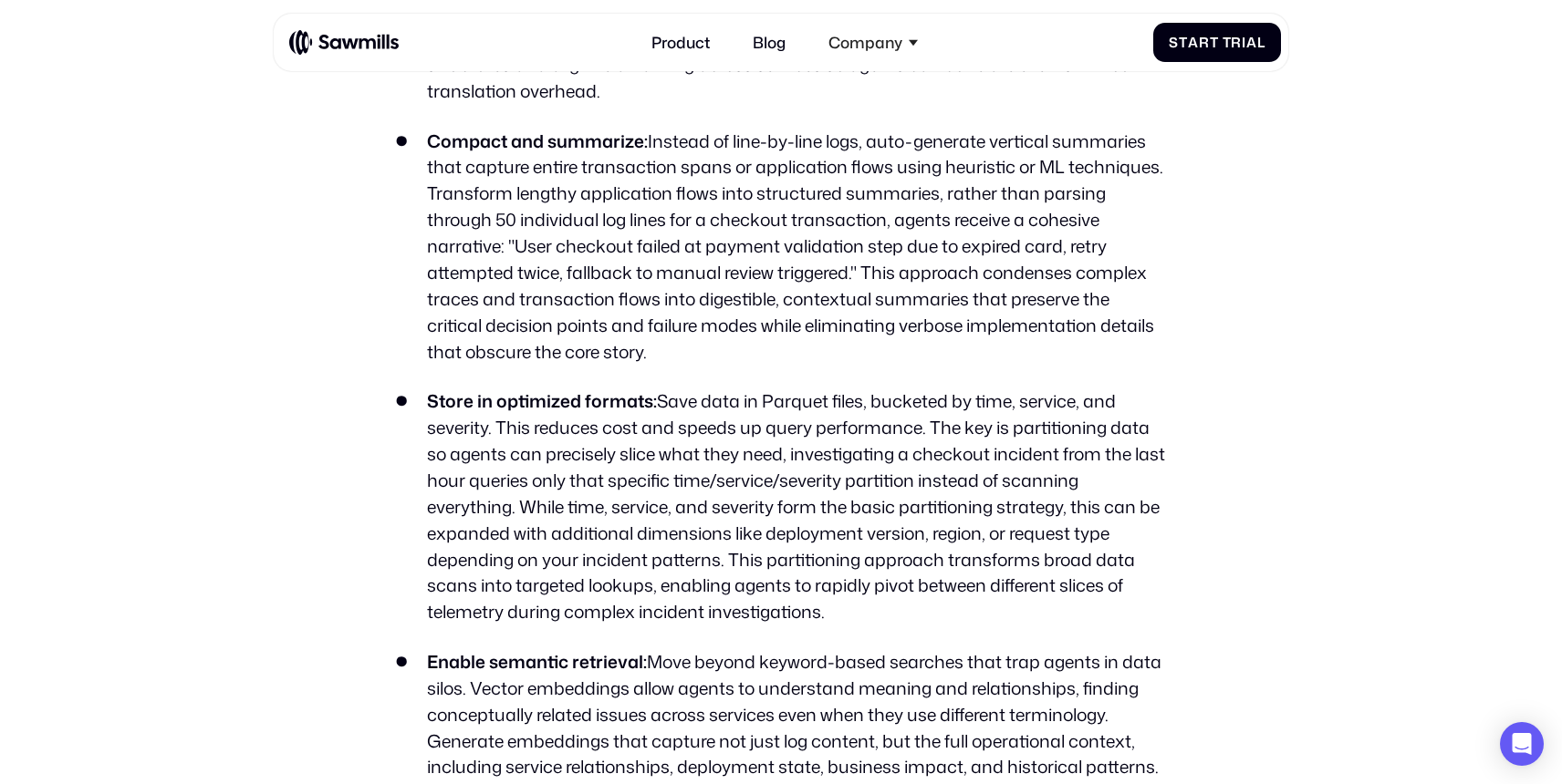
scroll to position [3496, 0]
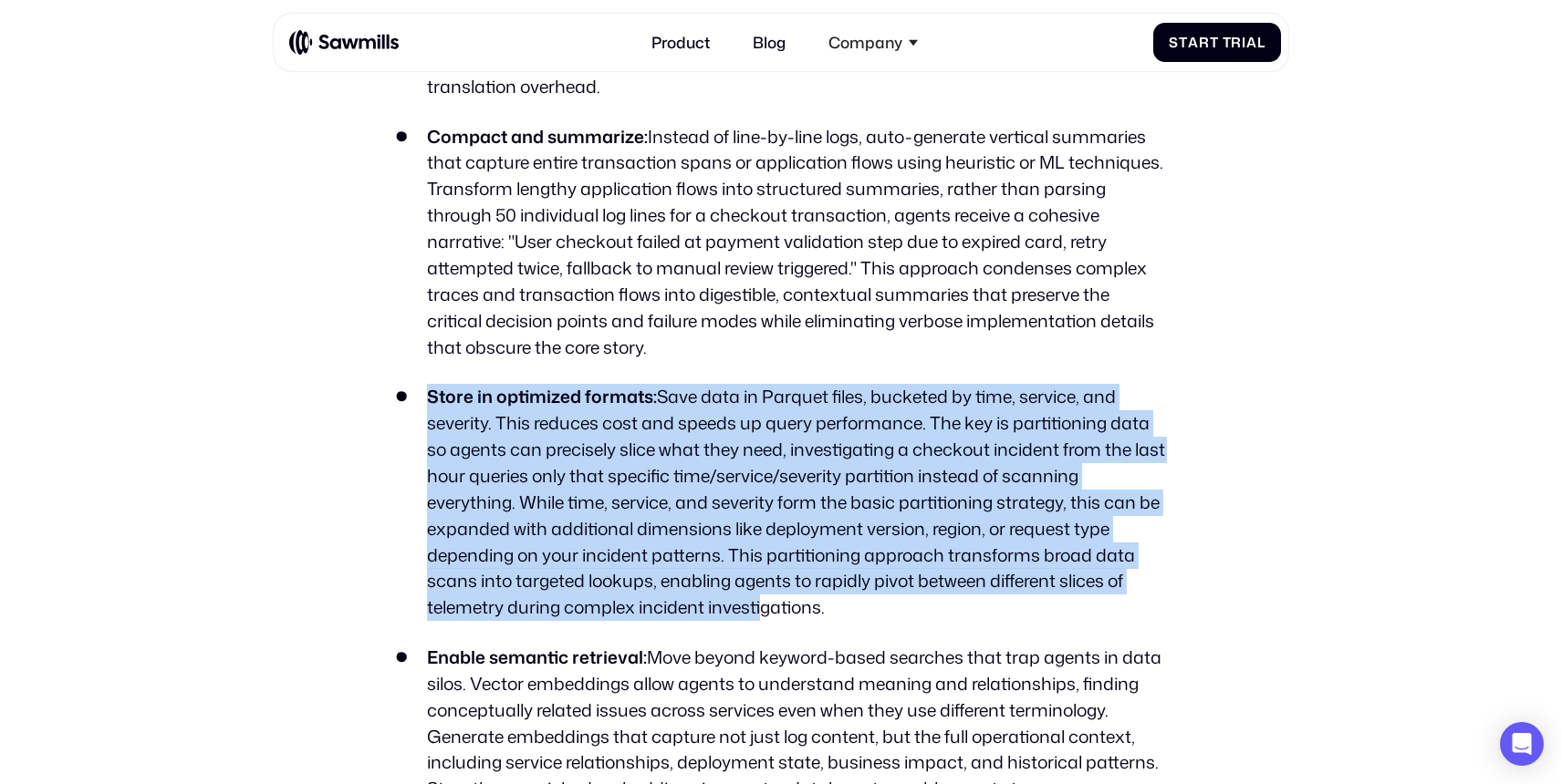
drag, startPoint x: 421, startPoint y: 400, endPoint x: 758, endPoint y: 615, distance: 399.7
click at [758, 615] on li "Store in optimized formats: Save data in Parquet files, bucketed by time, servi…" at bounding box center [780, 501] width 771 height 237
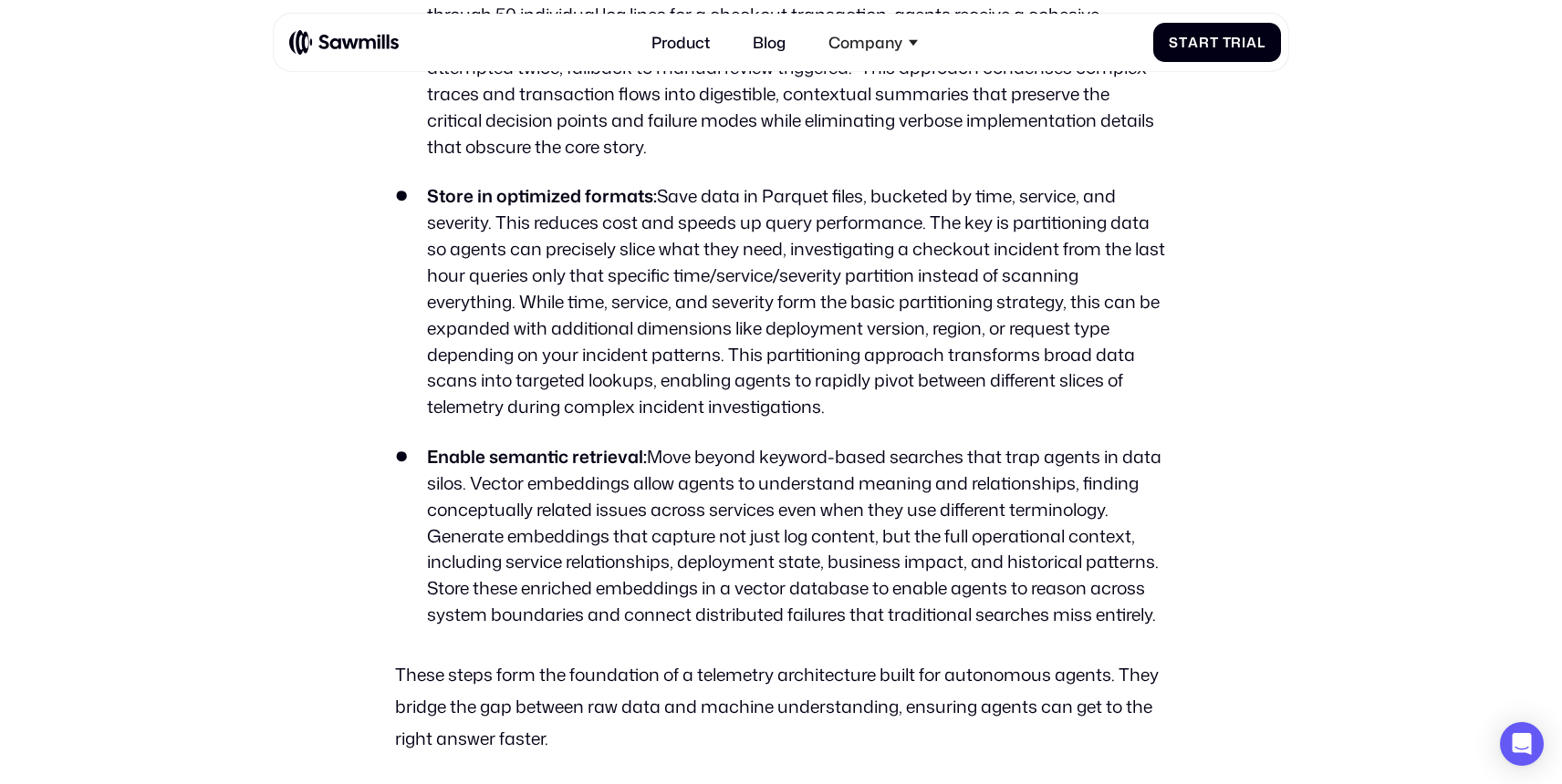
scroll to position [3707, 0]
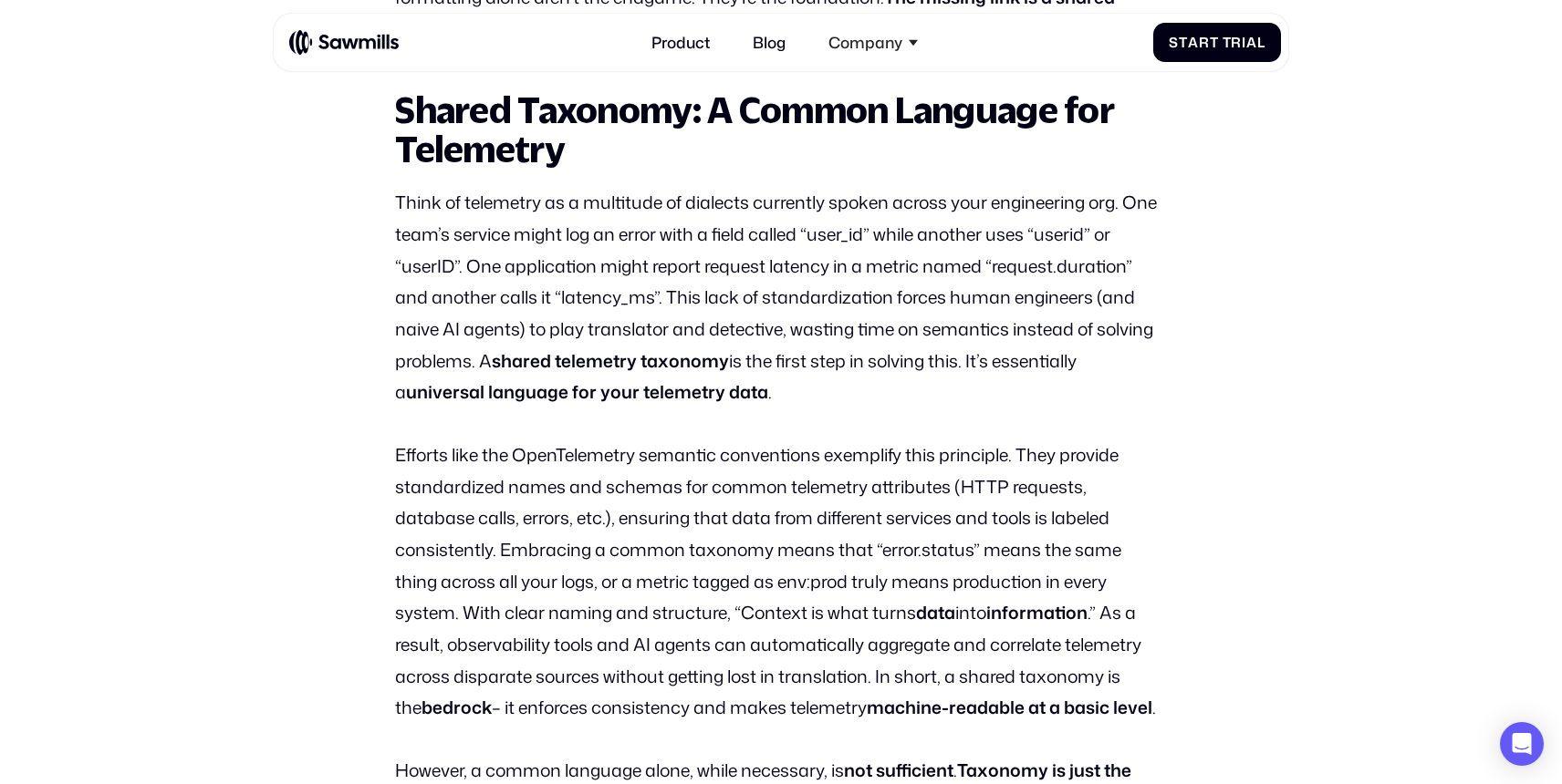
scroll to position [1794, 0]
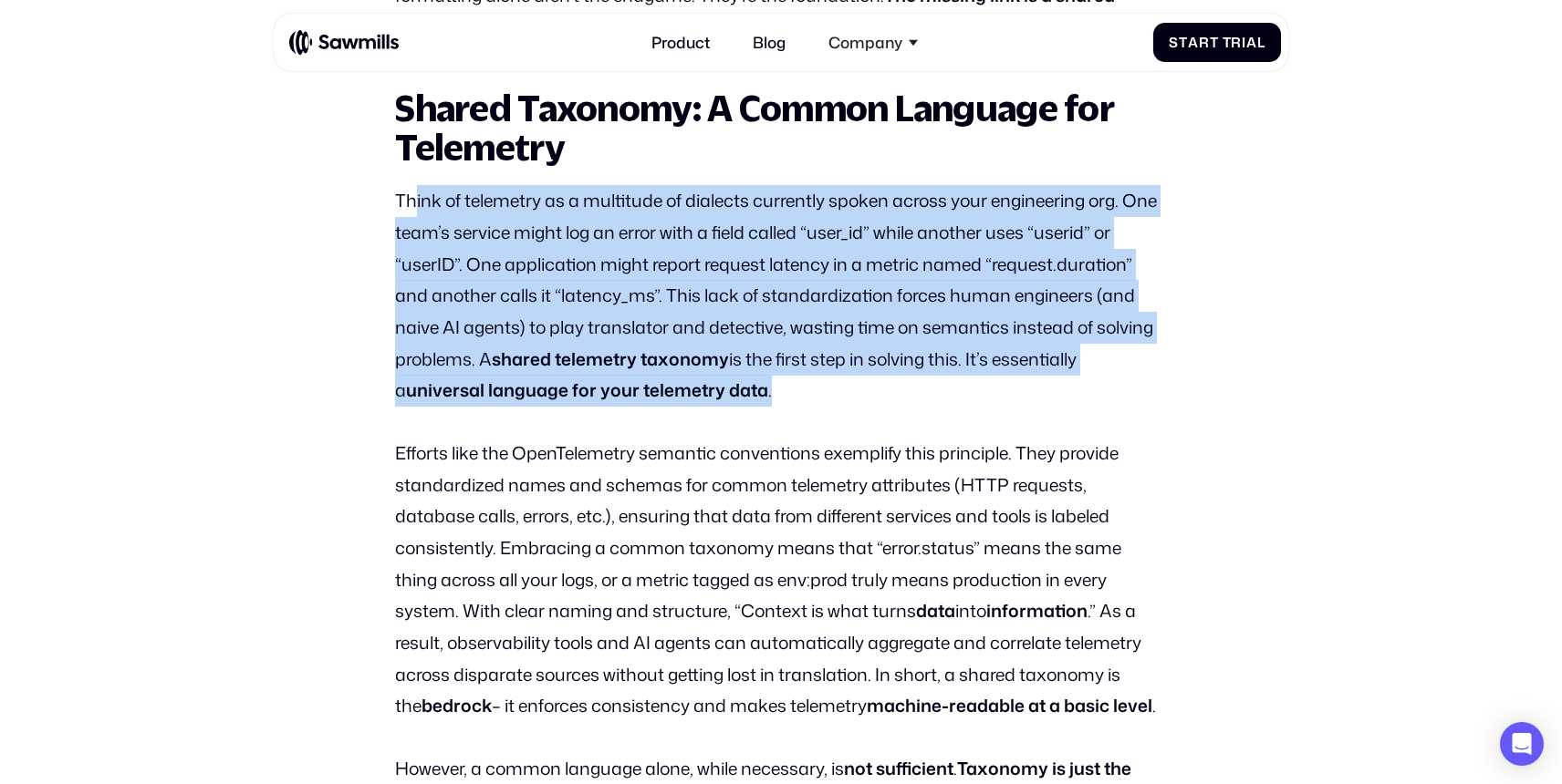
drag, startPoint x: 411, startPoint y: 207, endPoint x: 783, endPoint y: 405, distance: 421.4
click at [783, 405] on p "Think of telemetry as a multitude of dialects currently spoken across your engi…" at bounding box center [780, 296] width 771 height 222
drag, startPoint x: 783, startPoint y: 405, endPoint x: 411, endPoint y: 207, distance: 421.4
click at [411, 207] on p "Think of telemetry as a multitude of dialects currently spoken across your engi…" at bounding box center [780, 296] width 771 height 222
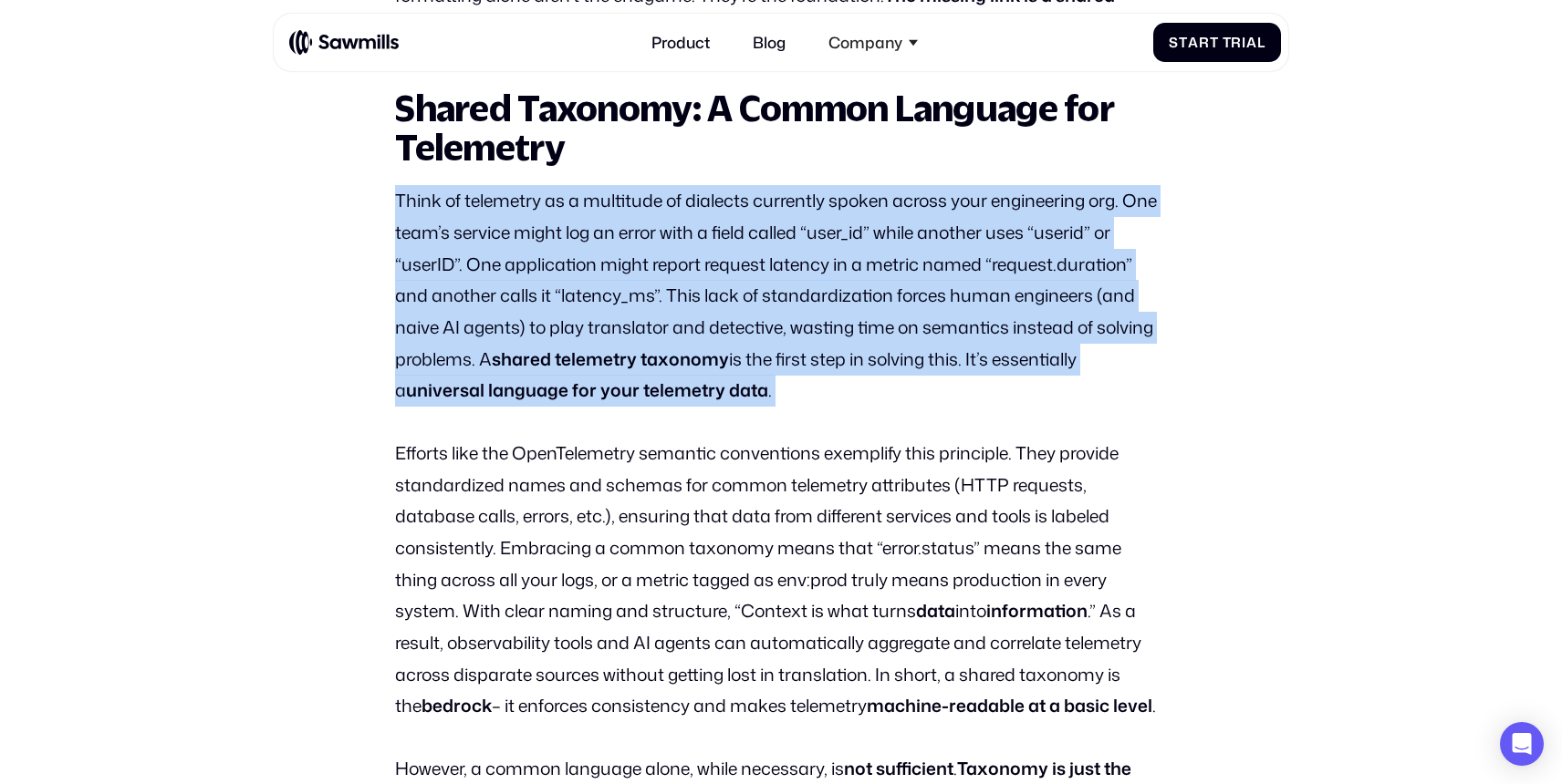
click at [411, 207] on p "Think of telemetry as a multitude of dialects currently spoken across your engi…" at bounding box center [780, 296] width 771 height 222
drag, startPoint x: 405, startPoint y: 205, endPoint x: 797, endPoint y: 406, distance: 440.5
click at [795, 405] on p "Think of telemetry as a multitude of dialects currently spoken across your engi…" at bounding box center [780, 296] width 771 height 222
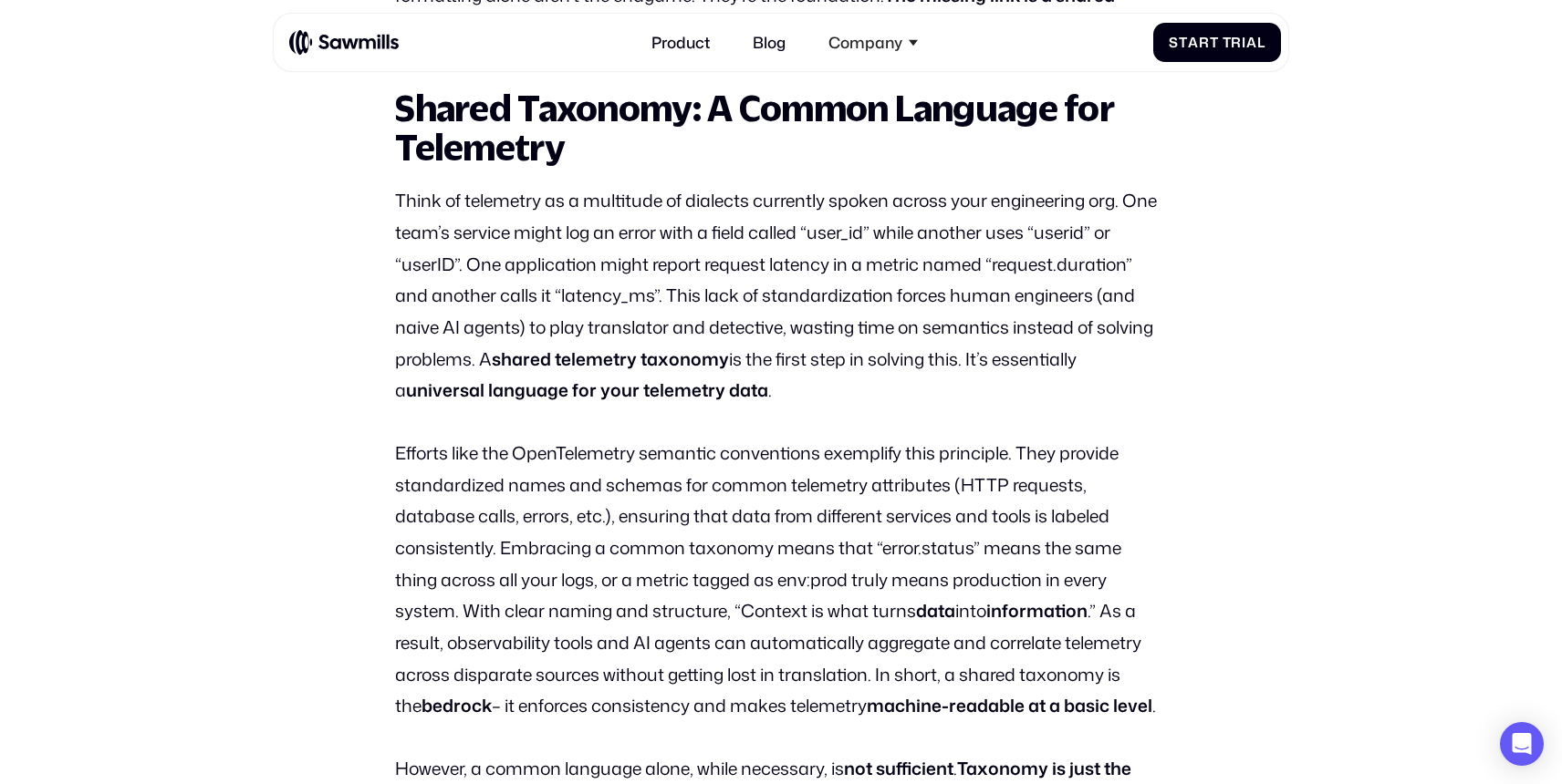
click at [808, 362] on p "Think of telemetry as a multitude of dialects currently spoken across your engi…" at bounding box center [780, 296] width 771 height 222
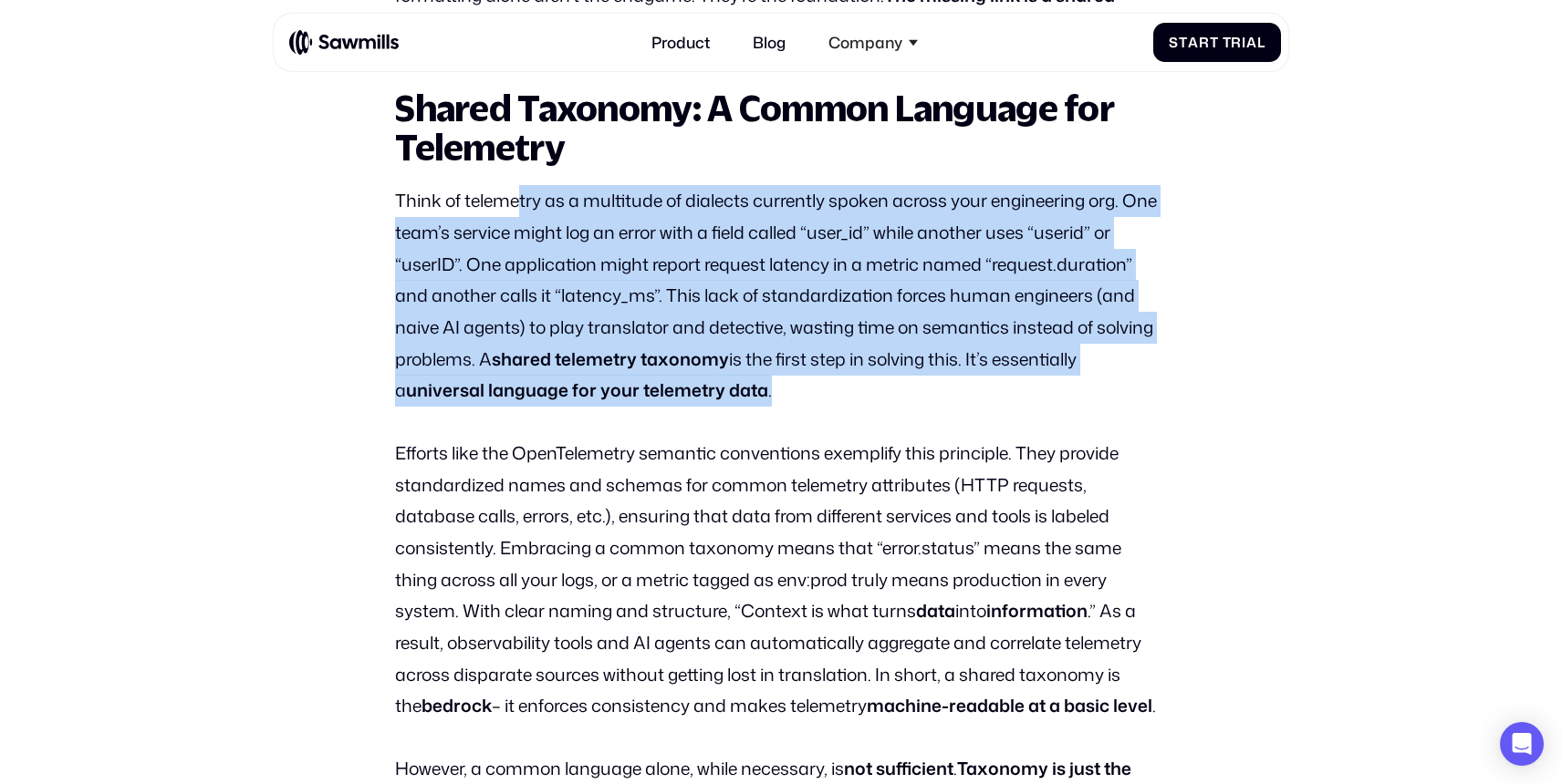
drag, startPoint x: 799, startPoint y: 390, endPoint x: 517, endPoint y: 203, distance: 338.4
click at [517, 203] on p "Think of telemetry as a multitude of dialects currently spoken across your engi…" at bounding box center [780, 296] width 771 height 222
drag, startPoint x: 434, startPoint y: 192, endPoint x: 789, endPoint y: 412, distance: 417.6
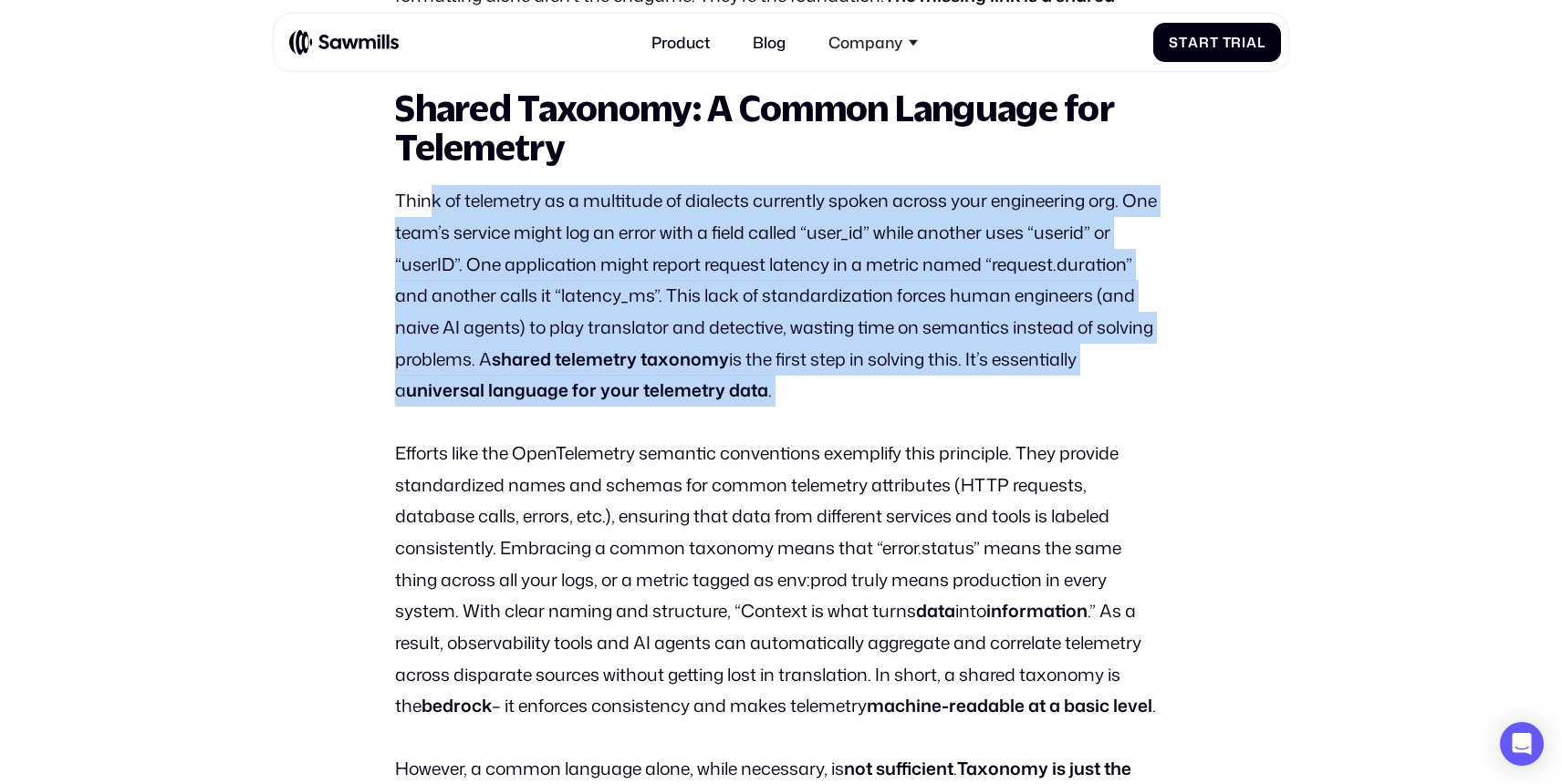
drag, startPoint x: 800, startPoint y: 393, endPoint x: 401, endPoint y: 199, distance: 443.7
click at [400, 199] on p "Think of telemetry as a multitude of dialects currently spoken across your engi…" at bounding box center [780, 296] width 771 height 222
click at [401, 199] on p "Think of telemetry as a multitude of dialects currently spoken across your engi…" at bounding box center [780, 296] width 771 height 222
drag, startPoint x: 382, startPoint y: 199, endPoint x: 727, endPoint y: 392, distance: 395.3
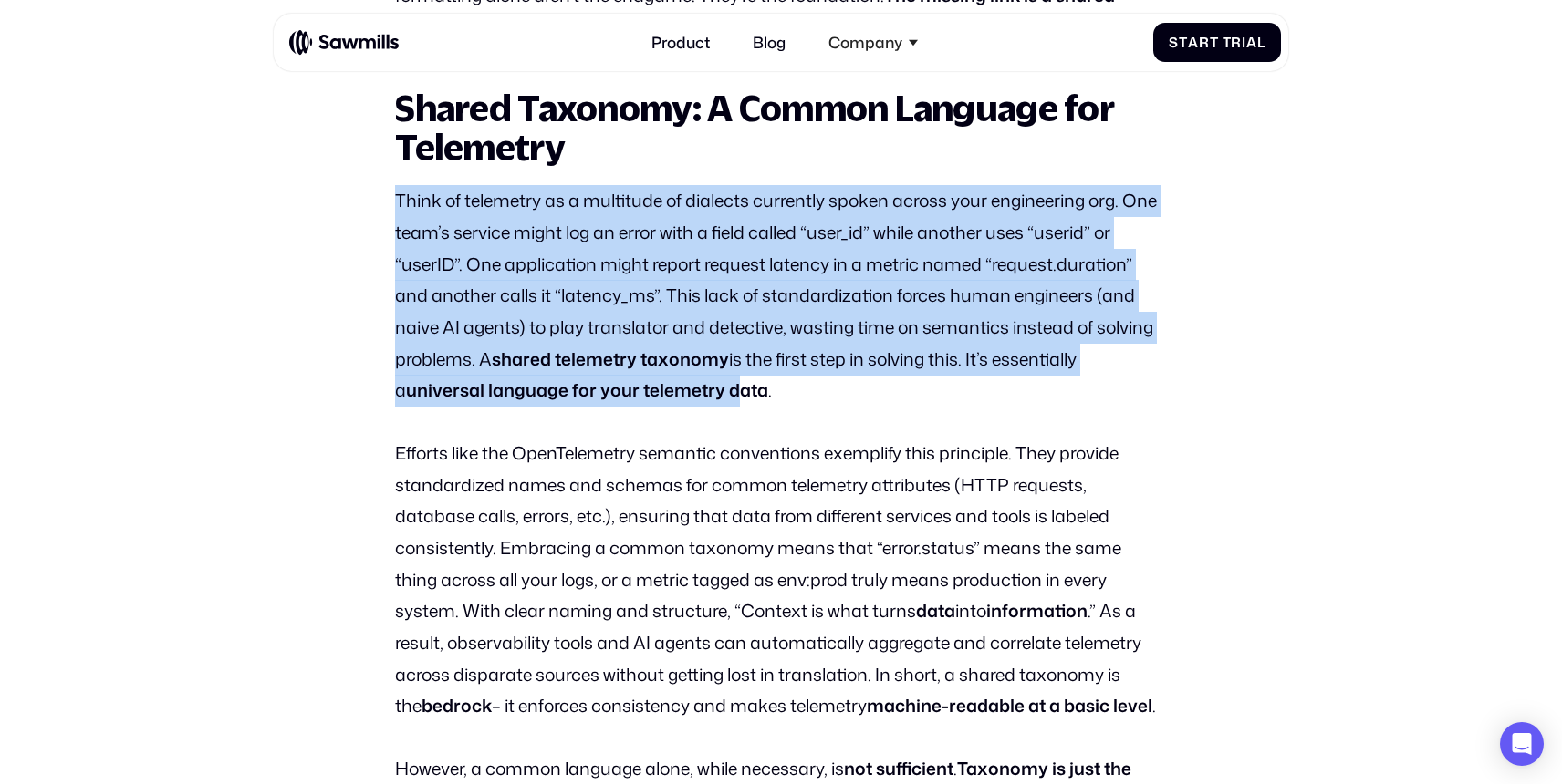
click at [727, 392] on strong "universal language for your telemetry data" at bounding box center [587, 390] width 362 height 25
drag, startPoint x: 783, startPoint y: 392, endPoint x: 409, endPoint y: 188, distance: 426.0
click at [409, 188] on p "Think of telemetry as a multitude of dialects currently spoken across your engi…" at bounding box center [780, 296] width 771 height 222
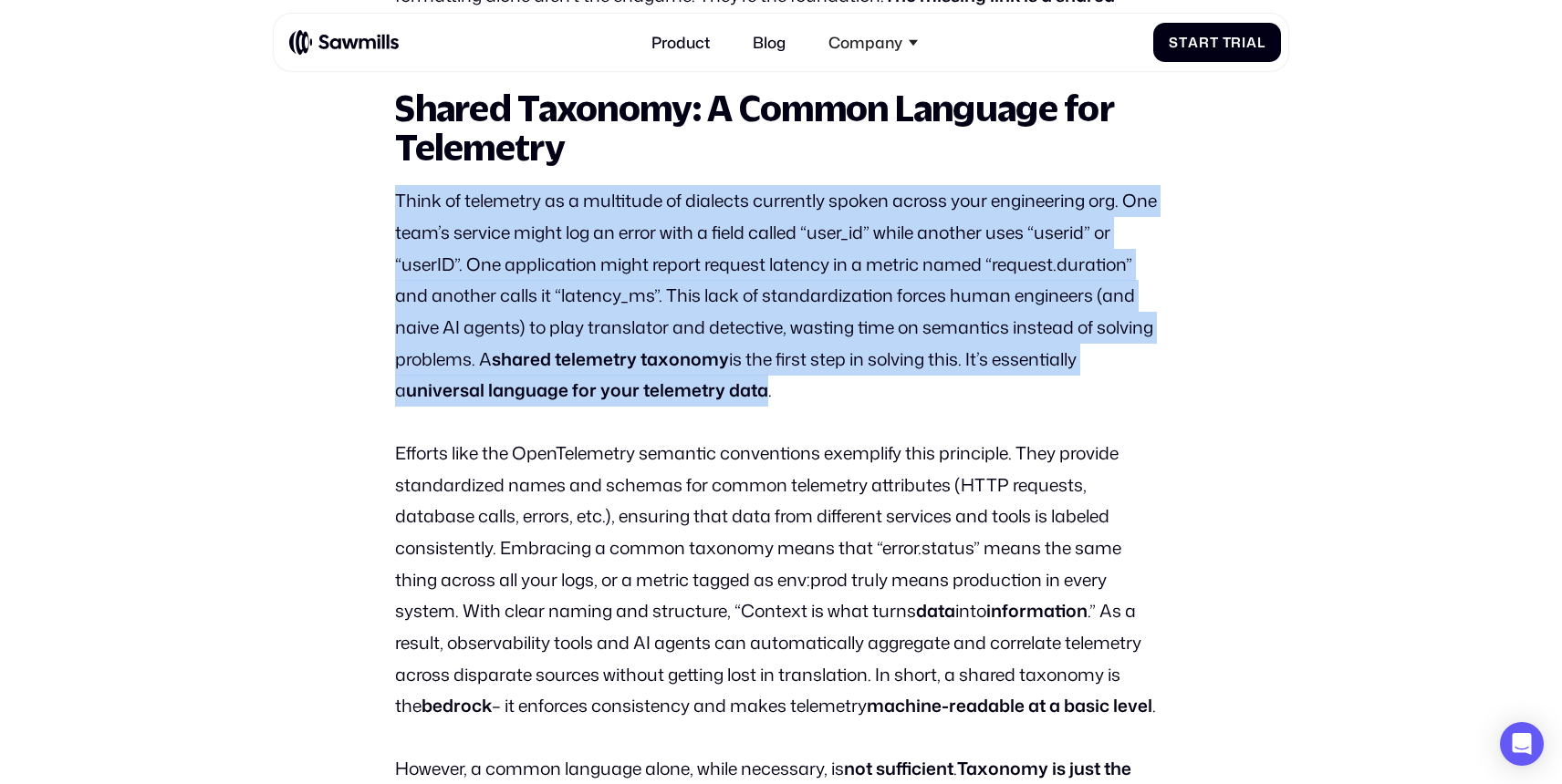
drag, startPoint x: 400, startPoint y: 192, endPoint x: 752, endPoint y: 388, distance: 402.9
click at [752, 387] on p "Think of telemetry as a multitude of dialects currently spoken across your engi…" at bounding box center [780, 296] width 771 height 222
click at [752, 388] on strong "universal language for your telemetry data" at bounding box center [587, 390] width 362 height 25
drag, startPoint x: 806, startPoint y: 400, endPoint x: 400, endPoint y: 210, distance: 448.3
click at [400, 210] on p "Think of telemetry as a multitude of dialects currently spoken across your engi…" at bounding box center [780, 296] width 771 height 222
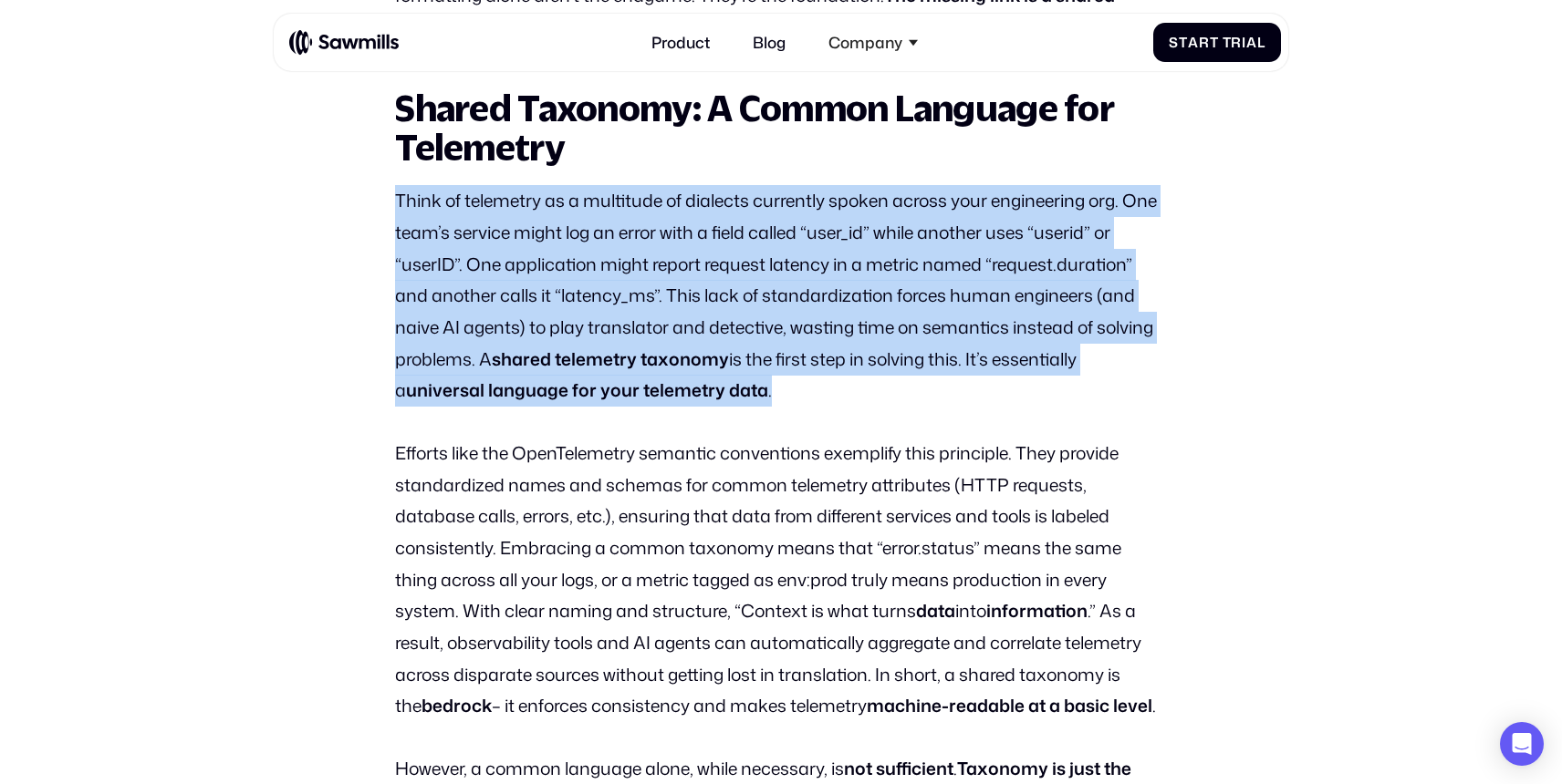
click at [400, 210] on p "Think of telemetry as a multitude of dialects currently spoken across your engi…" at bounding box center [780, 296] width 771 height 222
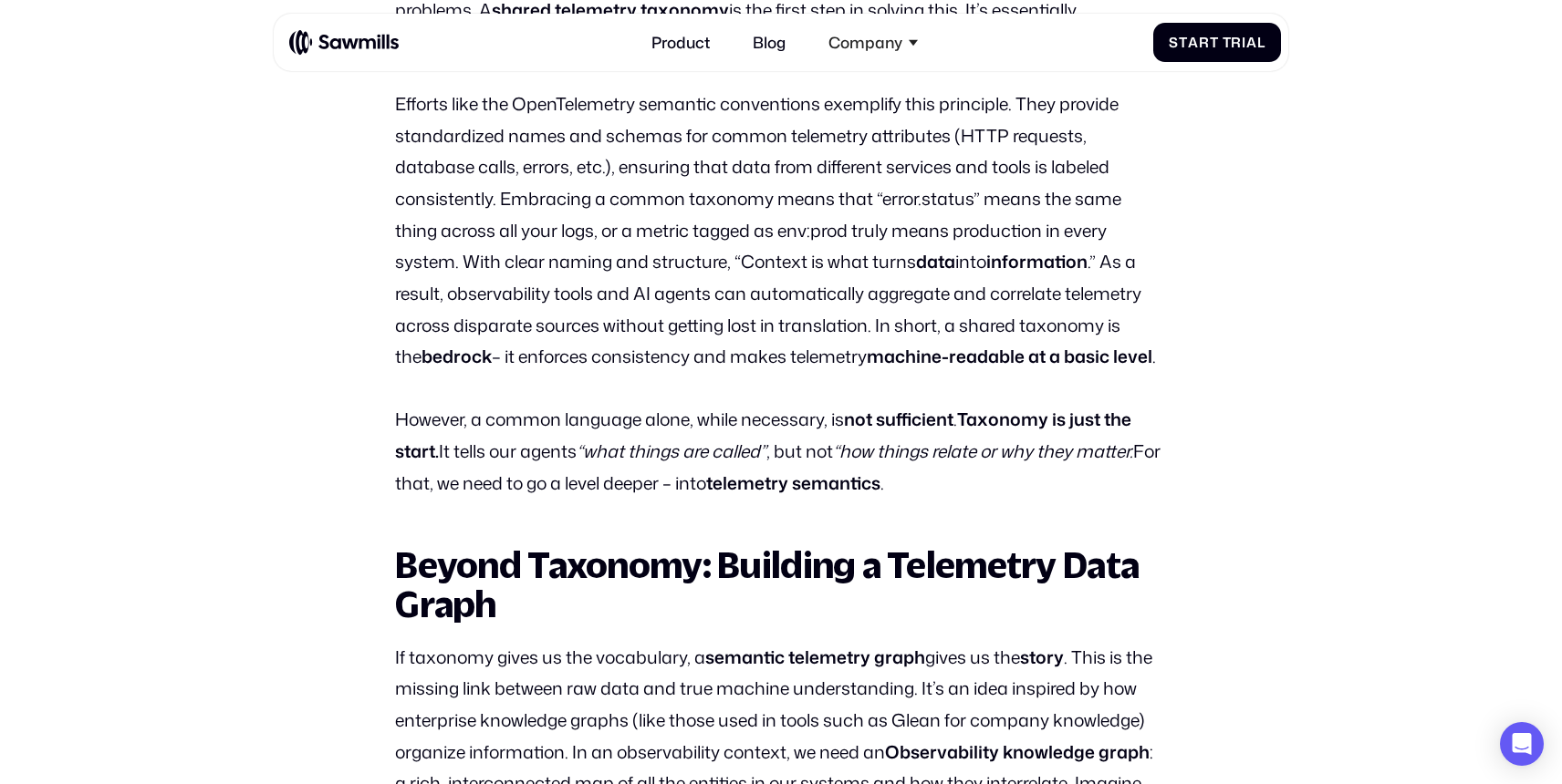
scroll to position [2160, 0]
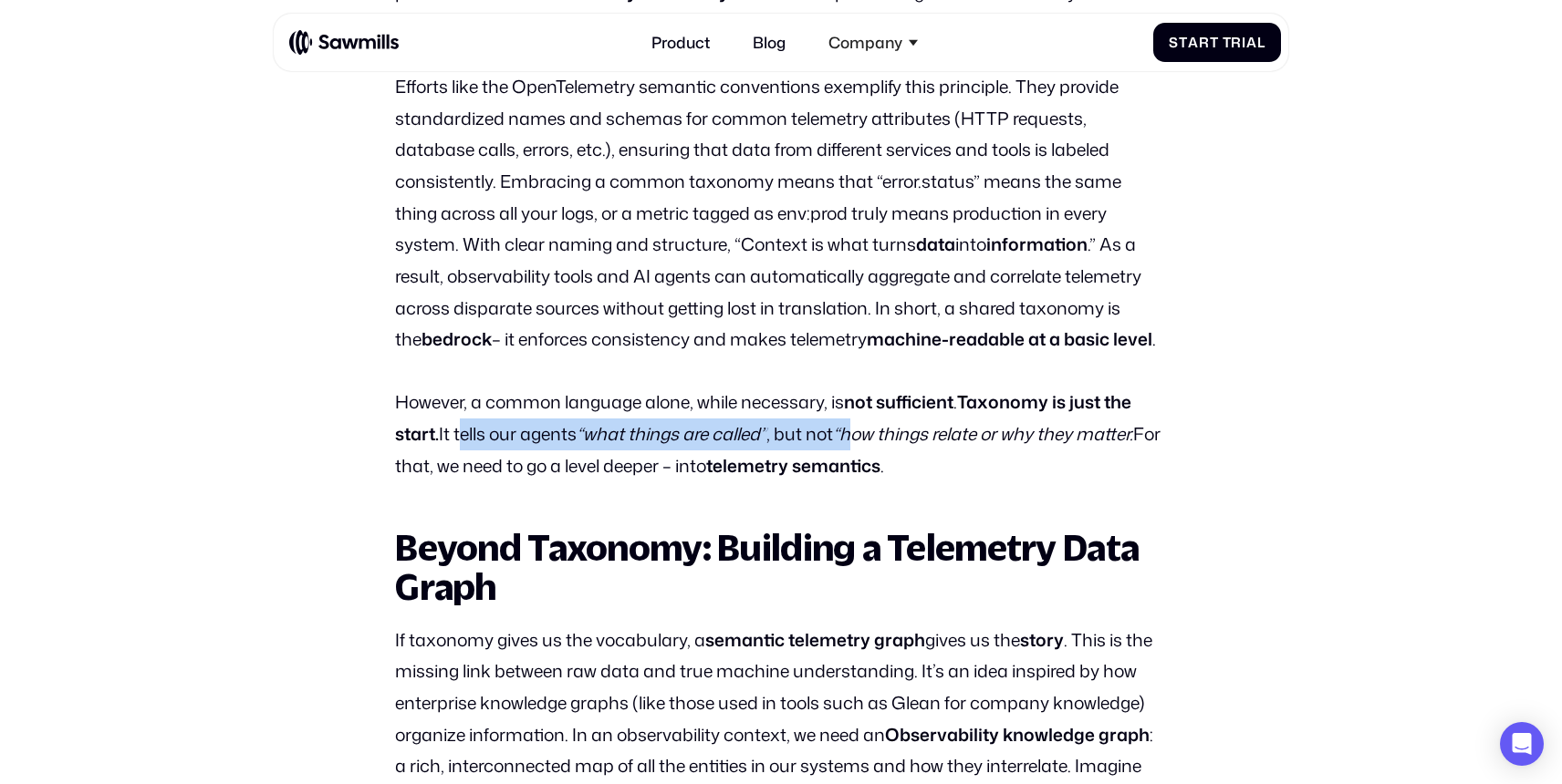
drag, startPoint x: 461, startPoint y: 424, endPoint x: 869, endPoint y: 429, distance: 408.0
click at [868, 429] on p "However, a common language alone, while necessary, is not sufficient . Taxonomy…" at bounding box center [780, 433] width 771 height 95
click at [869, 429] on em "“how things relate or why they matter." at bounding box center [982, 433] width 300 height 25
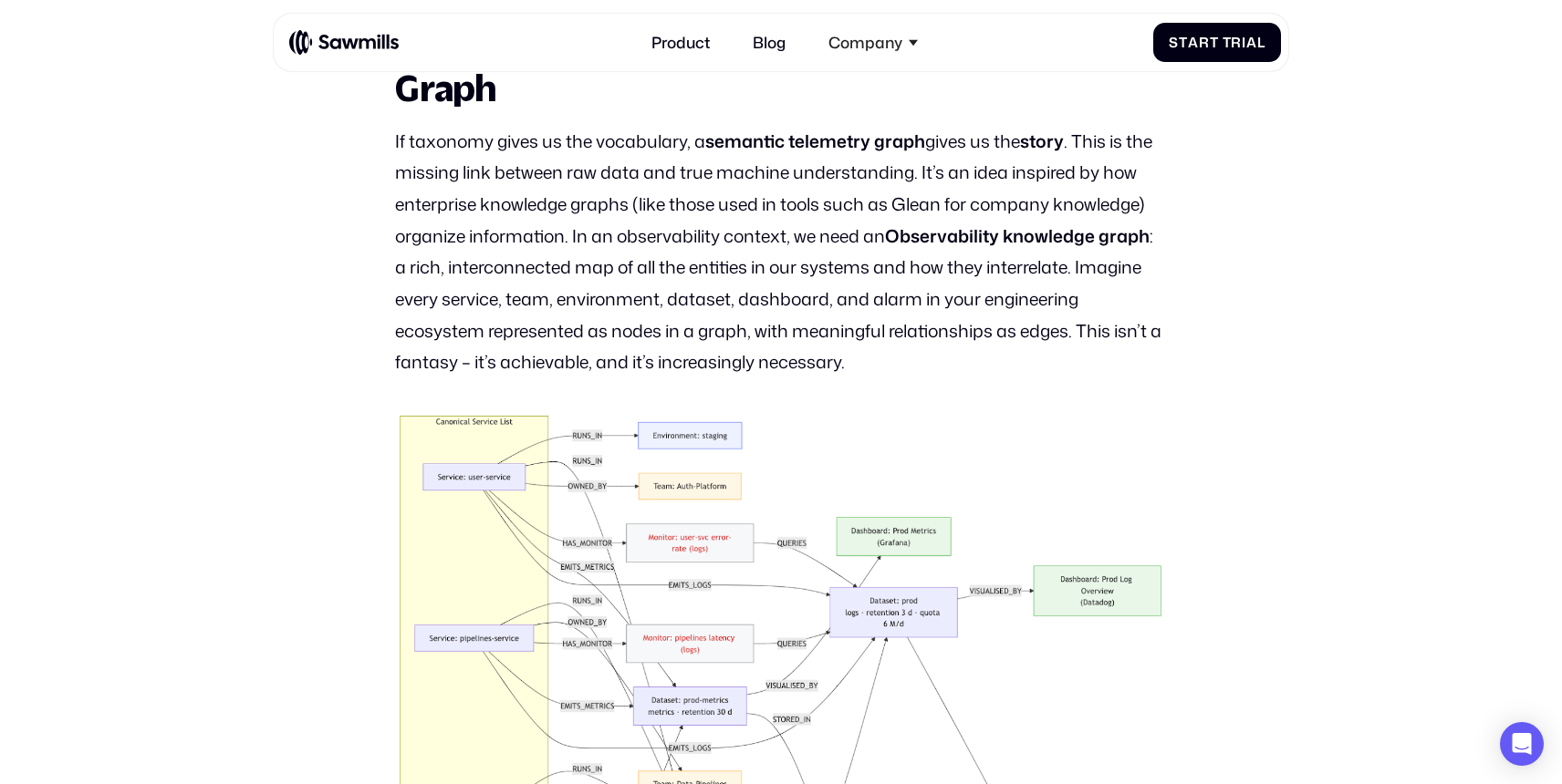
scroll to position [2659, 0]
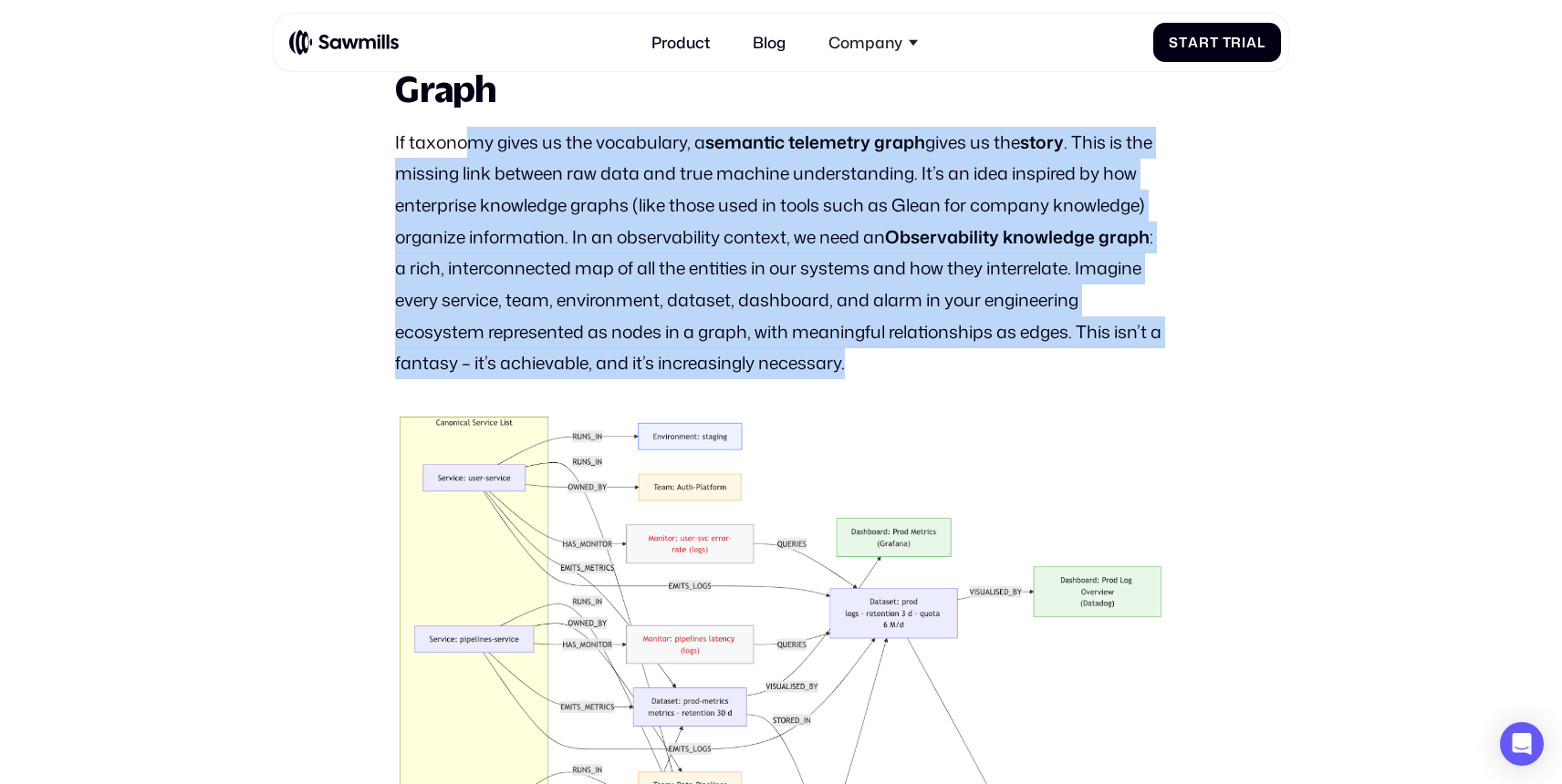
drag, startPoint x: 465, startPoint y: 126, endPoint x: 849, endPoint y: 378, distance: 459.3
click at [849, 378] on p "If taxonomy gives us the vocabulary, a semantic telemetry graph gives us the st…" at bounding box center [780, 253] width 771 height 253
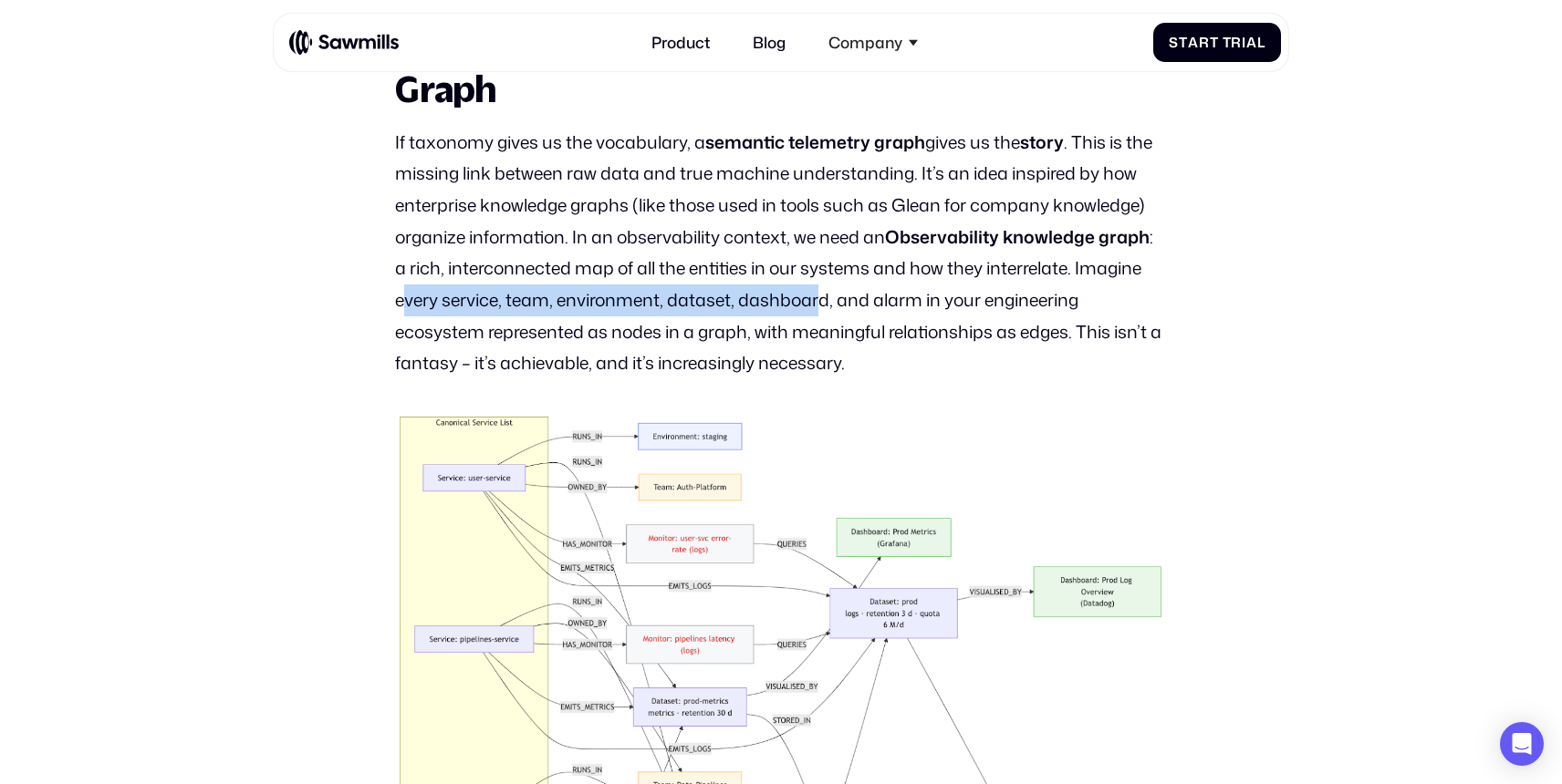
drag, startPoint x: 402, startPoint y: 298, endPoint x: 820, endPoint y: 297, distance: 418.0
click at [820, 297] on p "If taxonomy gives us the vocabulary, a semantic telemetry graph gives us the st…" at bounding box center [780, 253] width 771 height 253
click at [822, 298] on p "If taxonomy gives us the vocabulary, a semantic telemetry graph gives us the st…" at bounding box center [780, 253] width 771 height 253
drag, startPoint x: 893, startPoint y: 297, endPoint x: 498, endPoint y: 297, distance: 395.0
click at [498, 297] on p "If taxonomy gives us the vocabulary, a semantic telemetry graph gives us the st…" at bounding box center [780, 253] width 771 height 253
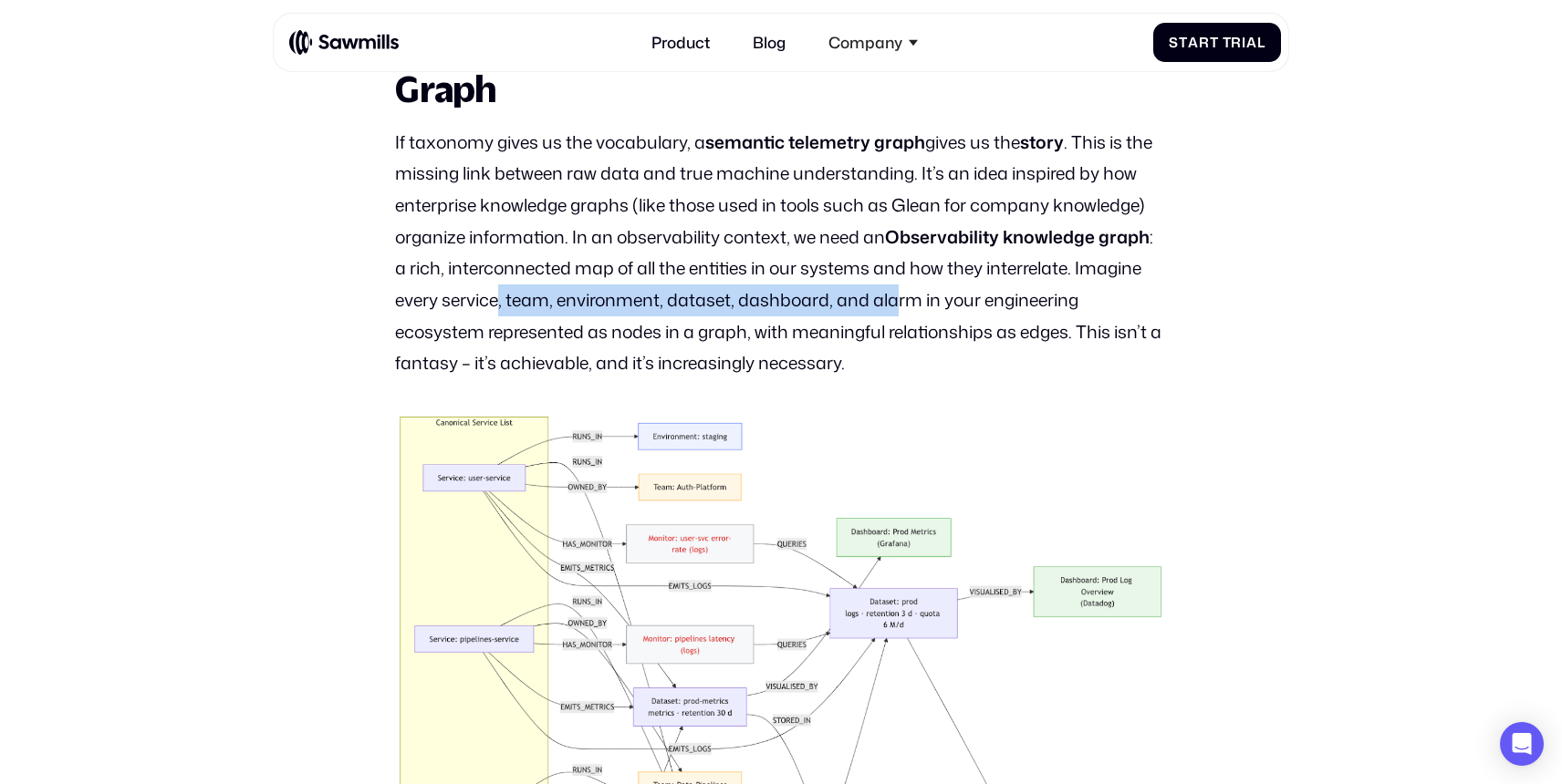
click at [498, 297] on p "If taxonomy gives us the vocabulary, a semantic telemetry graph gives us the st…" at bounding box center [780, 253] width 771 height 253
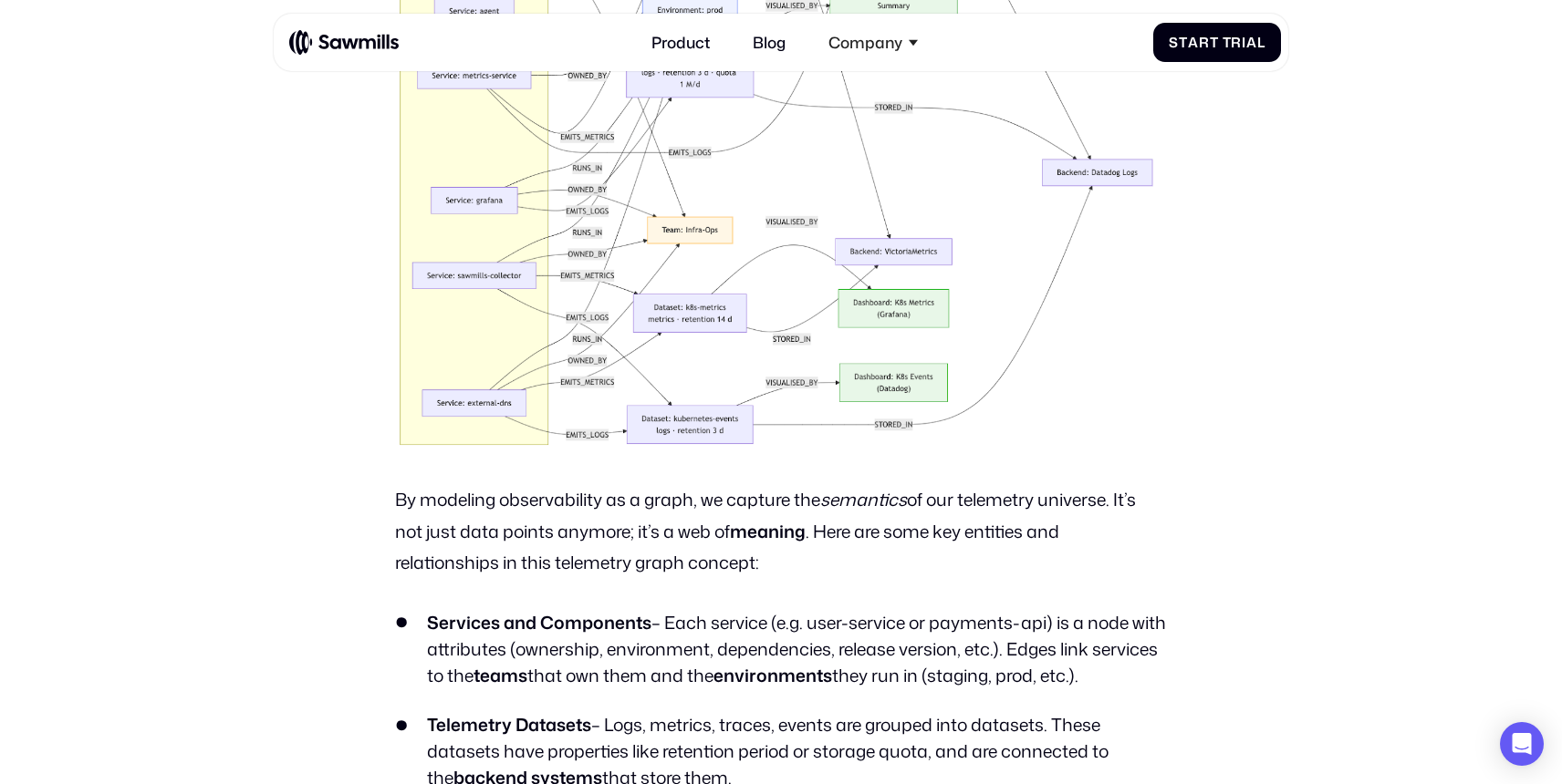
scroll to position [3515, 0]
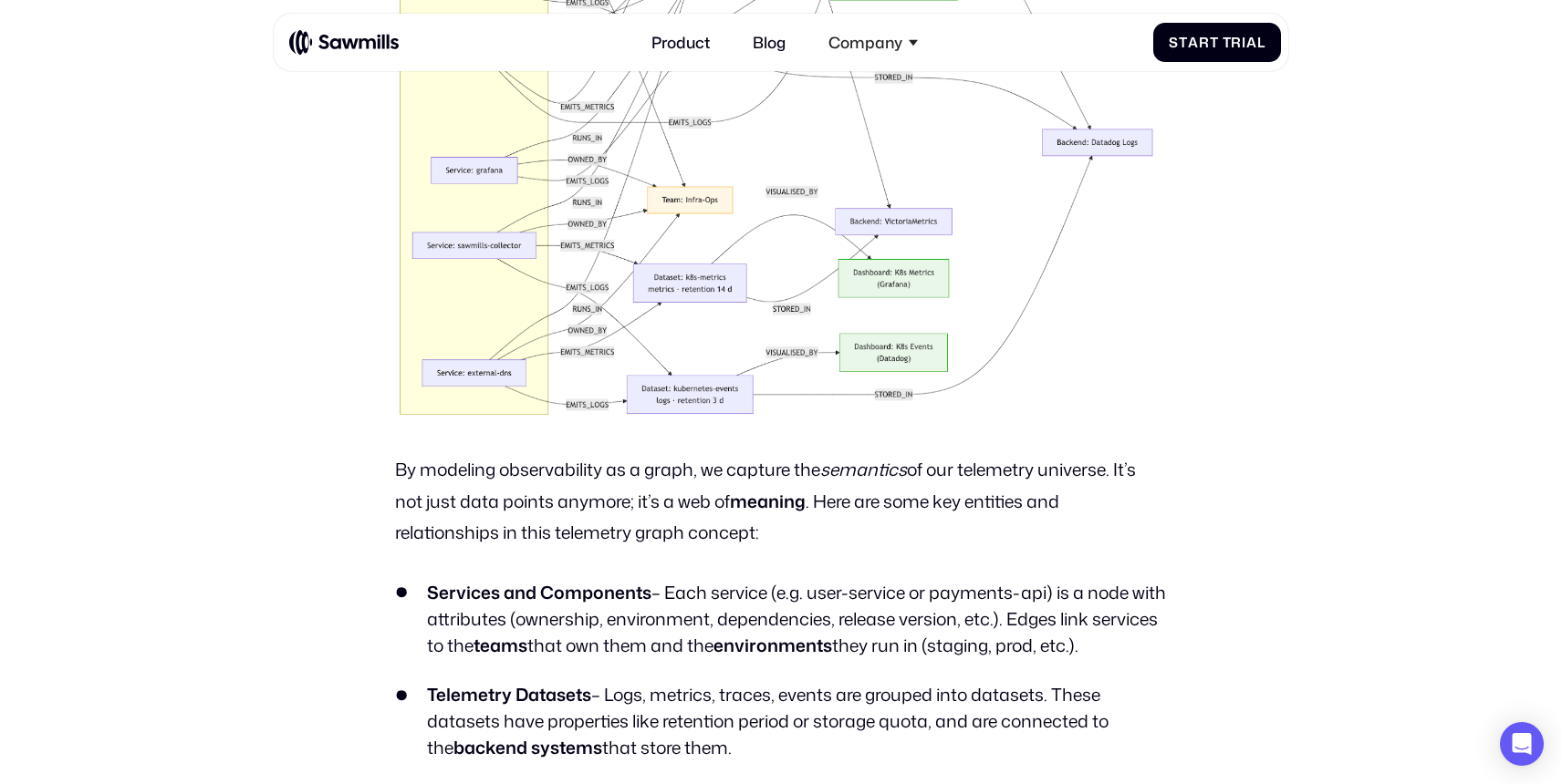
drag, startPoint x: 429, startPoint y: 469, endPoint x: 890, endPoint y: 508, distance: 462.6
click at [890, 508] on p "By modeling observability as a graph, we capture the semantics of our telemetry…" at bounding box center [780, 501] width 771 height 95
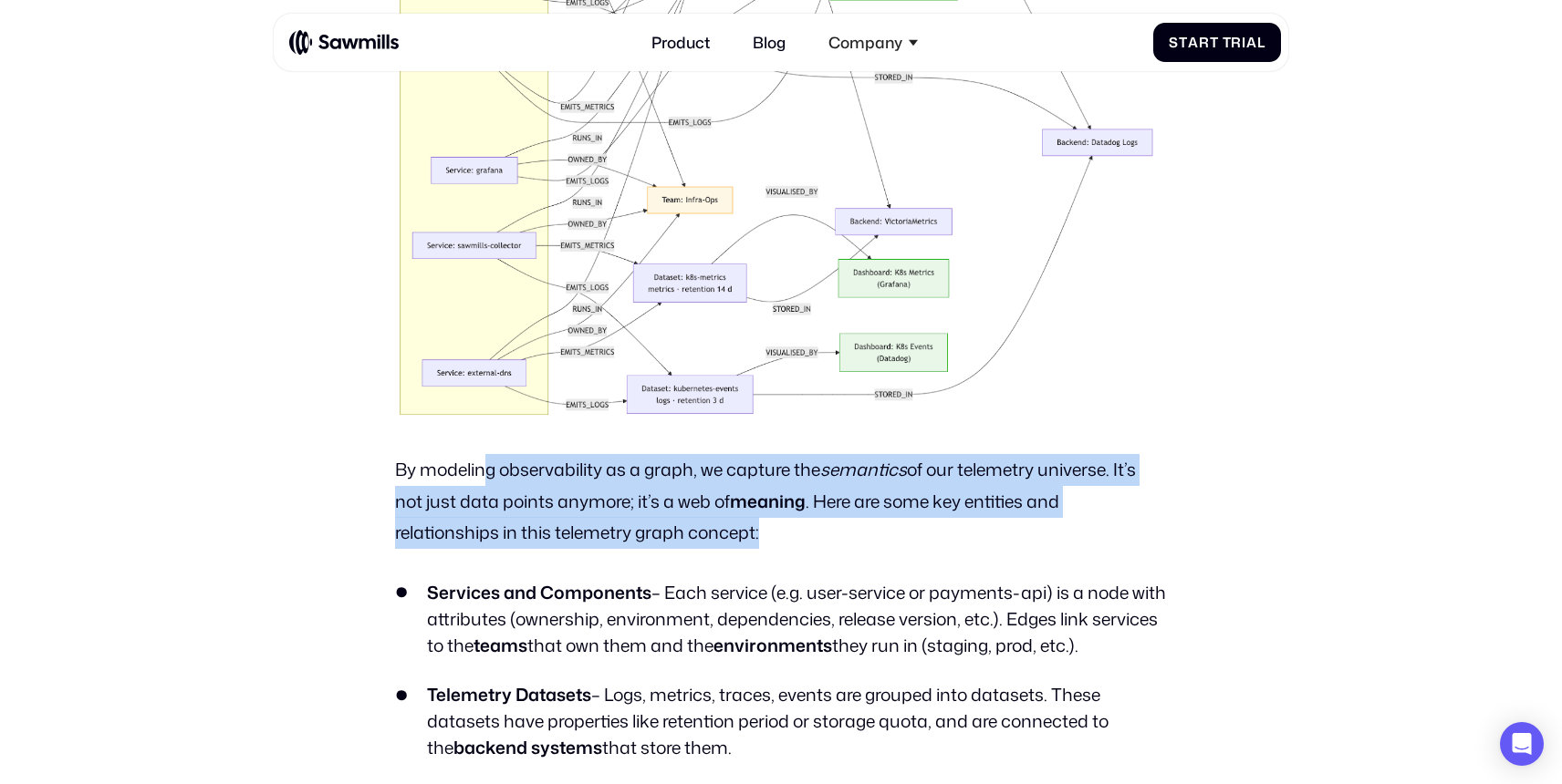
drag, startPoint x: 834, startPoint y: 537, endPoint x: 490, endPoint y: 465, distance: 351.5
click at [490, 465] on p "By modeling observability as a graph, we capture the semantics of our telemetry…" at bounding box center [780, 501] width 771 height 95
drag, startPoint x: 467, startPoint y: 465, endPoint x: 758, endPoint y: 562, distance: 306.7
click at [757, 561] on div "Recap: Why Raw Telemetry Falls Short for AI Agents In Part 1 , we established a…" at bounding box center [780, 275] width 771 height 5234
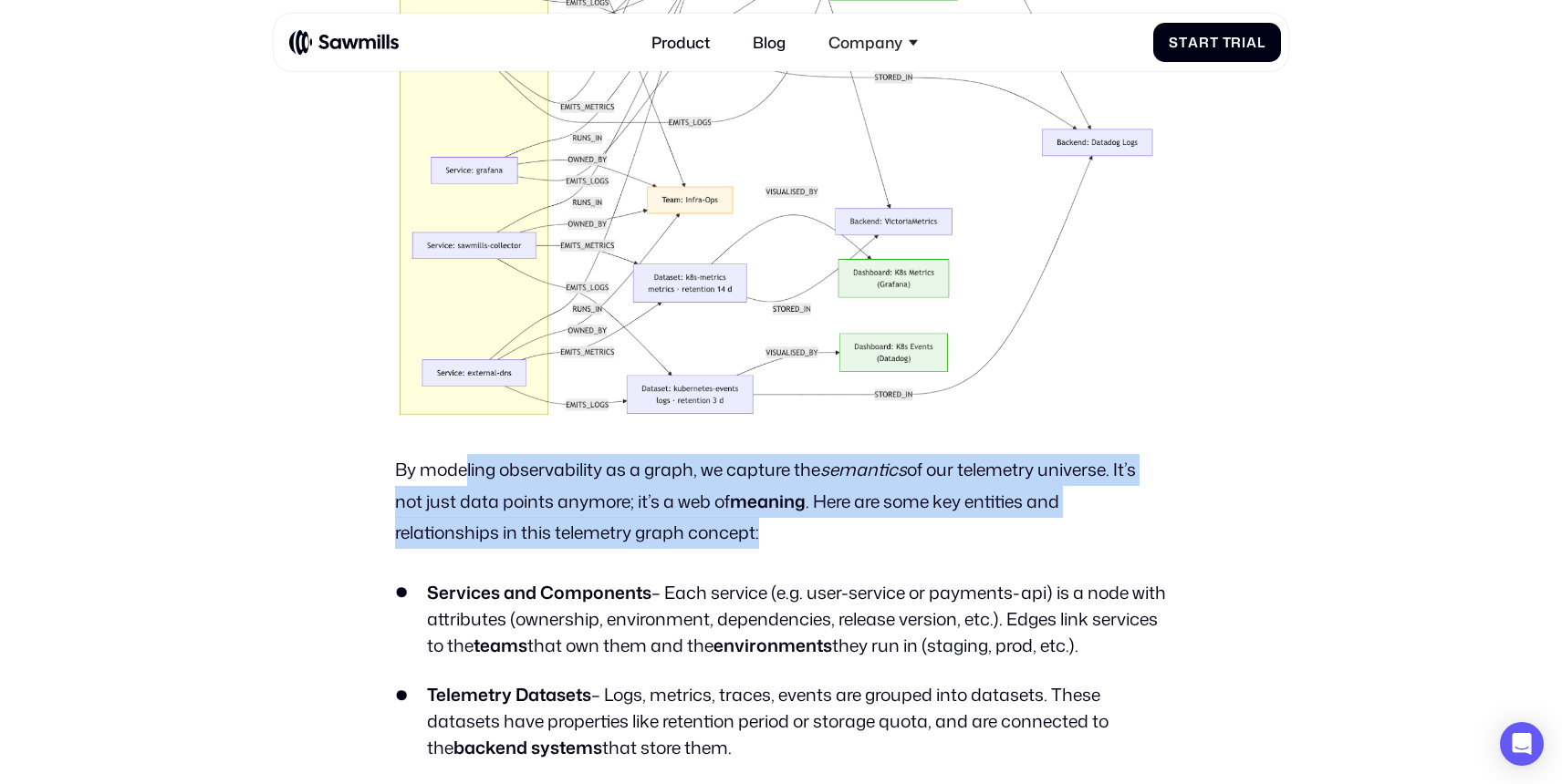
click at [758, 562] on div "Recap: Why Raw Telemetry Falls Short for AI Agents In Part 1 , we established a…" at bounding box center [780, 275] width 771 height 5234
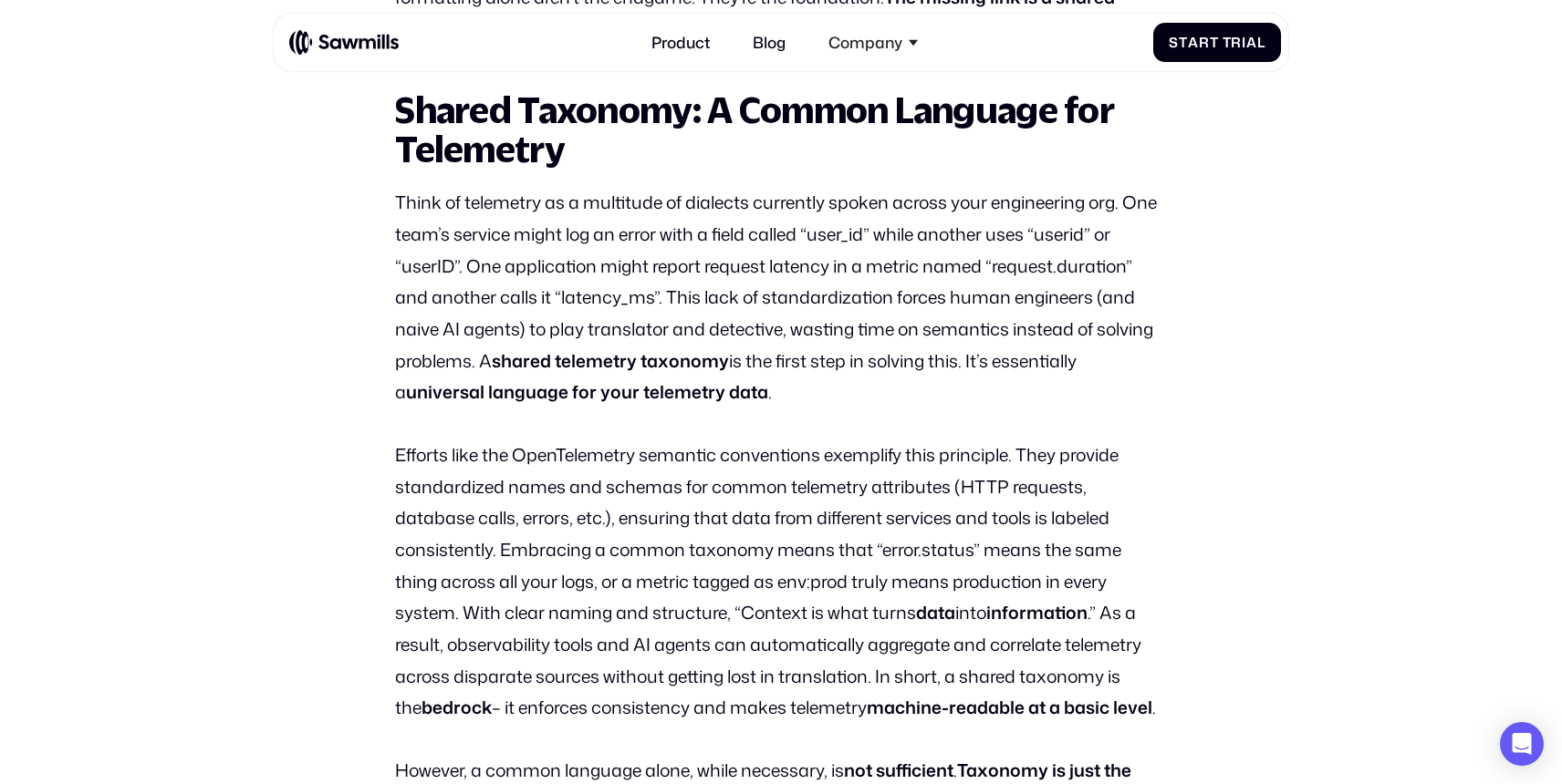
scroll to position [1783, 0]
